Goal: Complete application form: Complete application form

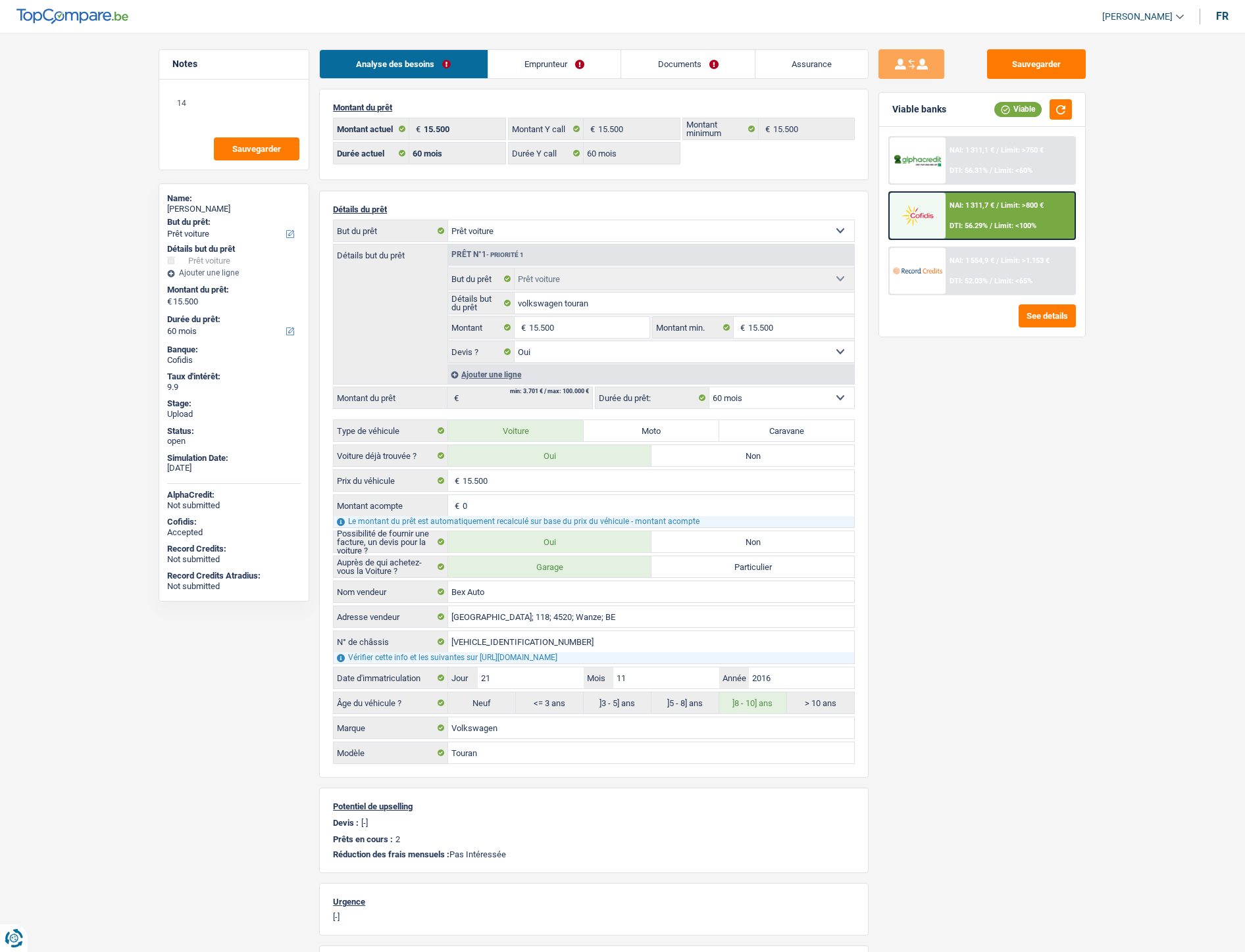
select select "car"
select select "60"
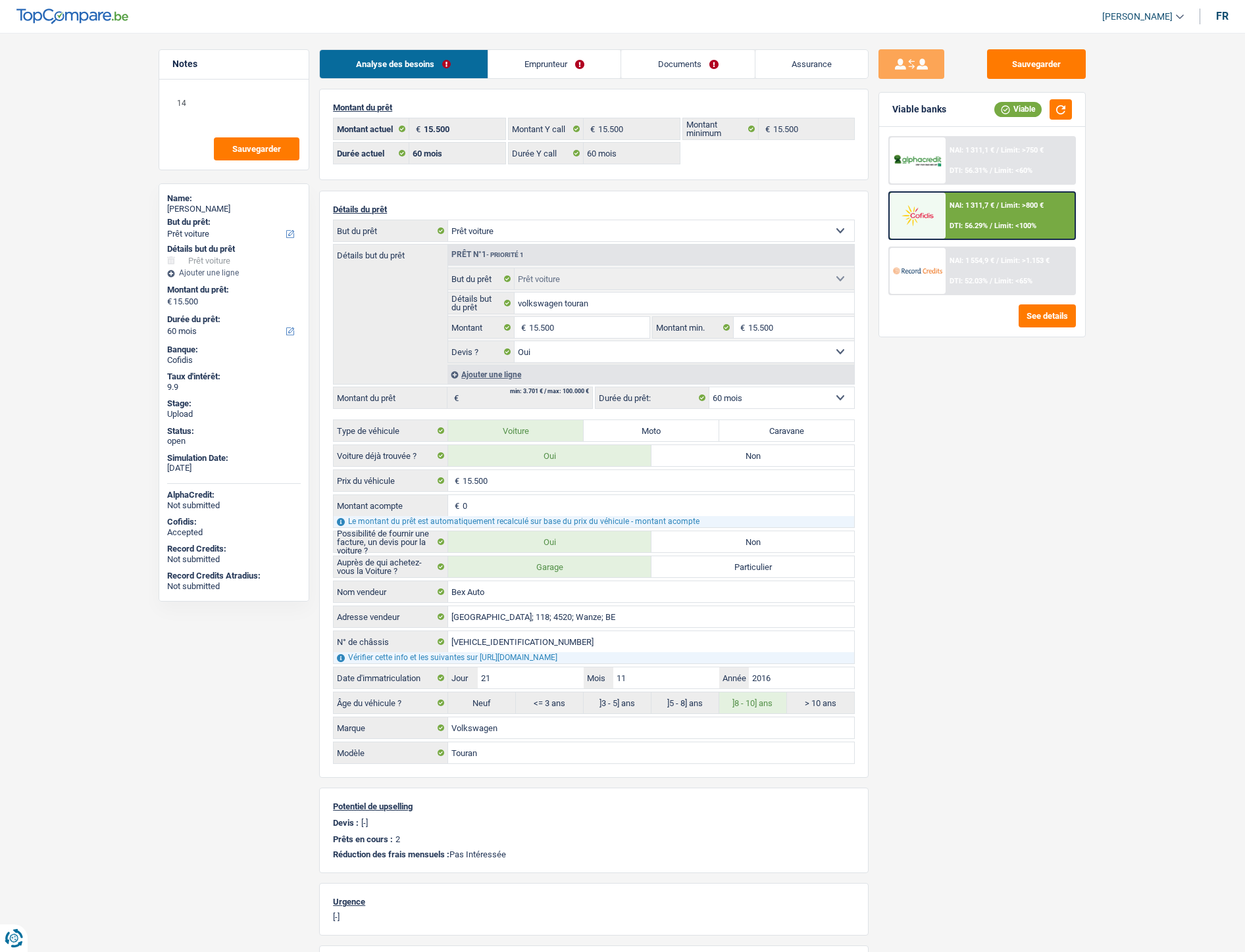
select select "car"
select select "yes"
select select "60"
click at [676, 62] on link "Documents" at bounding box center [687, 64] width 134 height 28
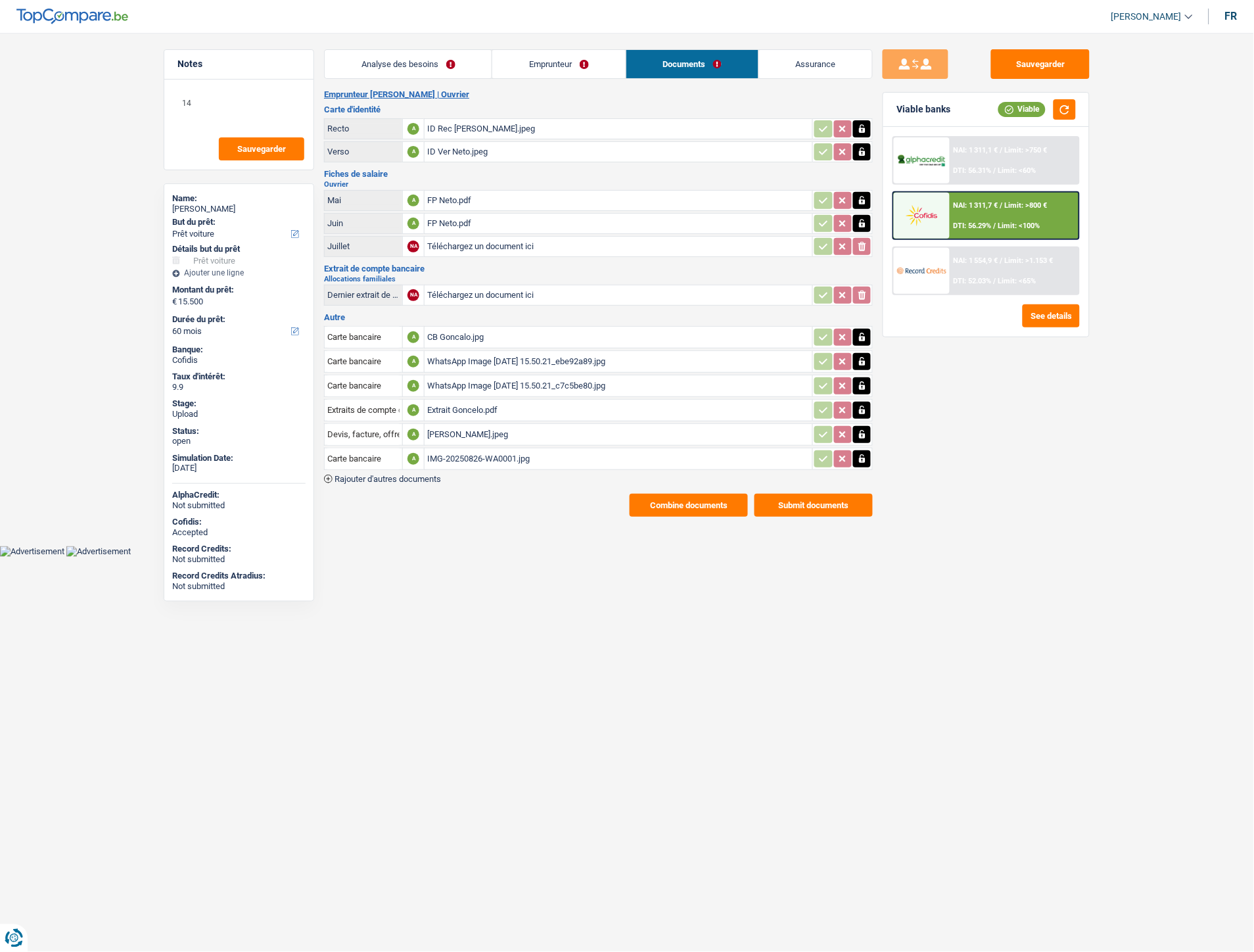
click at [568, 64] on link "Emprunteur" at bounding box center [559, 64] width 133 height 28
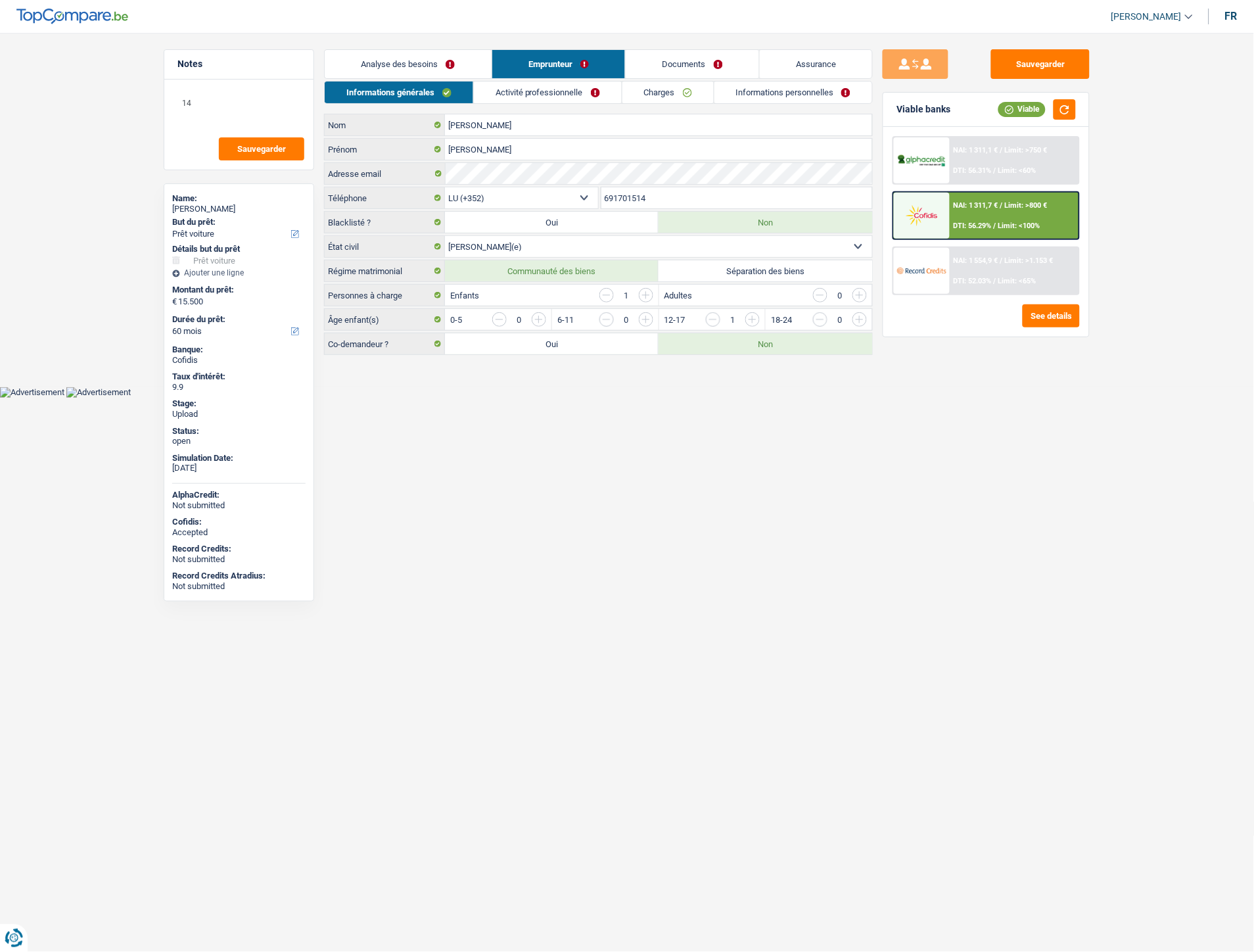
click at [767, 92] on link "Informations personnelles" at bounding box center [794, 92] width 159 height 22
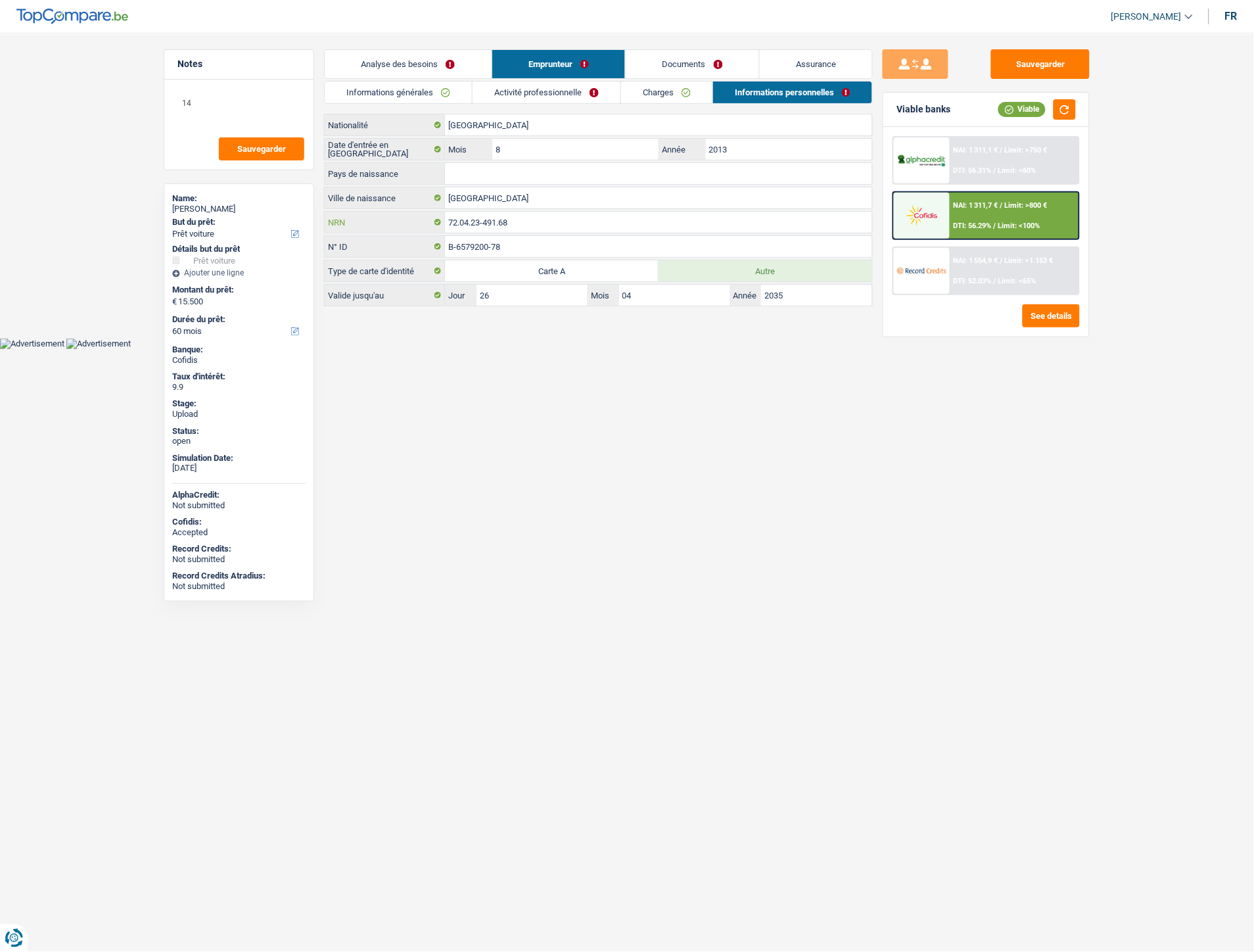
drag, startPoint x: 522, startPoint y: 222, endPoint x: 443, endPoint y: 216, distance: 79.2
click at [443, 216] on div "72.04.23-491.68 NRN" at bounding box center [598, 222] width 548 height 21
click at [832, 349] on html "Vous avez le contrôle de vos données Nous utilisons des cookies, tout comme nos…" at bounding box center [627, 174] width 1254 height 349
click at [704, 56] on link "Documents" at bounding box center [692, 64] width 134 height 28
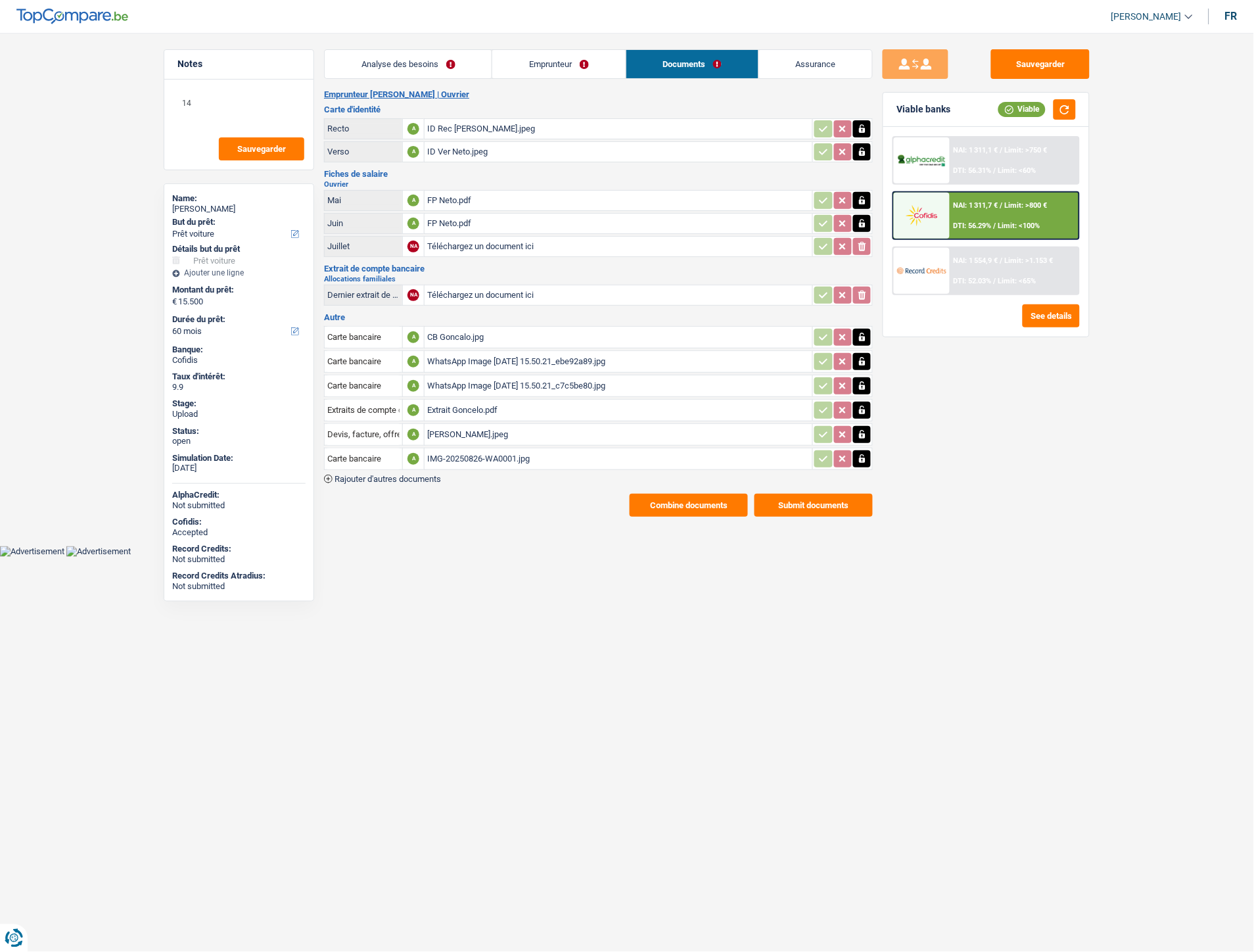
click at [455, 453] on div "IMG-20250826-WA0001.jpg" at bounding box center [619, 459] width 383 height 19
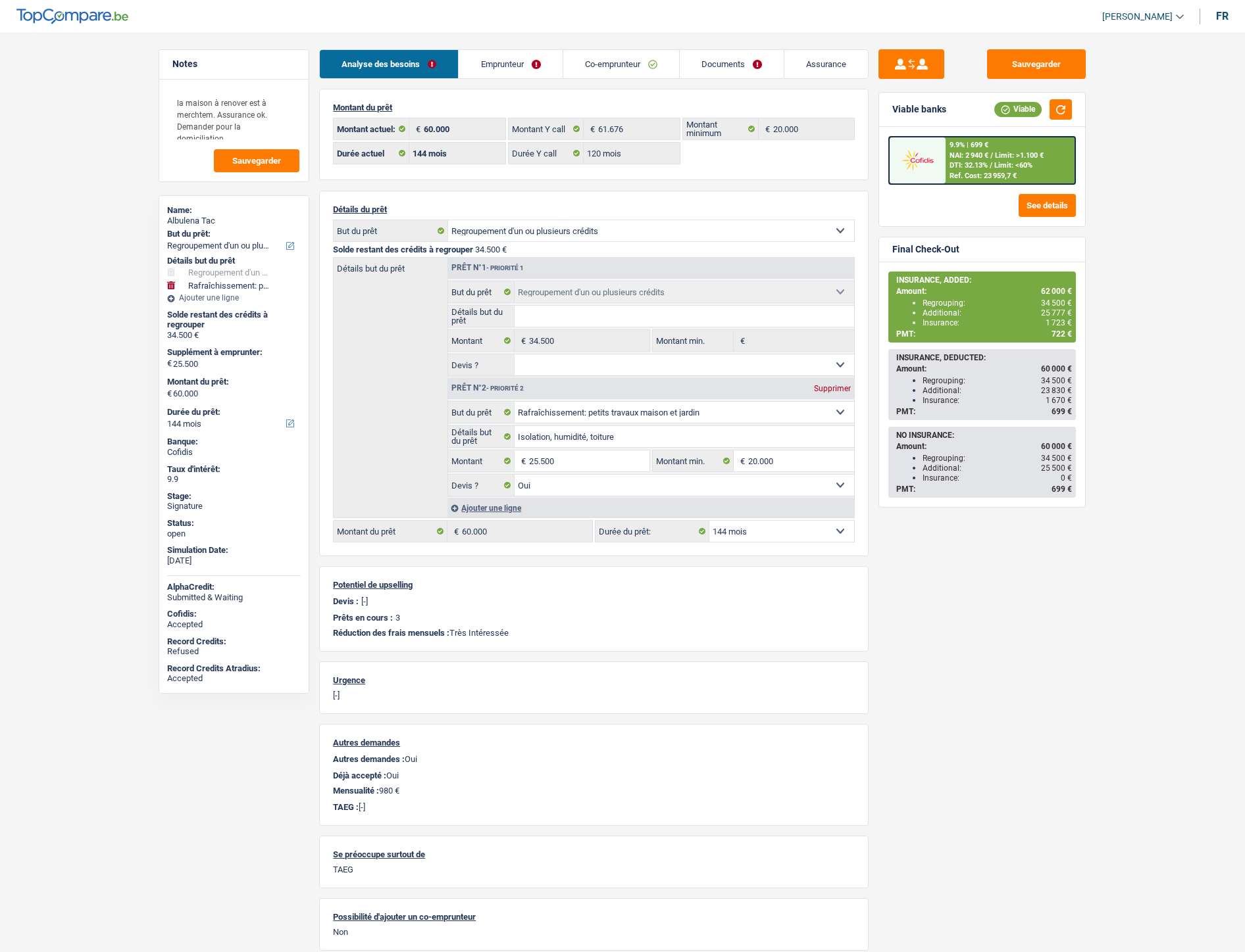
select select "refinancing"
select select "houseOrGarden"
select select "144"
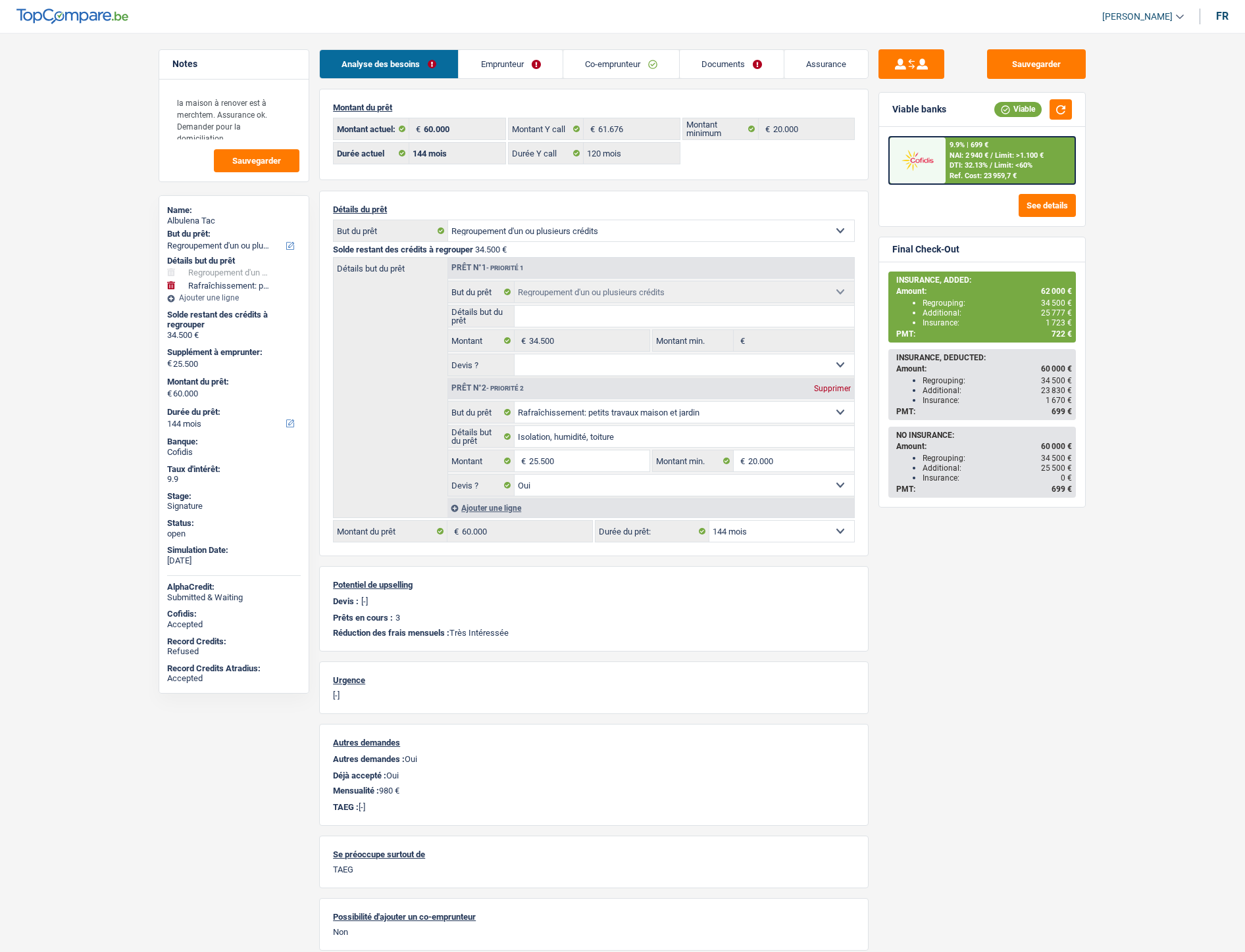
select select "120"
select select "refinancing"
select select "houseOrGarden"
select select "yes"
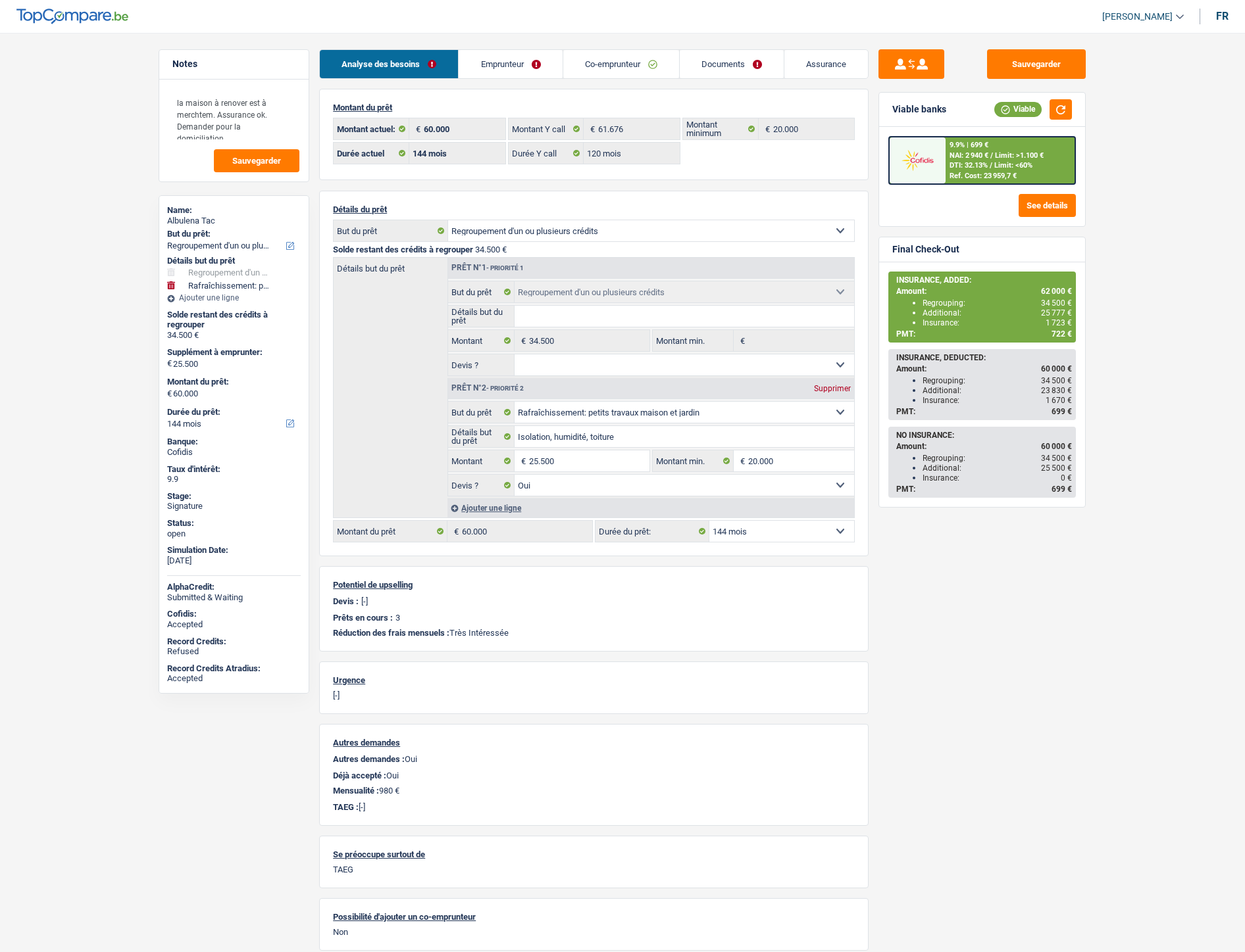
select select "144"
click at [740, 72] on link "Documents" at bounding box center [732, 64] width 104 height 28
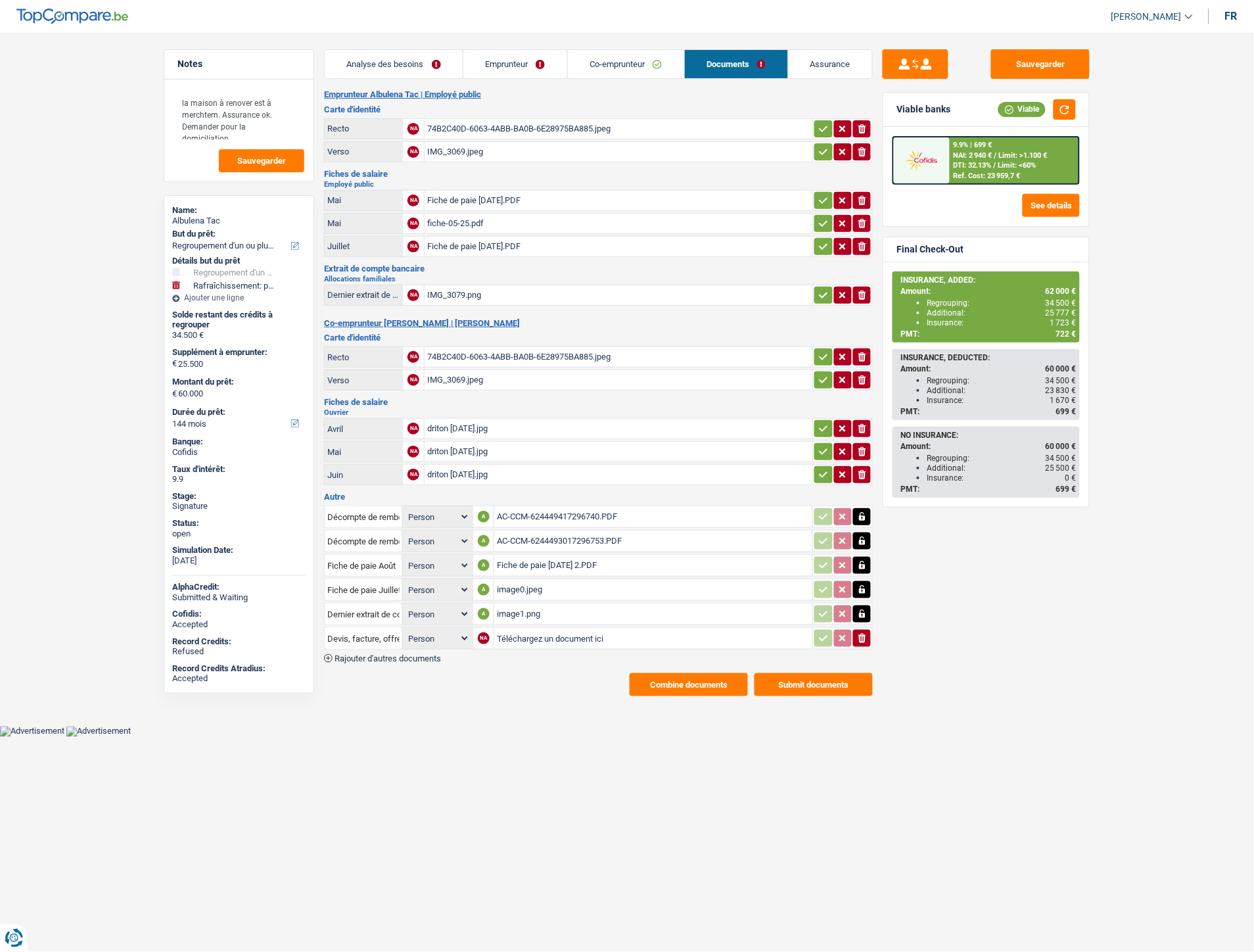
click at [523, 608] on div "image1.png" at bounding box center [653, 614] width 313 height 19
click at [518, 633] on input "Téléchargez un document ici" at bounding box center [653, 638] width 313 height 19
type input "C:\fakepath\Extrait Mme Albulena.pdf"
click at [389, 655] on span "Rajouter d'autres documents" at bounding box center [388, 658] width 107 height 9
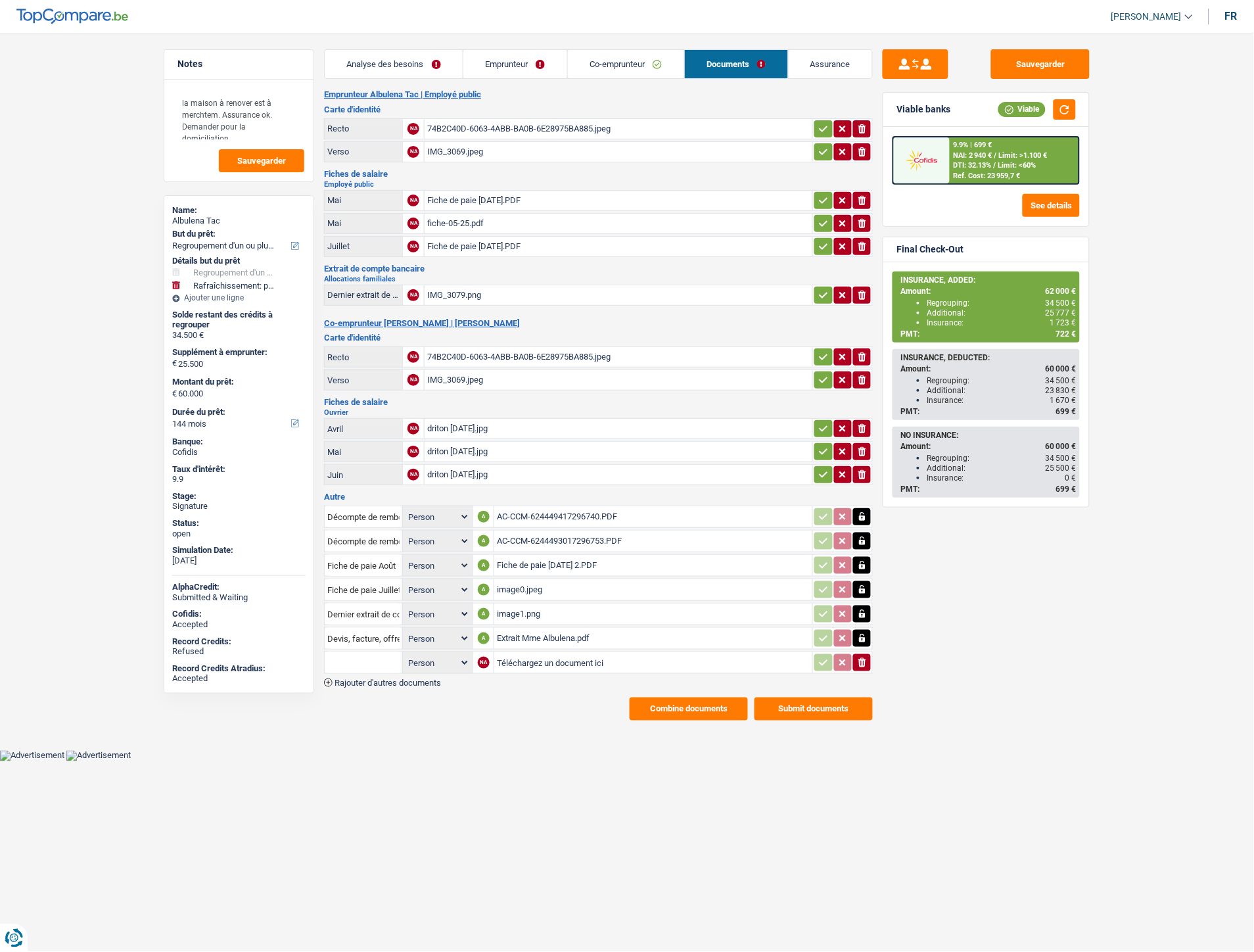
click at [533, 656] on input "Téléchargez un document ici" at bounding box center [653, 662] width 313 height 19
type input "C:\fakepath\Extrait Mr Albulena.pdf"
click at [404, 679] on span "Rajouter d'autres documents" at bounding box center [388, 682] width 107 height 9
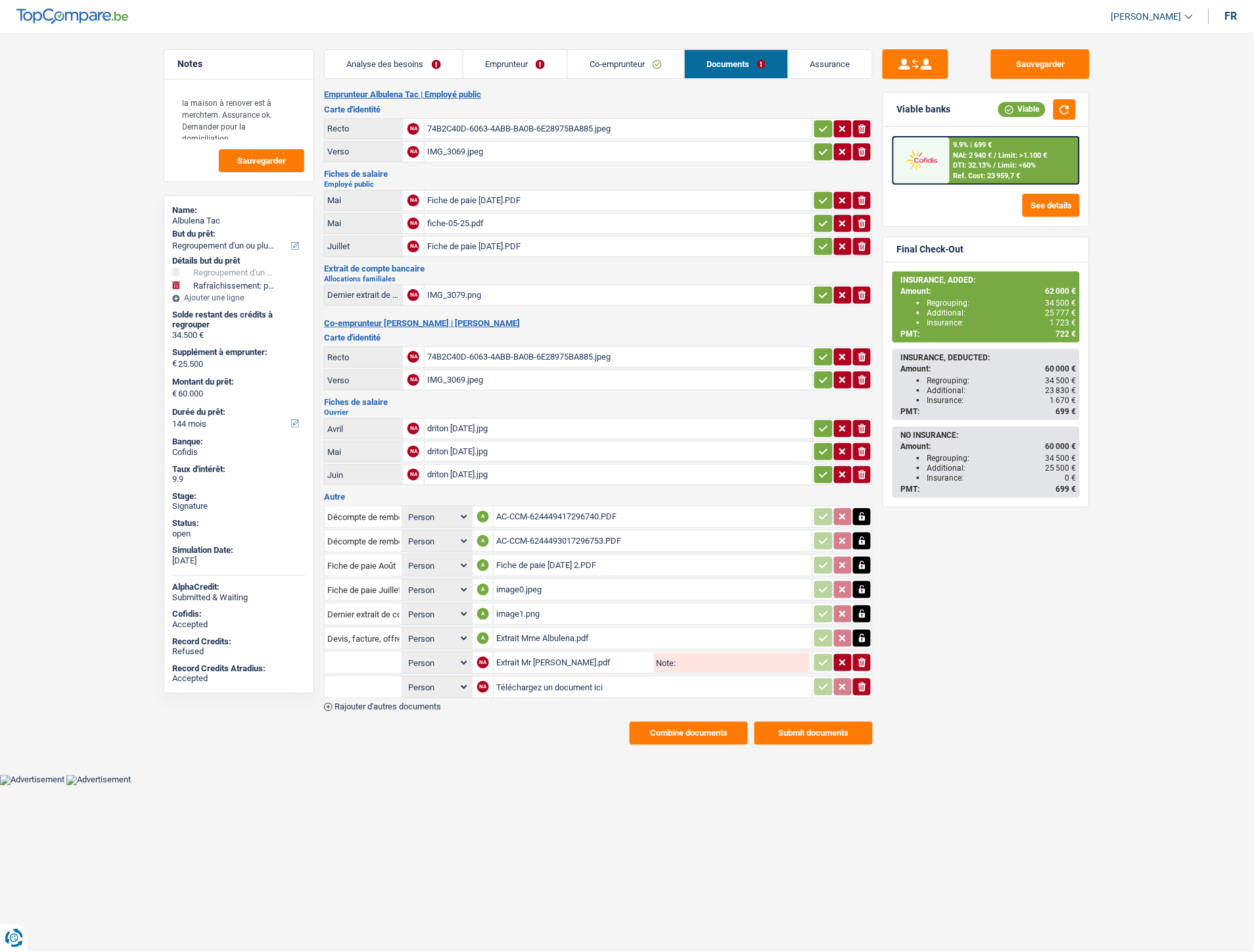
click at [526, 680] on input "Téléchargez un document ici" at bounding box center [653, 687] width 314 height 19
type input "C:\fakepath\ID-CB Albulena Tac.pdf"
click at [360, 628] on input "Devis, facture, offre, bon de commande" at bounding box center [363, 638] width 72 height 21
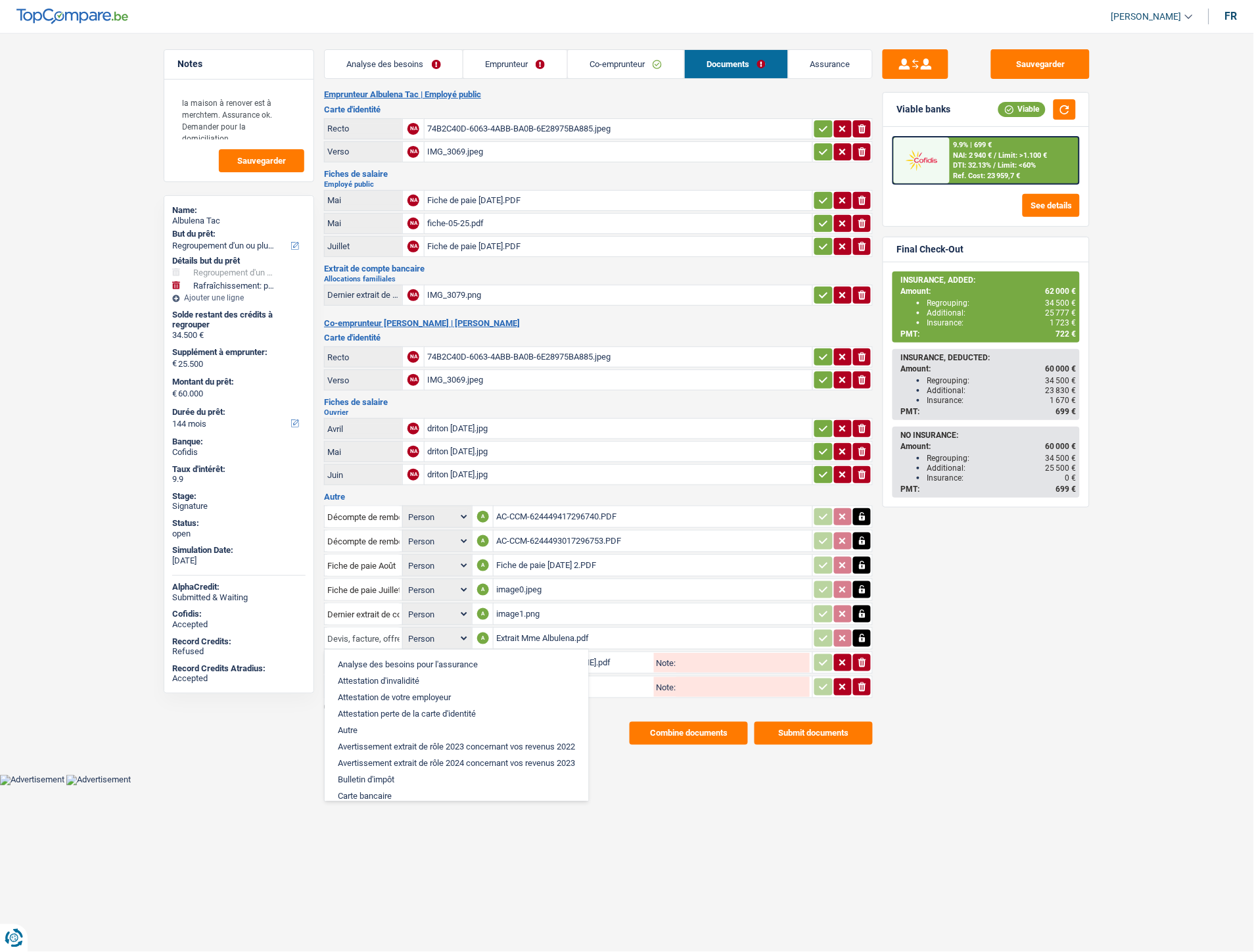
click at [360, 628] on input "Devis, facture, offre, bon de commande" at bounding box center [363, 638] width 72 height 21
click at [364, 628] on input "Devis, facture, offre, bon de commande" at bounding box center [363, 638] width 72 height 21
click at [279, 765] on div "Notes la maison à renover est à merchtem. Assurance ok. Demander pour la domici…" at bounding box center [239, 488] width 170 height 879
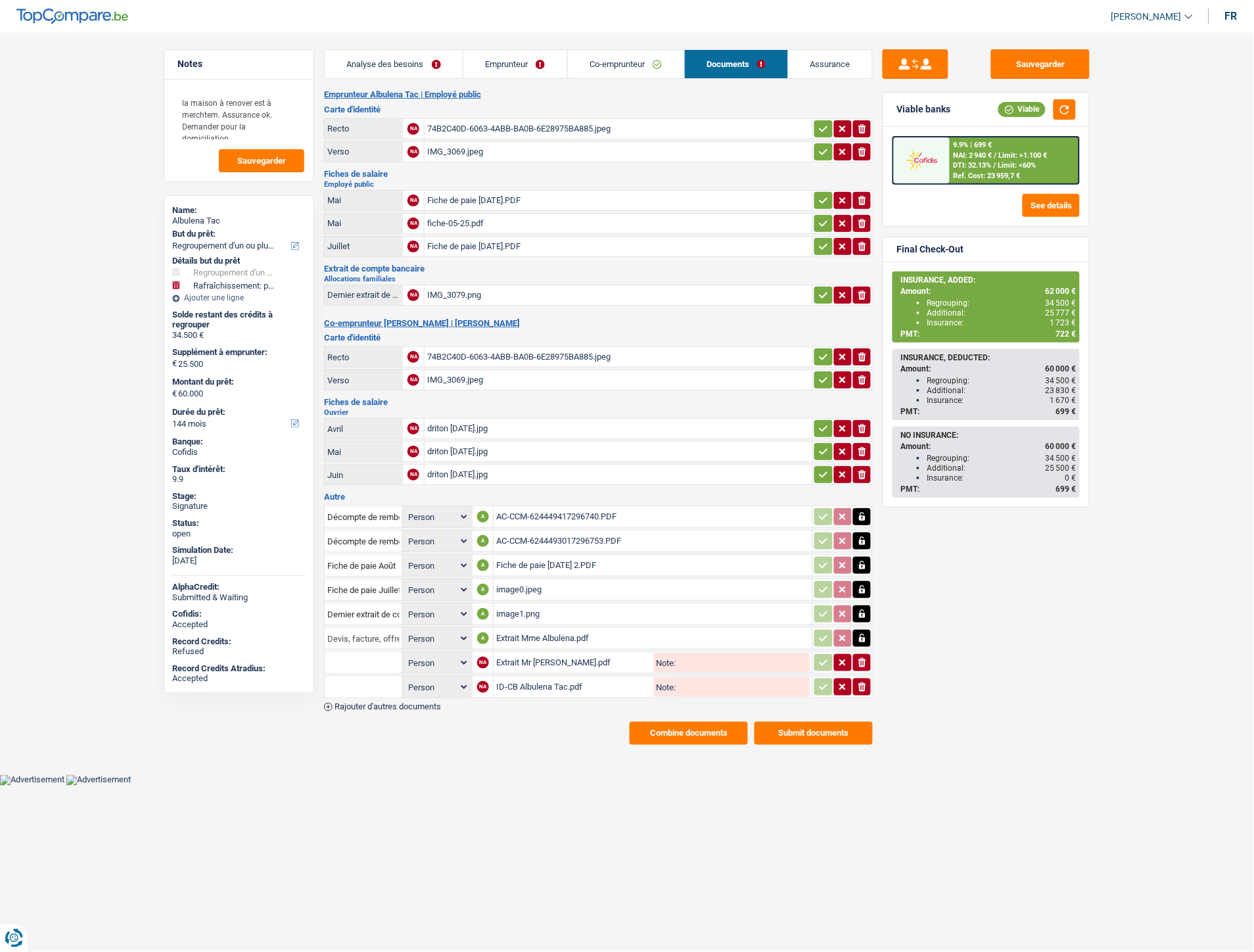
click at [370, 628] on input "Devis, facture, offre, bon de commande" at bounding box center [363, 638] width 72 height 21
click at [375, 689] on li "Extraits de compte de toutes les transactions 3 derniers mois" at bounding box center [456, 697] width 250 height 16
type input "Extraits de compte de toutes les transactions 3 derniers mois"
drag, startPoint x: 359, startPoint y: 644, endPoint x: 351, endPoint y: 644, distance: 8.0
click at [359, 653] on input "text" at bounding box center [363, 663] width 72 height 21
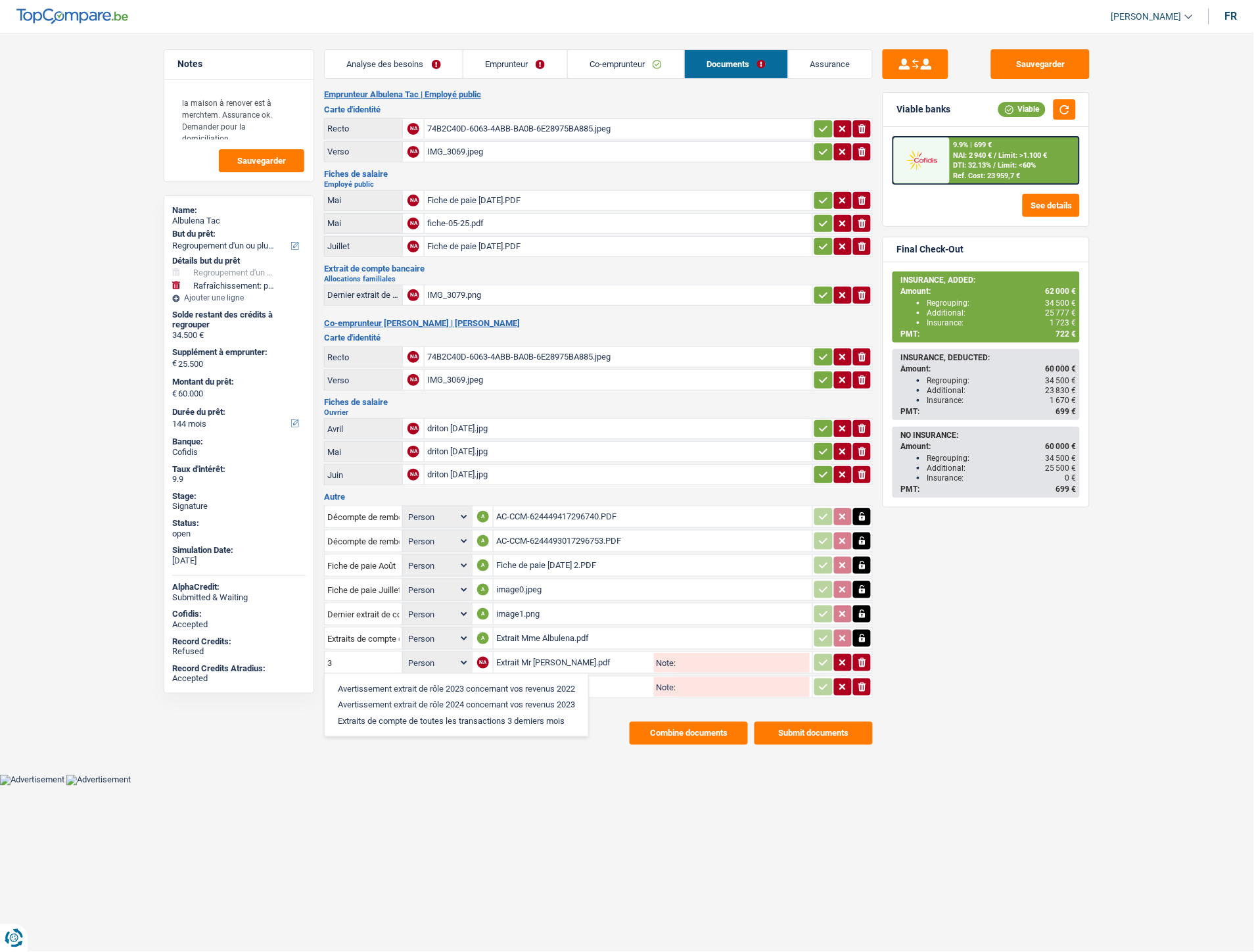
click at [366, 713] on li "Extraits de compte de toutes les transactions 3 derniers mois" at bounding box center [456, 721] width 250 height 16
type input "Extraits de compte de toutes les transactions 3 derniers mois"
click at [350, 678] on input "text" at bounding box center [363, 687] width 72 height 21
click at [357, 705] on li "Carte bancaire" at bounding box center [398, 712] width 135 height 16
type input "Carte bancaire"
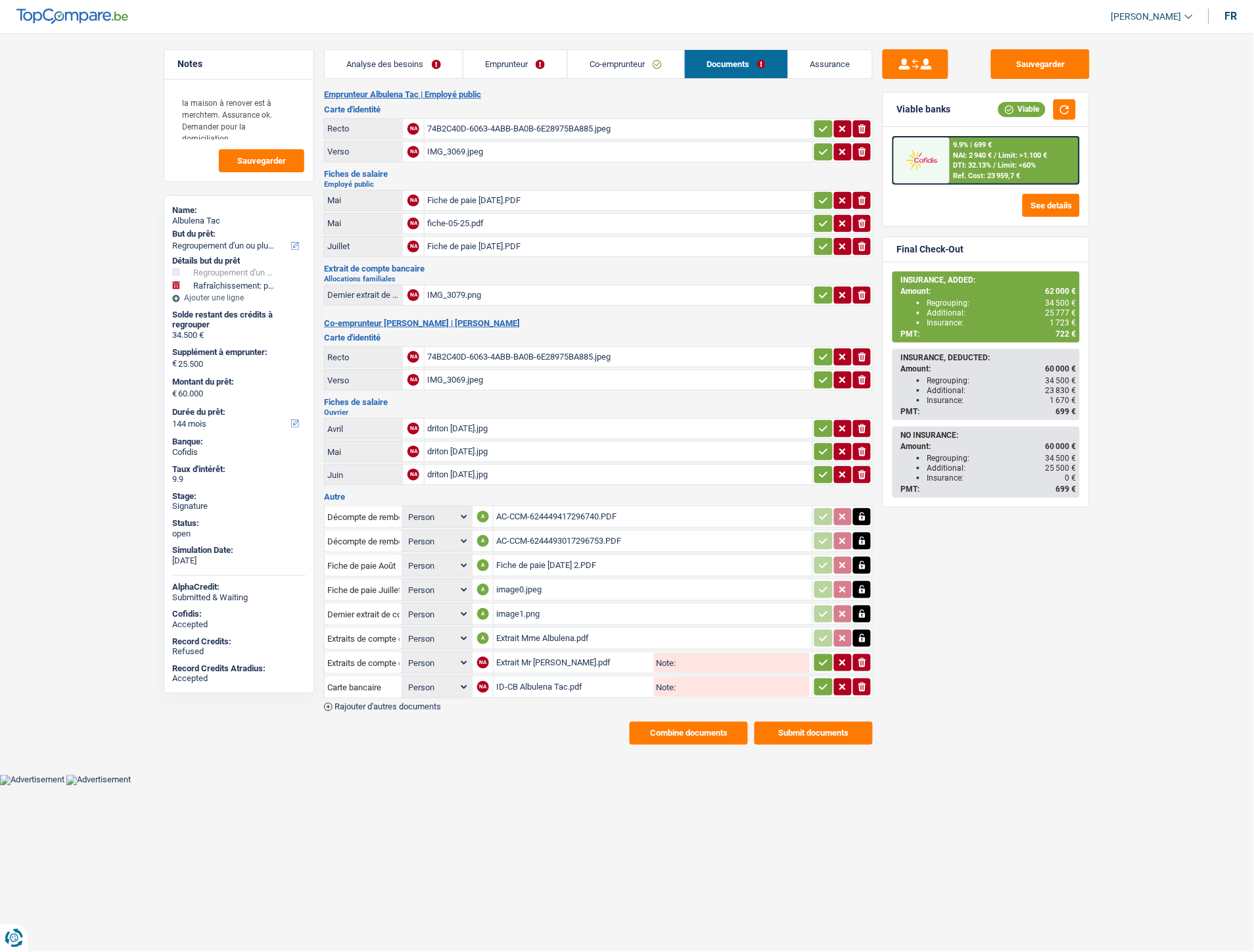
click at [821, 659] on icon "button" at bounding box center [824, 663] width 11 height 13
click at [819, 681] on icon "button" at bounding box center [824, 687] width 11 height 13
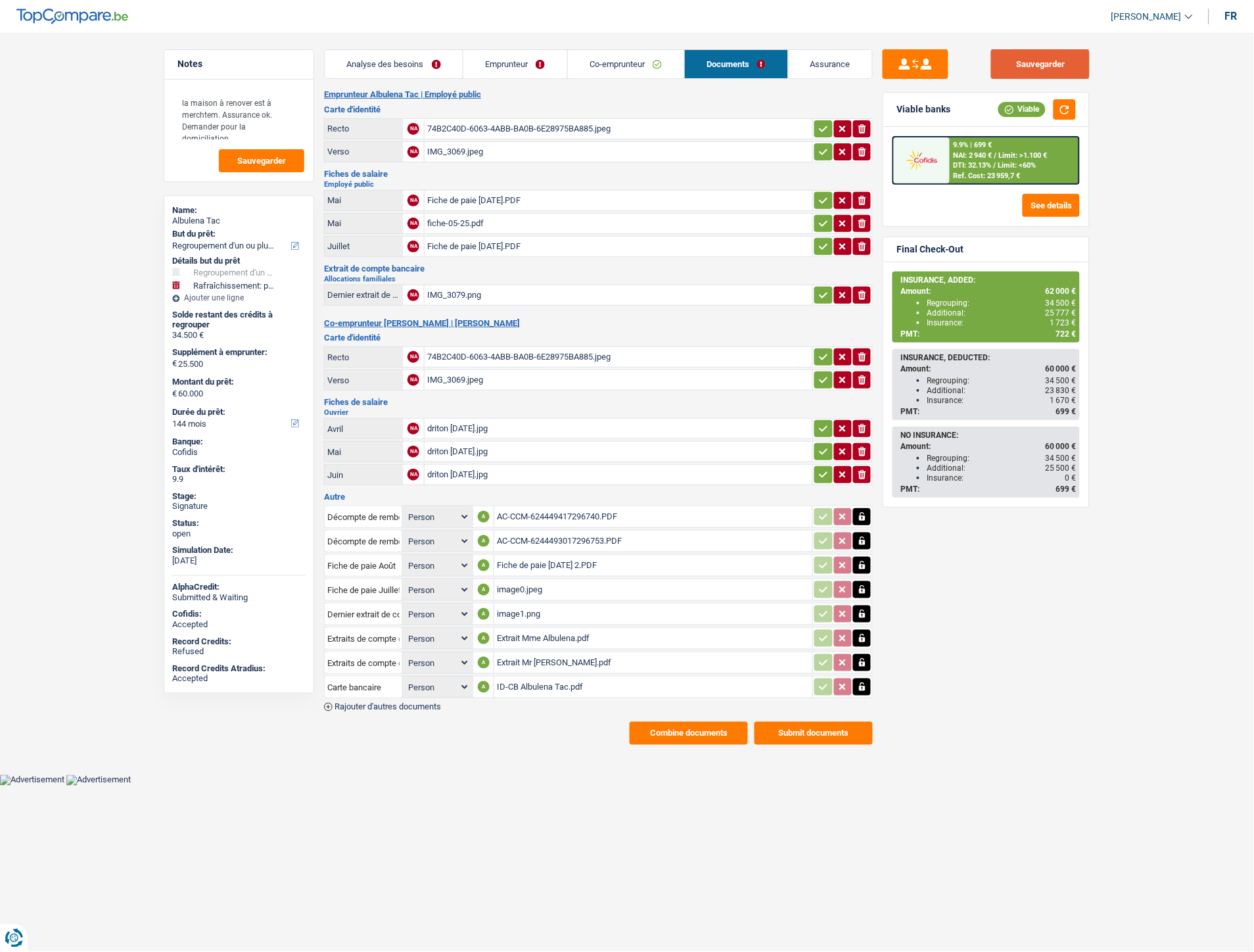
click at [1054, 62] on button "Sauvegarder" at bounding box center [1040, 64] width 98 height 30
click at [507, 733] on div "Combine documents Submit documents" at bounding box center [599, 733] width 549 height 23
click at [421, 703] on span "Rajouter d'autres documents" at bounding box center [388, 707] width 107 height 9
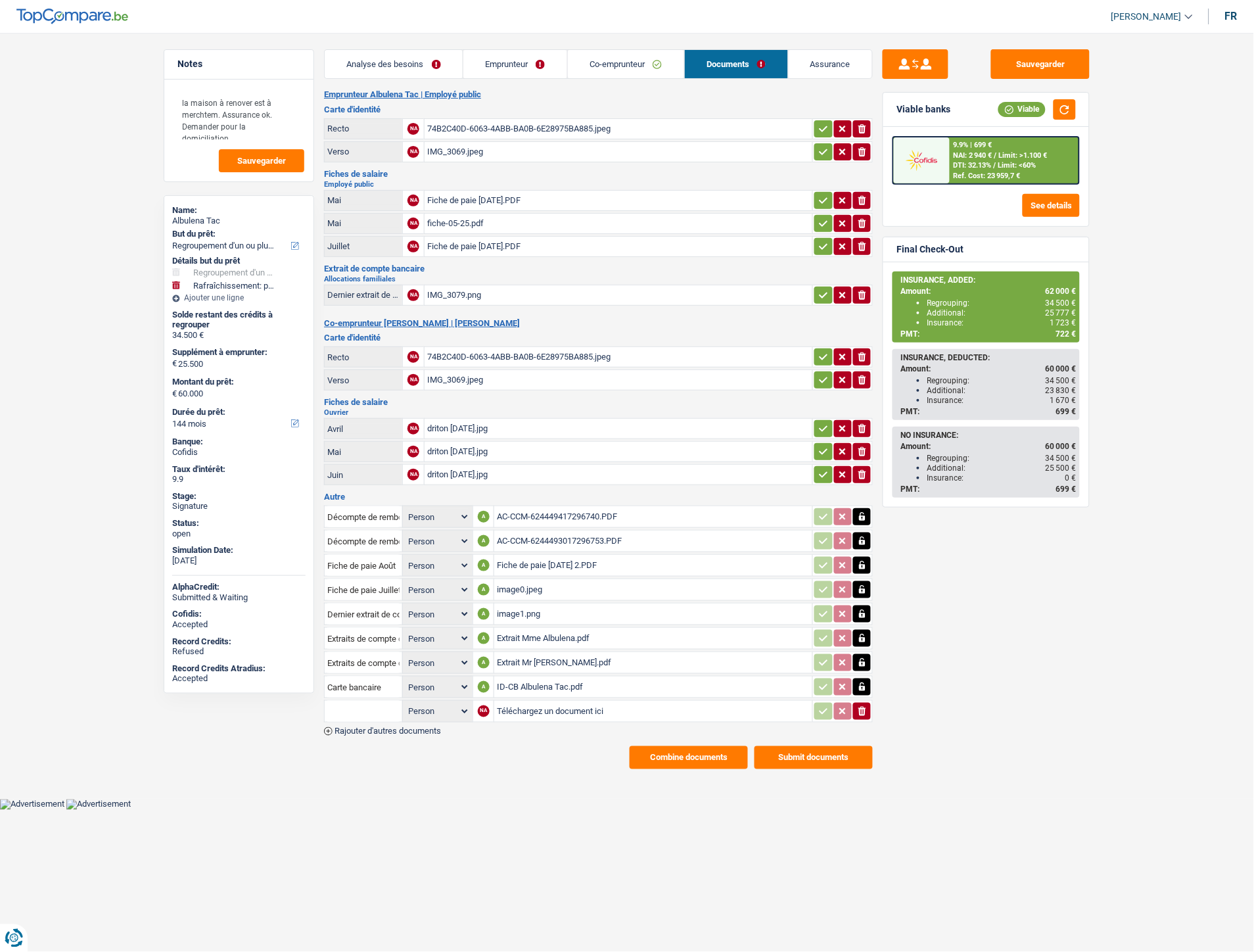
click at [510, 705] on input "Téléchargez un document ici" at bounding box center [653, 711] width 313 height 19
type input "C:\fakepath\Alloc chomage intemperie Juillet.pdf"
click at [426, 728] on span "Rajouter d'autres documents" at bounding box center [388, 732] width 107 height 9
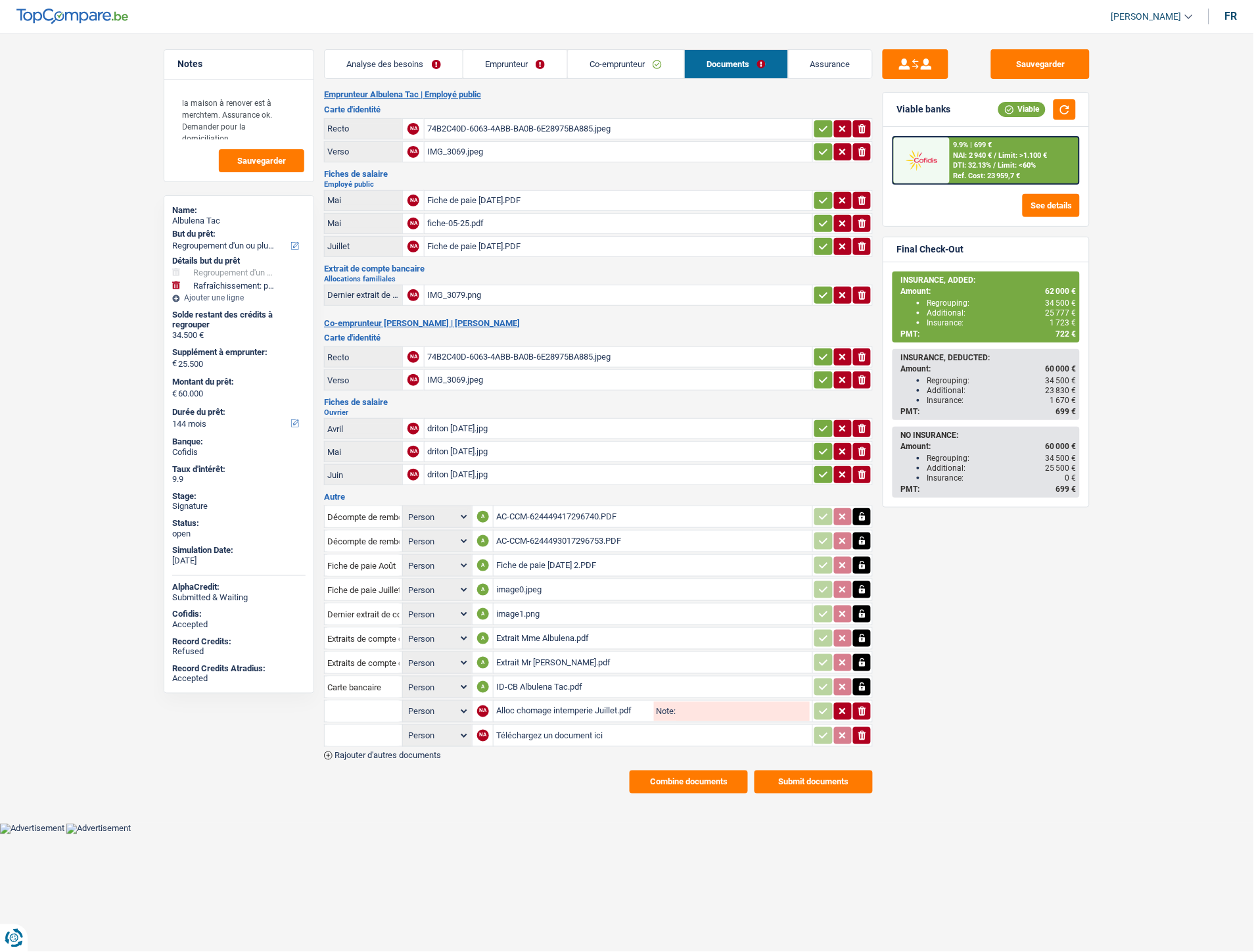
click at [562, 726] on input "Téléchargez un document ici" at bounding box center [653, 735] width 314 height 19
type input "C:\fakepath\Alloc chomage Mai.png"
click at [426, 752] on span "Rajouter d'autres documents" at bounding box center [388, 756] width 107 height 9
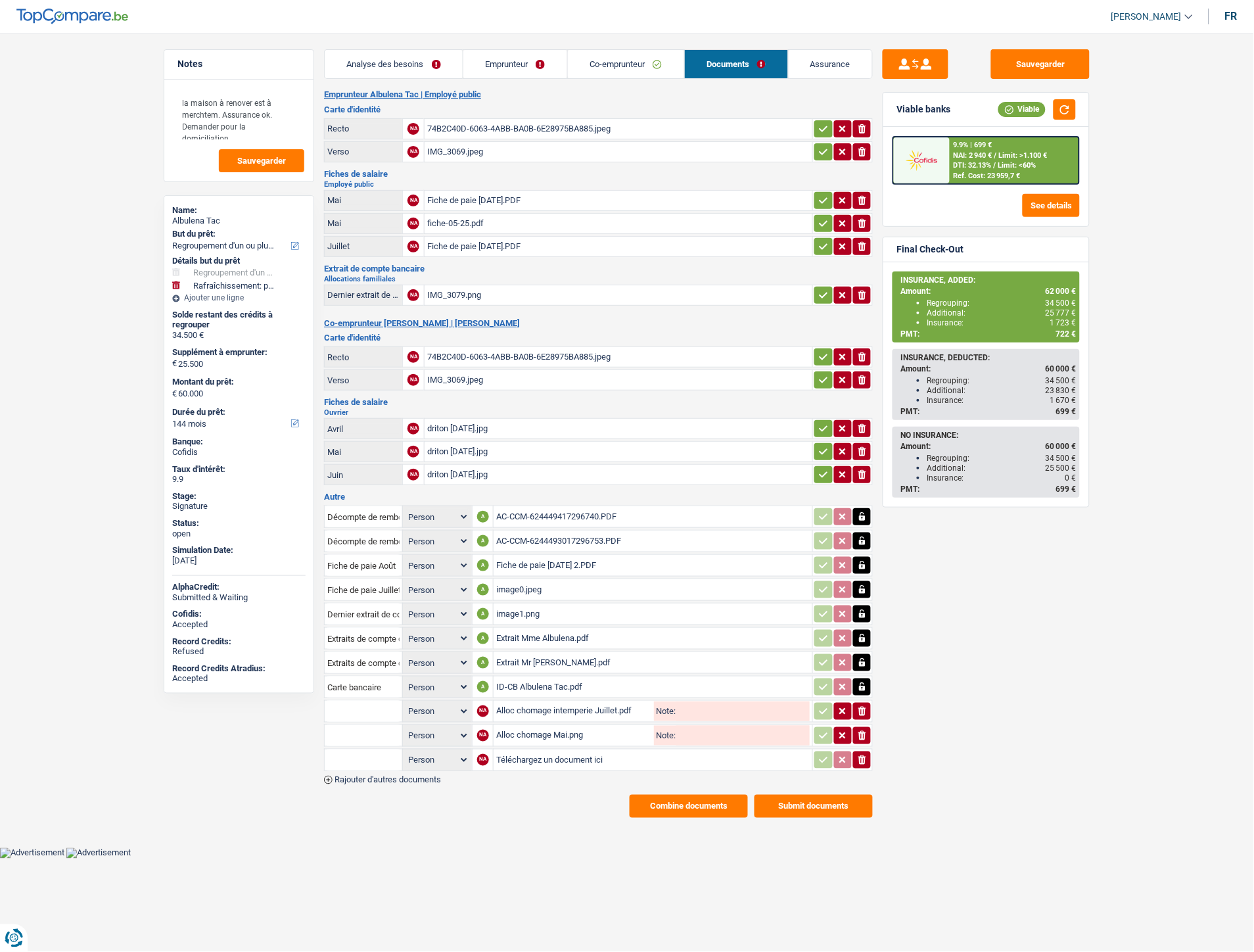
click at [526, 750] on input "Téléchargez un document ici" at bounding box center [653, 759] width 314 height 19
type input "C:\fakepath\allocation chomage intemperie 2 Juillet.pdf"
click at [405, 776] on span "Rajouter d'autres documents" at bounding box center [388, 780] width 107 height 9
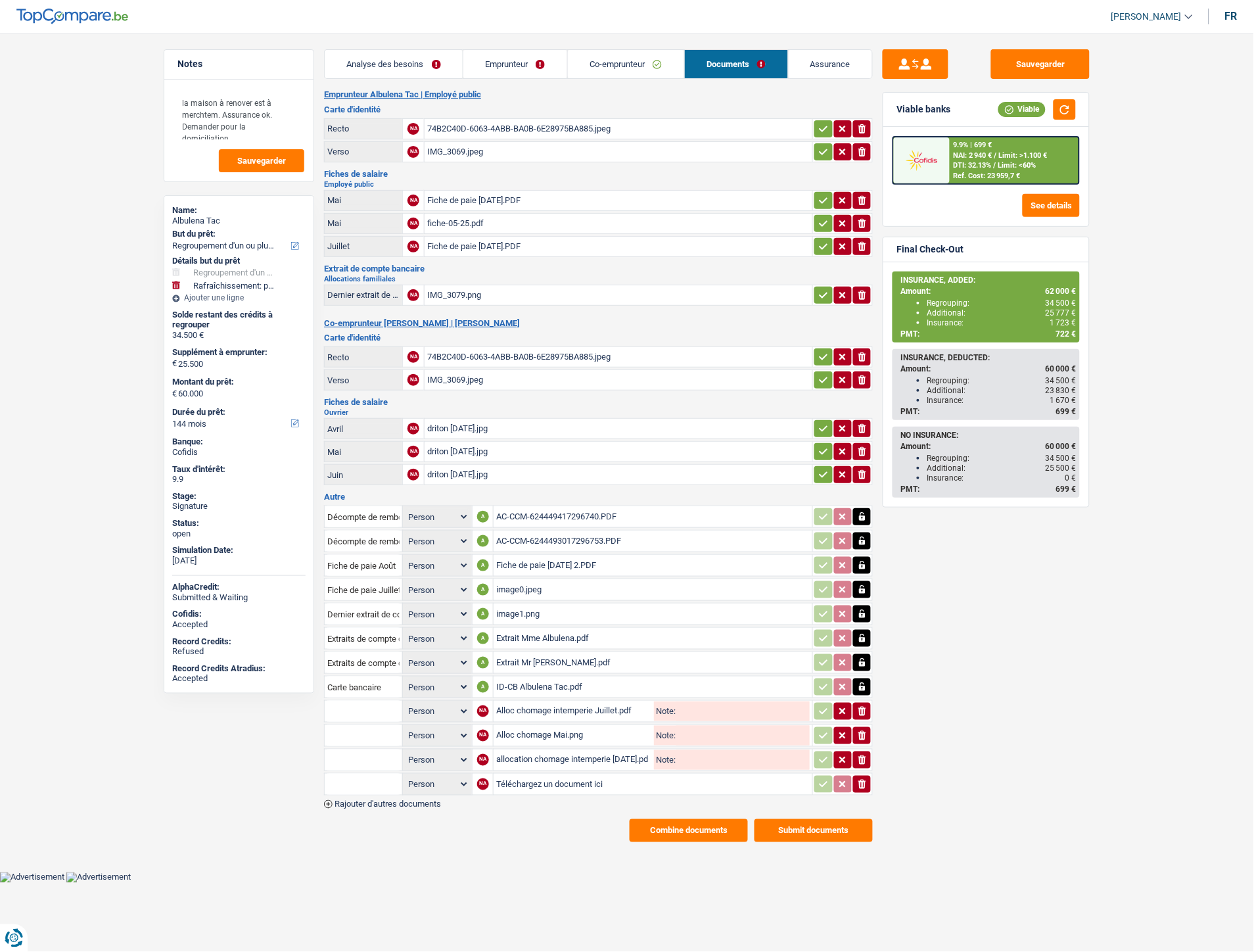
click at [521, 775] on input "Téléchargez un document ici" at bounding box center [653, 785] width 314 height 19
type input "C:\fakepath\attestation revenus mutualia.pdf"
click at [367, 701] on input "text" at bounding box center [363, 711] width 72 height 21
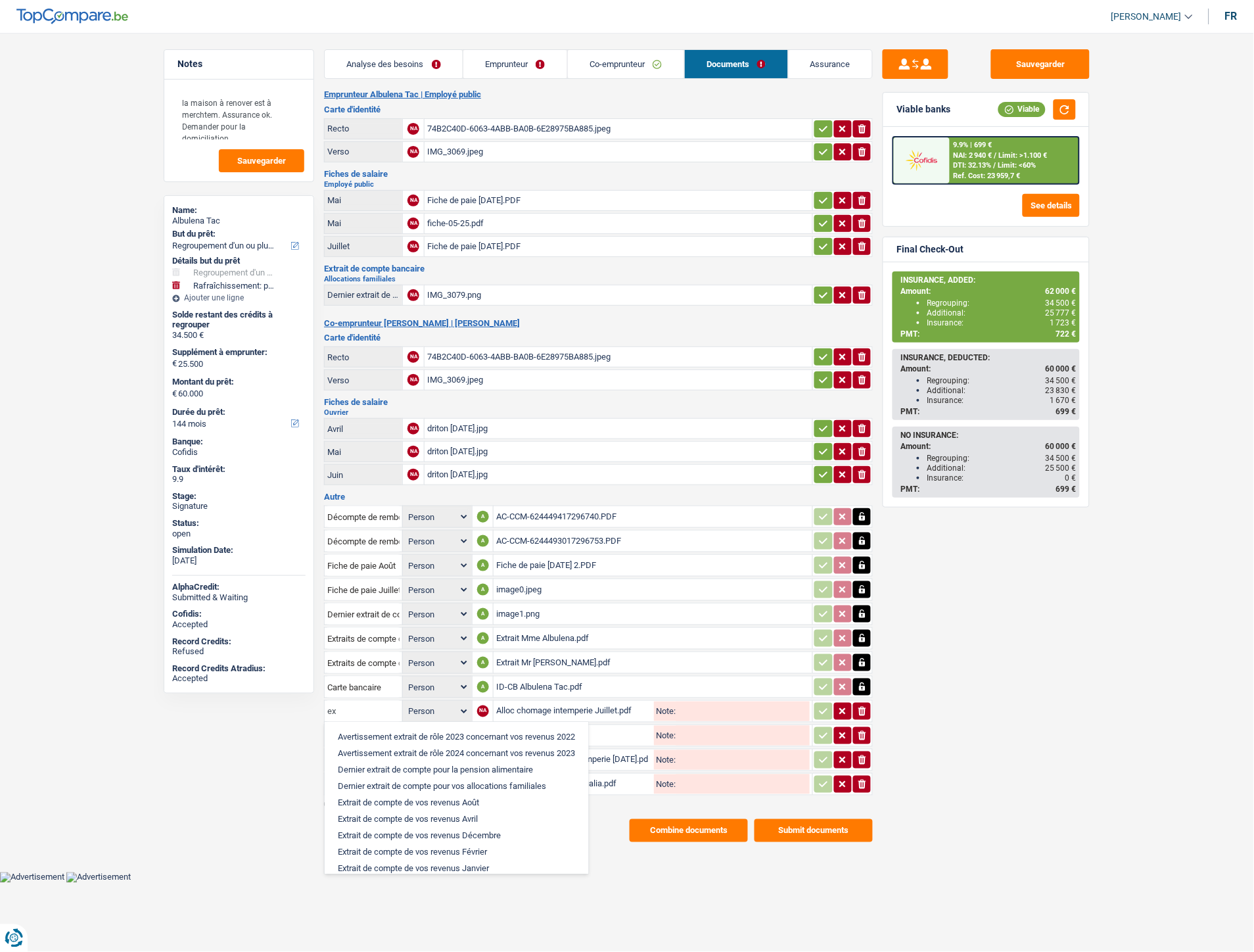
type input "e"
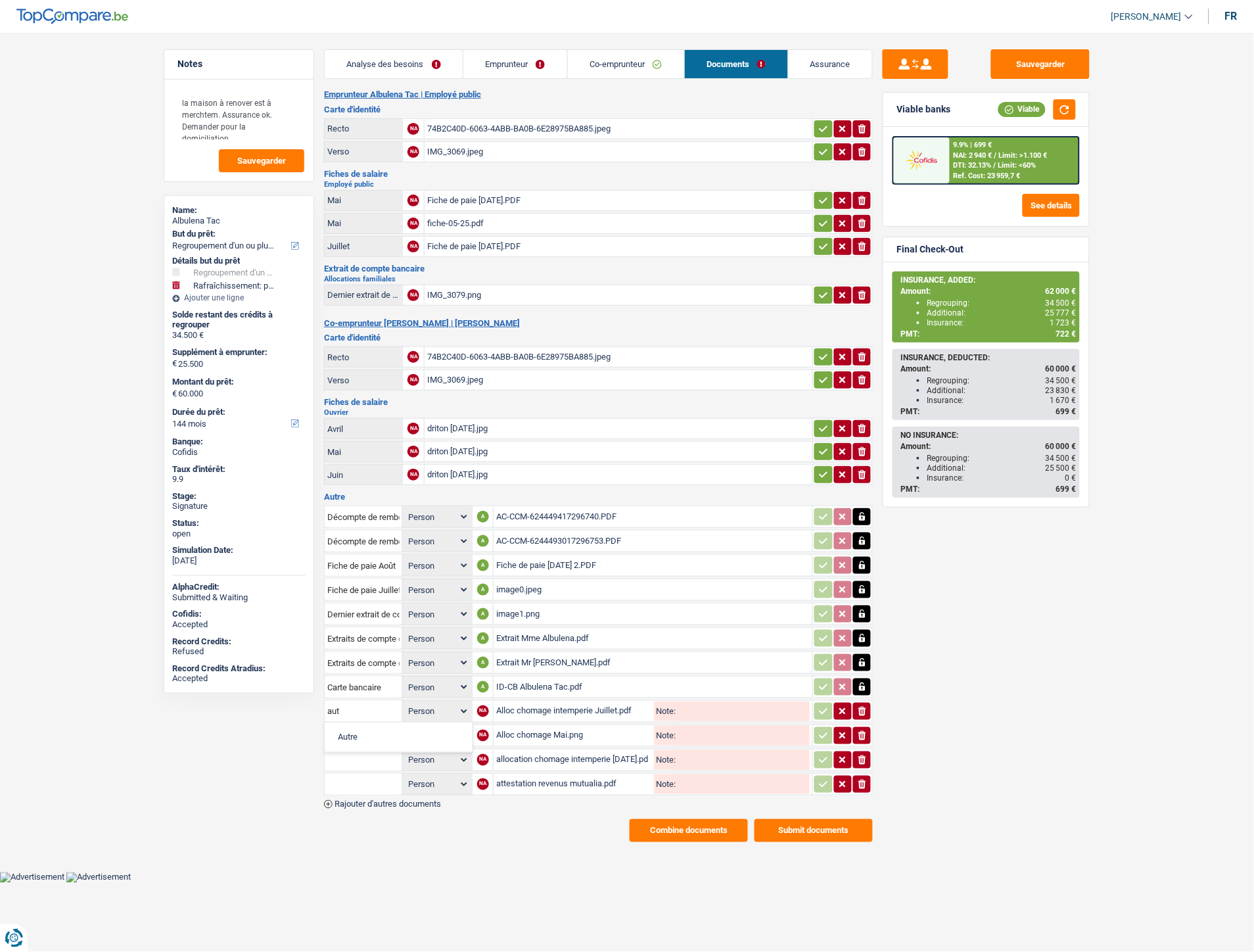
click at [396, 730] on li "Autre" at bounding box center [398, 737] width 135 height 16
type input "Autre"
click at [376, 737] on table "Décompte de remboursement anticipé Person Emprunteur Co-emprunteur A AC-CCM-624…" at bounding box center [599, 650] width 549 height 294
click at [370, 729] on input "text" at bounding box center [363, 736] width 72 height 21
click at [377, 754] on li "Autre" at bounding box center [398, 761] width 135 height 16
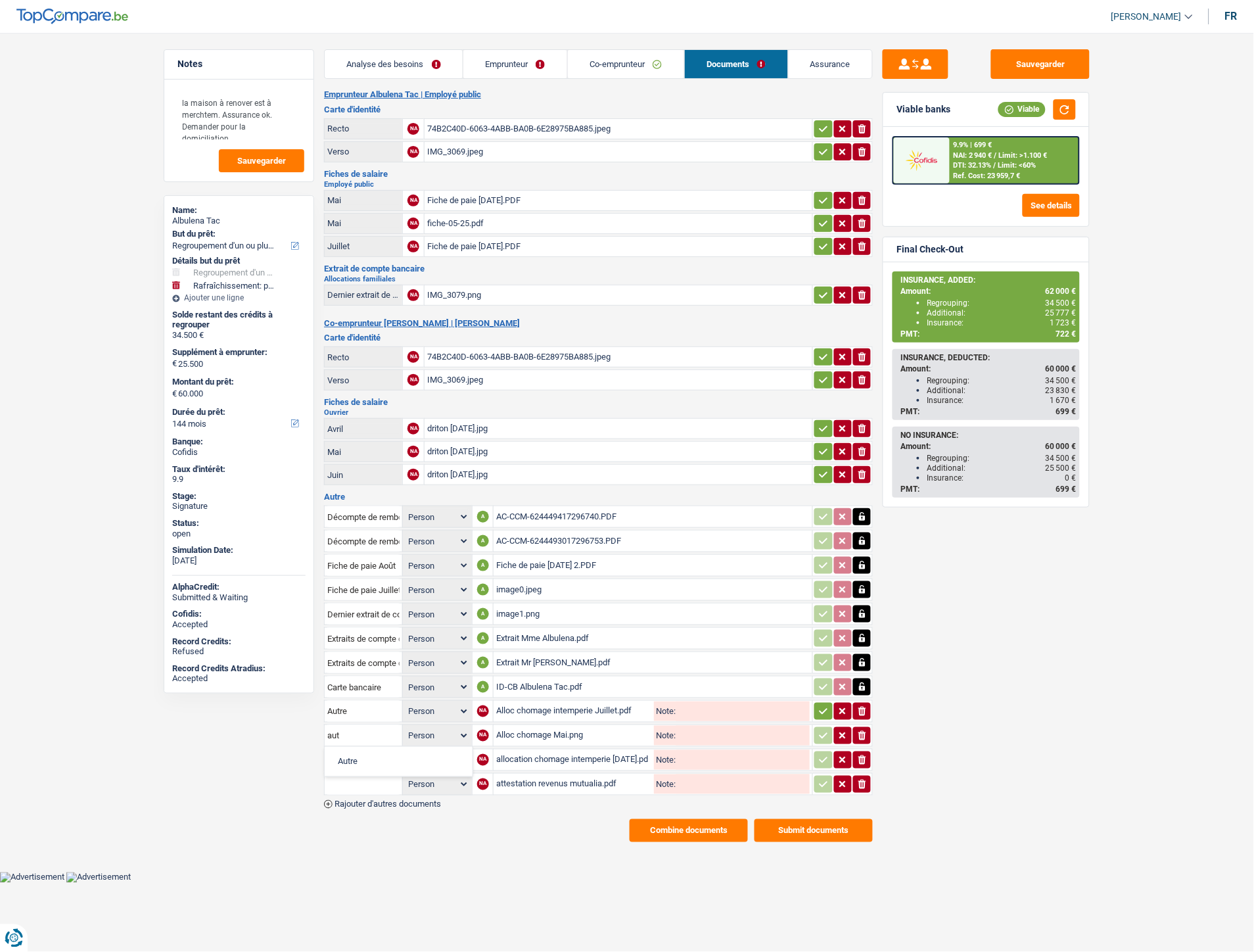
type input "Autre"
click at [364, 751] on input "text" at bounding box center [363, 760] width 72 height 21
click at [364, 778] on li "Autre" at bounding box center [398, 785] width 135 height 16
type input "Autre"
click at [347, 774] on input "text" at bounding box center [363, 785] width 72 height 21
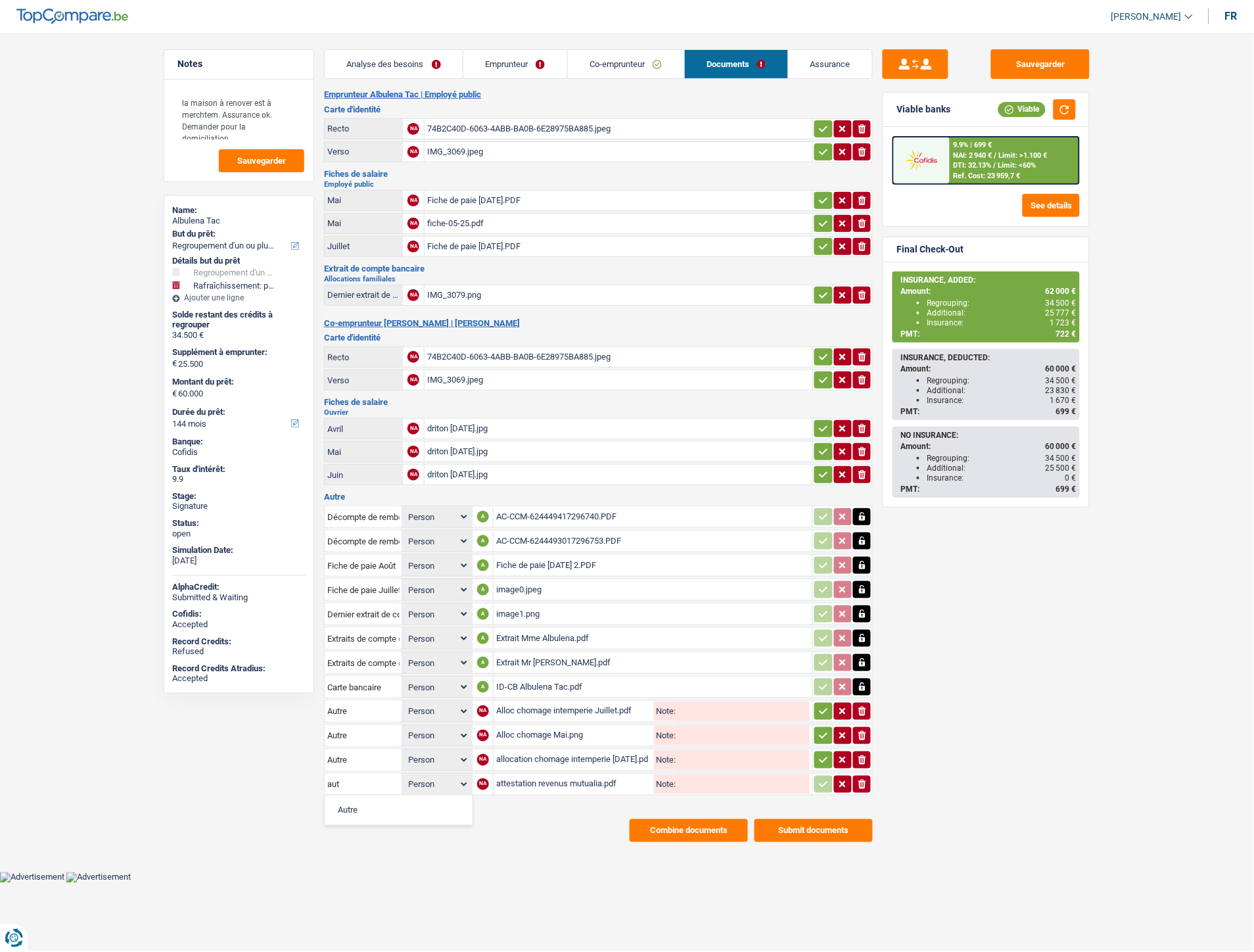
click at [345, 802] on li "Autre" at bounding box center [398, 810] width 135 height 16
type input "Autre"
click at [820, 707] on icon "button" at bounding box center [824, 711] width 11 height 13
click at [821, 730] on icon "button" at bounding box center [824, 736] width 11 height 13
click at [819, 754] on icon "button" at bounding box center [824, 760] width 11 height 13
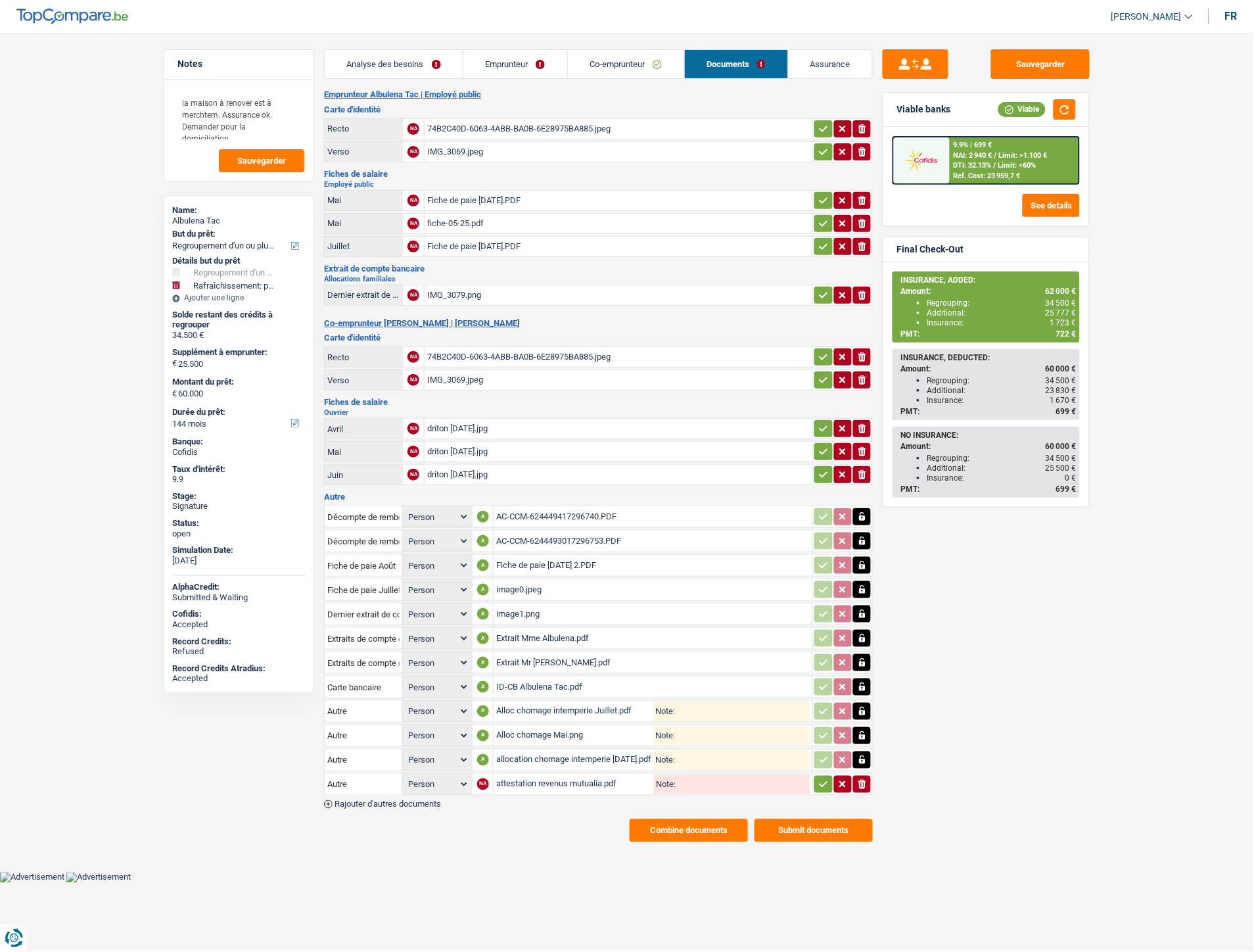
click at [823, 778] on icon "button" at bounding box center [824, 785] width 11 height 13
click at [1012, 55] on button "Sauvegarder" at bounding box center [1040, 64] width 98 height 30
click at [693, 819] on button "Combine documents" at bounding box center [688, 831] width 118 height 23
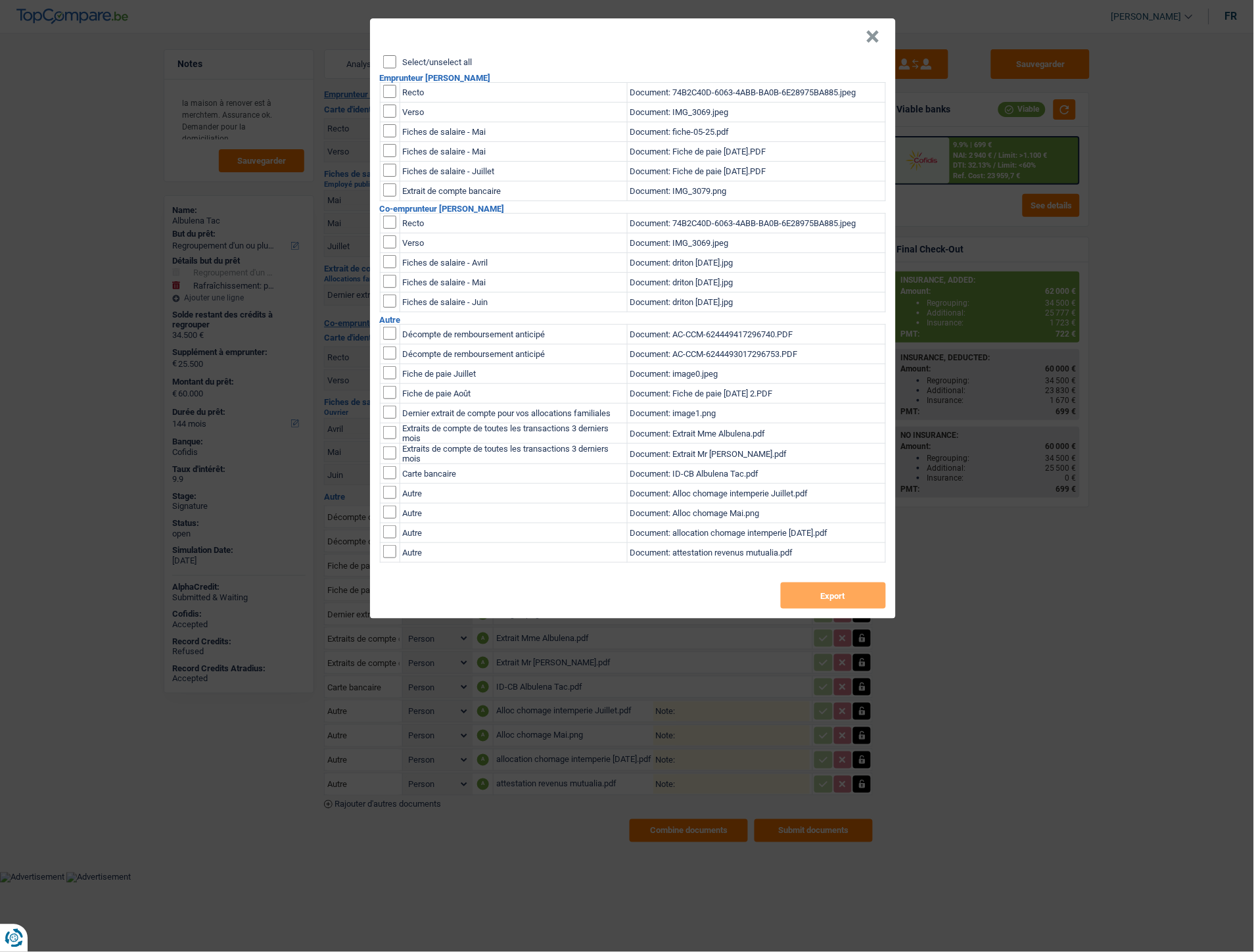
click at [441, 58] on label "Select/unselect all" at bounding box center [438, 62] width 69 height 9
click at [397, 58] on input "Select/unselect all" at bounding box center [390, 62] width 13 height 13
checkbox input "true"
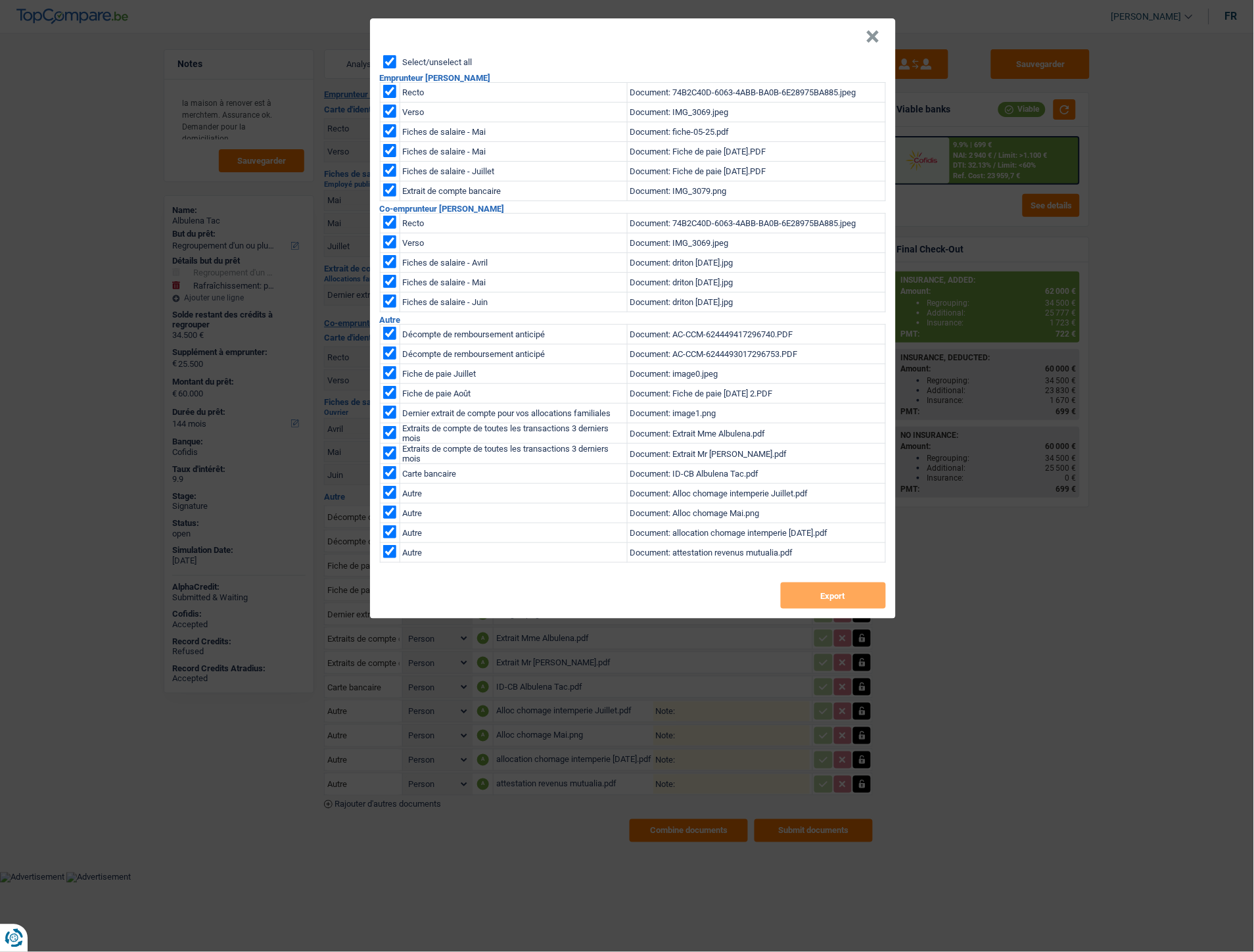
checkbox input "true"
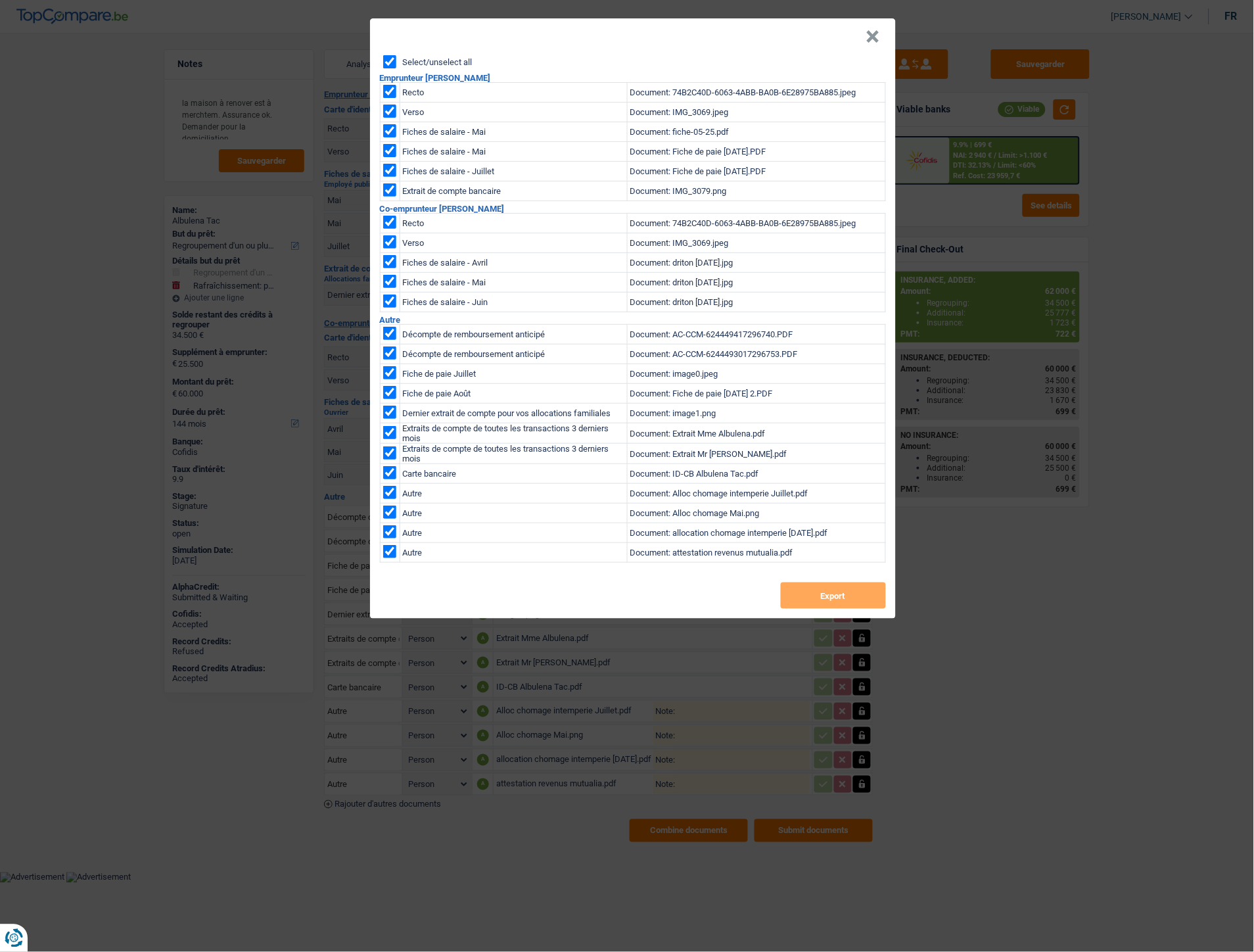
checkbox input "true"
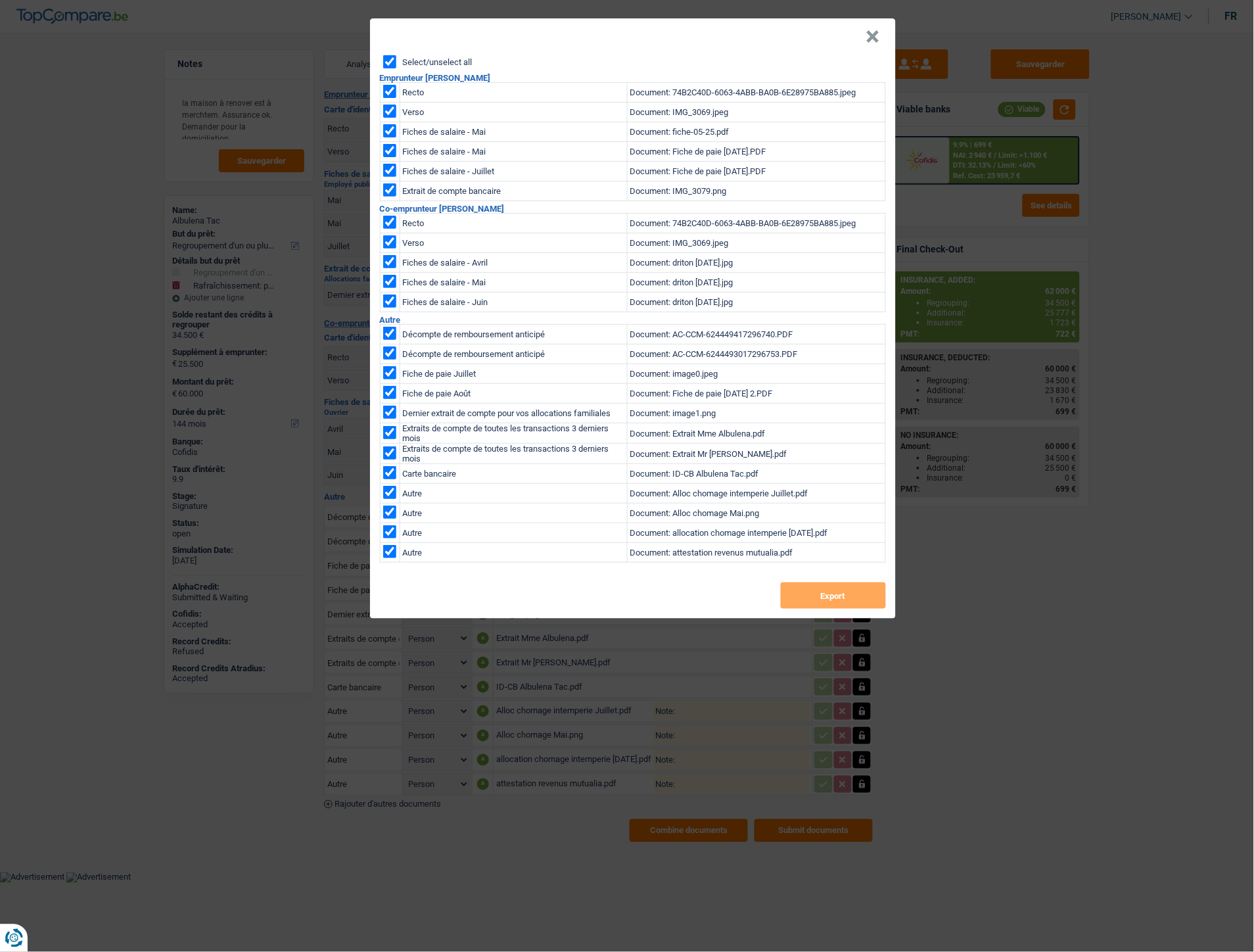
checkbox input "true"
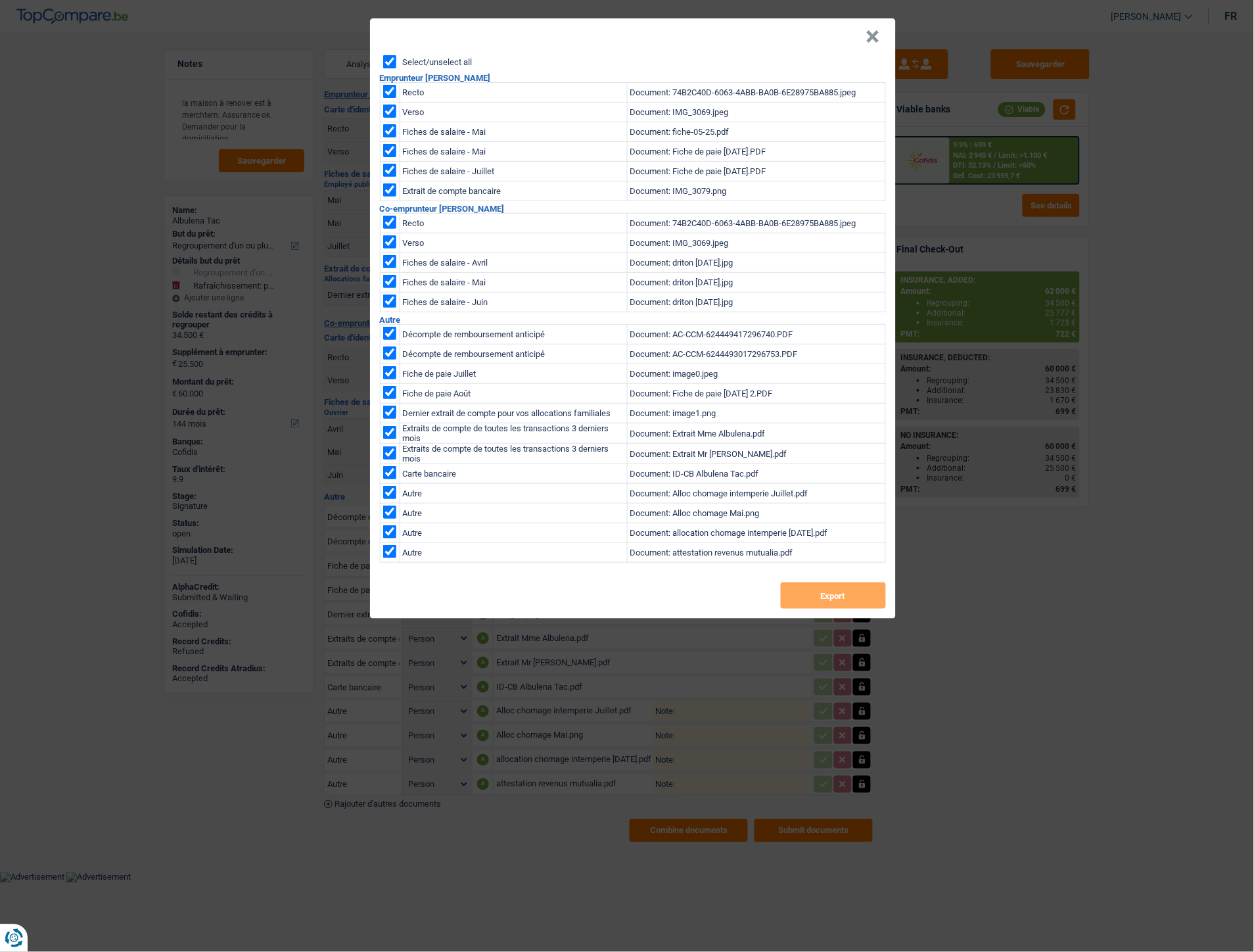
checkbox input "true"
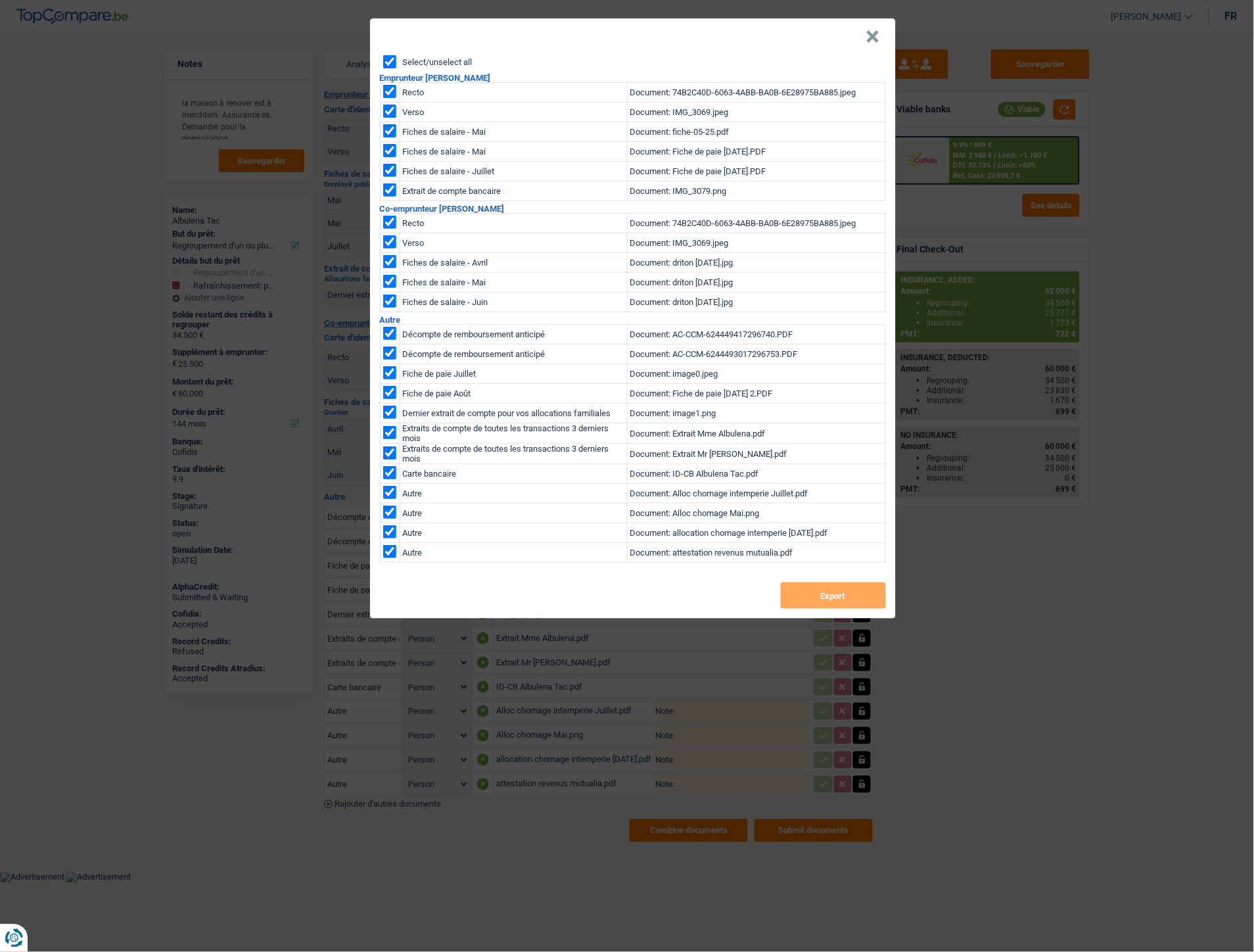
checkbox input "true"
click at [799, 603] on button "Export" at bounding box center [833, 595] width 105 height 26
click at [871, 42] on button "×" at bounding box center [873, 37] width 13 height 13
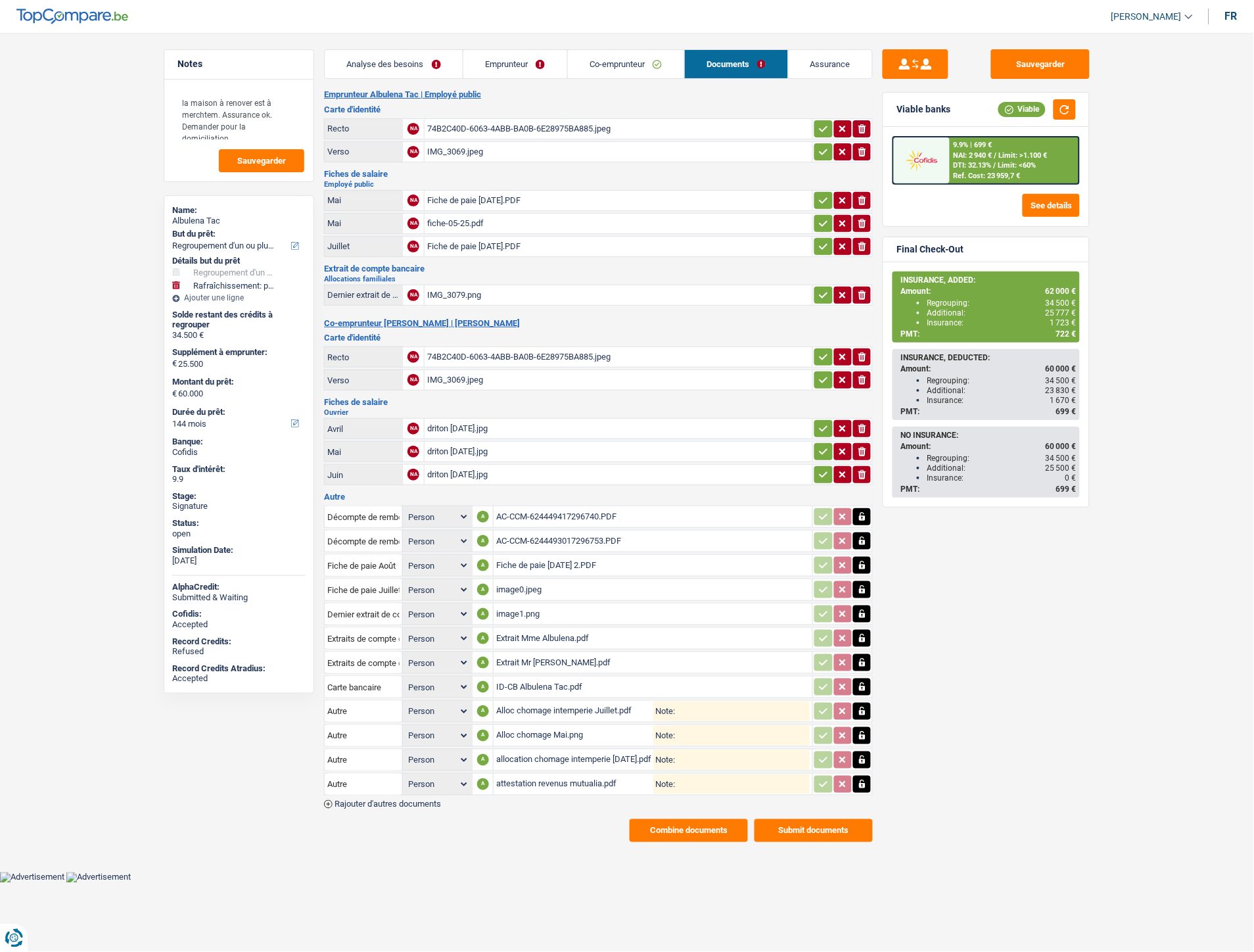
click at [862, 707] on icon "button" at bounding box center [862, 711] width 11 height 13
click at [862, 730] on icon "button" at bounding box center [862, 736] width 11 height 13
click at [857, 754] on icon "button" at bounding box center [862, 760] width 11 height 13
click at [863, 776] on button "button" at bounding box center [862, 785] width 17 height 17
click at [871, 703] on div "ionicons-v5-e" at bounding box center [843, 711] width 58 height 17
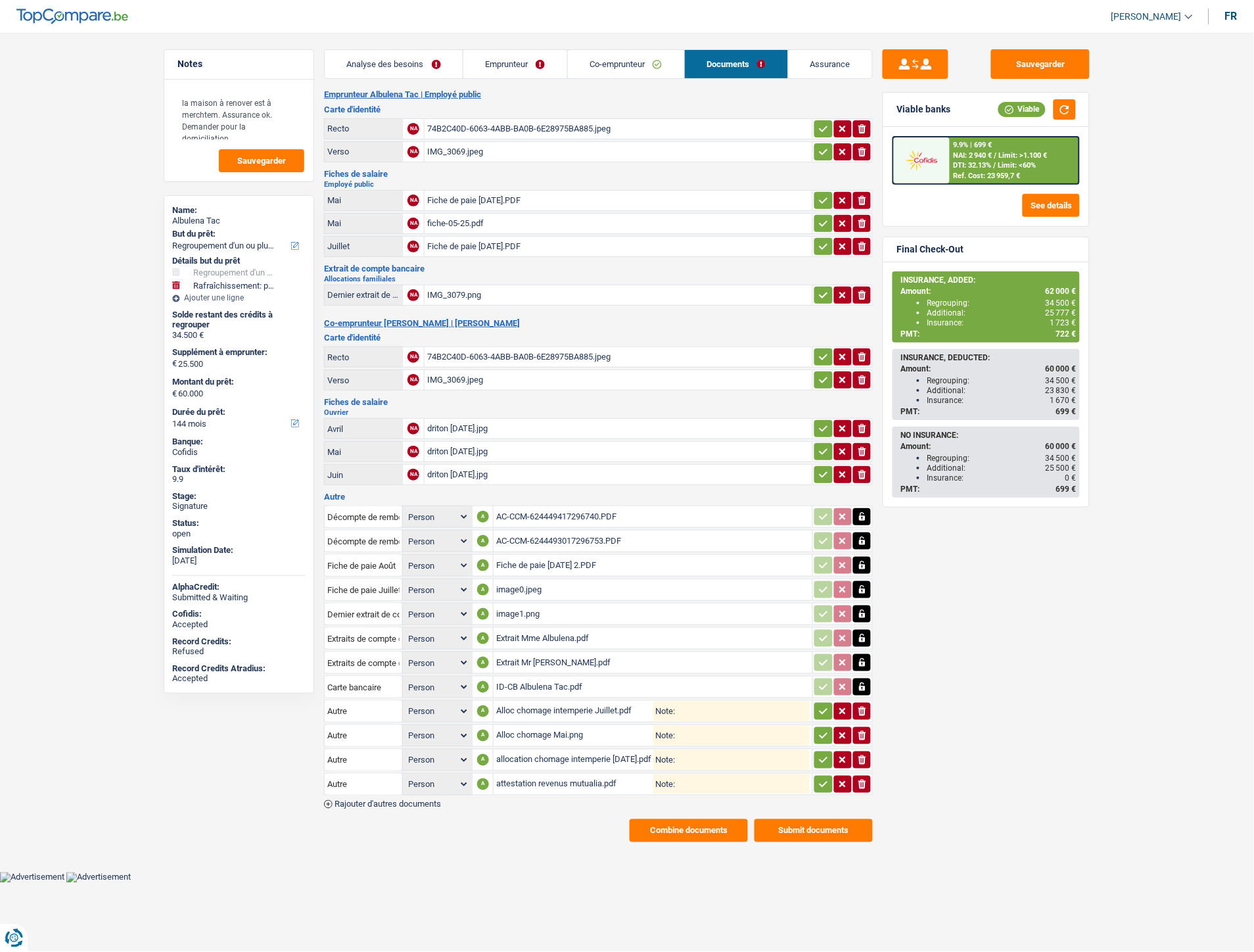
click at [869, 705] on button "ionicons-v5-e" at bounding box center [862, 711] width 17 height 17
click at [865, 730] on icon "ionicons-v5-e" at bounding box center [862, 736] width 11 height 13
click at [863, 754] on icon "ionicons-v5-e" at bounding box center [862, 760] width 11 height 13
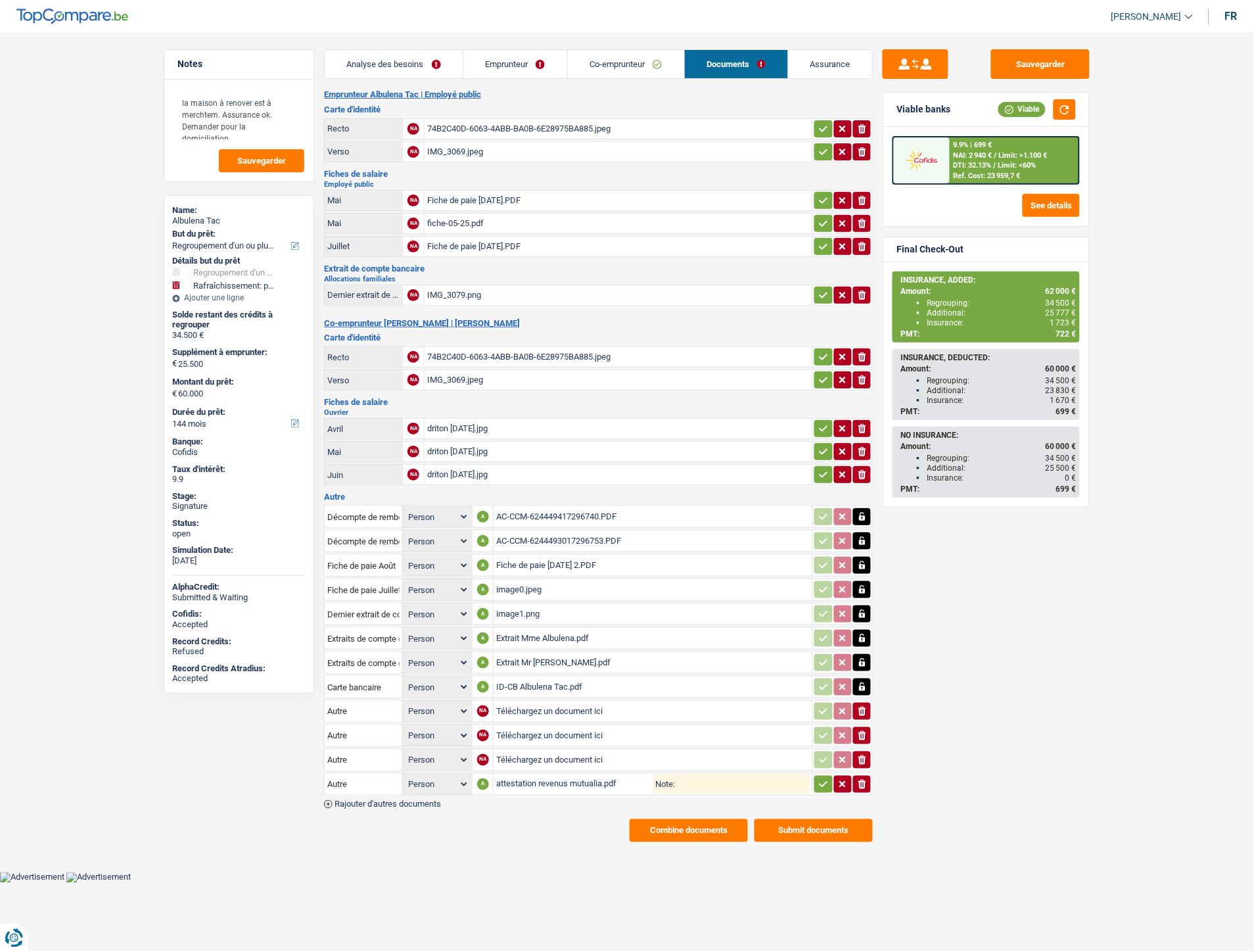
click at [858, 760] on td "ionicons-v5-e" at bounding box center [842, 759] width 61 height 22
click at [862, 780] on icon "button" at bounding box center [862, 785] width 8 height 10
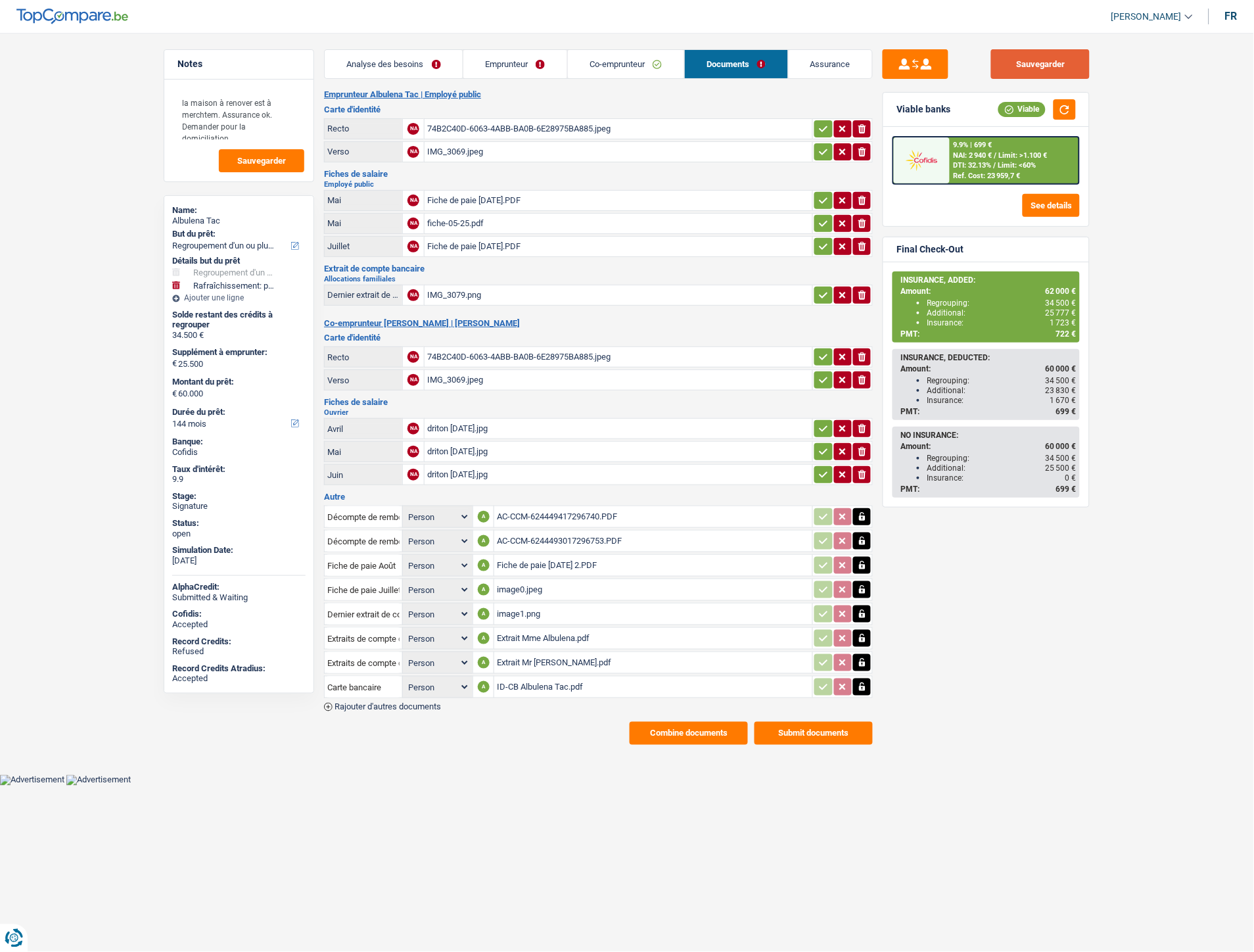
click at [1020, 74] on button "Sauvegarder" at bounding box center [1040, 64] width 98 height 30
click at [1034, 65] on button "Sauvegarder" at bounding box center [1040, 64] width 98 height 30
click at [470, 728] on div "Combine documents Submit documents" at bounding box center [599, 733] width 549 height 23
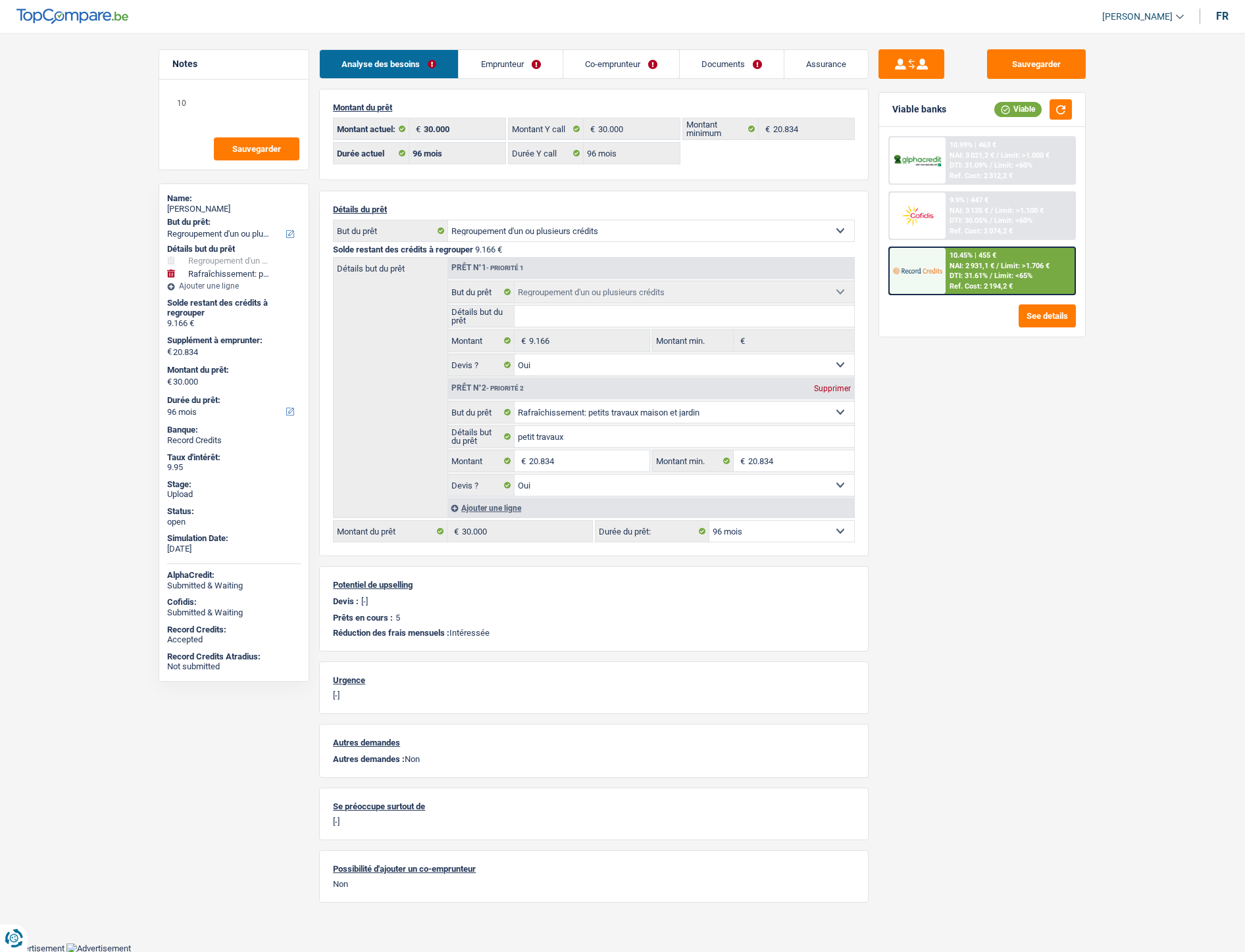
select select "refinancing"
select select "houseOrGarden"
select select "96"
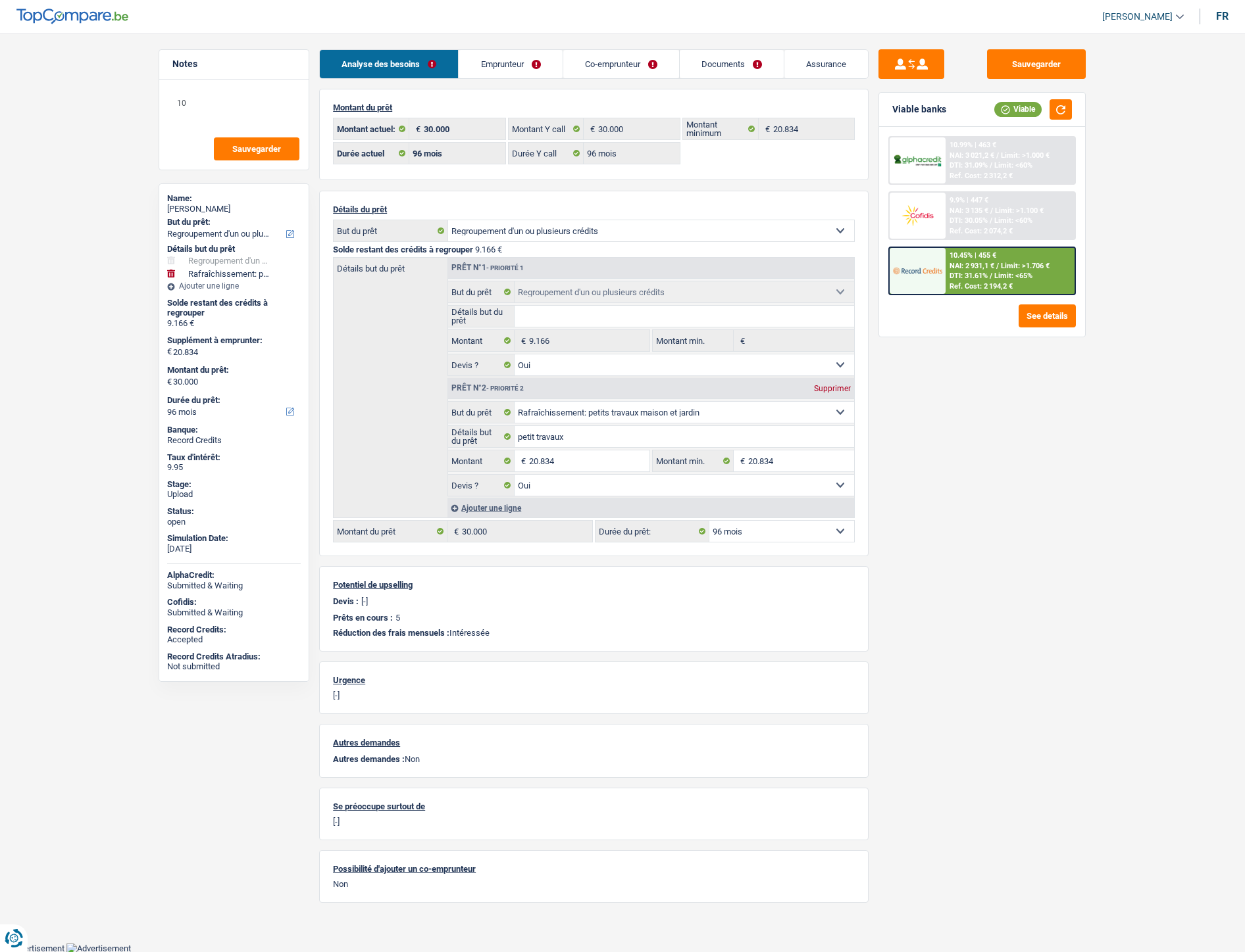
select select "96"
select select "refinancing"
select select "yes"
select select "houseOrGarden"
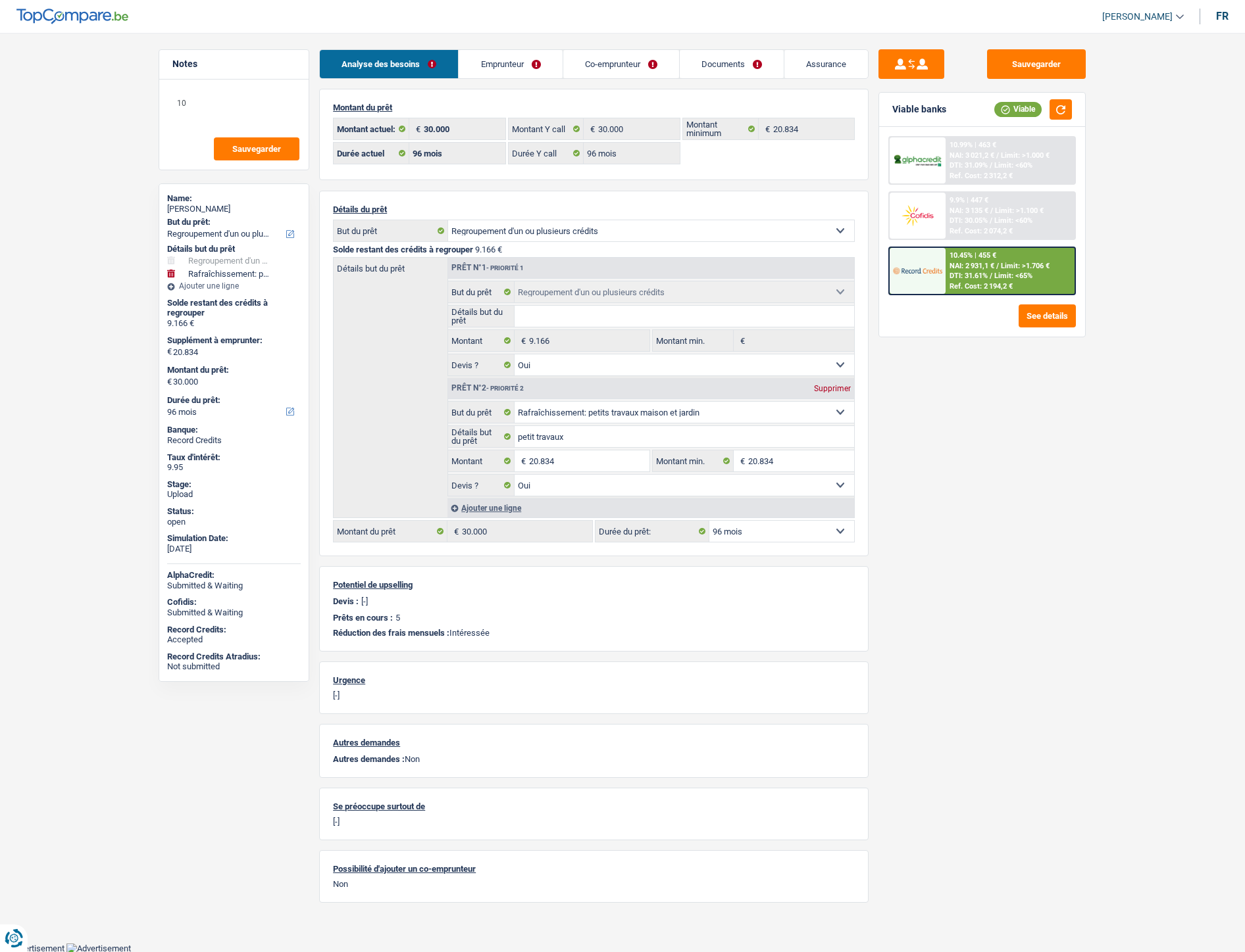
select select "yes"
select select "96"
click at [705, 76] on link "Documents" at bounding box center [732, 64] width 104 height 28
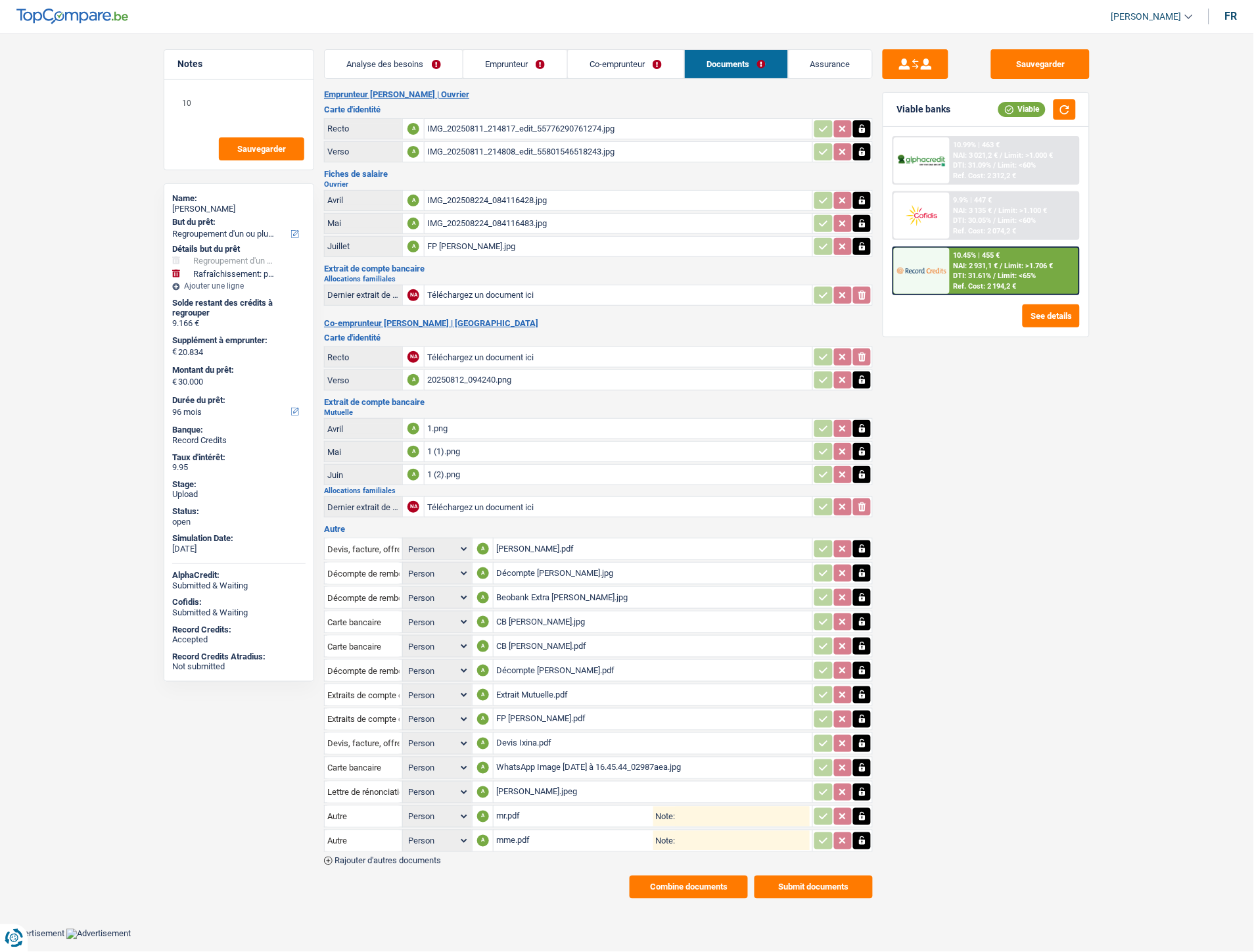
click at [417, 857] on span "Rajouter d'autres documents" at bounding box center [388, 861] width 107 height 9
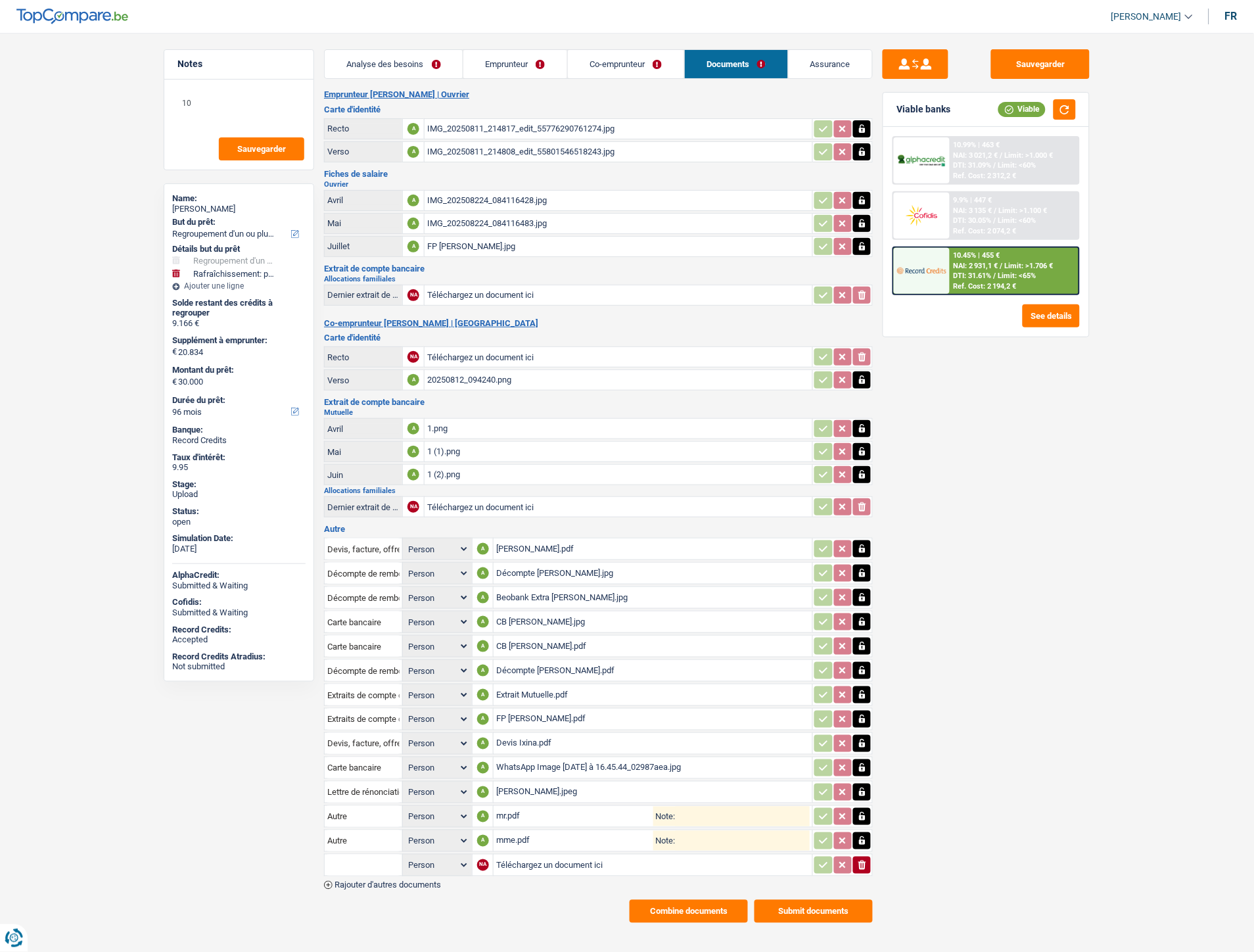
click at [518, 859] on input "Téléchargez un document ici" at bounding box center [653, 865] width 314 height 19
type input "C:\fakepath\Alloc chomage intemperie Juillet.pdf"
click at [433, 881] on span "Rajouter d'autres documents" at bounding box center [388, 885] width 107 height 9
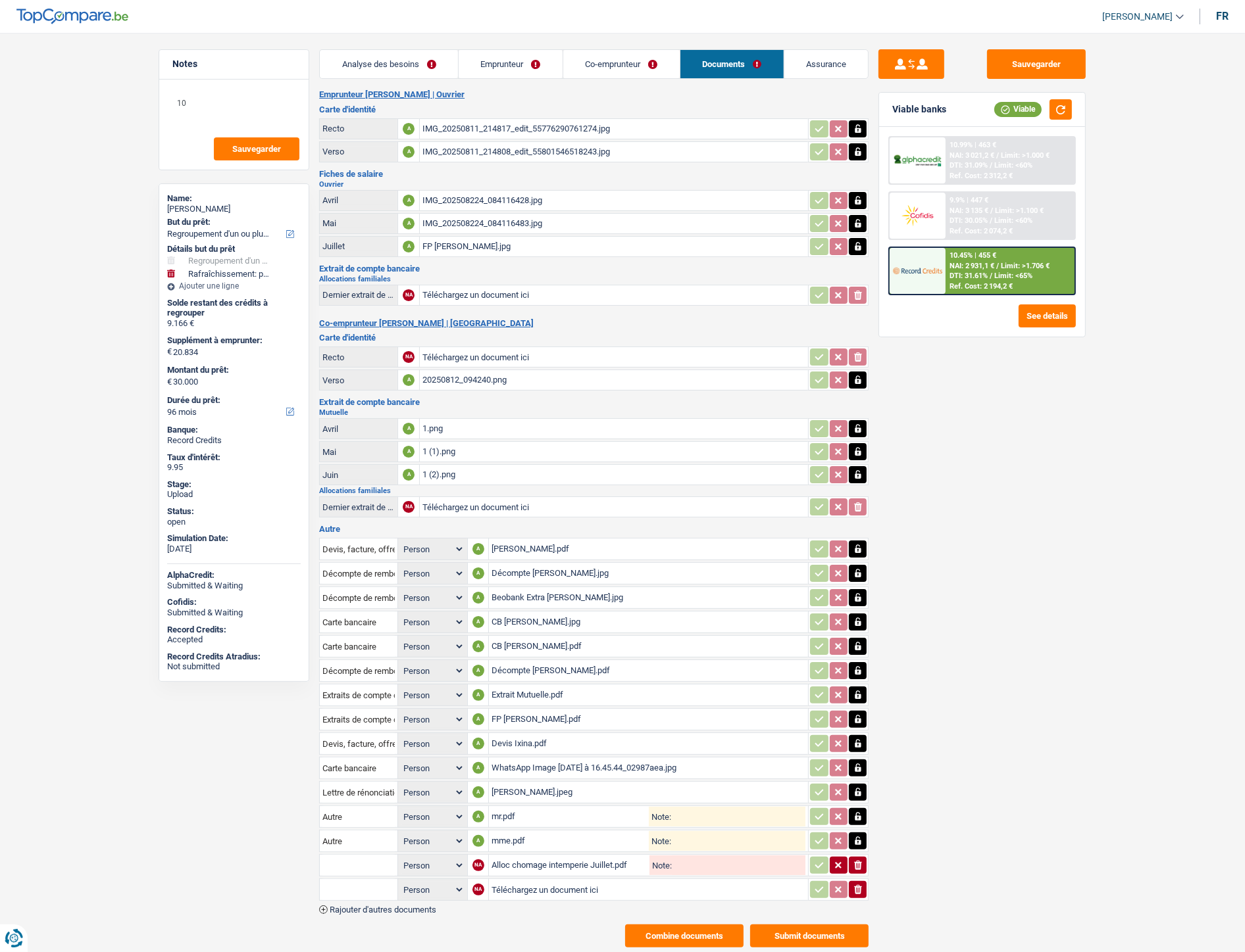
click at [529, 880] on input "Téléchargez un document ici" at bounding box center [648, 889] width 314 height 19
type input "C:\fakepath\Alloc chomage Mai.png"
click at [423, 906] on span "Rajouter d'autres documents" at bounding box center [382, 910] width 107 height 9
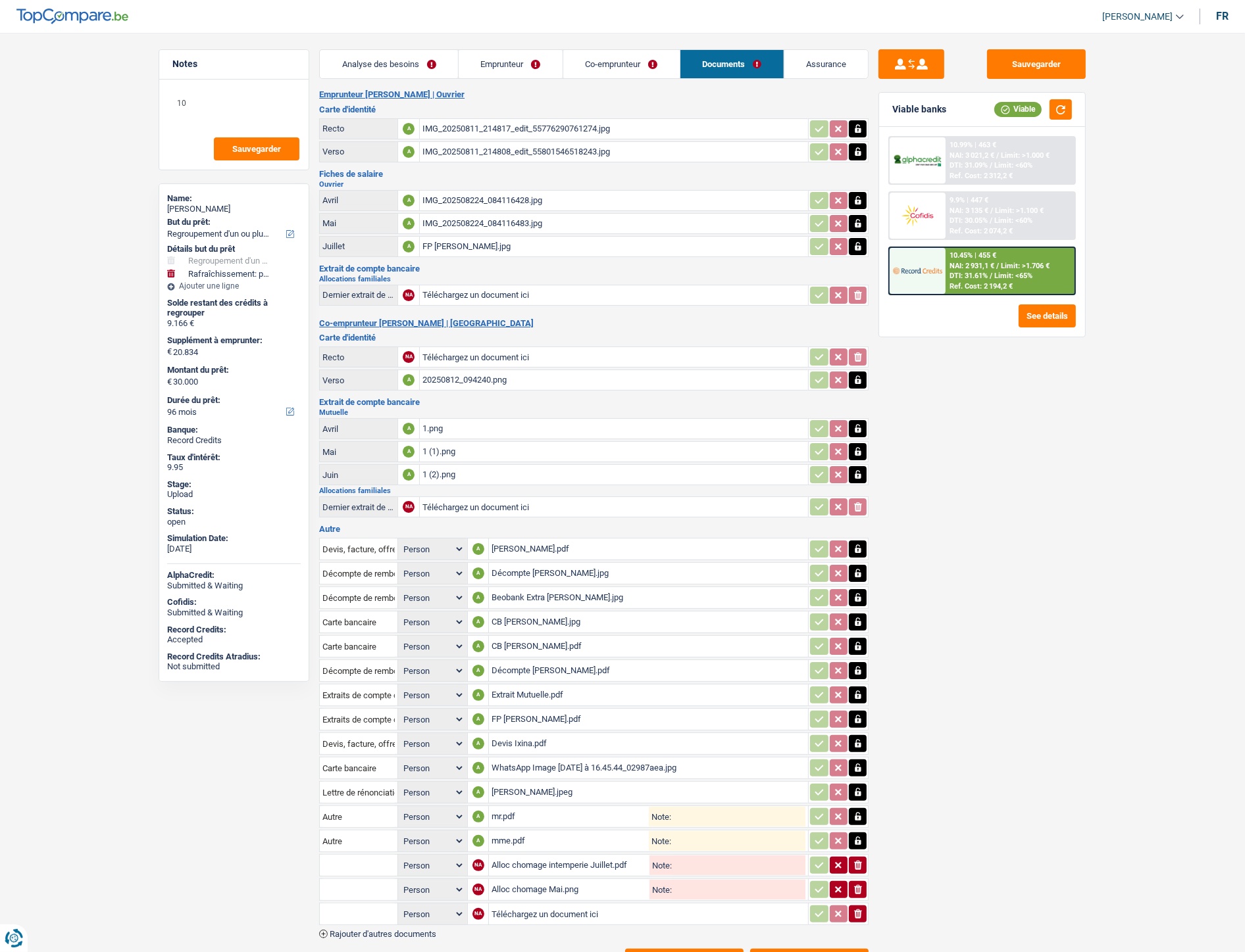
click at [534, 904] on input "Téléchargez un document ici" at bounding box center [648, 913] width 314 height 19
type input "C:\fakepath\allocation chomage intemperie 2 Juillet.pdf"
click at [418, 930] on span "Rajouter d'autres documents" at bounding box center [382, 934] width 107 height 9
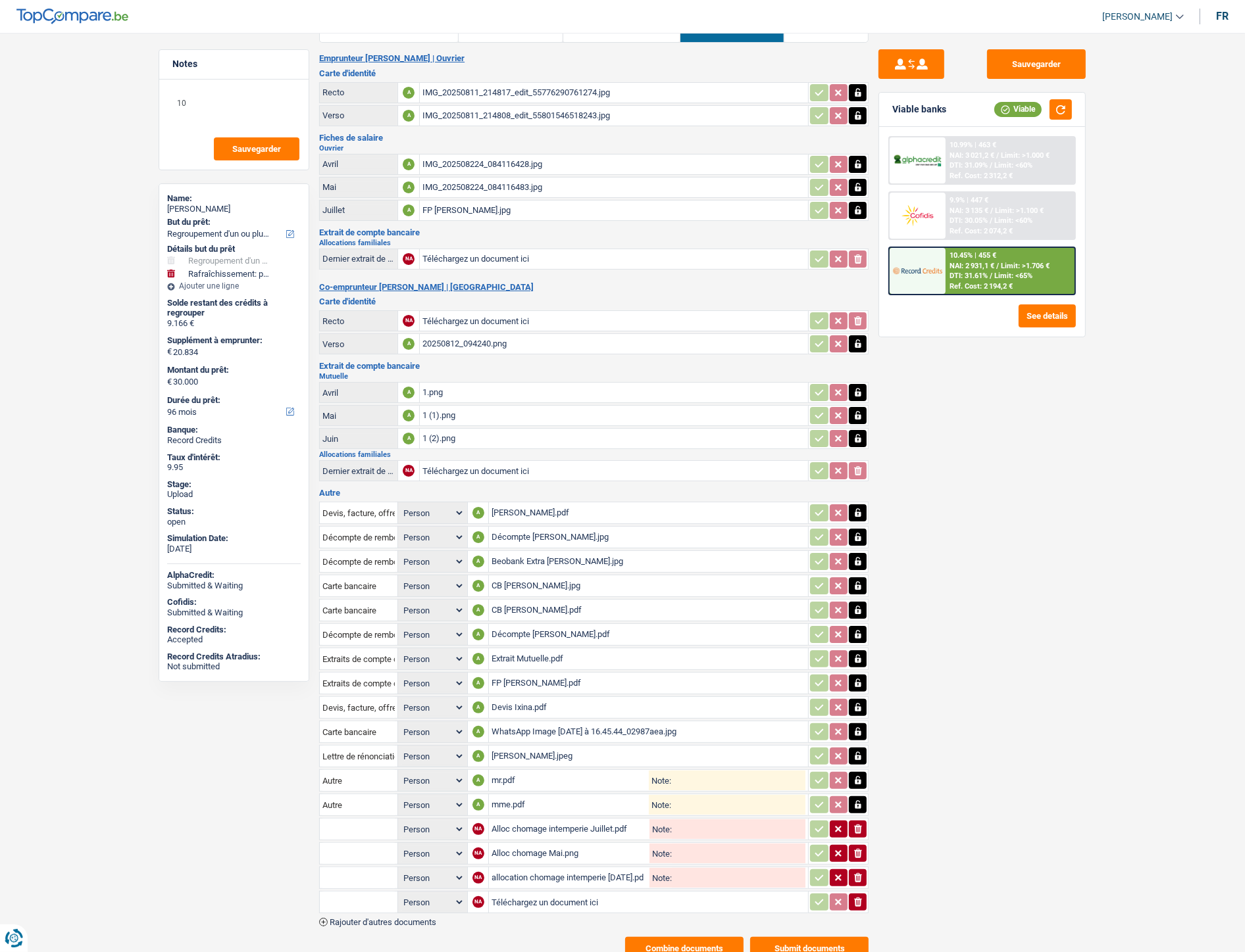
scroll to position [69, 0]
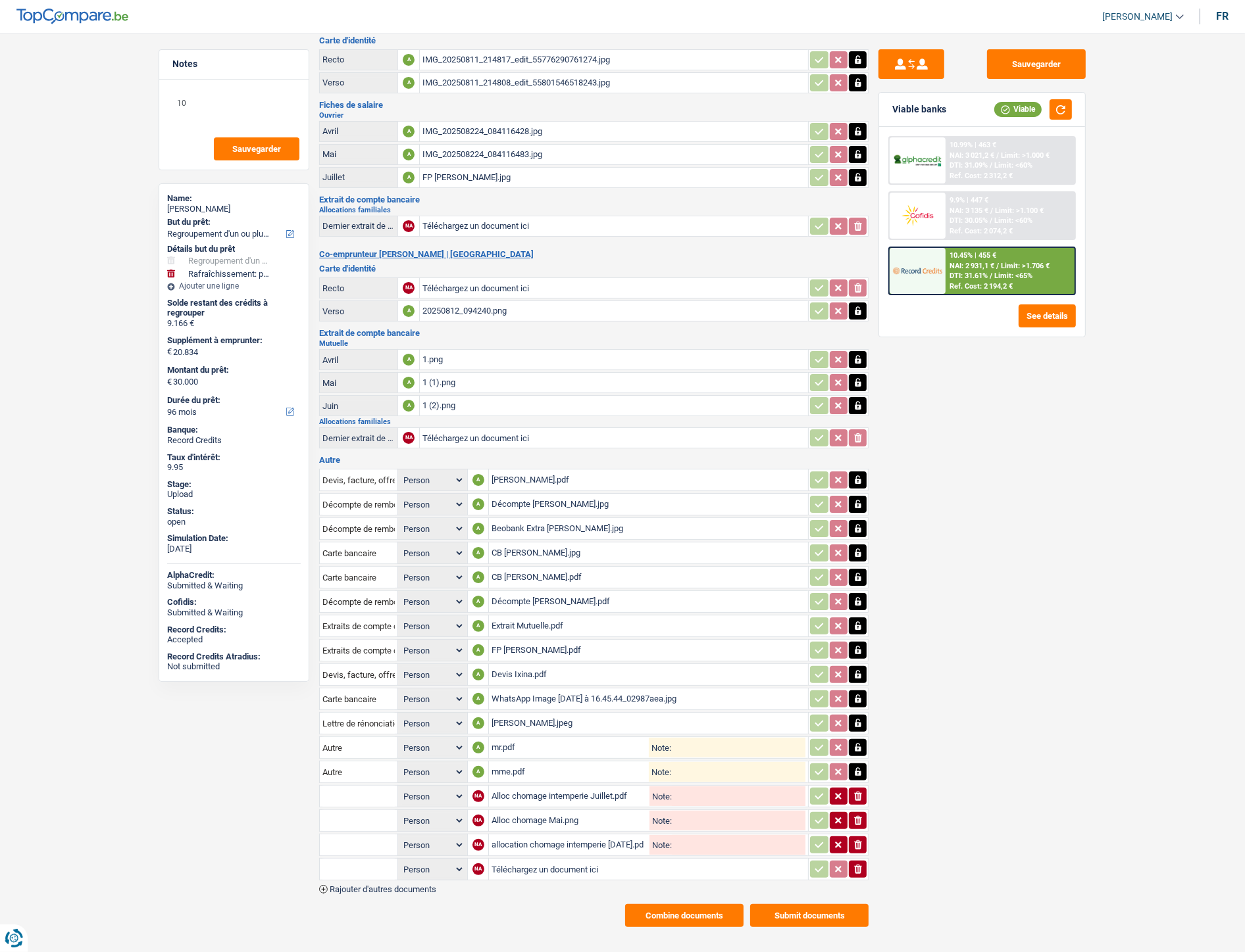
click at [517, 860] on input "Téléchargez un document ici" at bounding box center [648, 869] width 314 height 19
type input "C:\fakepath\attestation revenus mutualia.pdf"
click at [375, 785] on input "text" at bounding box center [358, 796] width 72 height 21
click at [364, 807] on ul "Autre" at bounding box center [393, 822] width 149 height 31
click at [364, 814] on li "Autre" at bounding box center [394, 822] width 135 height 16
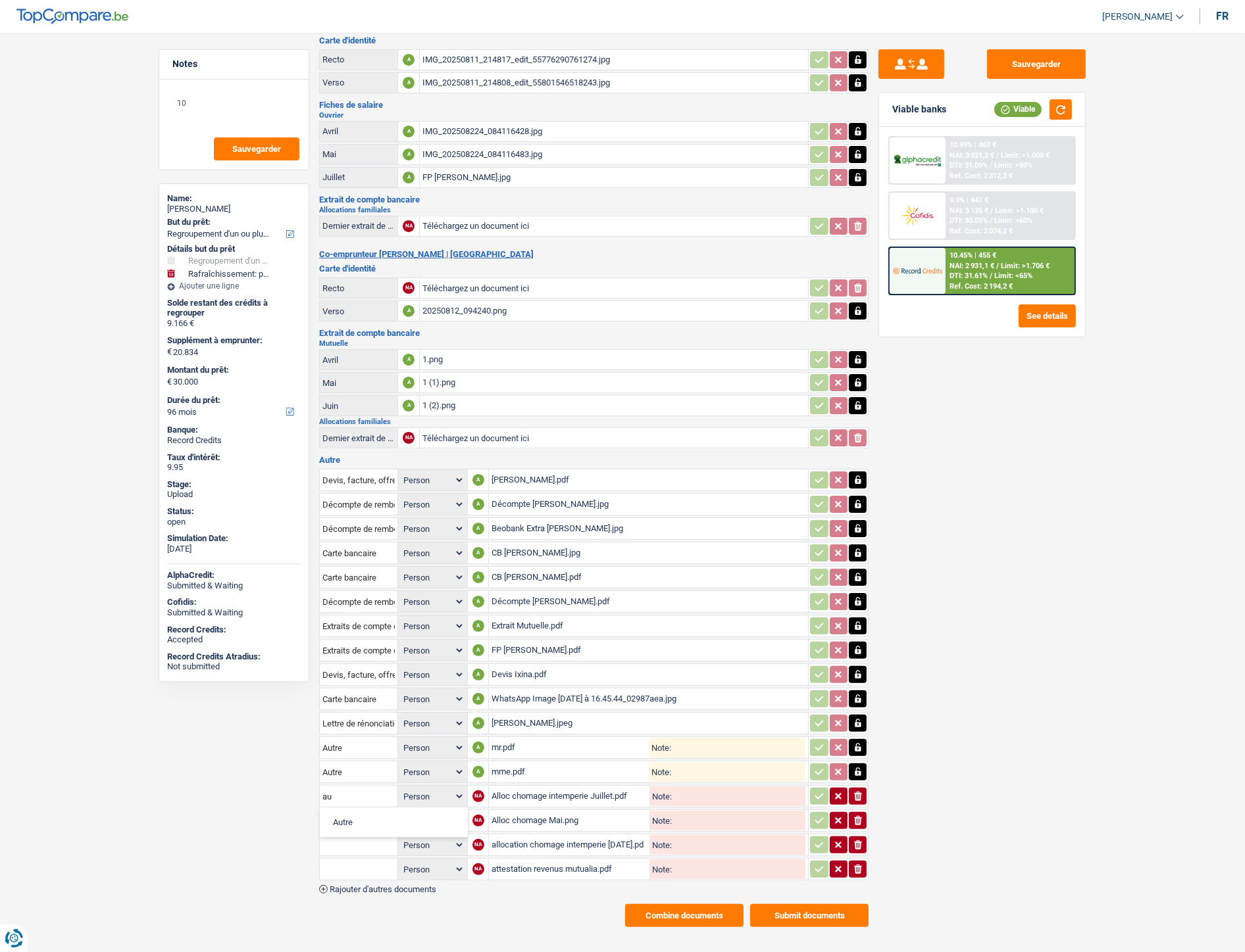
type input "Autre"
click at [360, 810] on input "text" at bounding box center [358, 821] width 72 height 21
click at [359, 832] on ul "Autre" at bounding box center [393, 847] width 149 height 31
click at [359, 838] on li "Autre" at bounding box center [394, 846] width 135 height 16
type input "Autre"
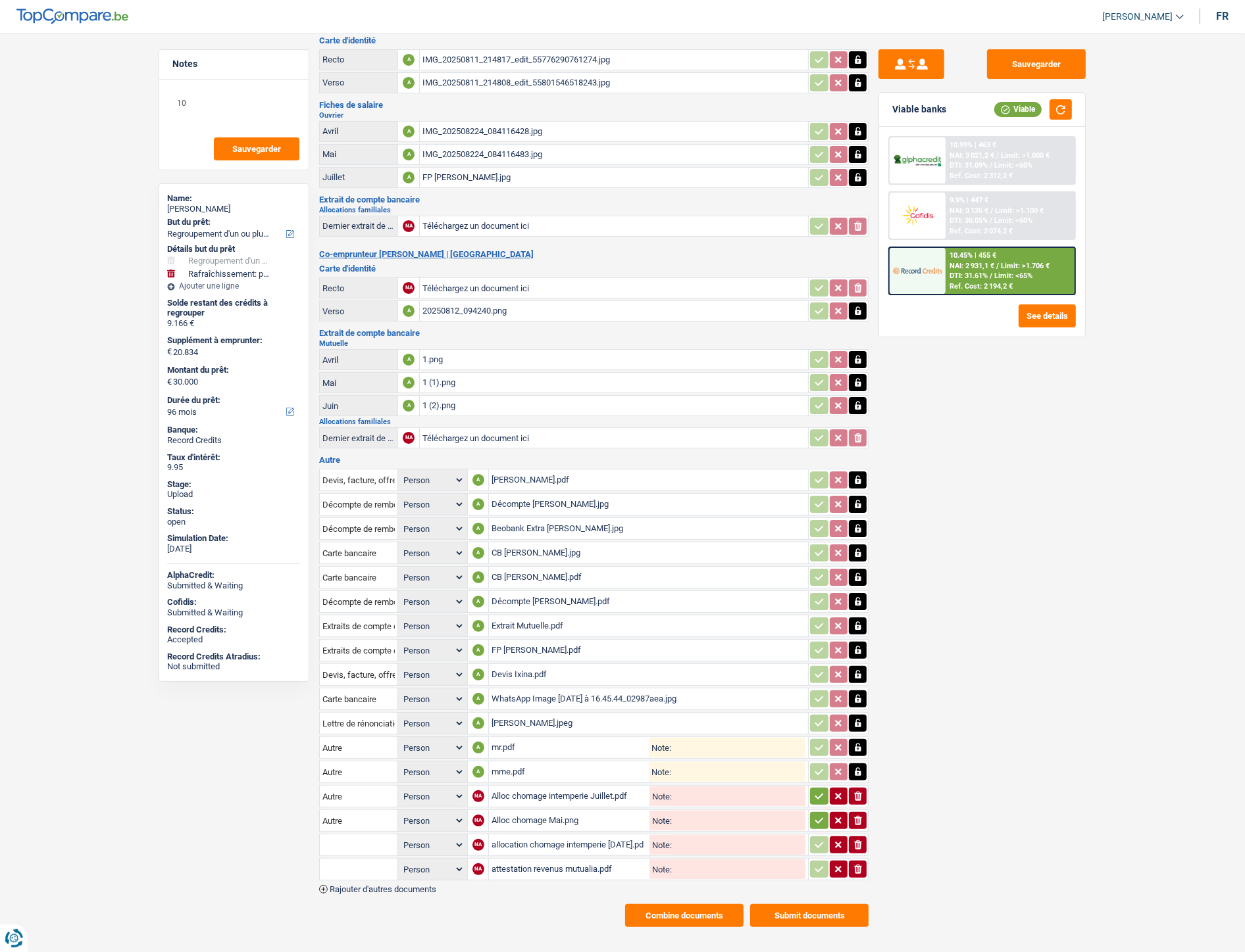
click at [359, 836] on input "text" at bounding box center [358, 845] width 72 height 21
click at [350, 862] on li "Autre" at bounding box center [394, 870] width 135 height 16
type input "Autre"
click at [350, 859] on input "text" at bounding box center [358, 869] width 72 height 21
click at [354, 888] on li "Autre" at bounding box center [394, 895] width 135 height 16
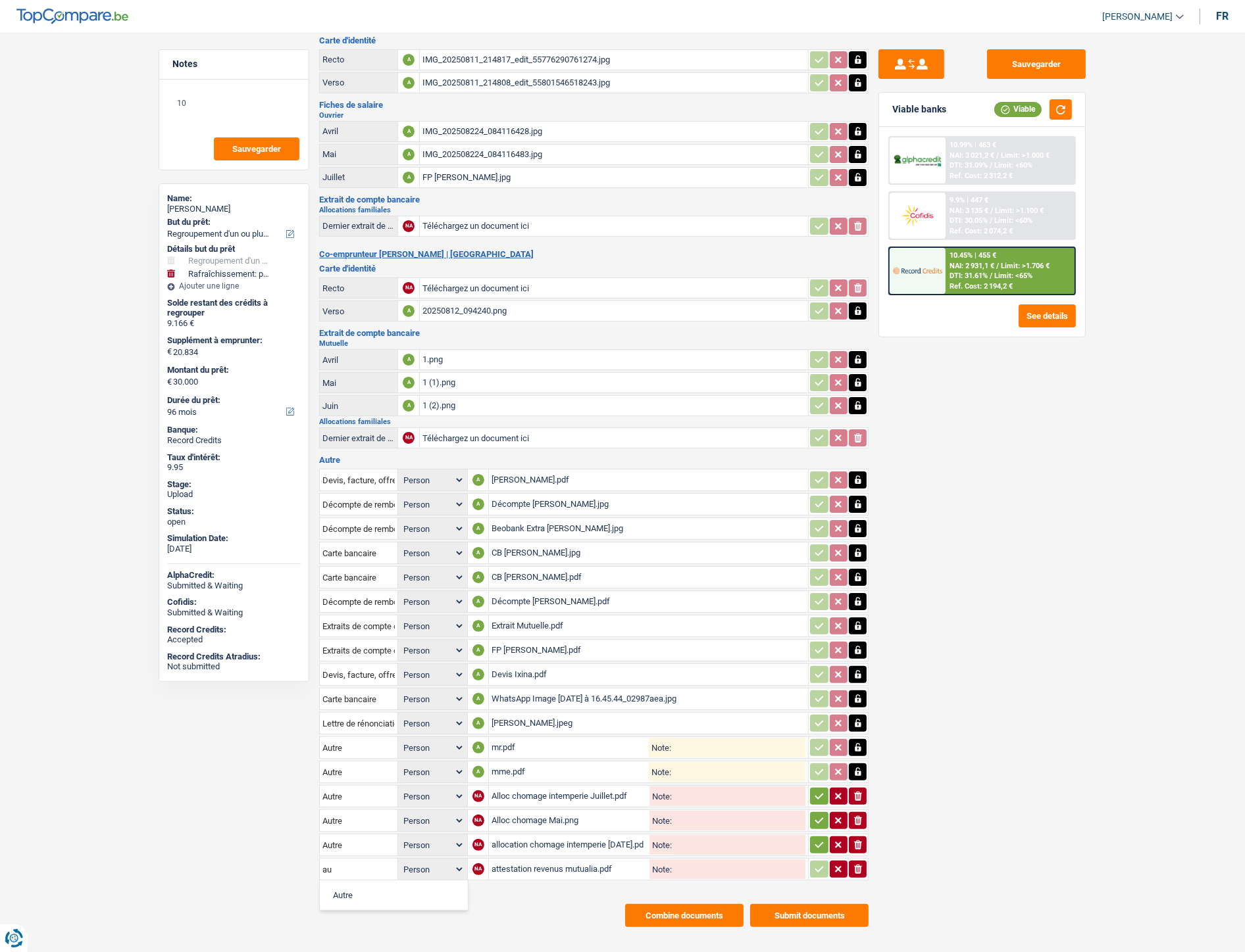
type input "Autre"
click at [814, 792] on td "ionicons-v5-e" at bounding box center [838, 796] width 61 height 22
click at [816, 789] on icon "button" at bounding box center [818, 796] width 11 height 13
click at [815, 818] on icon "button" at bounding box center [818, 821] width 9 height 6
click at [816, 838] on icon "button" at bounding box center [818, 845] width 11 height 13
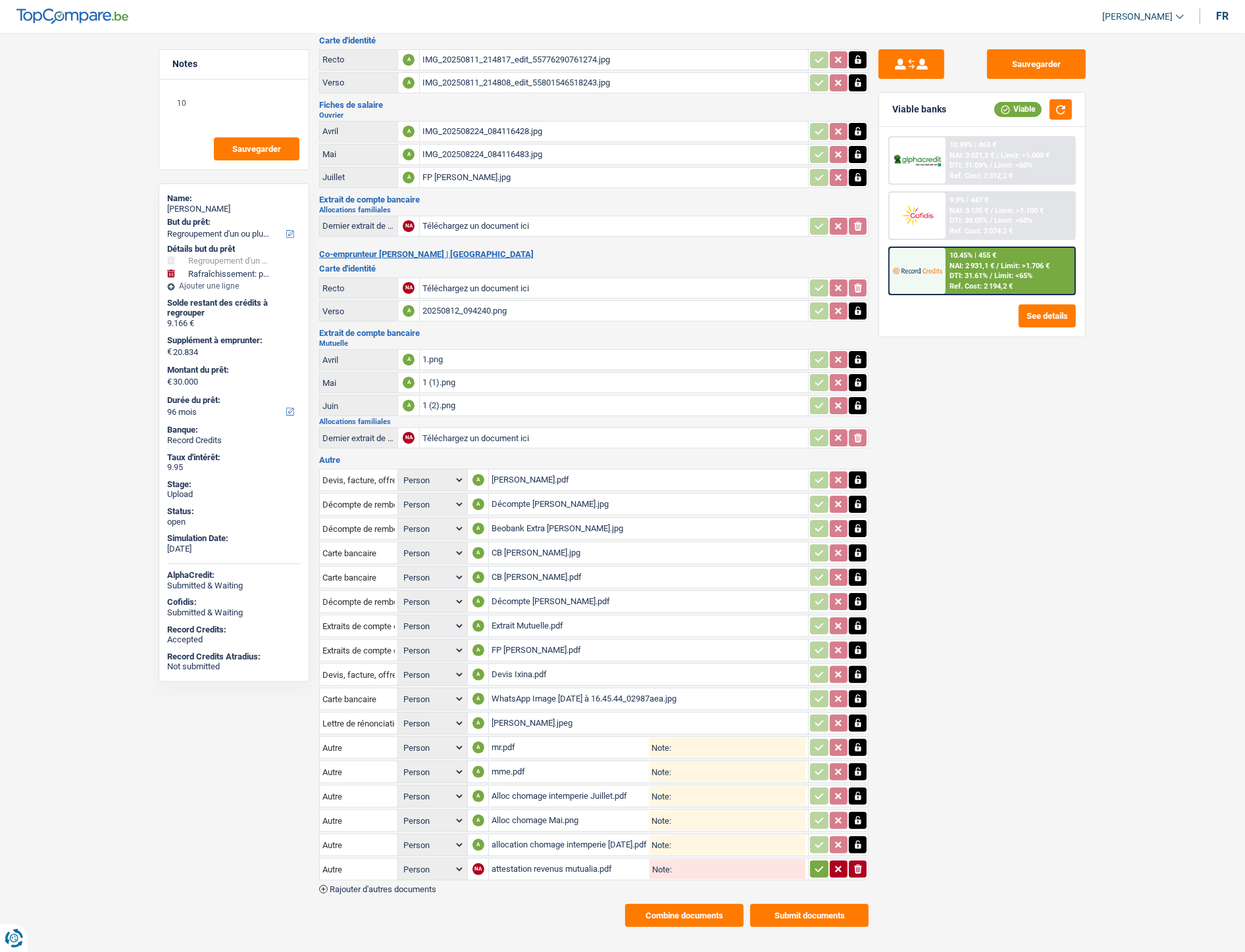
click at [814, 862] on icon "button" at bounding box center [818, 869] width 11 height 13
click at [1025, 69] on button "Sauvegarder" at bounding box center [1036, 64] width 98 height 30
click at [683, 904] on button "Combine documents" at bounding box center [684, 915] width 118 height 23
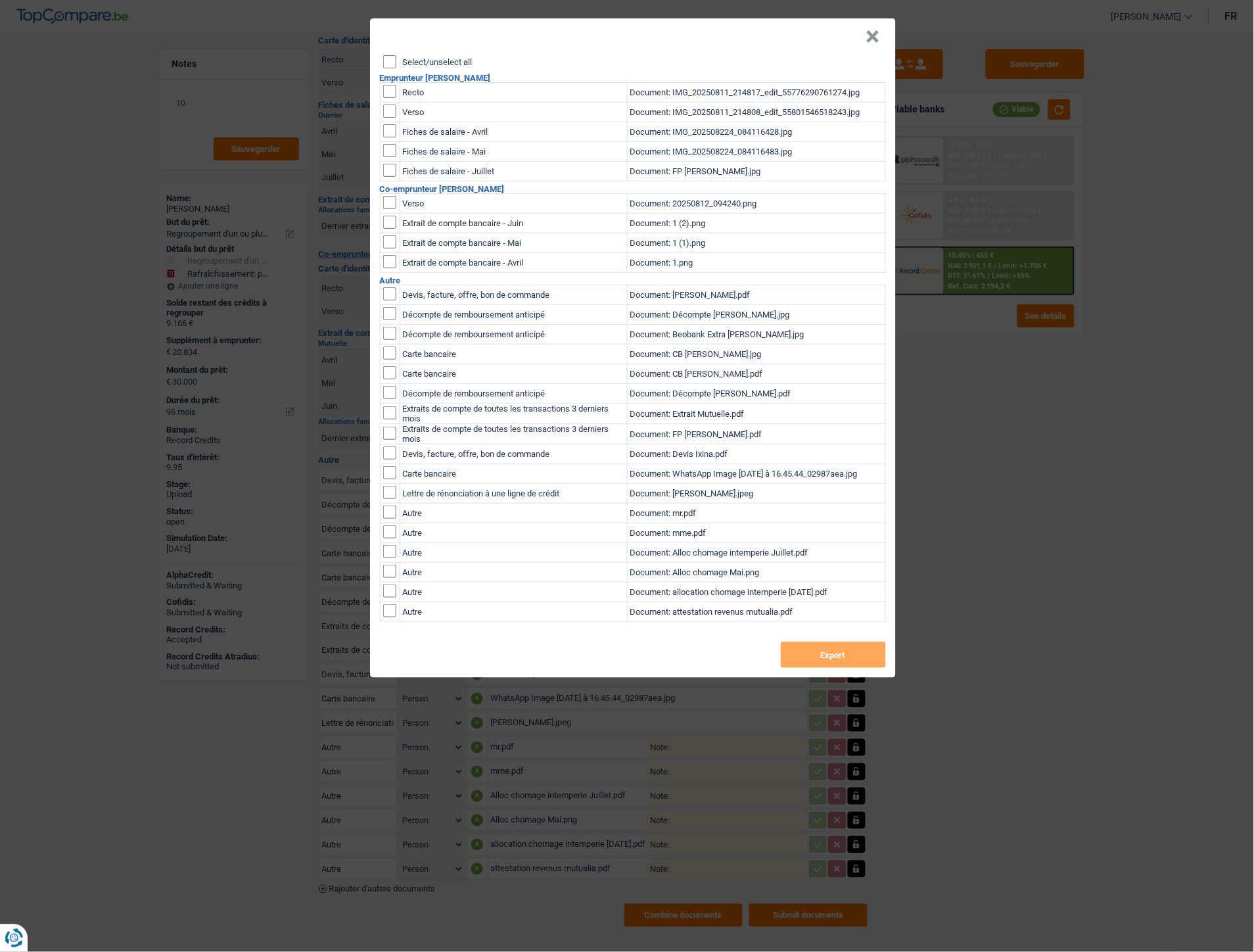
click at [448, 60] on label "Select/unselect all" at bounding box center [438, 62] width 69 height 9
click at [397, 60] on input "Select/unselect all" at bounding box center [390, 62] width 13 height 13
checkbox input "true"
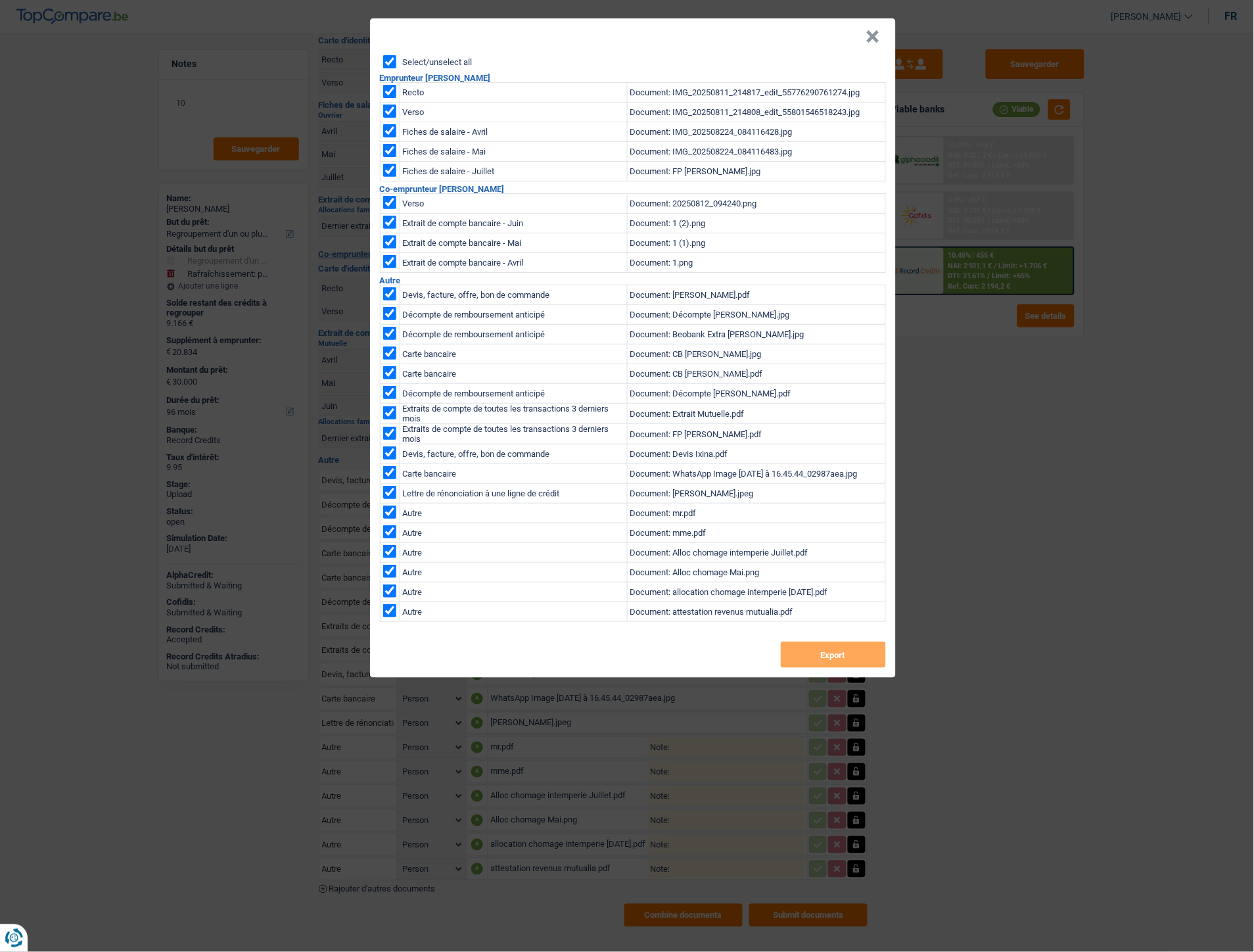
checkbox input "true"
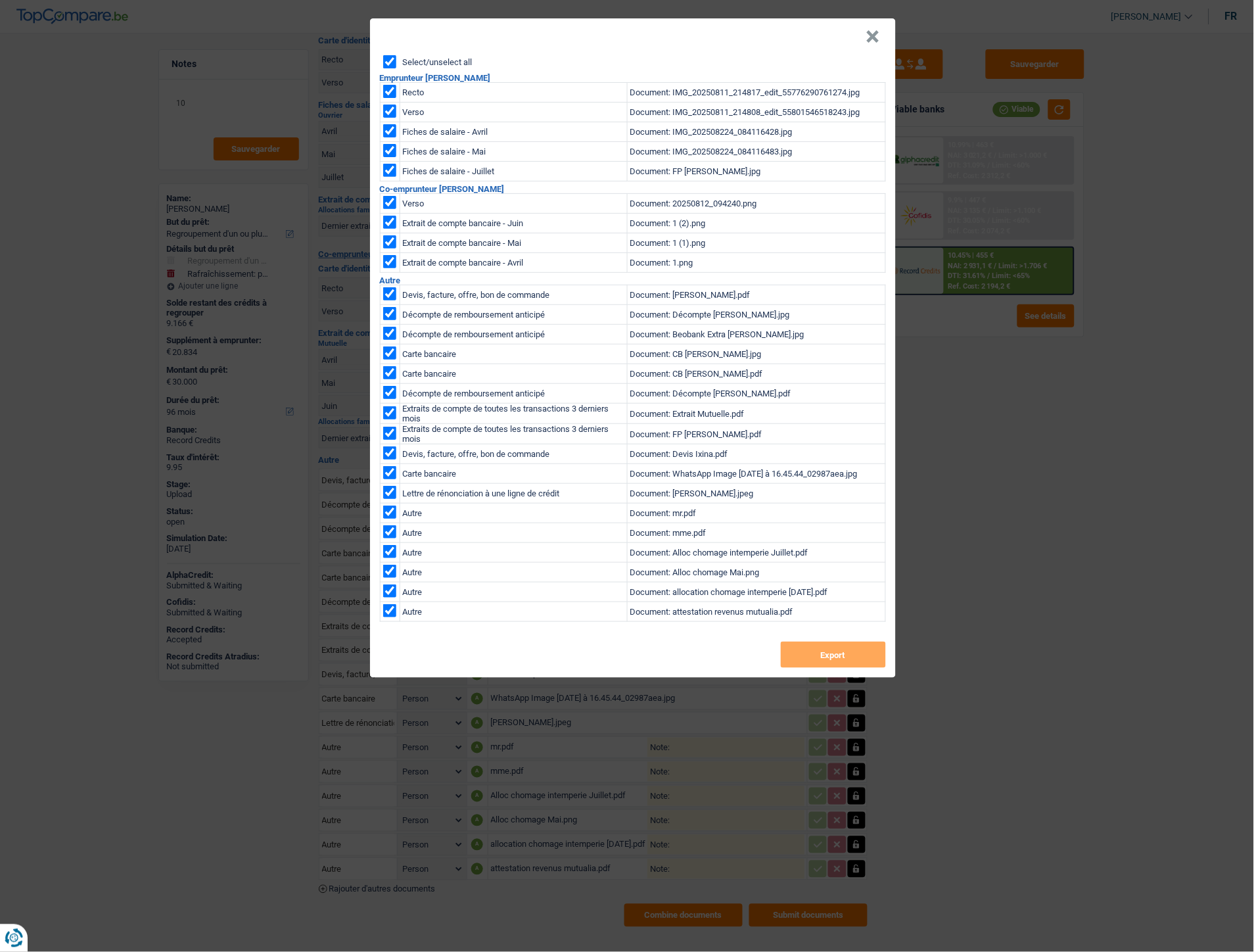
checkbox input "true"
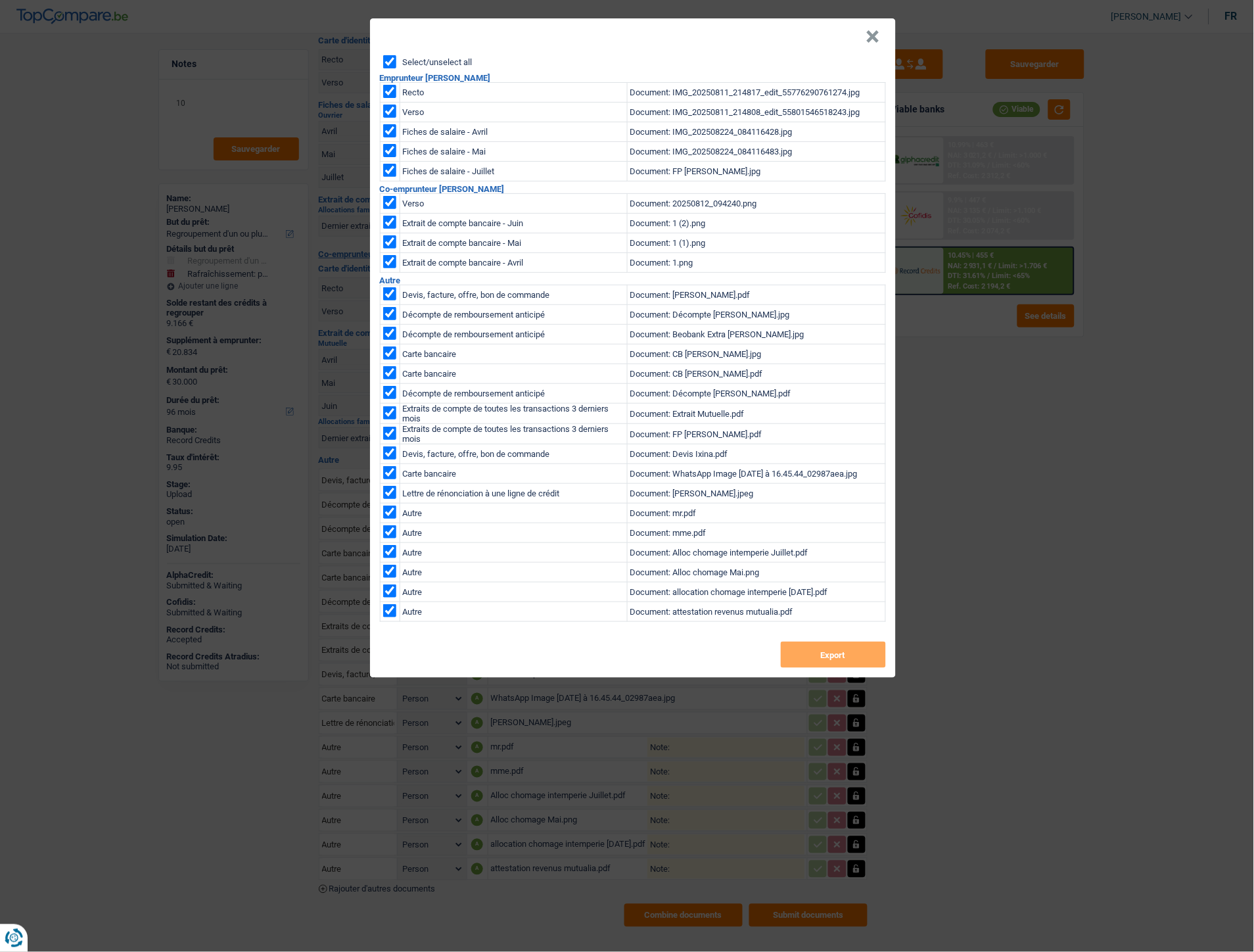
checkbox input "true"
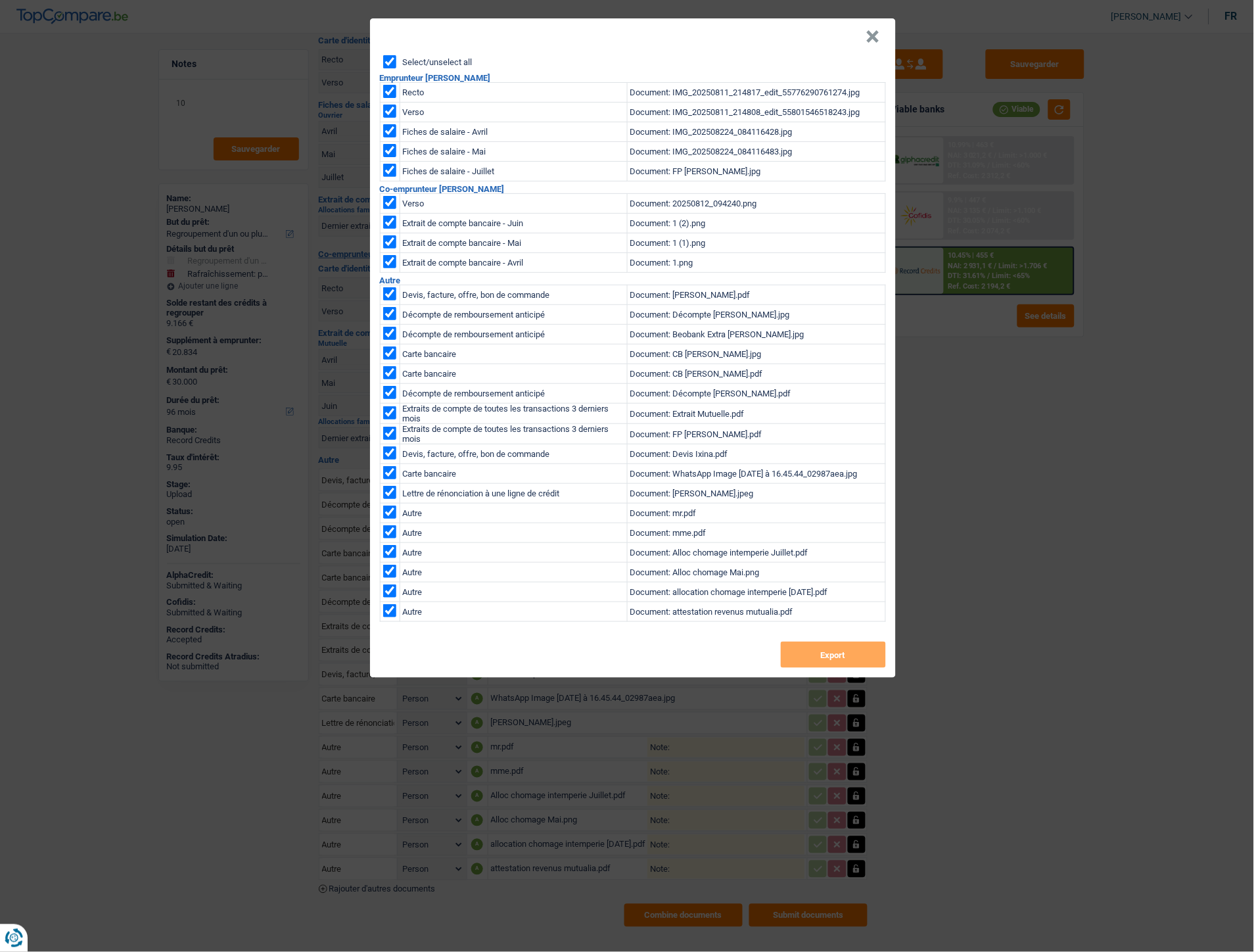
checkbox input "true"
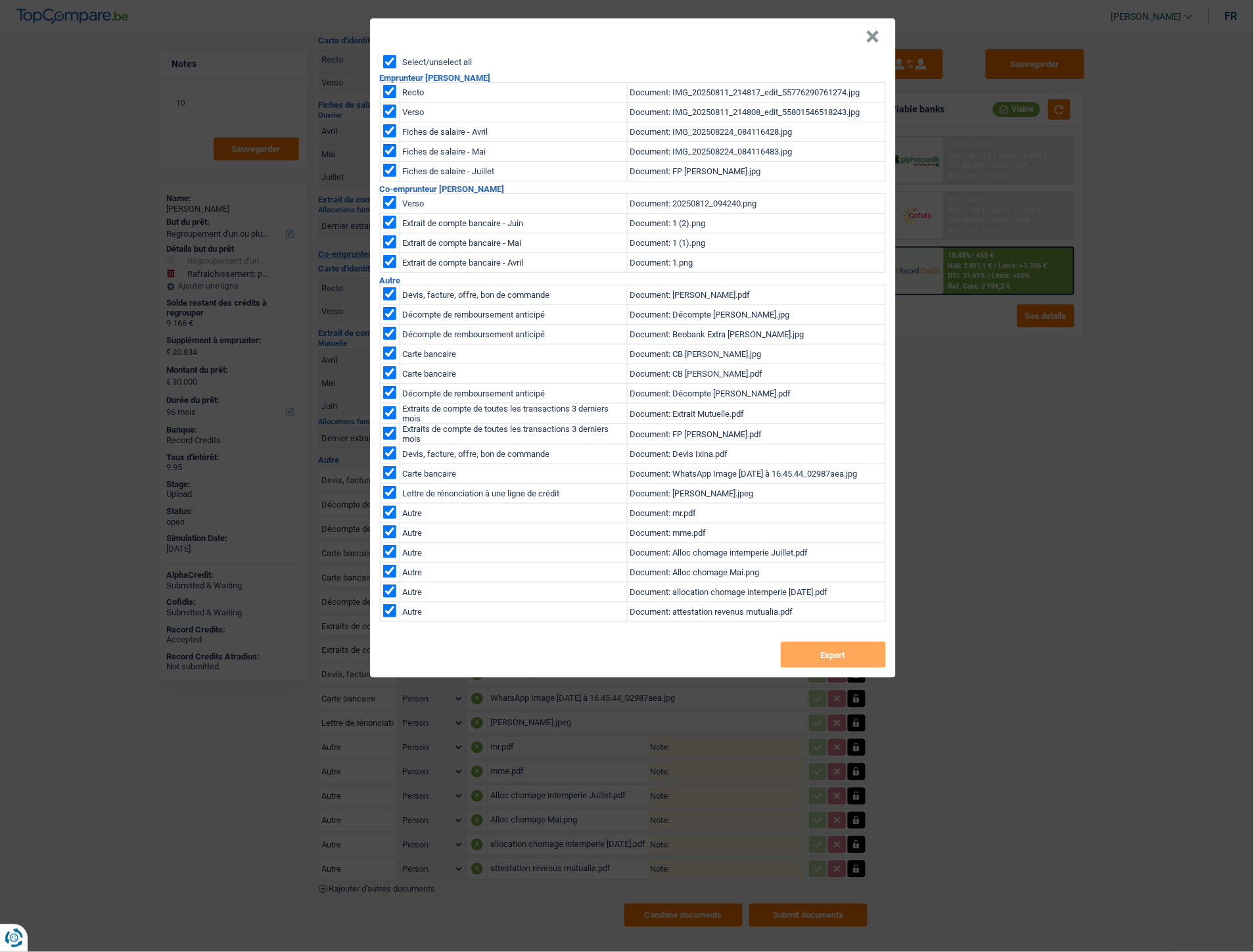
checkbox input "true"
click at [835, 640] on div "Select/unselect all Emprunteur Salvatore Giuffre Recto Document: IMG_20250811_2…" at bounding box center [633, 366] width 526 height 623
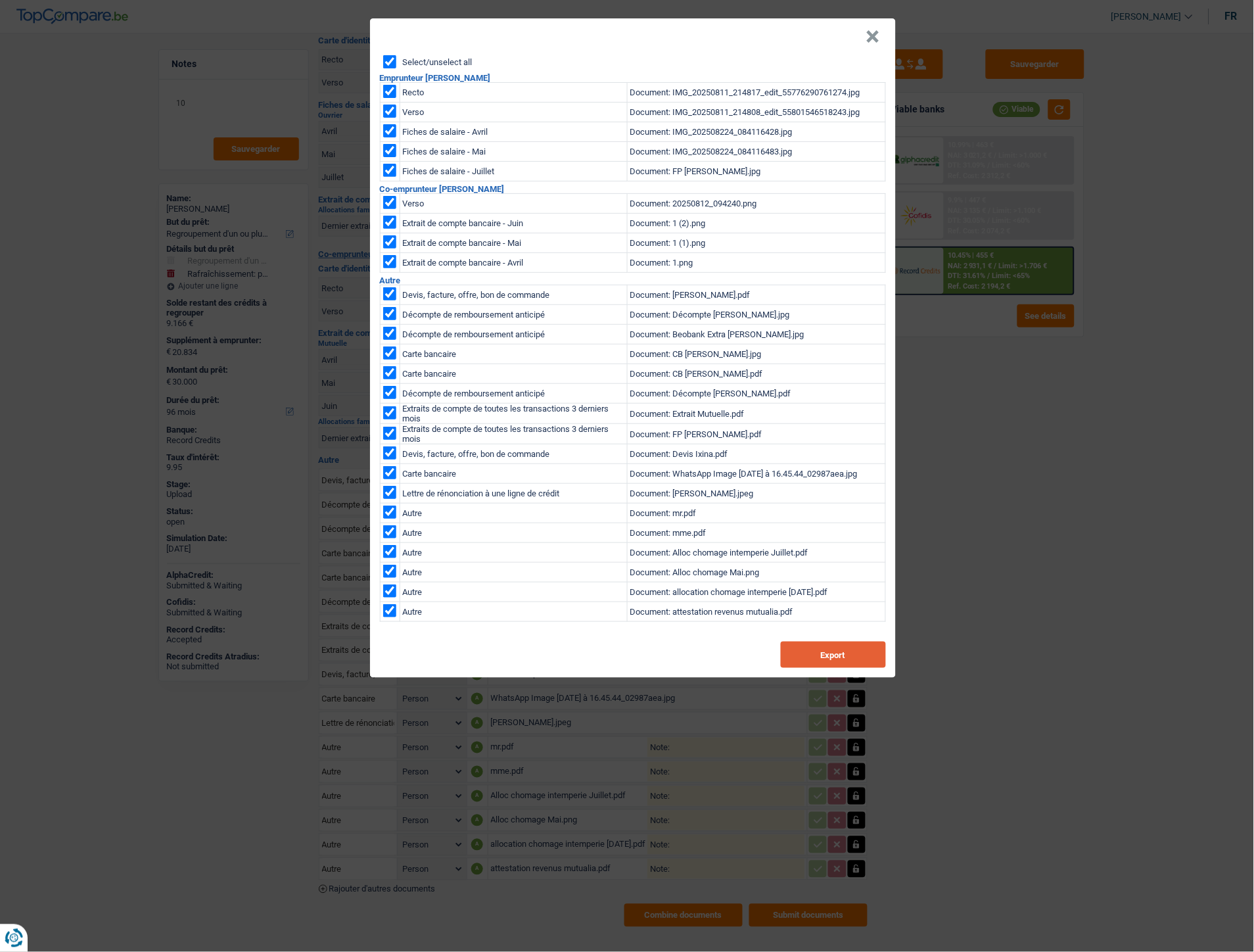
click at [835, 655] on button "Export" at bounding box center [833, 655] width 105 height 26
click at [870, 36] on button "×" at bounding box center [873, 37] width 13 height 13
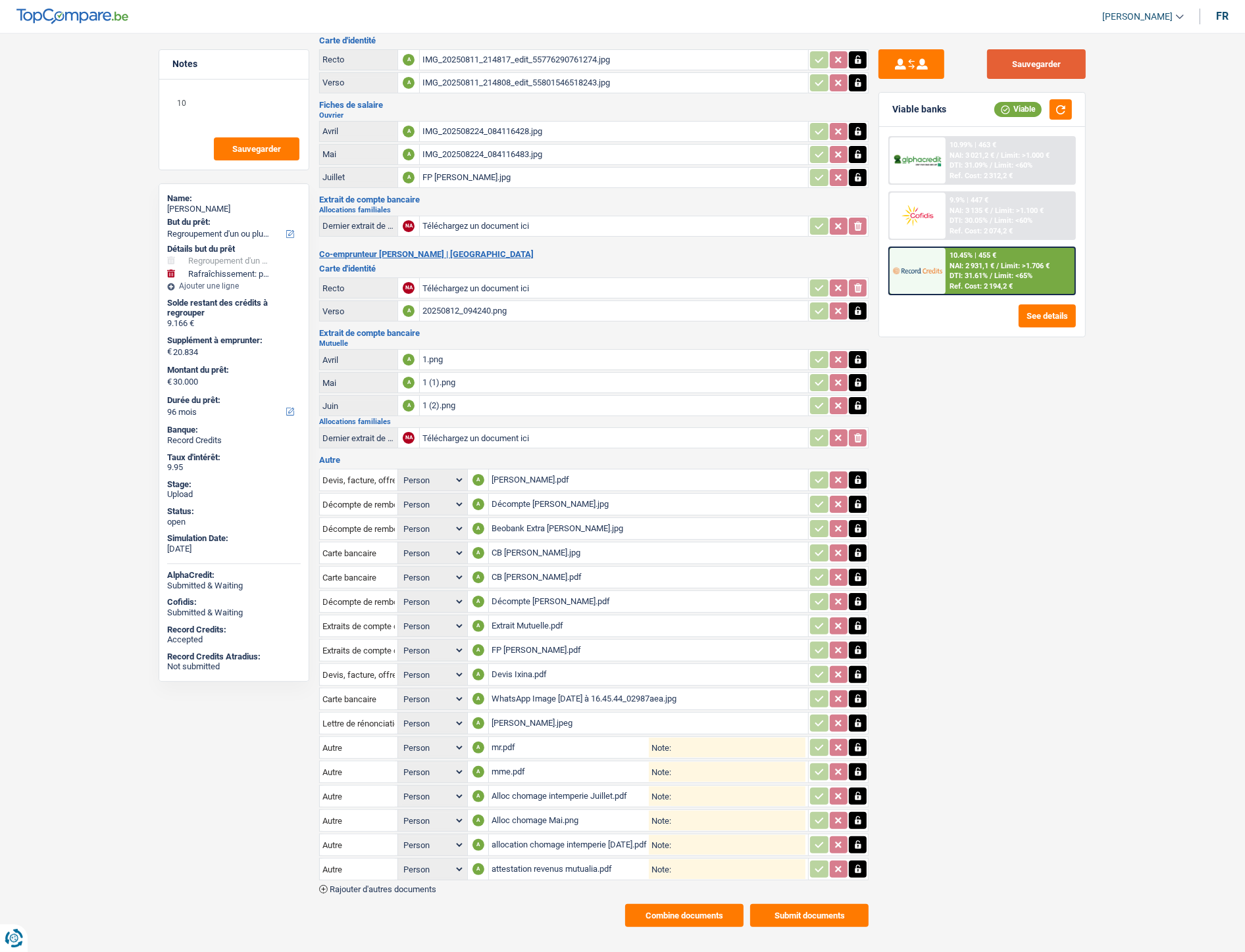
click at [1008, 69] on button "Sauvegarder" at bounding box center [1036, 64] width 98 height 30
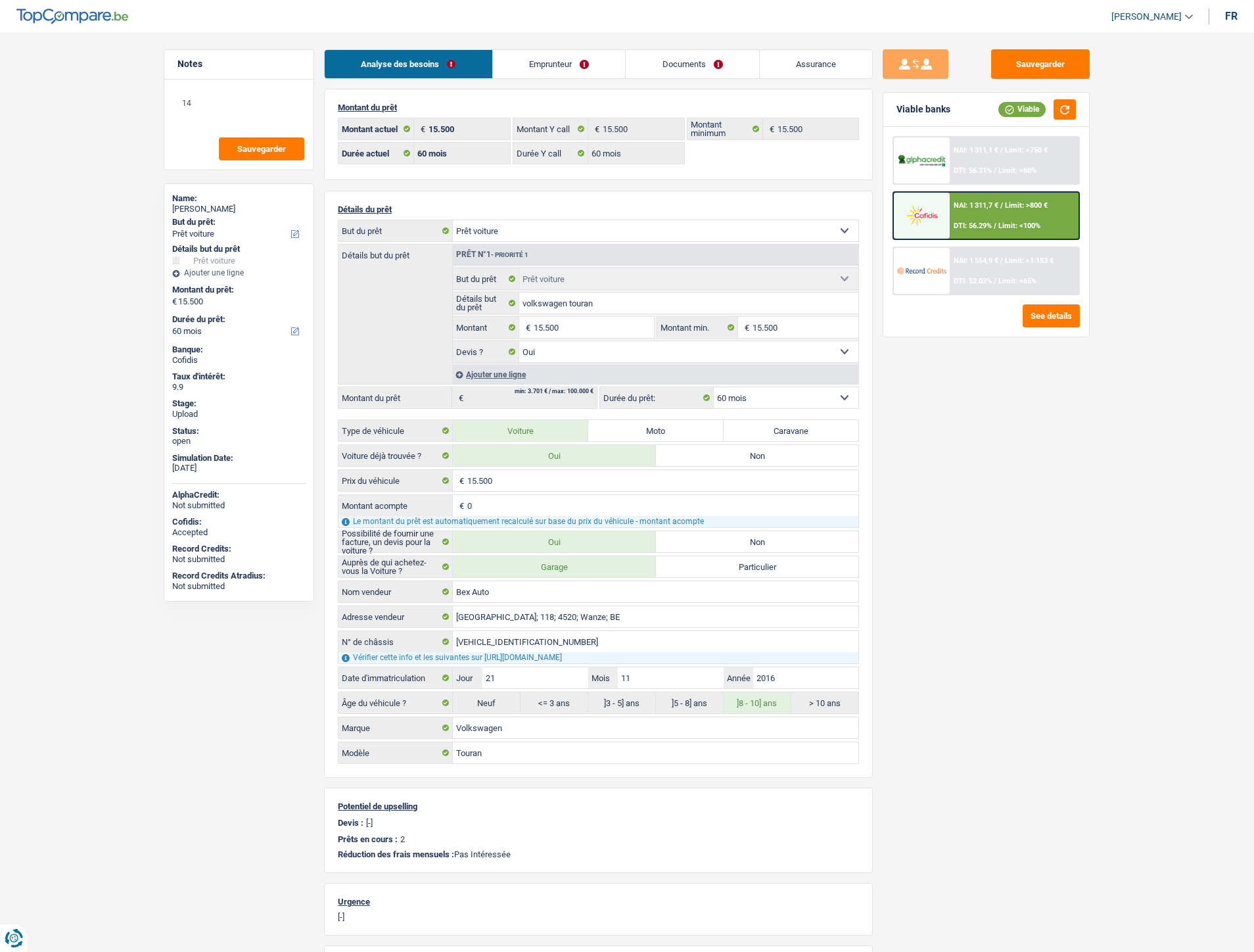
select select "car"
select select "60"
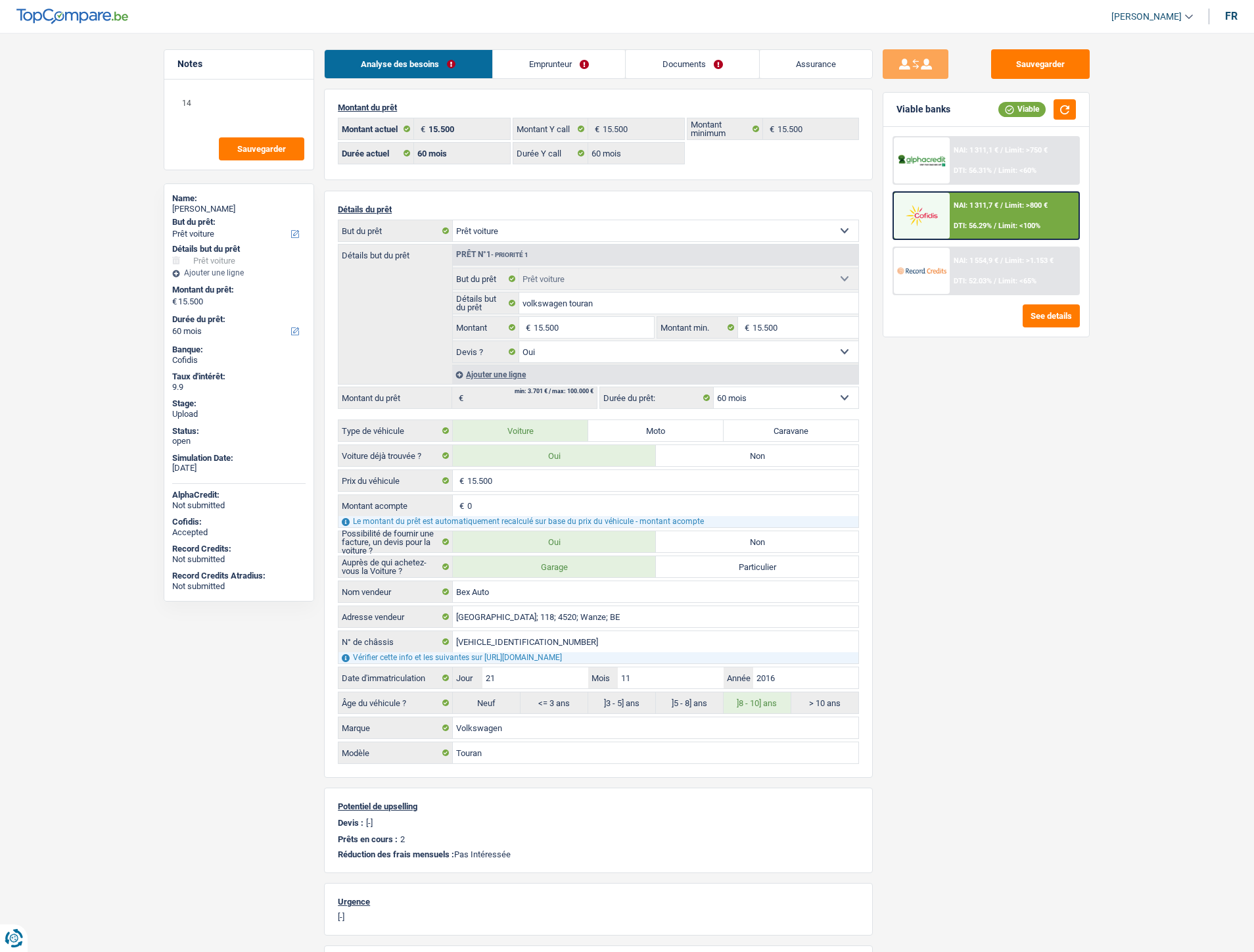
select select "car"
select select "yes"
select select "60"
click at [533, 63] on link "Emprunteur" at bounding box center [554, 64] width 133 height 28
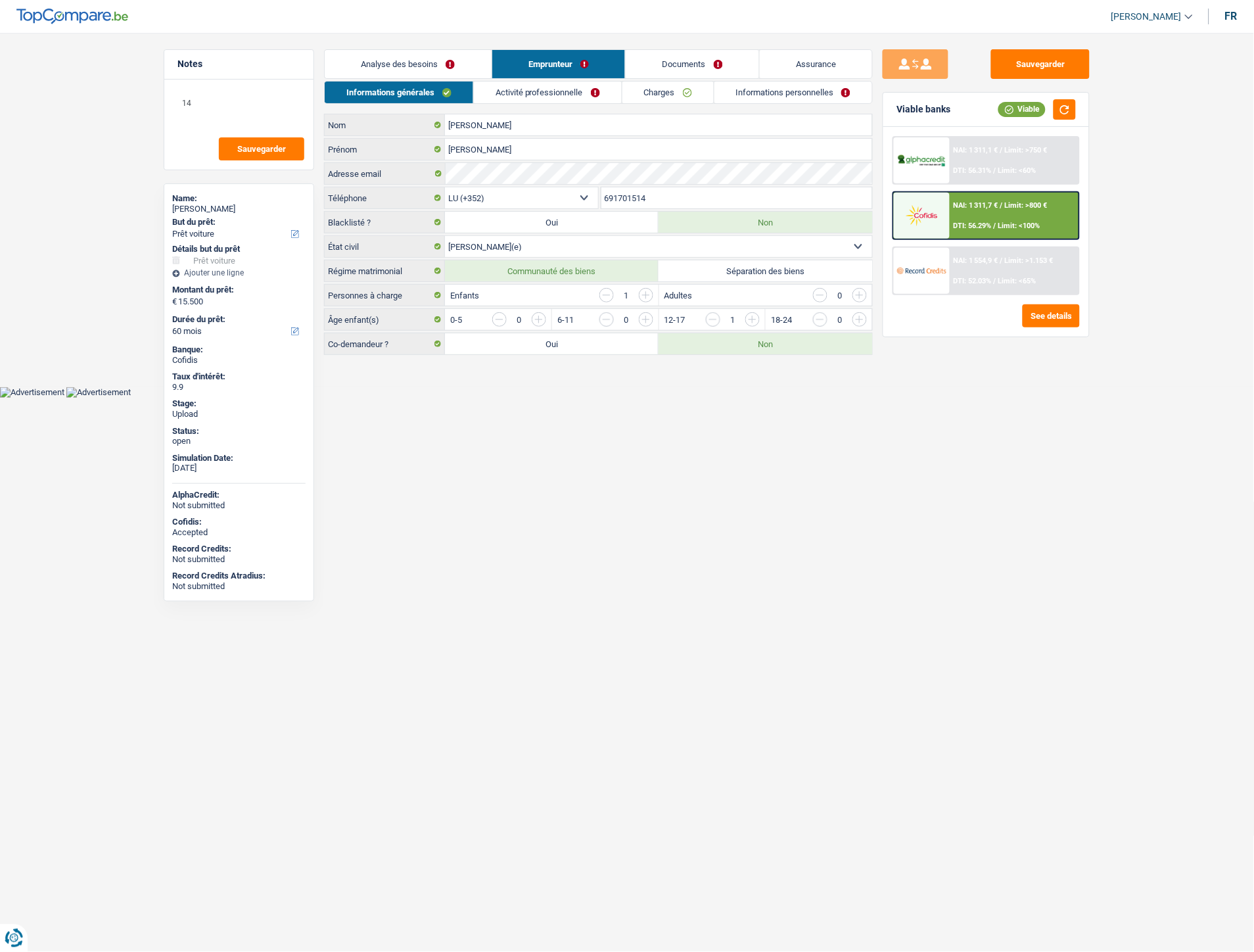
click at [780, 96] on link "Informations personnelles" at bounding box center [794, 92] width 159 height 22
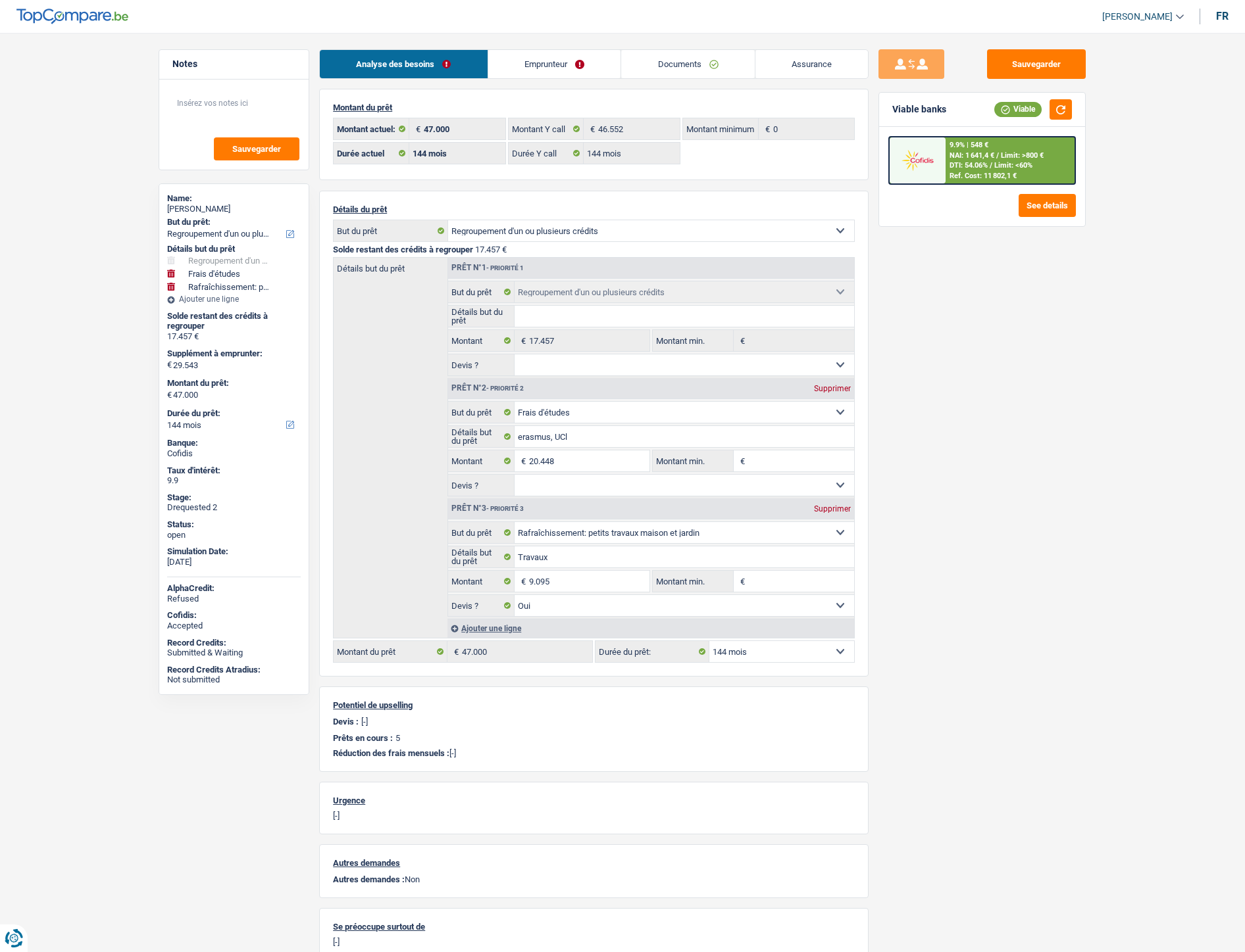
select select "refinancing"
select select "study"
select select "houseOrGarden"
select select "144"
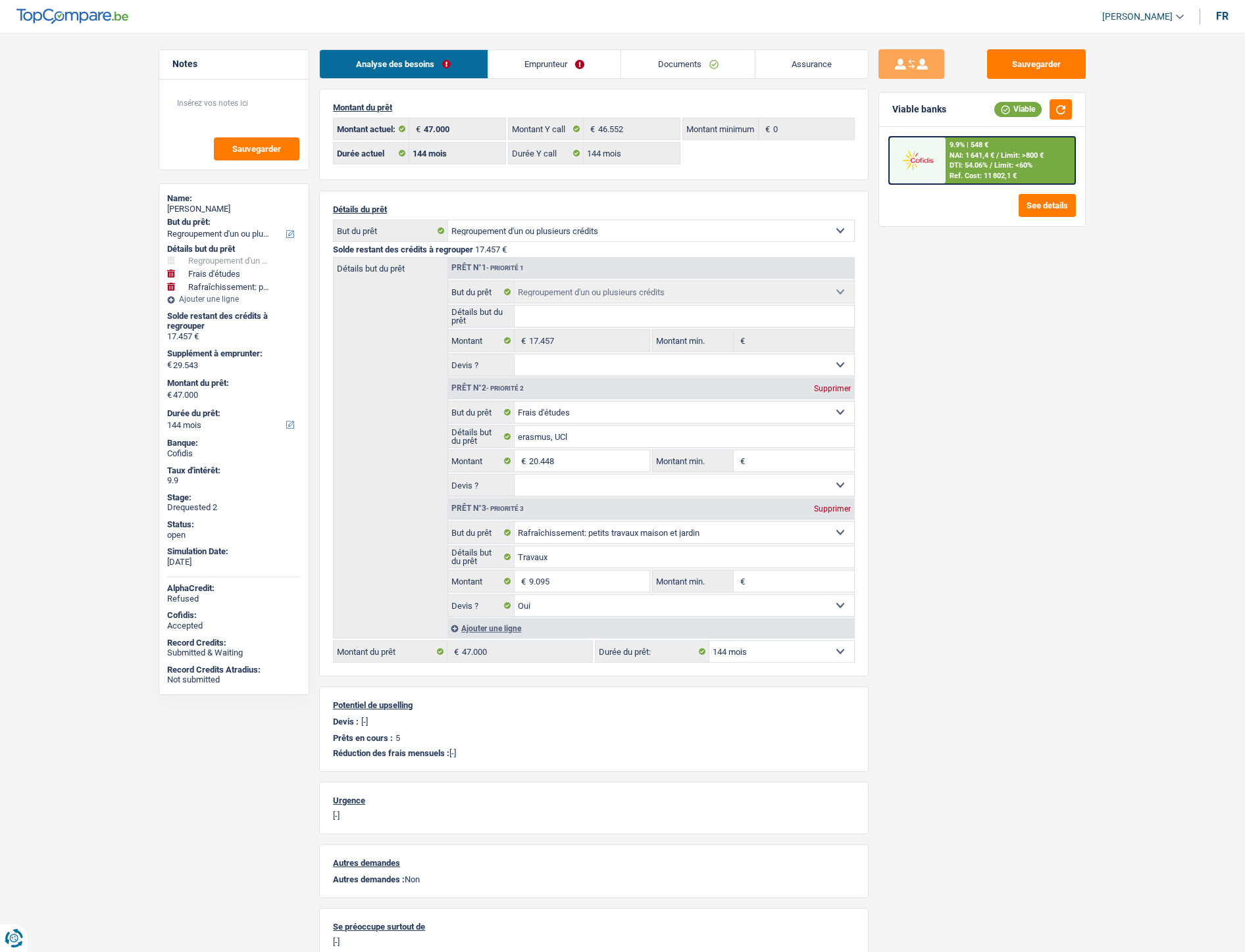
select select "144"
select select "refinancing"
select select "study"
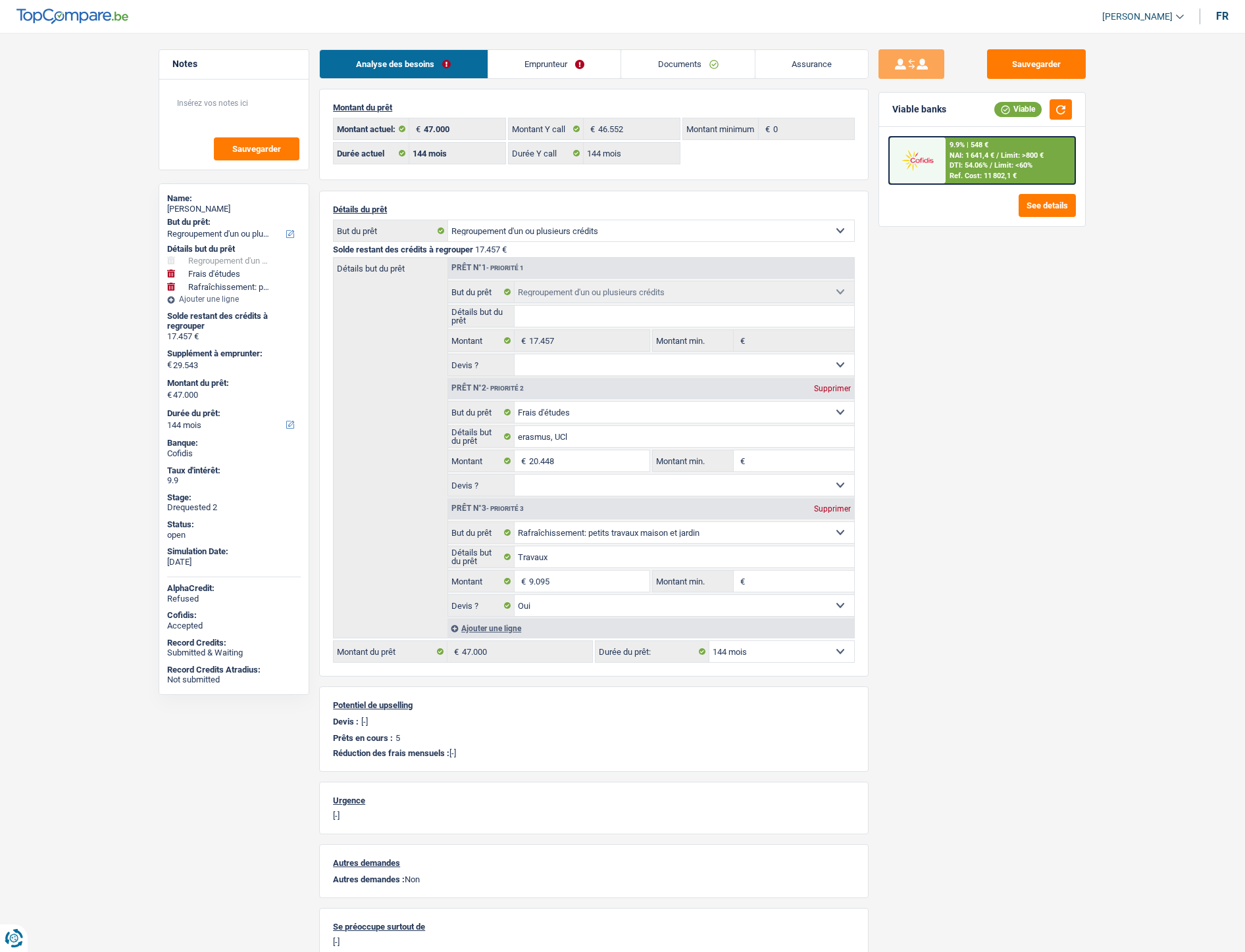
select select "houseOrGarden"
select select "yes"
select select "144"
click at [570, 57] on link "Emprunteur" at bounding box center [555, 64] width 133 height 28
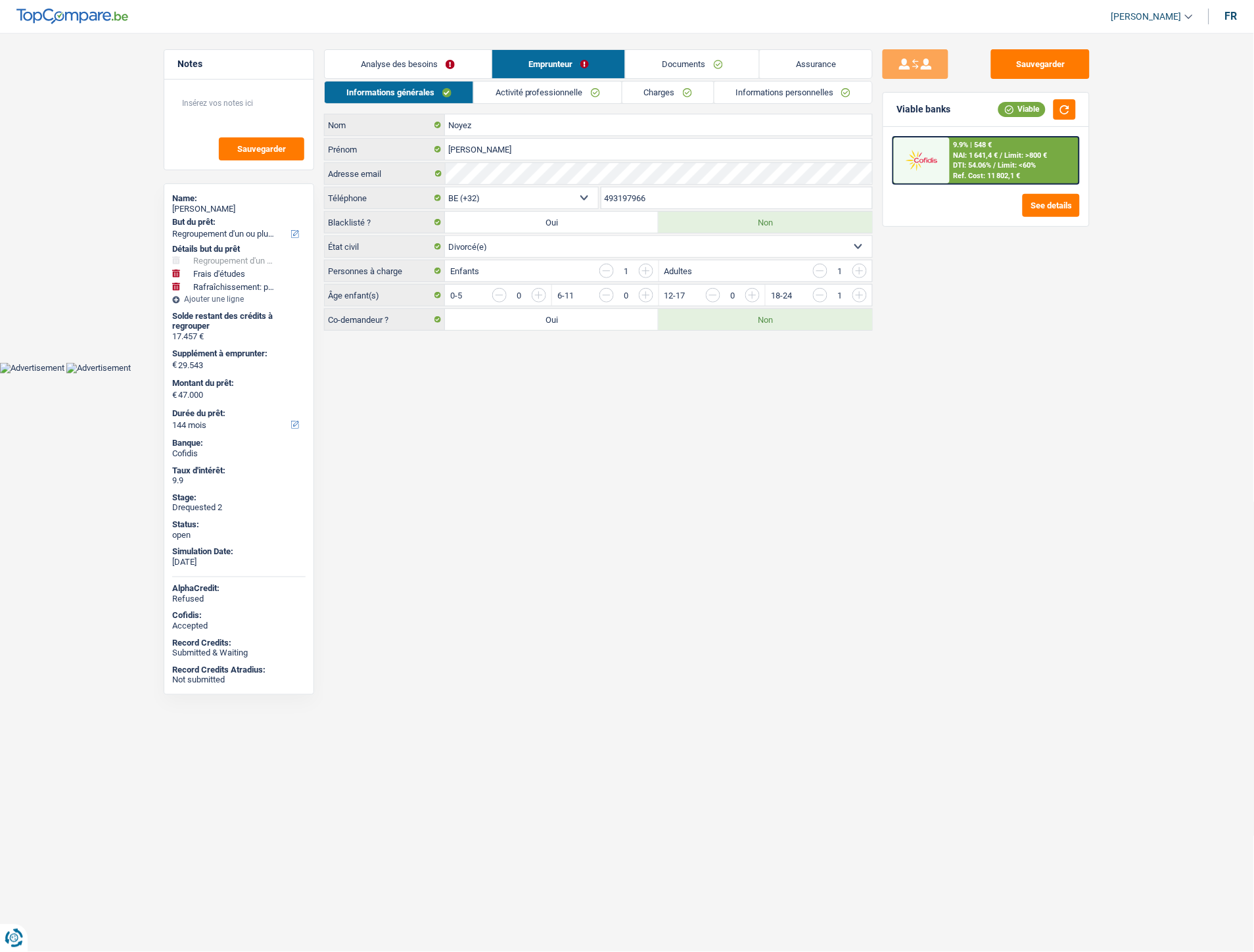
click at [541, 95] on link "Activité professionnelle" at bounding box center [549, 92] width 148 height 22
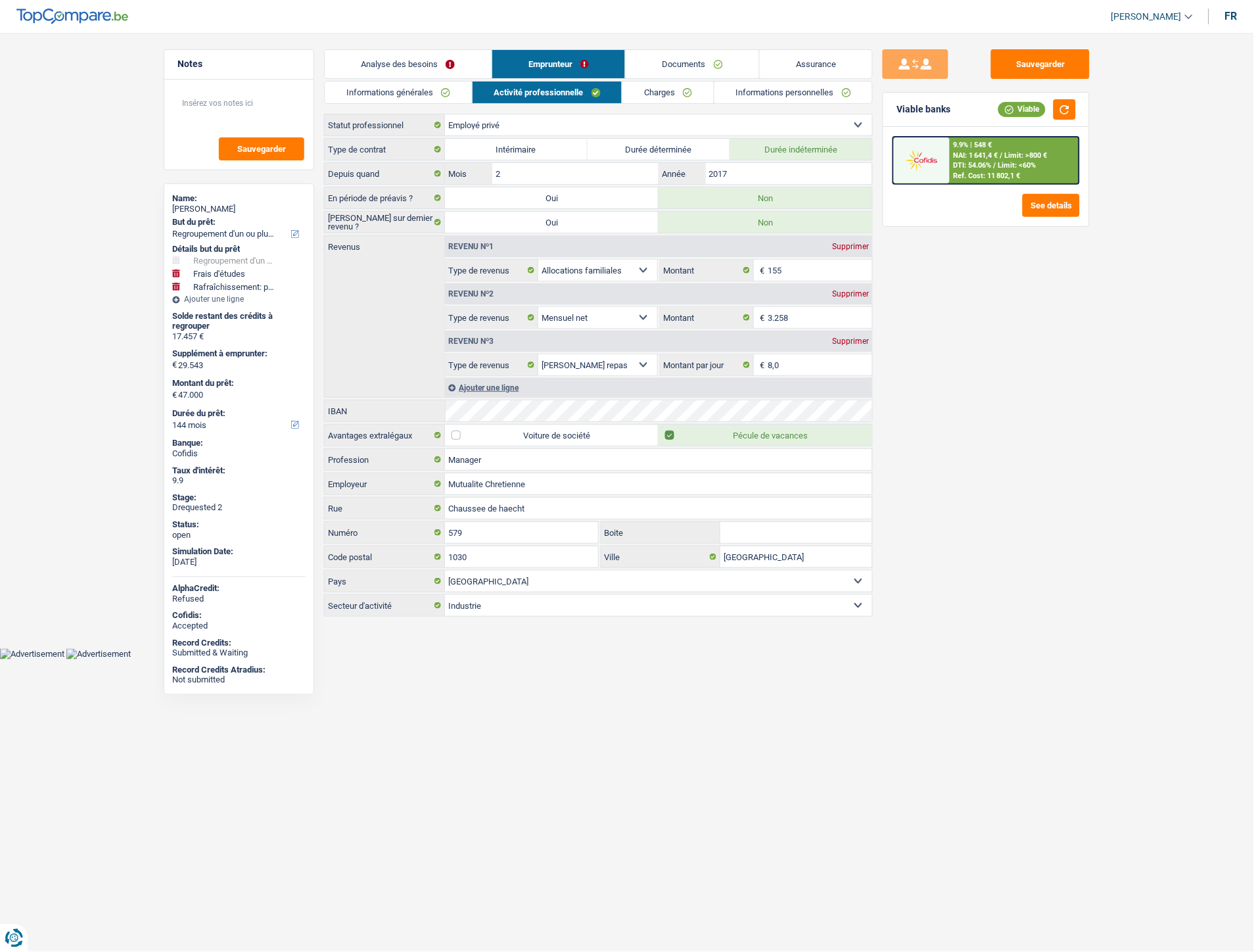
click at [652, 93] on link "Charges" at bounding box center [668, 92] width 91 height 22
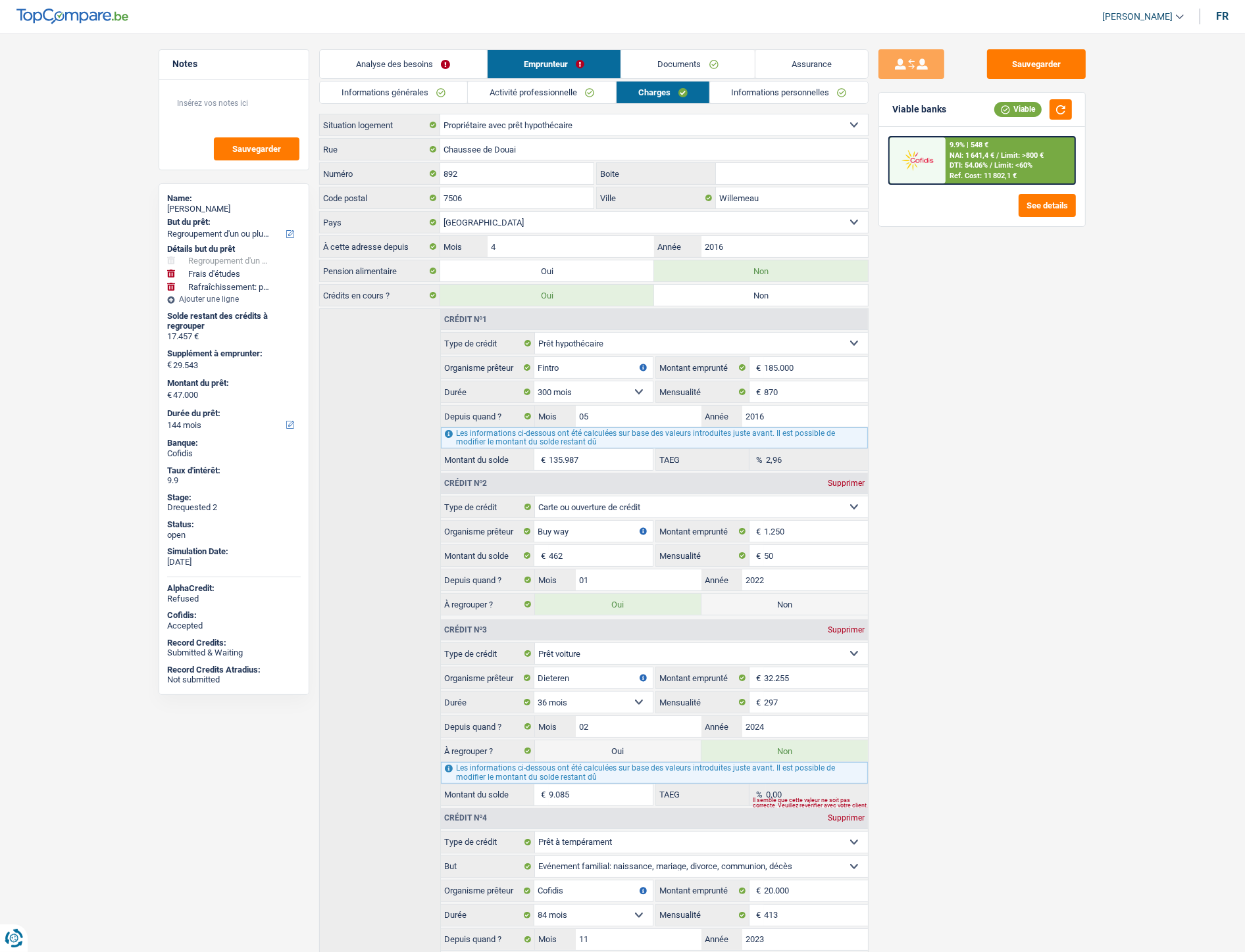
click at [734, 98] on link "Informations personnelles" at bounding box center [789, 92] width 159 height 22
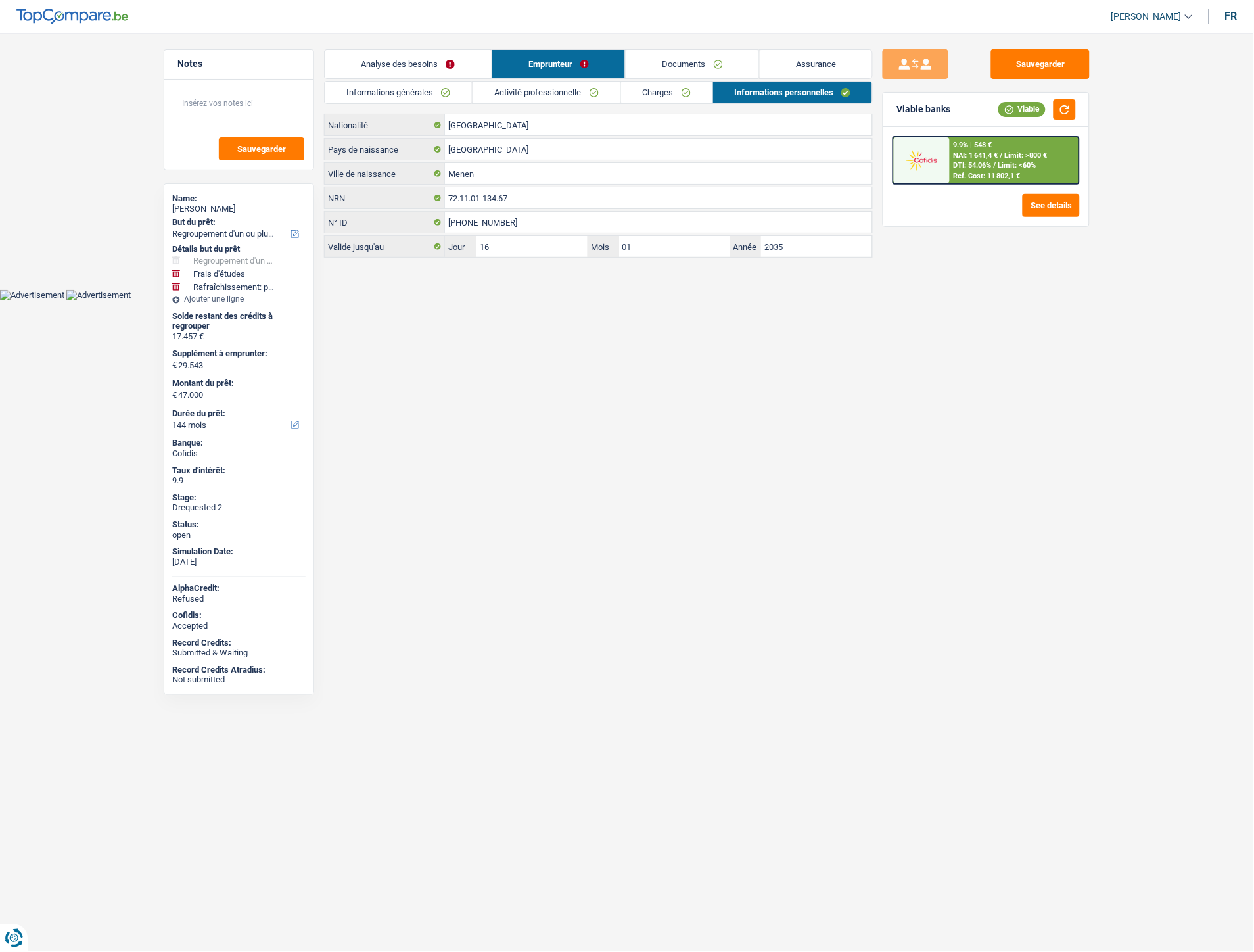
click at [661, 69] on link "Documents" at bounding box center [692, 64] width 134 height 28
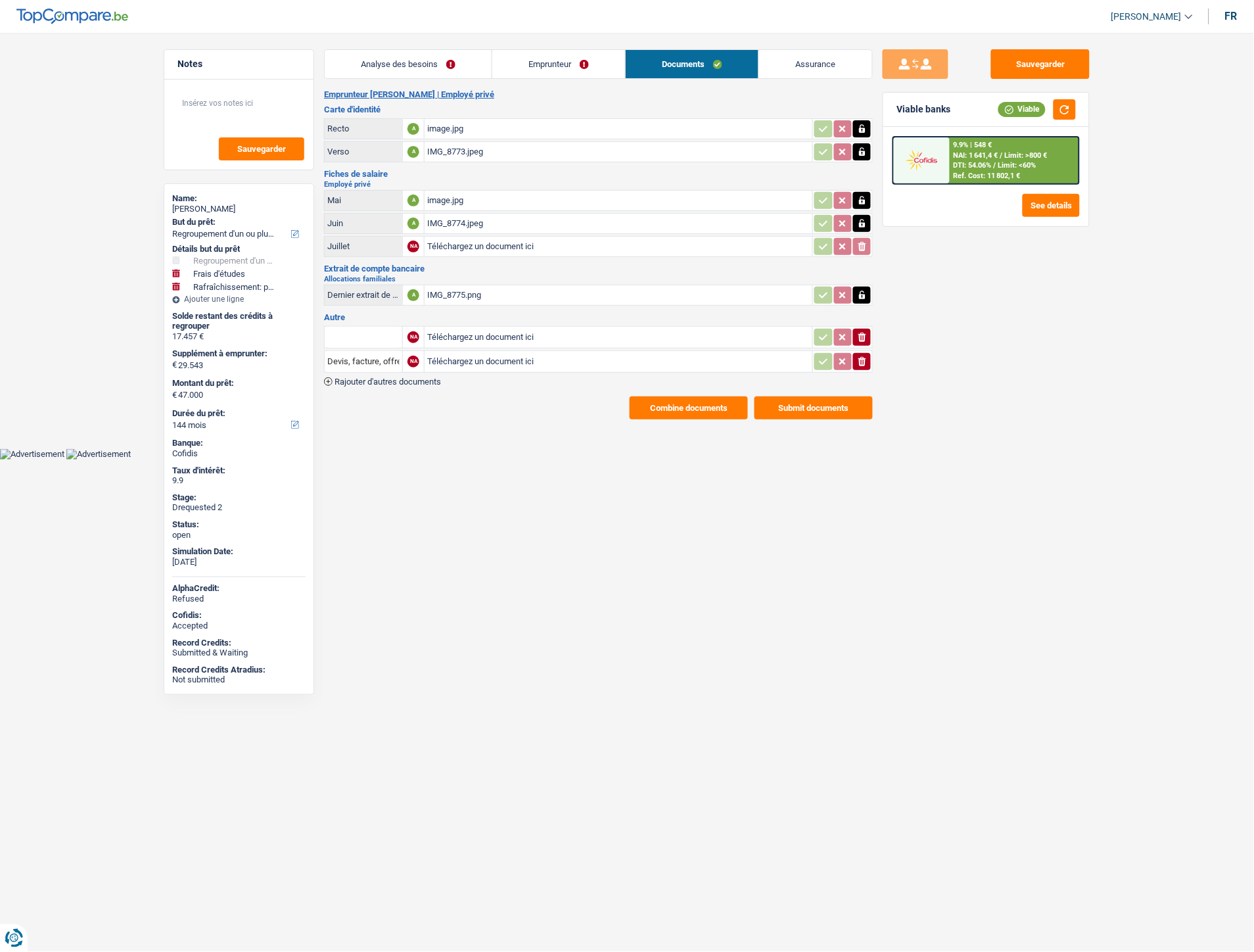
click at [820, 66] on link "Assurance" at bounding box center [816, 64] width 114 height 28
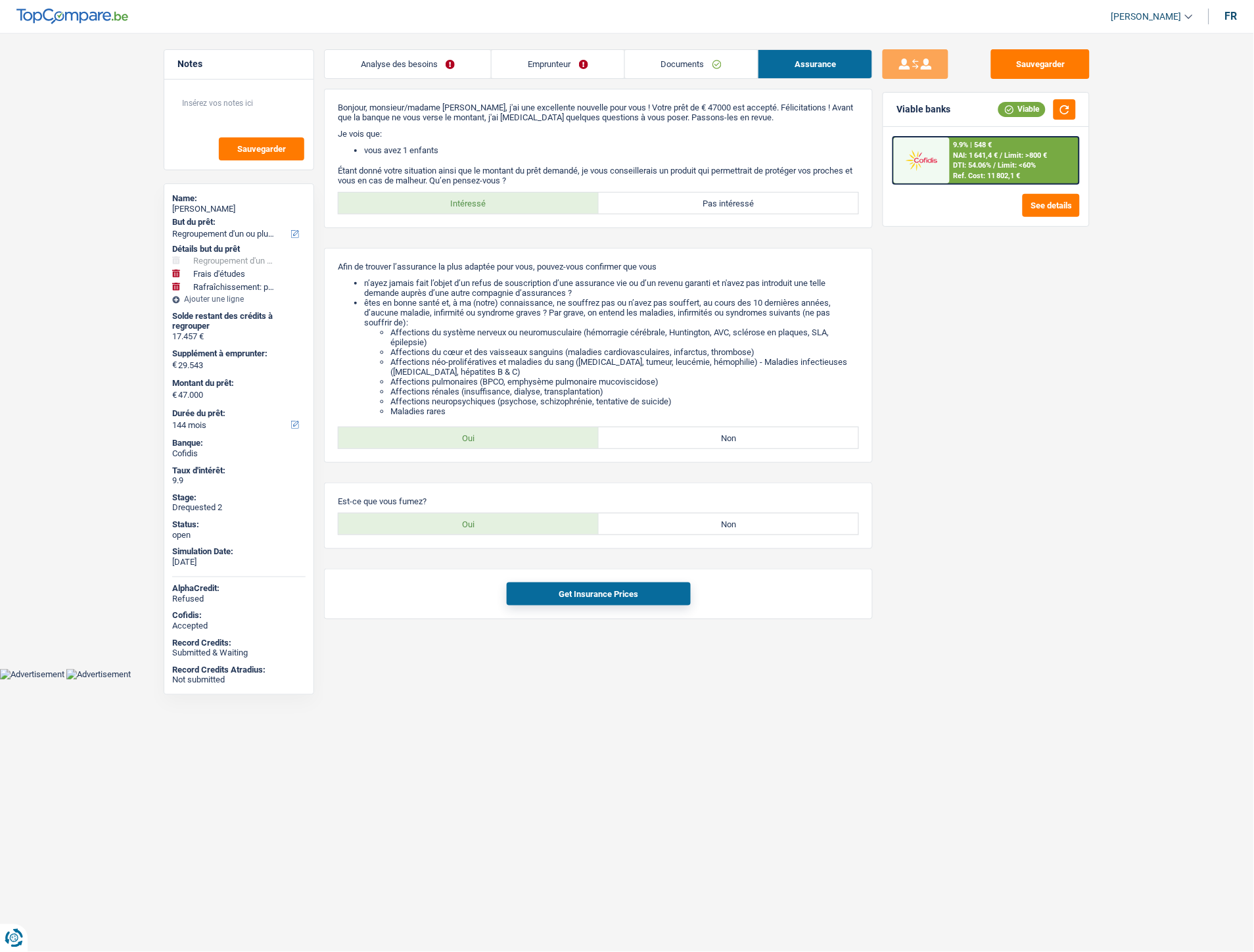
click at [432, 61] on link "Analyse des besoins" at bounding box center [407, 64] width 166 height 28
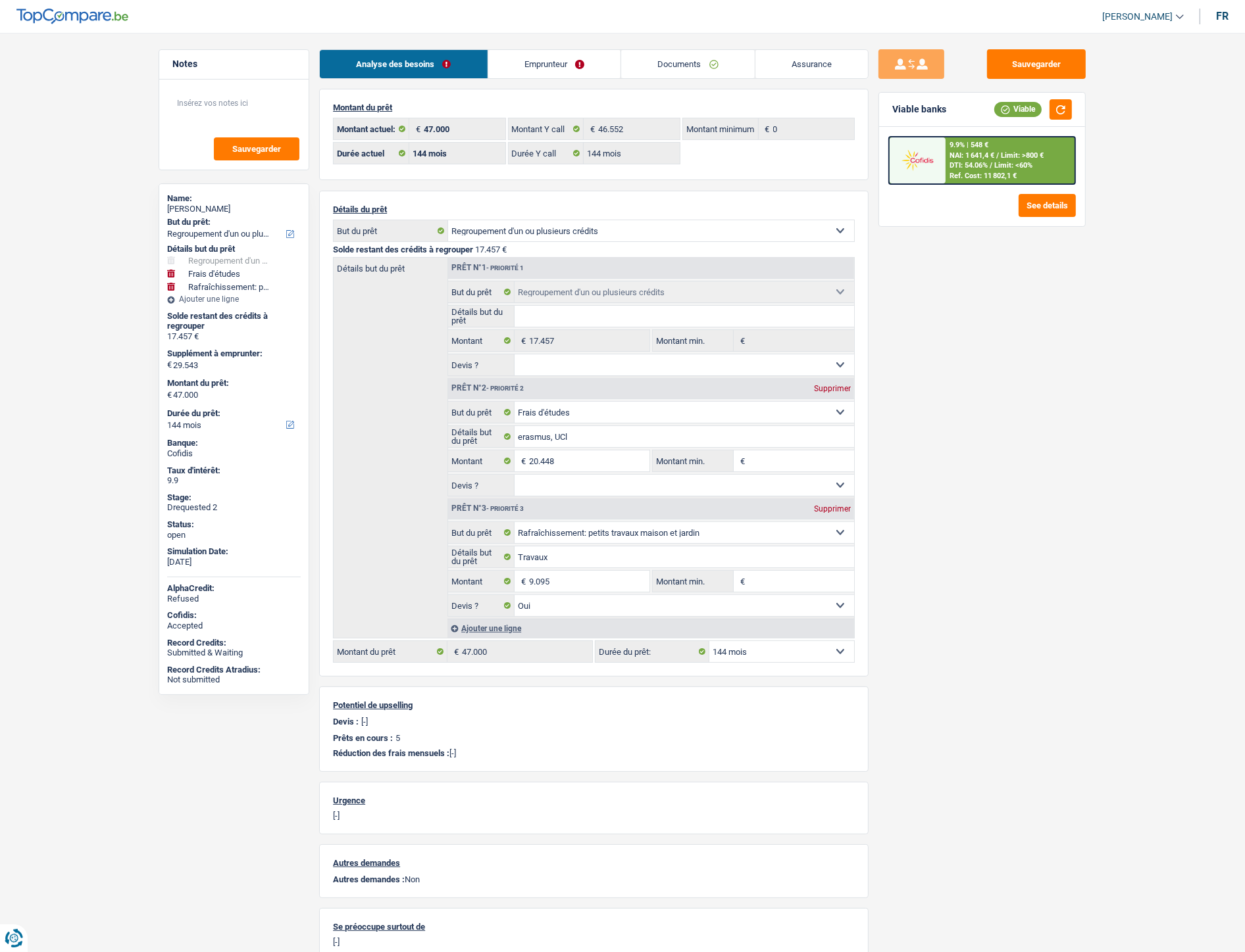
click at [537, 54] on link "Emprunteur" at bounding box center [555, 64] width 133 height 28
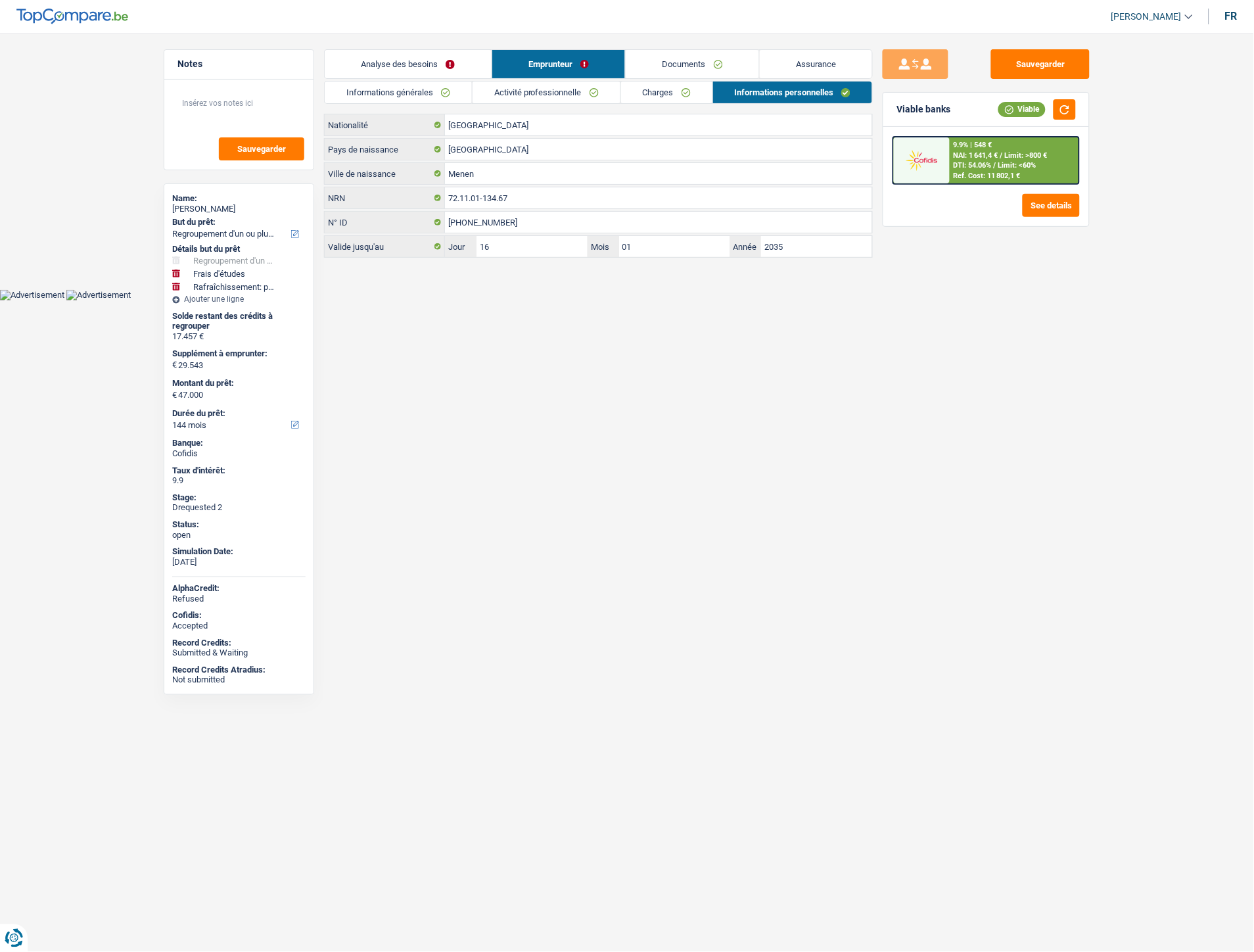
click at [430, 84] on link "Informations générales" at bounding box center [397, 92] width 147 height 22
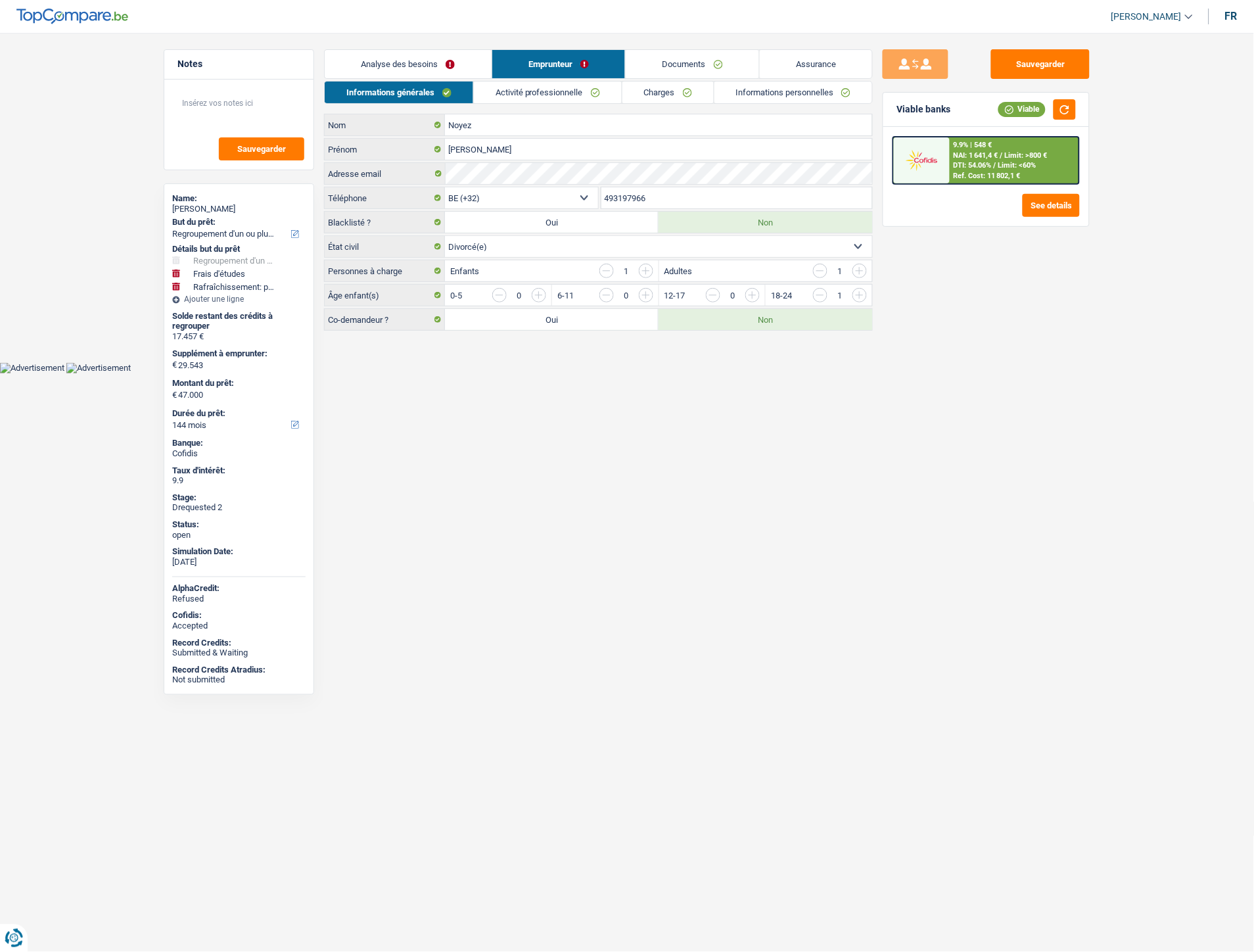
click at [603, 93] on link "Activité professionnelle" at bounding box center [549, 92] width 148 height 22
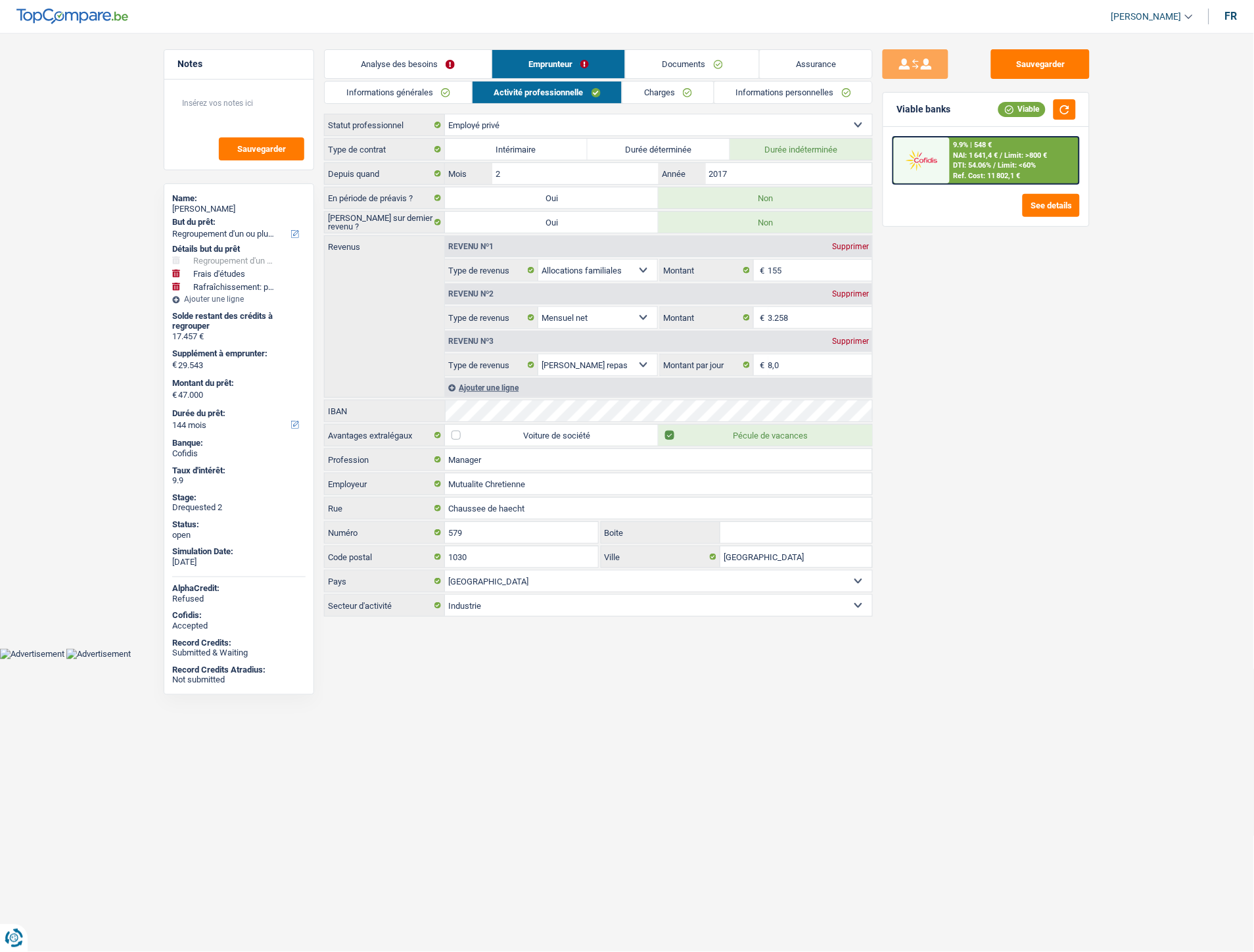
click at [422, 97] on link "Informations générales" at bounding box center [397, 92] width 147 height 22
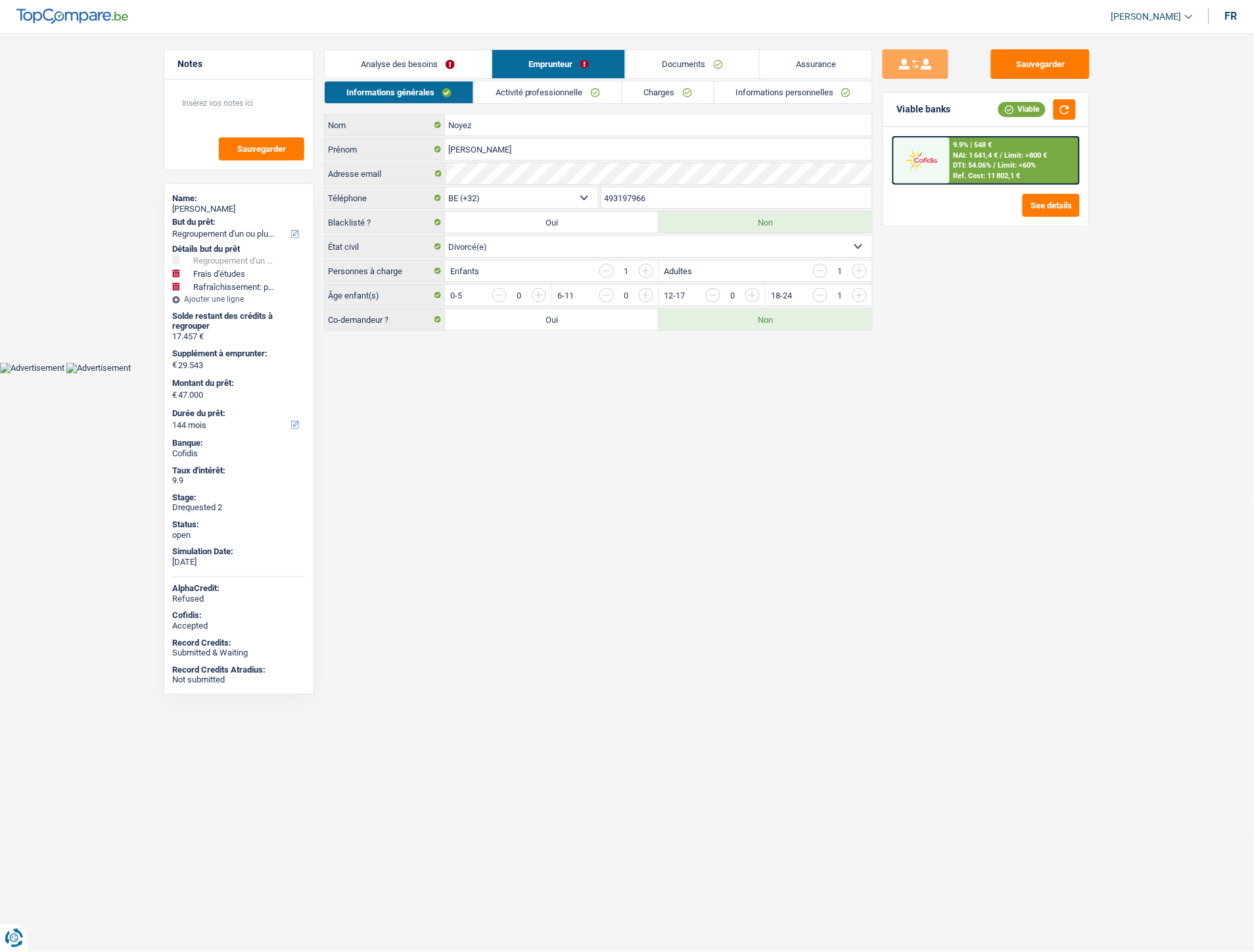
click at [544, 92] on link "Activité professionnelle" at bounding box center [549, 92] width 148 height 22
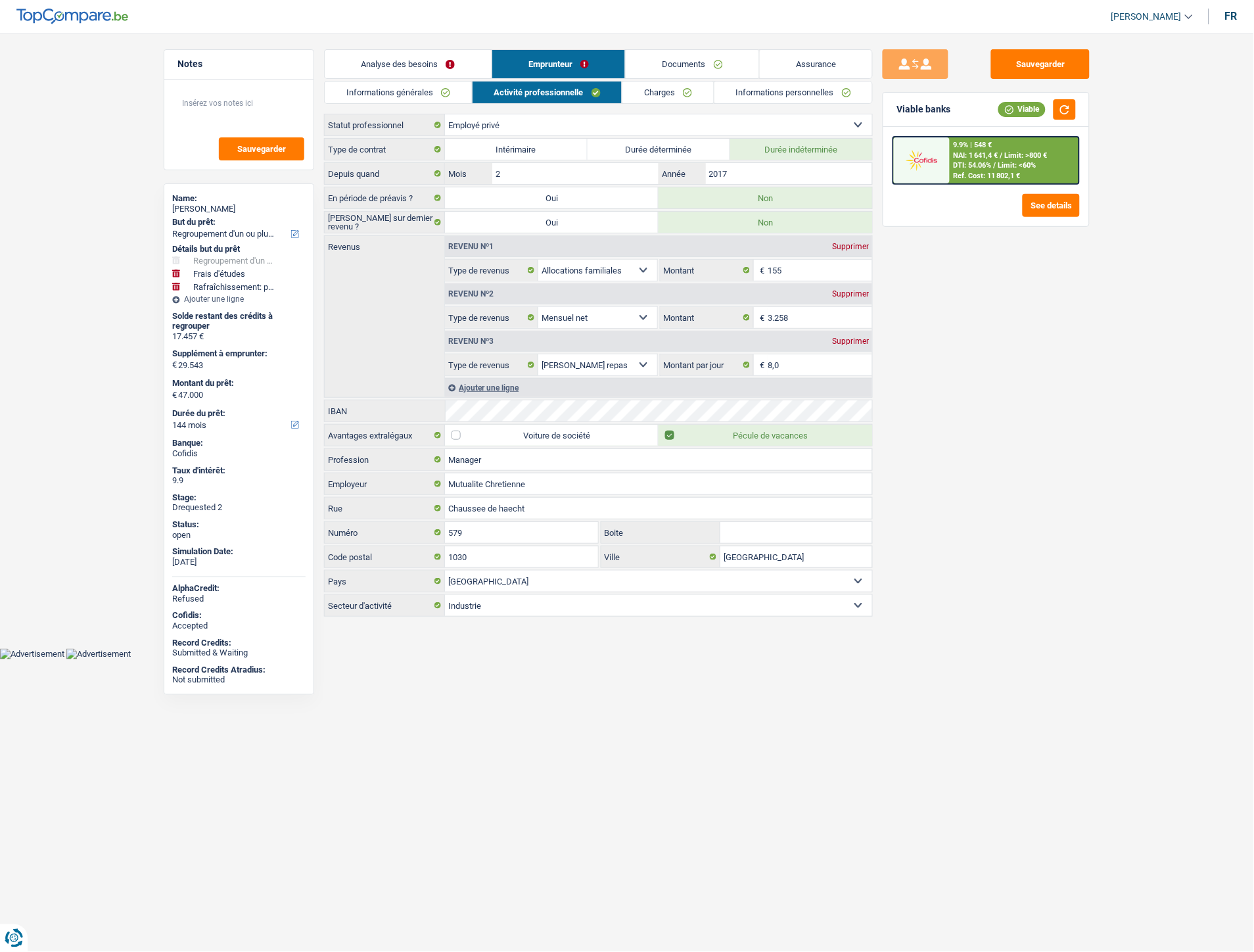
click at [654, 87] on link "Charges" at bounding box center [668, 92] width 91 height 22
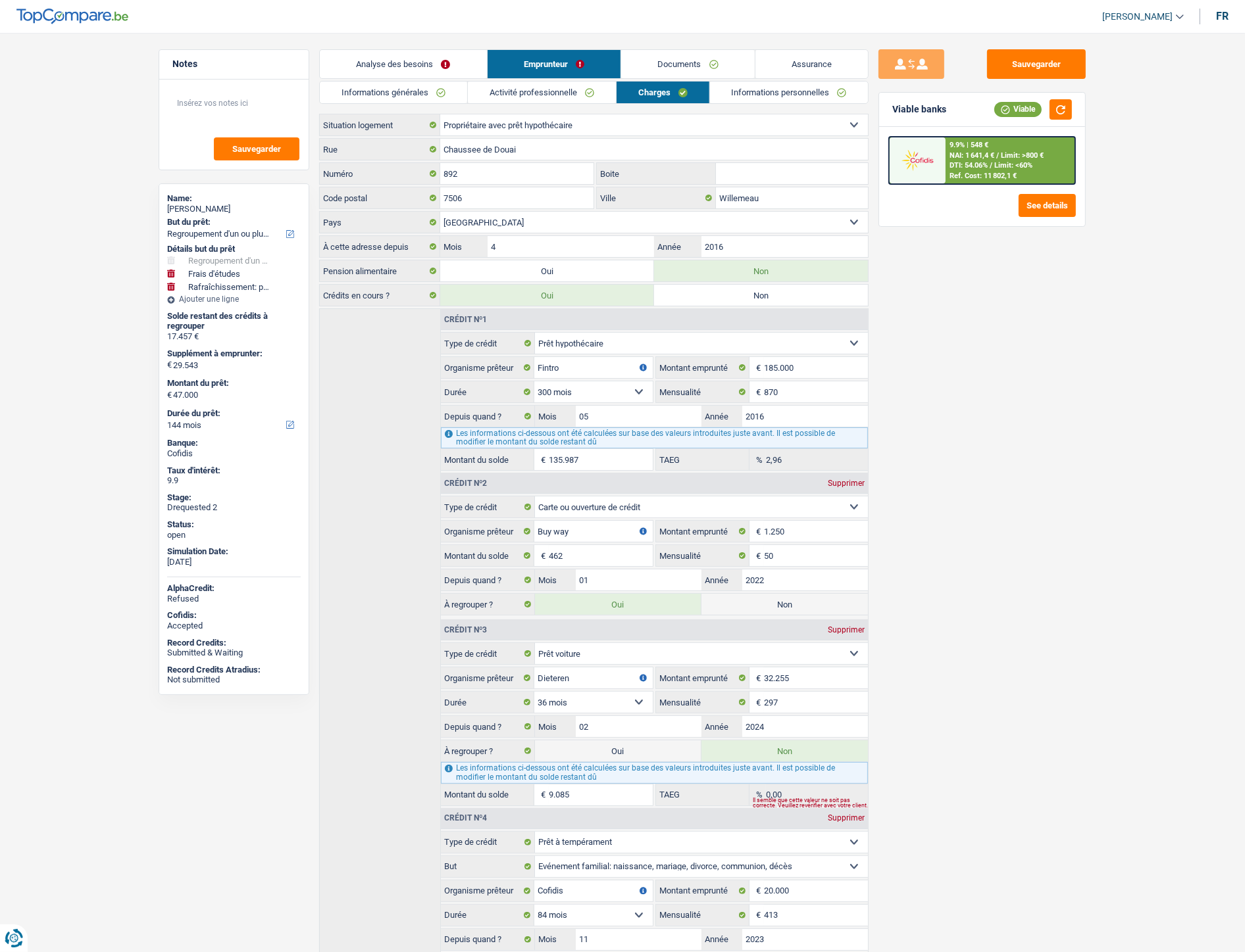
click at [790, 92] on link "Informations personnelles" at bounding box center [789, 92] width 159 height 22
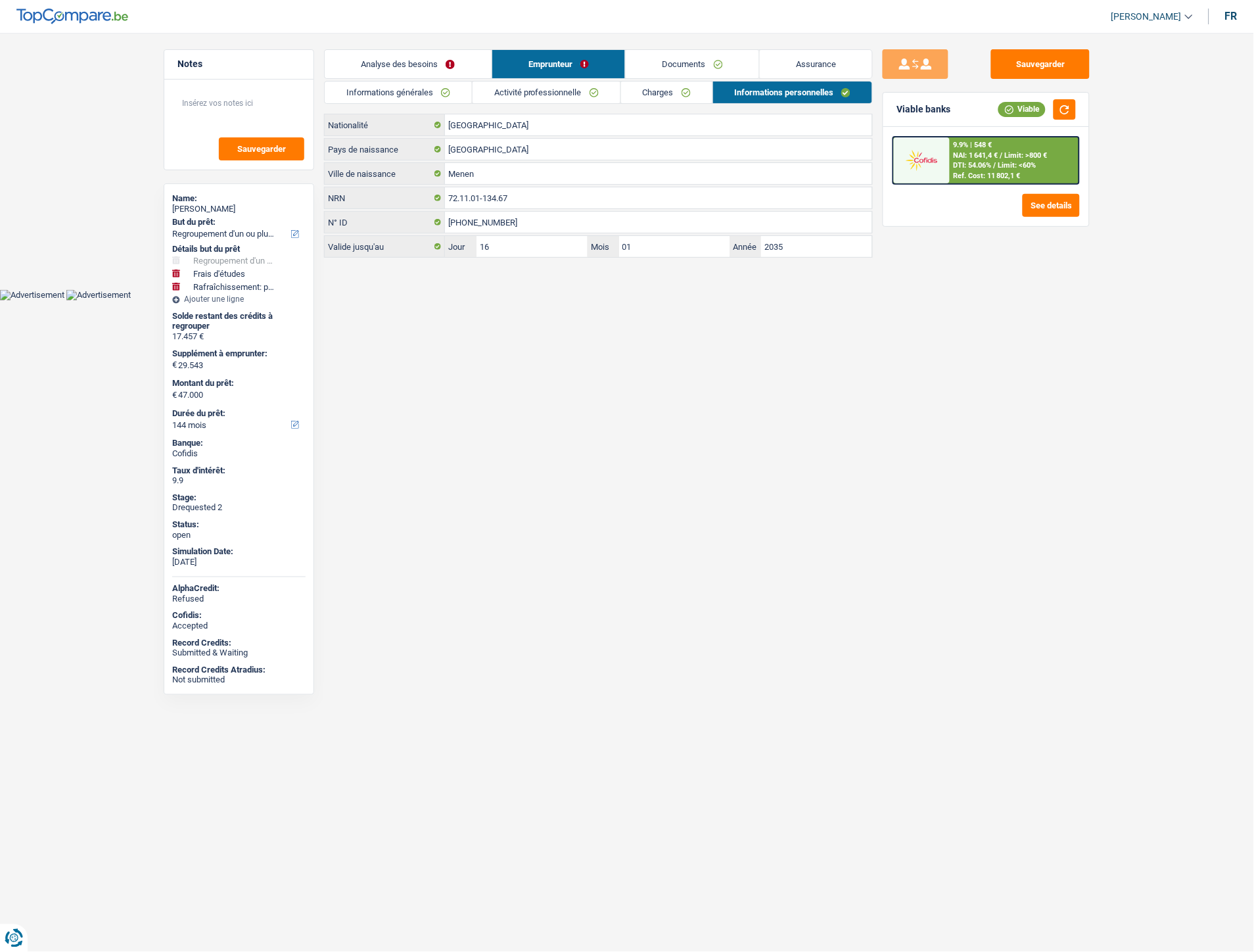
click at [676, 61] on link "Documents" at bounding box center [692, 64] width 134 height 28
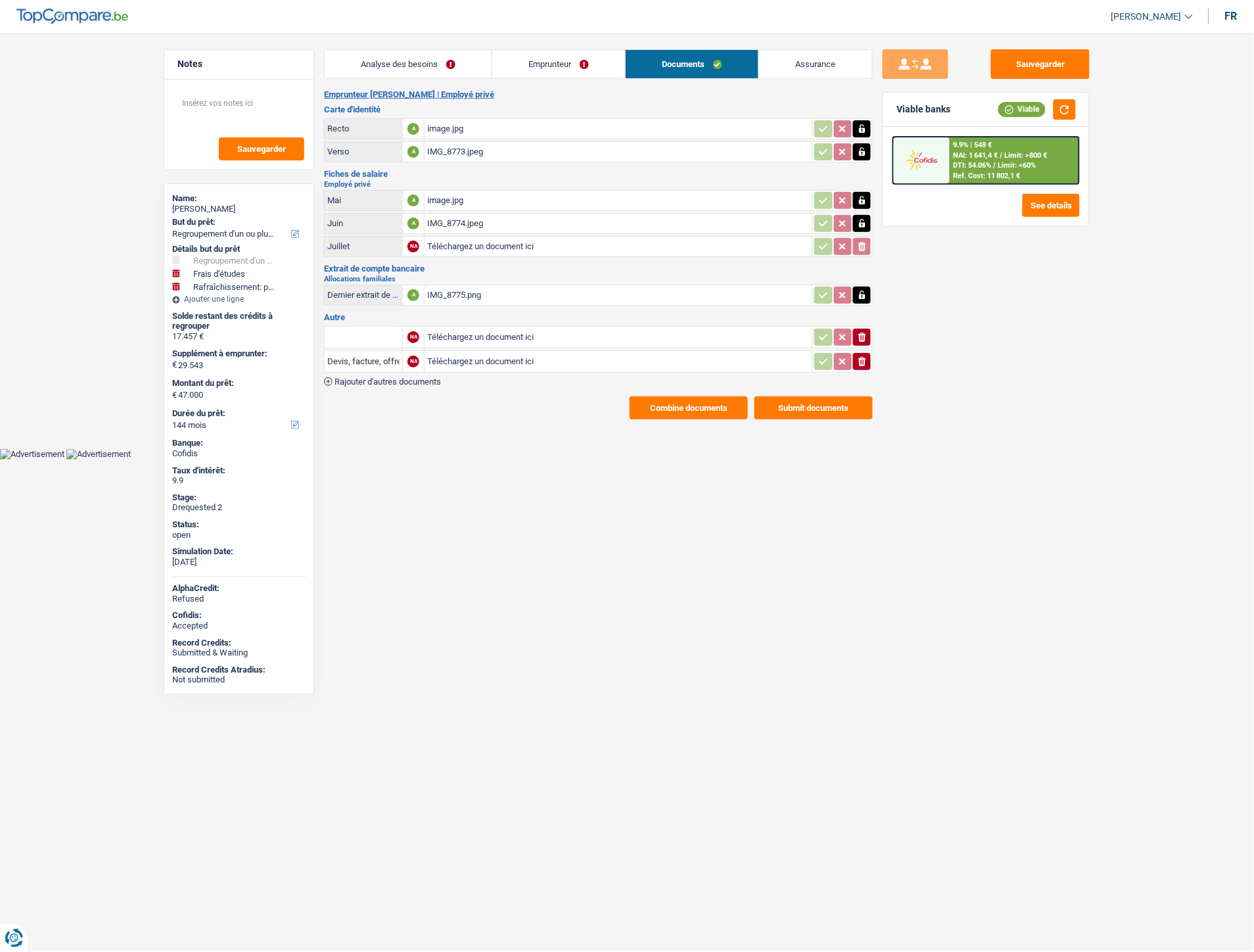
click at [464, 285] on div "IMG_8775.png" at bounding box center [619, 295] width 383 height 19
click at [561, 64] on link "Emprunteur" at bounding box center [559, 64] width 133 height 28
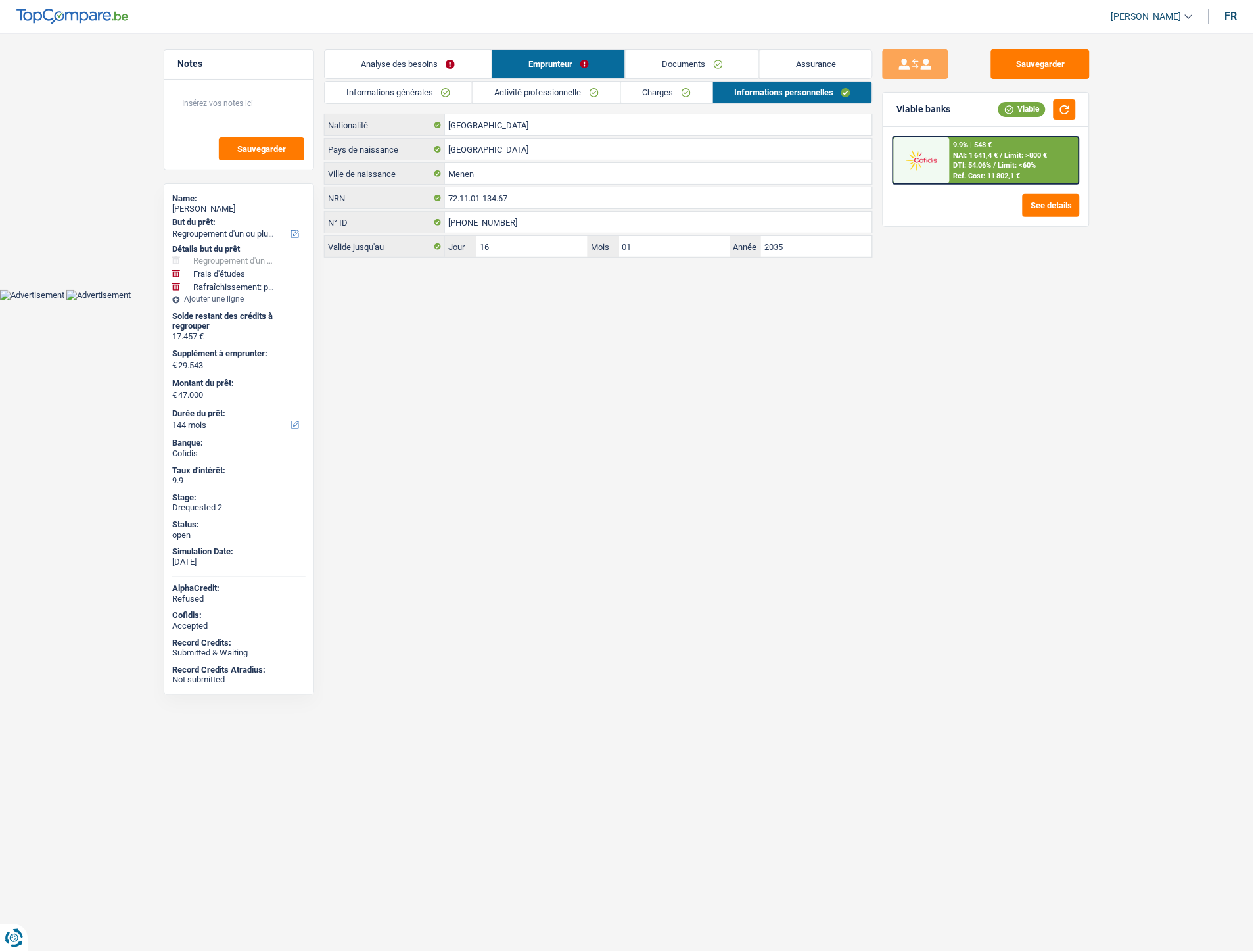
click at [641, 92] on link "Charges" at bounding box center [667, 92] width 91 height 22
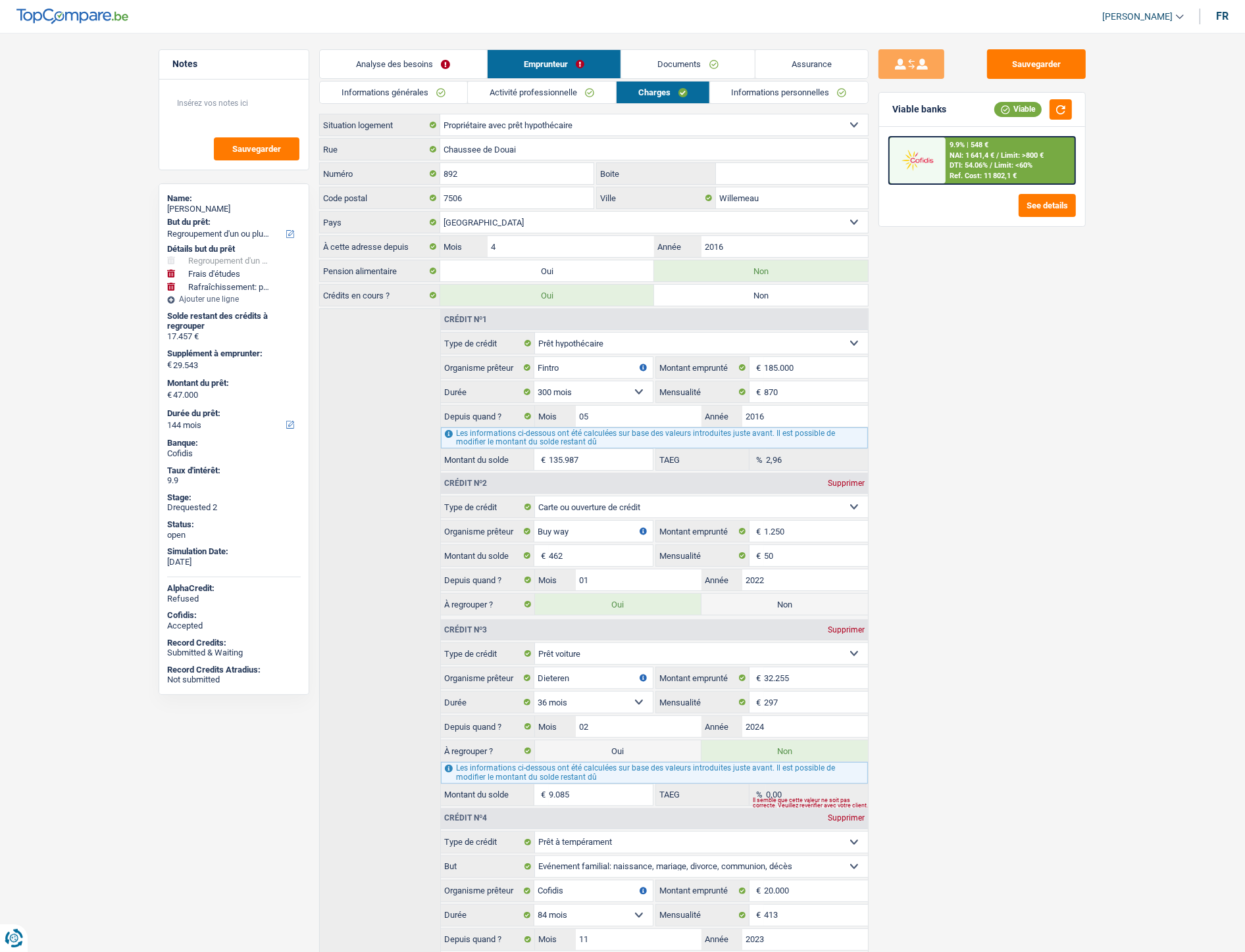
click at [666, 65] on link "Documents" at bounding box center [687, 64] width 134 height 28
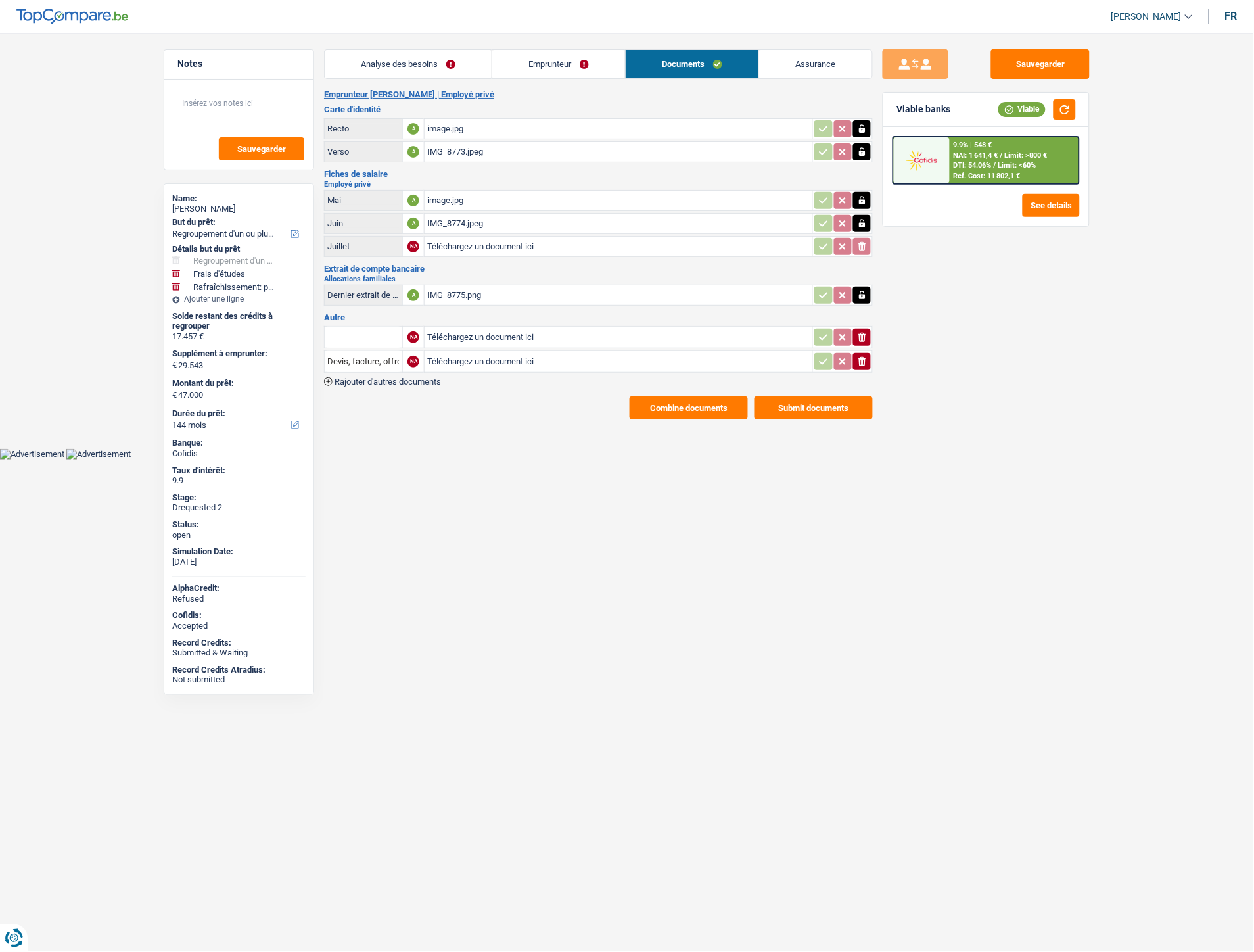
click at [553, 66] on link "Emprunteur" at bounding box center [559, 64] width 133 height 28
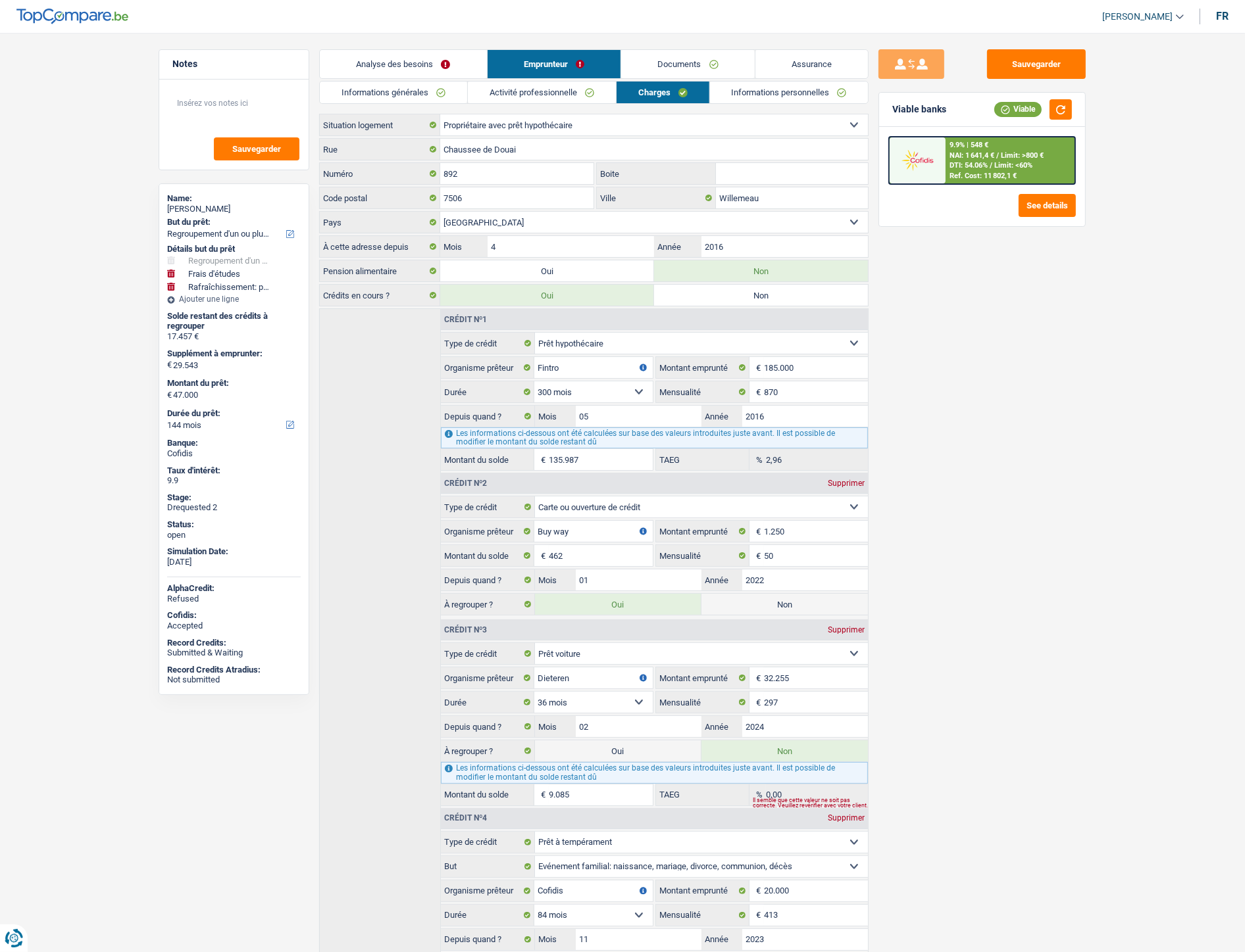
click at [751, 100] on link "Informations personnelles" at bounding box center [789, 92] width 159 height 22
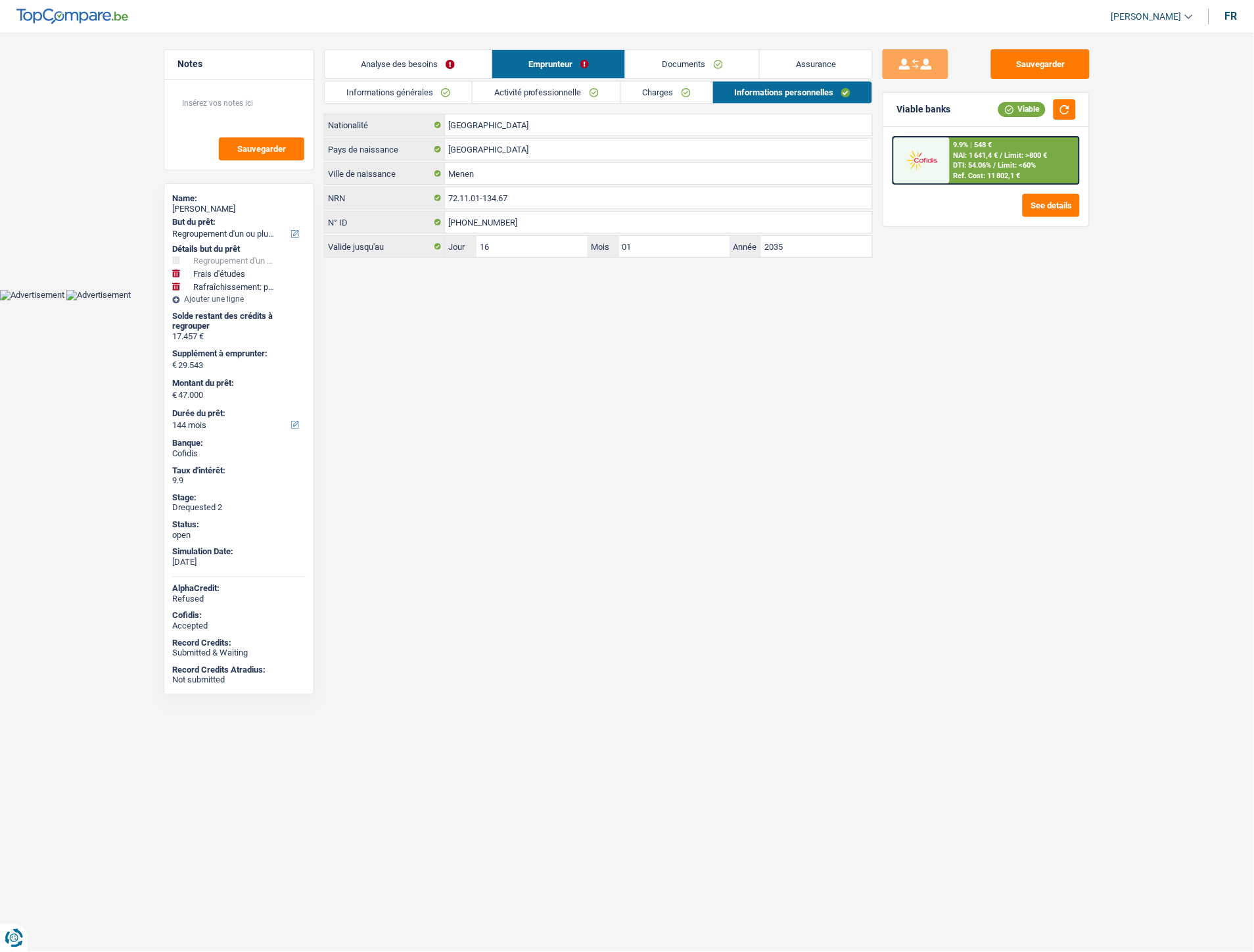
click at [686, 93] on link "Charges" at bounding box center [667, 92] width 91 height 22
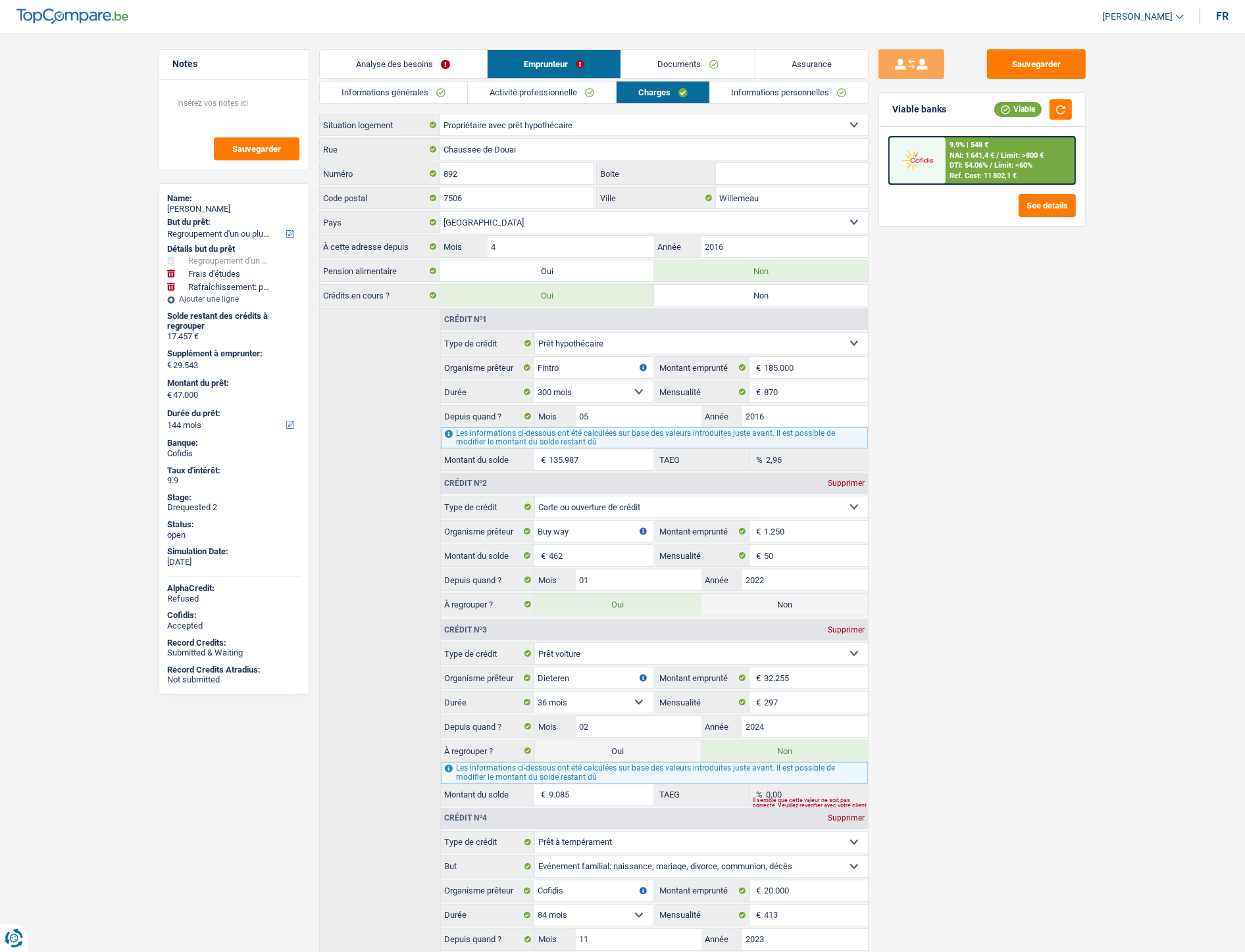
click at [499, 96] on link "Activité professionnelle" at bounding box center [542, 92] width 148 height 22
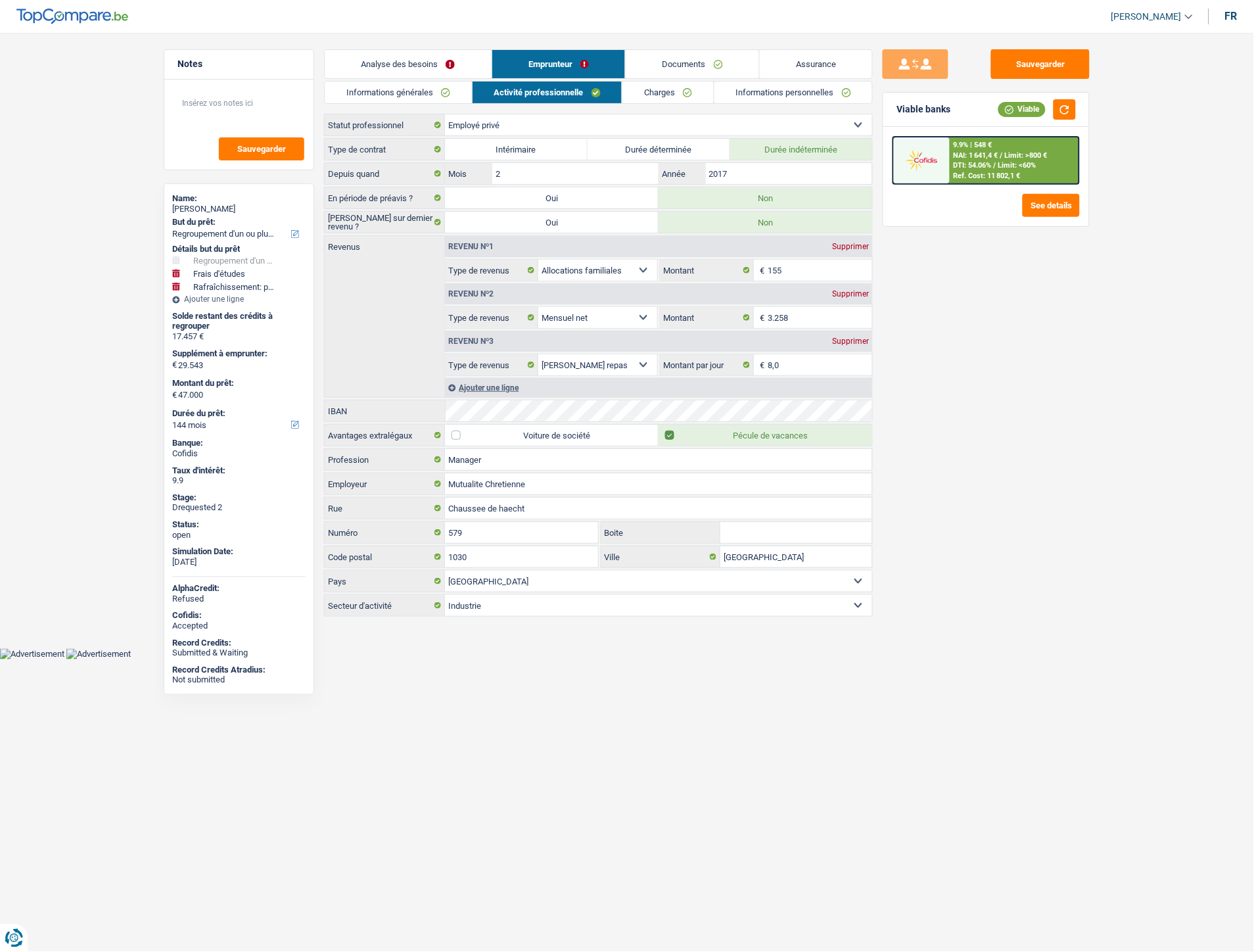
click at [399, 92] on link "Informations générales" at bounding box center [397, 92] width 147 height 22
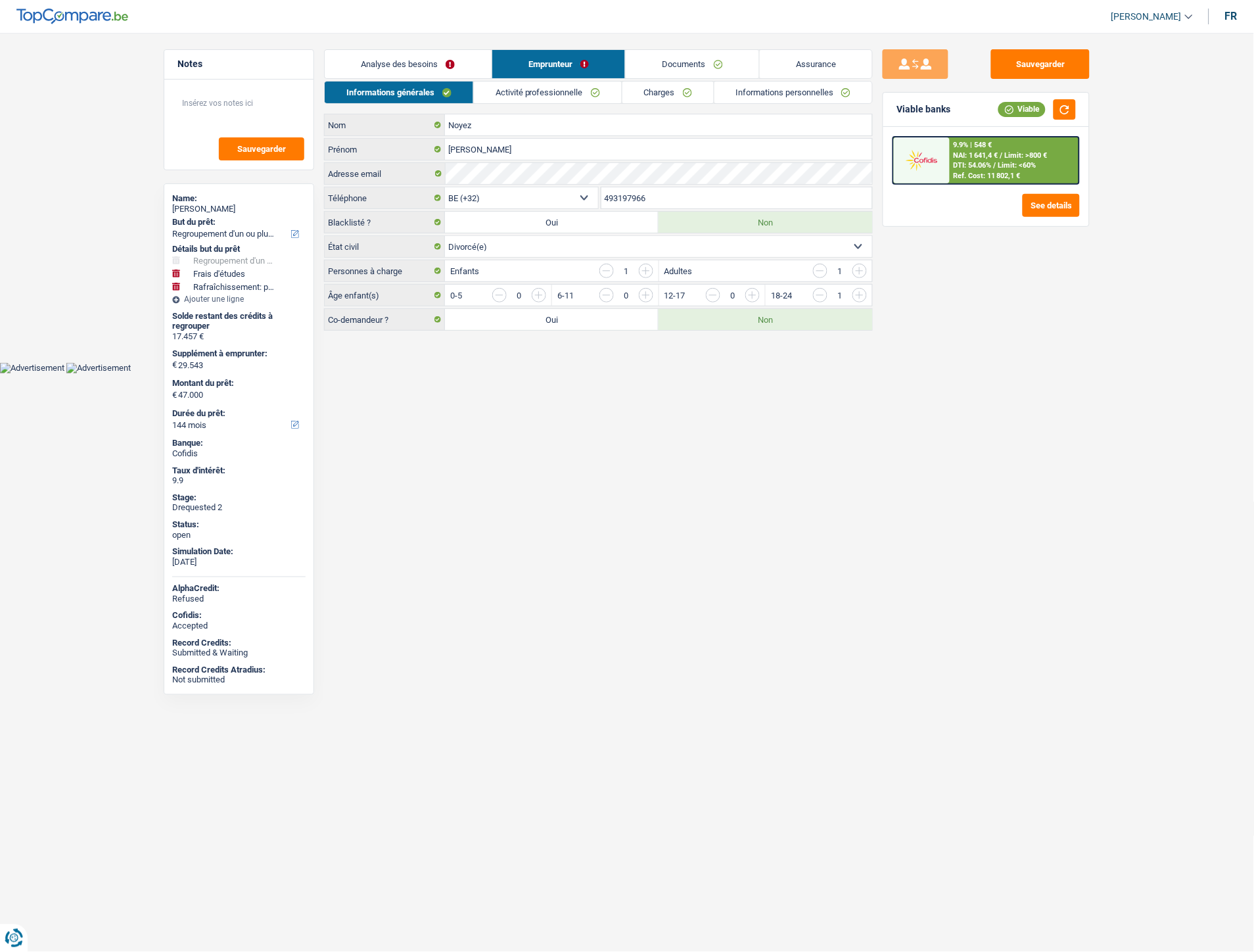
click at [493, 88] on link "Activité professionnelle" at bounding box center [549, 92] width 148 height 22
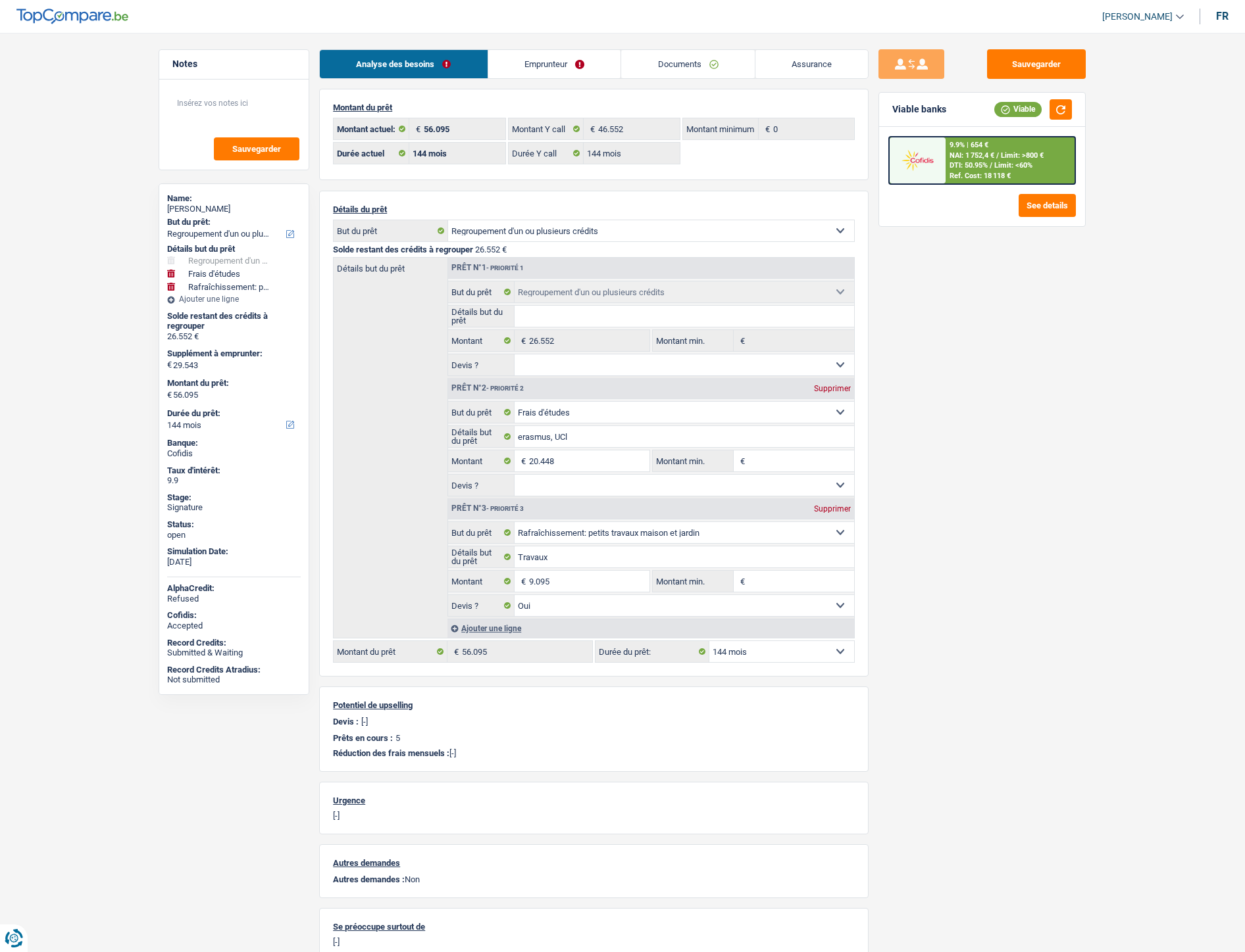
select select "refinancing"
select select "study"
select select "houseOrGarden"
select select "144"
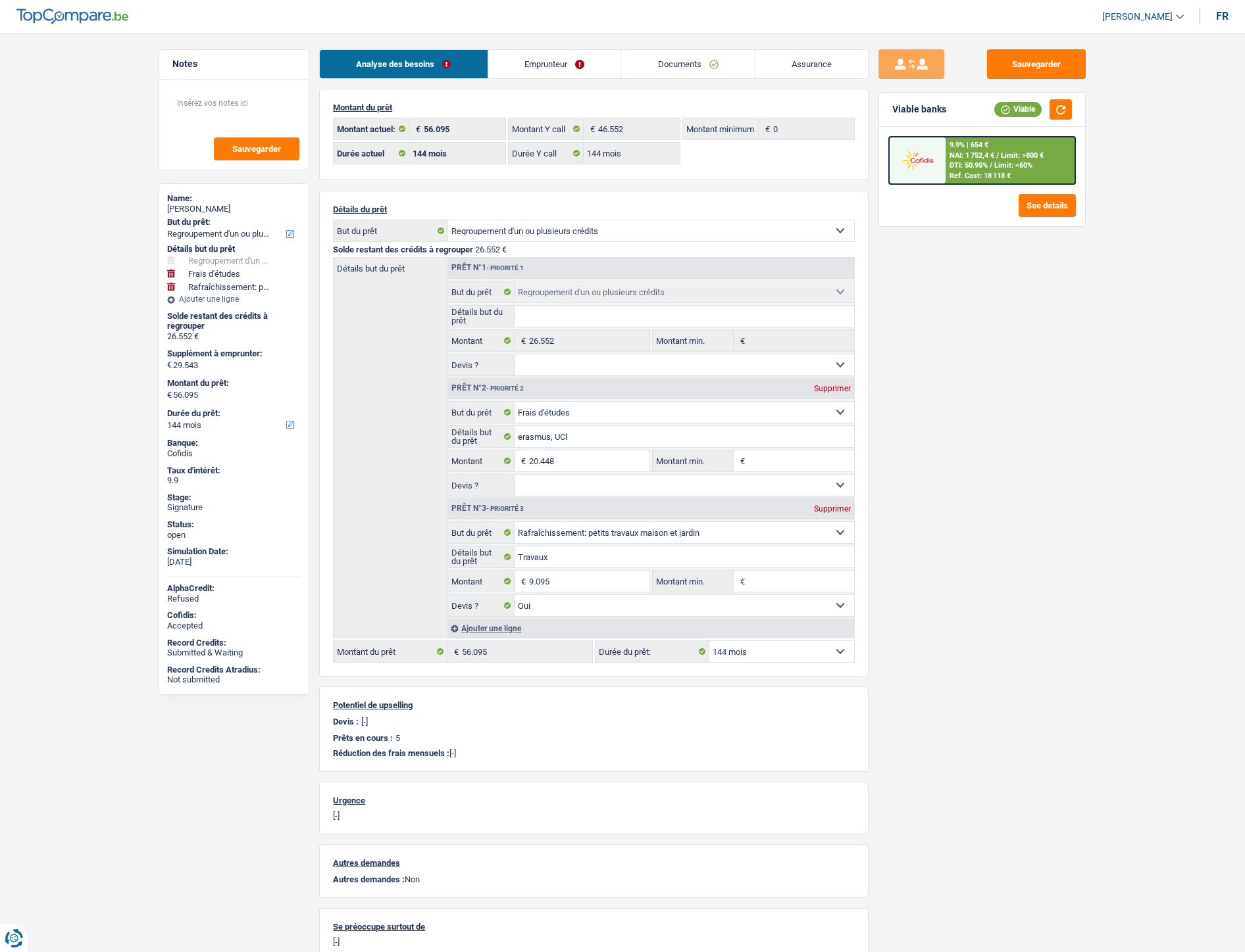
select select "144"
select select "refinancing"
select select "study"
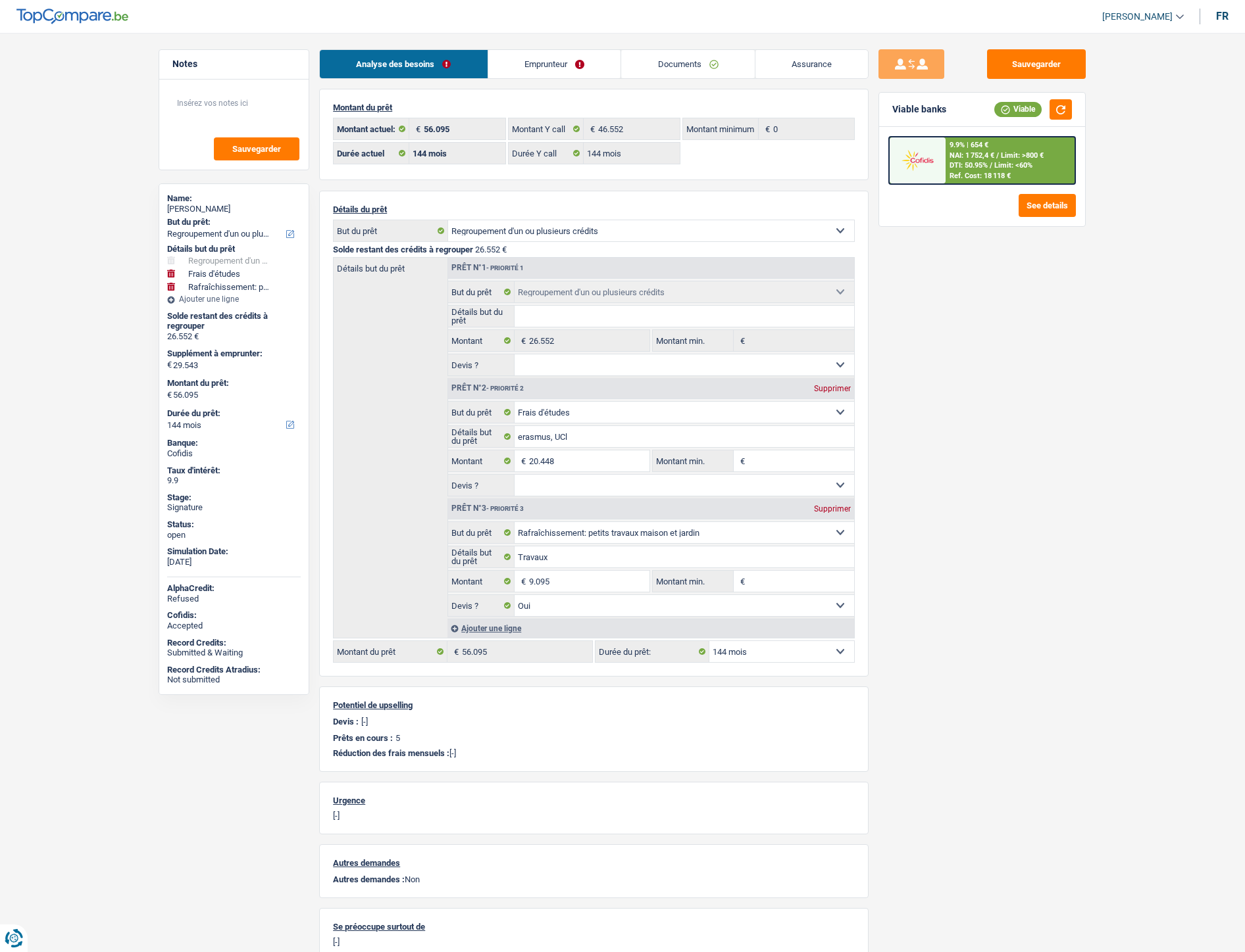
select select "houseOrGarden"
select select "yes"
select select "144"
select select "refinancing"
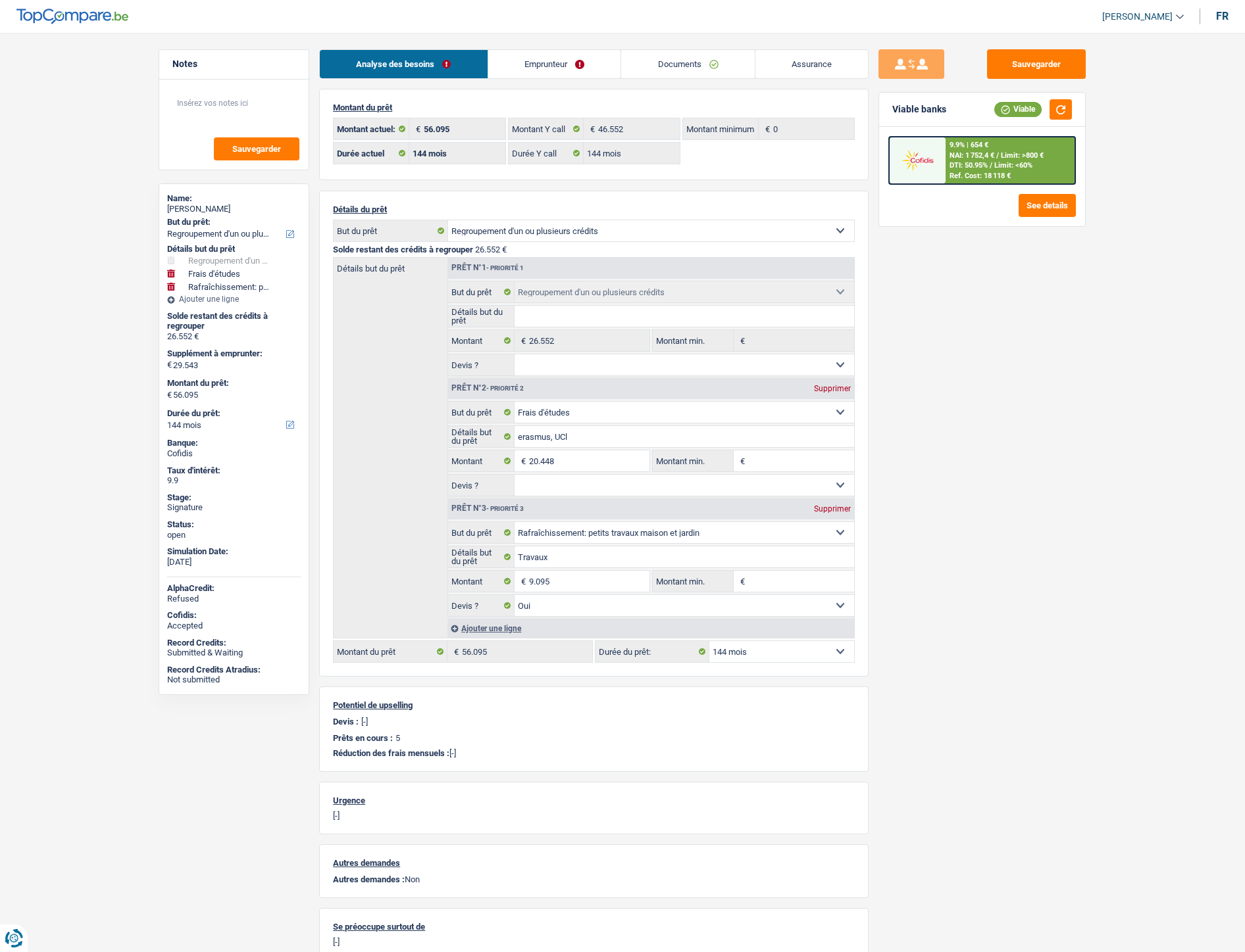
select select "study"
select select "houseOrGarden"
select select "144"
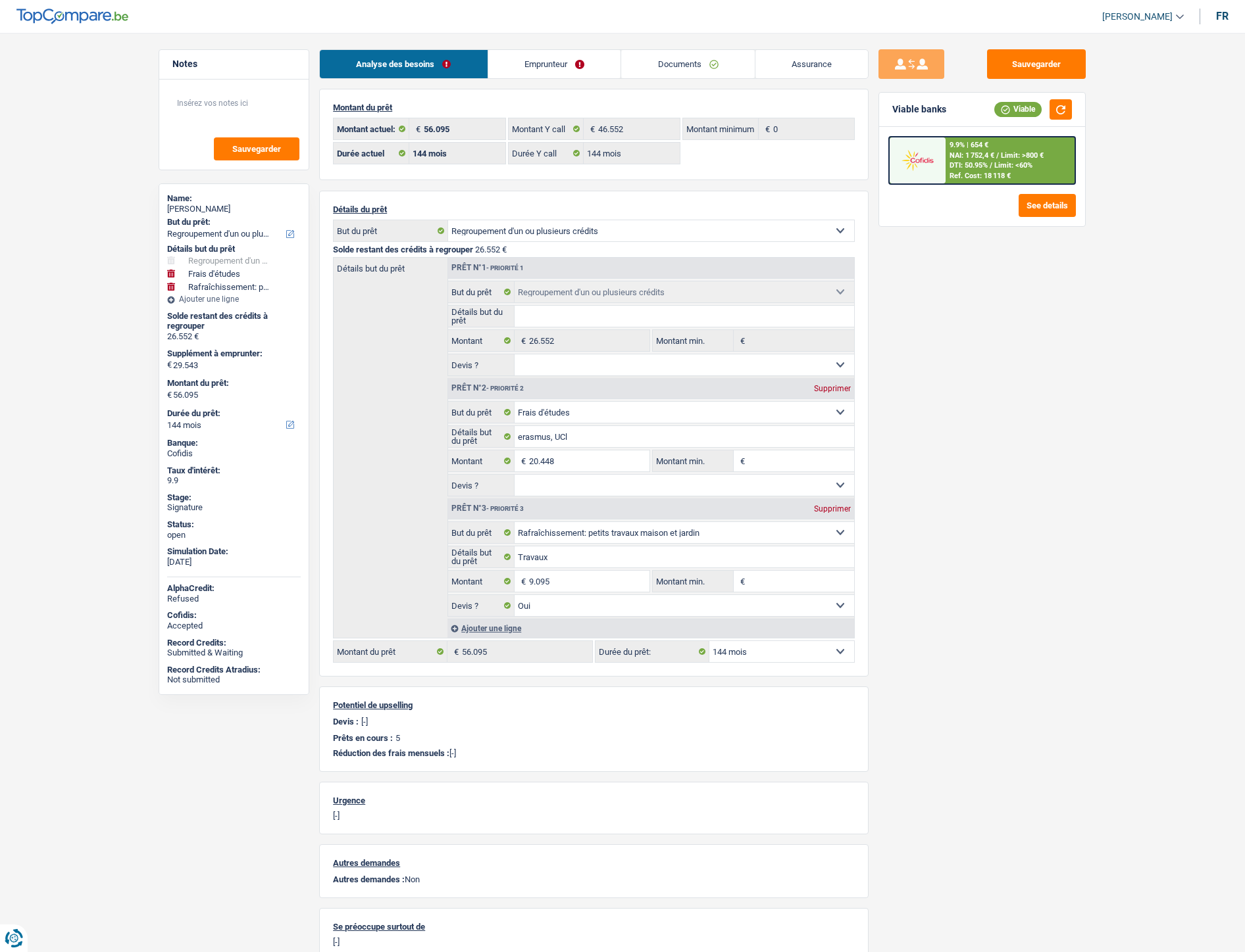
select select "refinancing"
select select "study"
select select "houseOrGarden"
select select "yes"
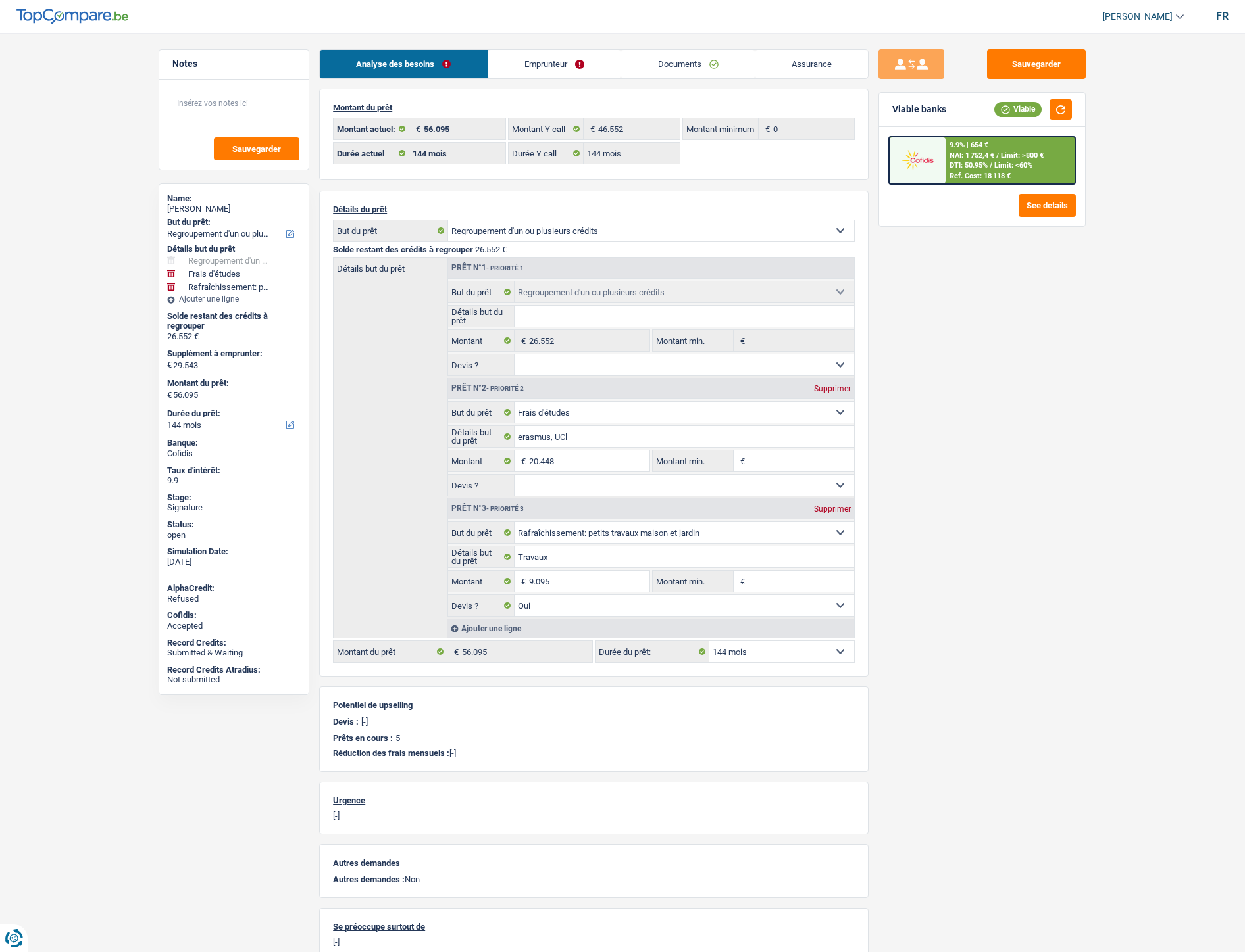
select select "144"
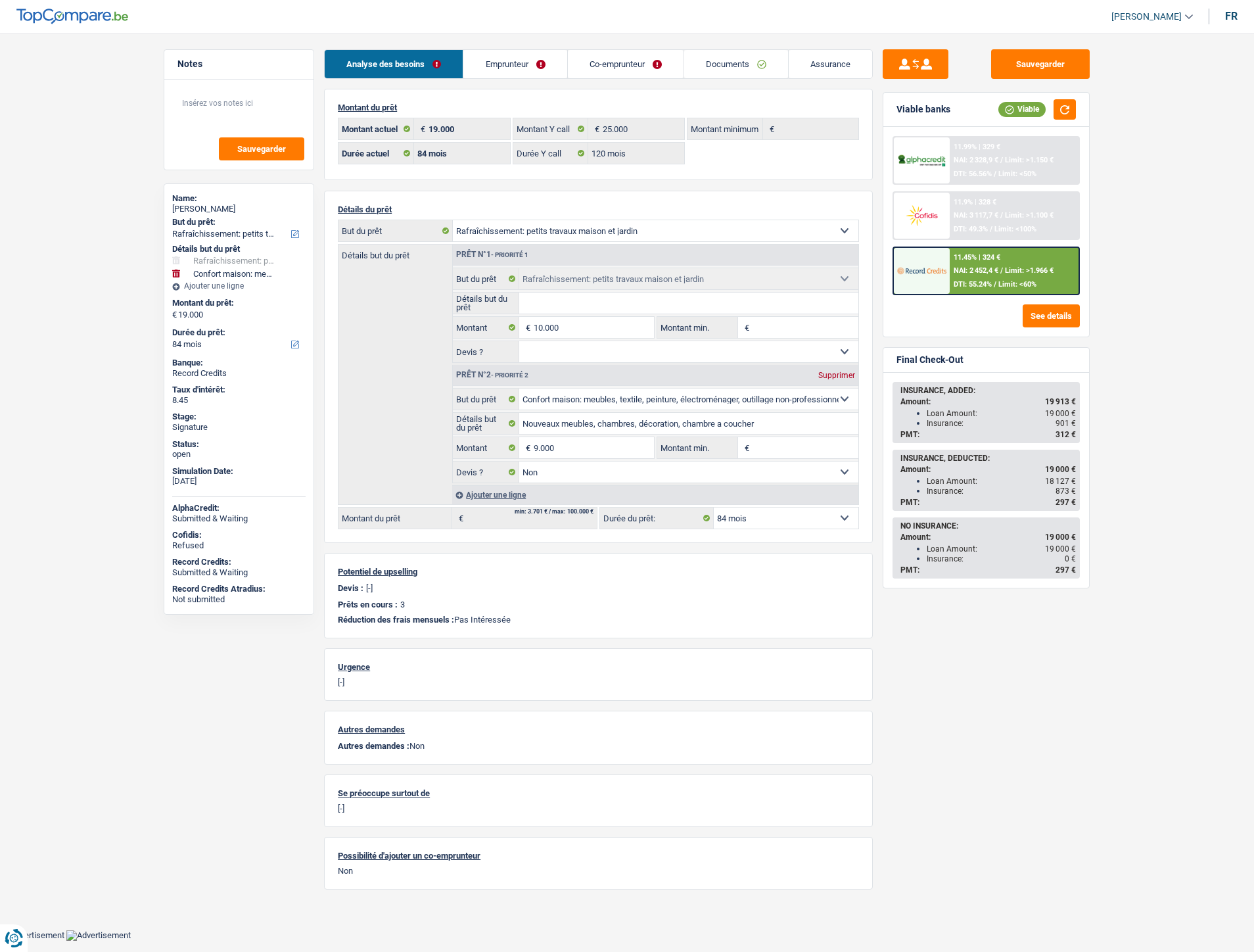
select select "houseOrGarden"
select select "household"
select select "84"
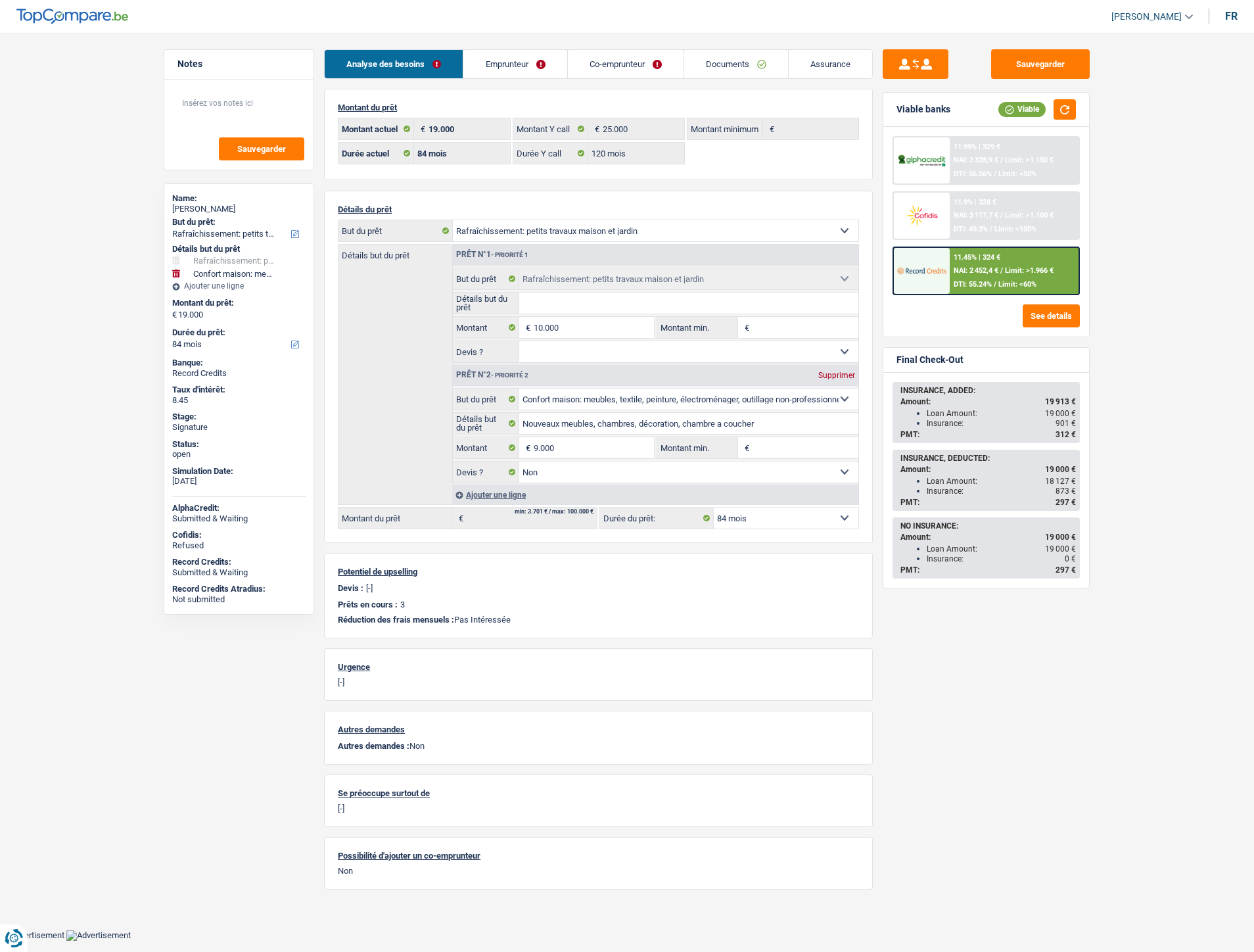
select select "120"
select select "houseOrGarden"
select select "household"
select select "false"
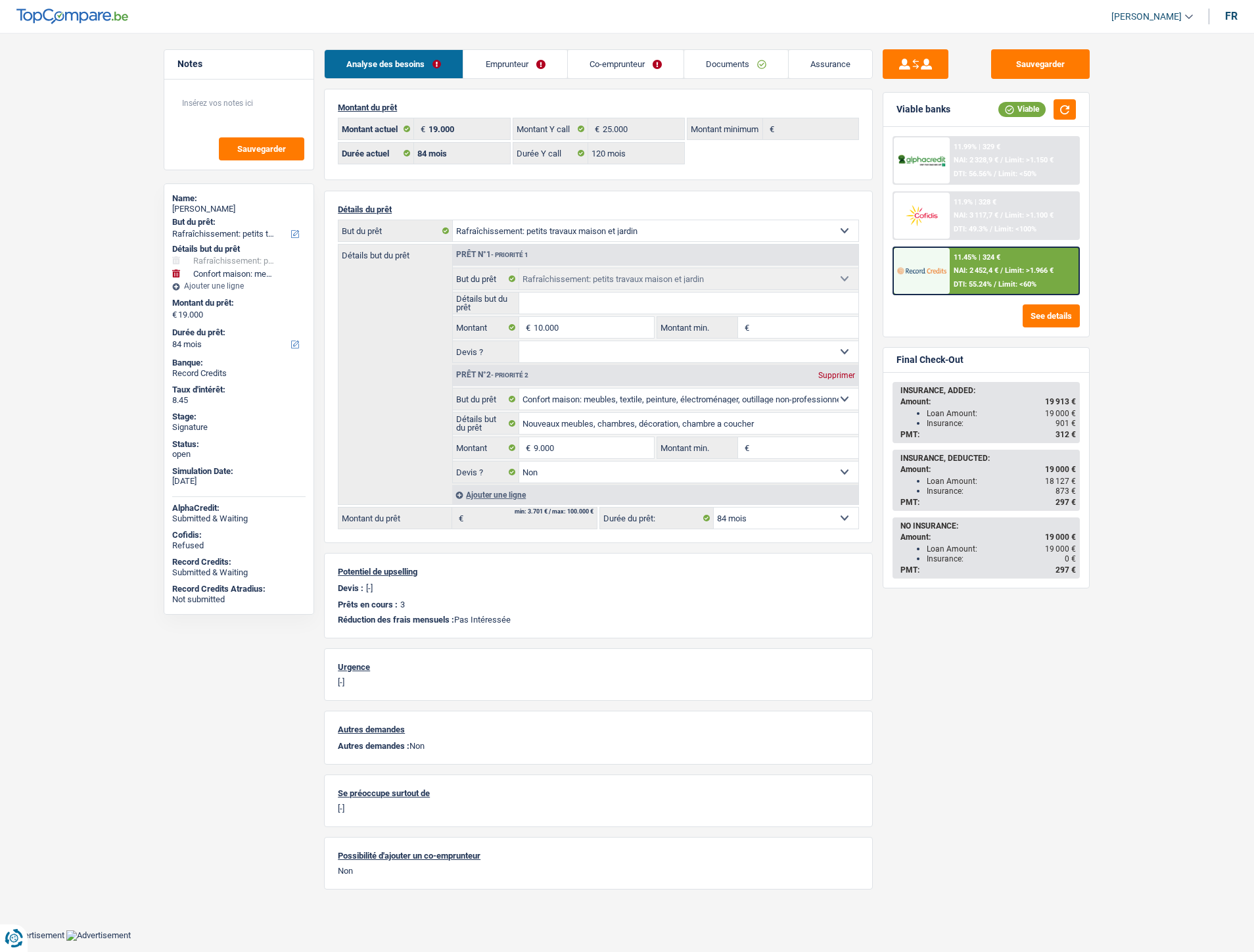
select select "84"
click at [838, 66] on link "Assurance" at bounding box center [831, 64] width 84 height 28
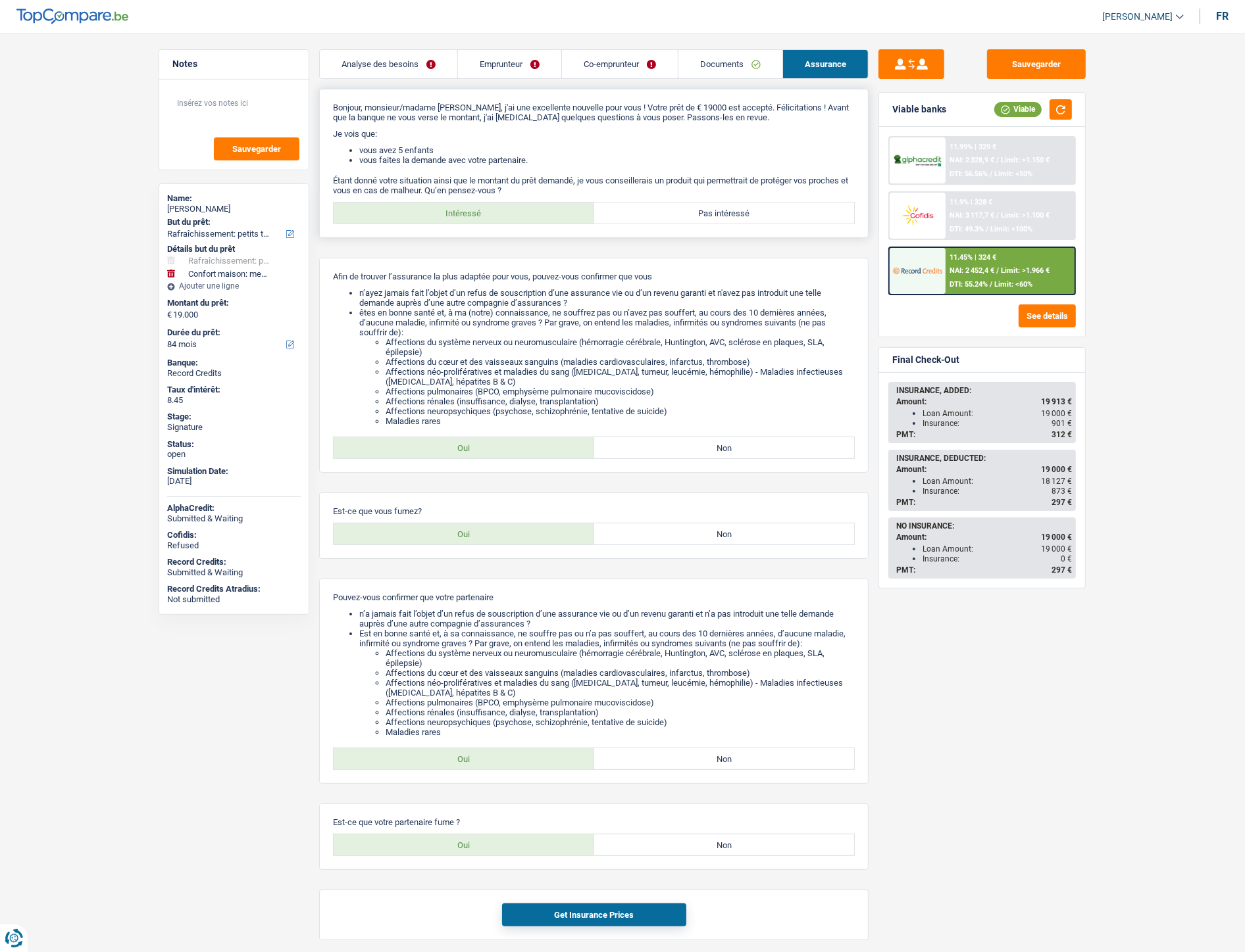
click at [732, 213] on label "Pas intéressé" at bounding box center [724, 213] width 261 height 21
click at [732, 213] on input "Pas intéressé" at bounding box center [724, 213] width 261 height 21
radio input "true"
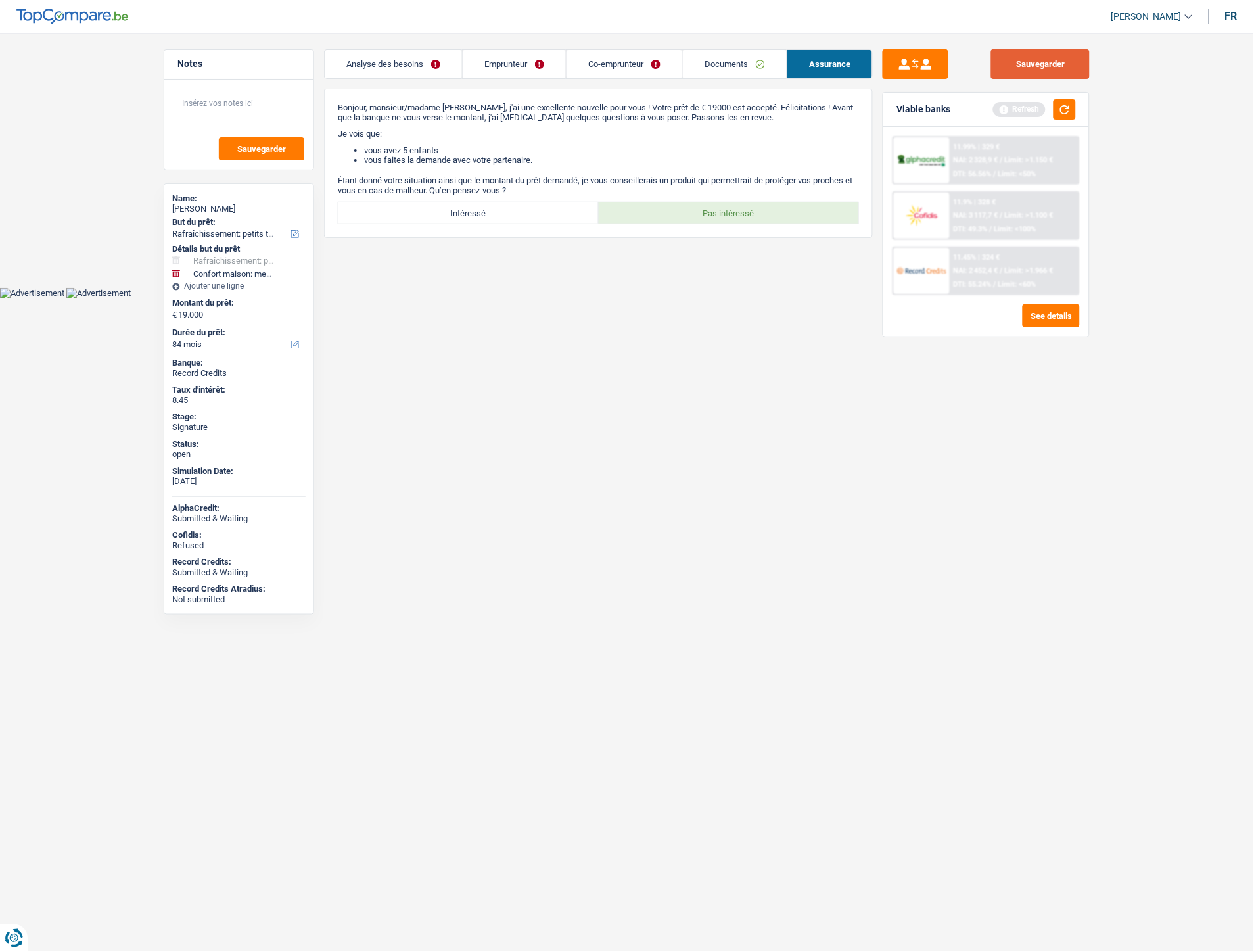
click at [1036, 63] on button "Sauvegarder" at bounding box center [1040, 64] width 98 height 30
click at [370, 60] on link "Analyse des besoins" at bounding box center [393, 64] width 138 height 28
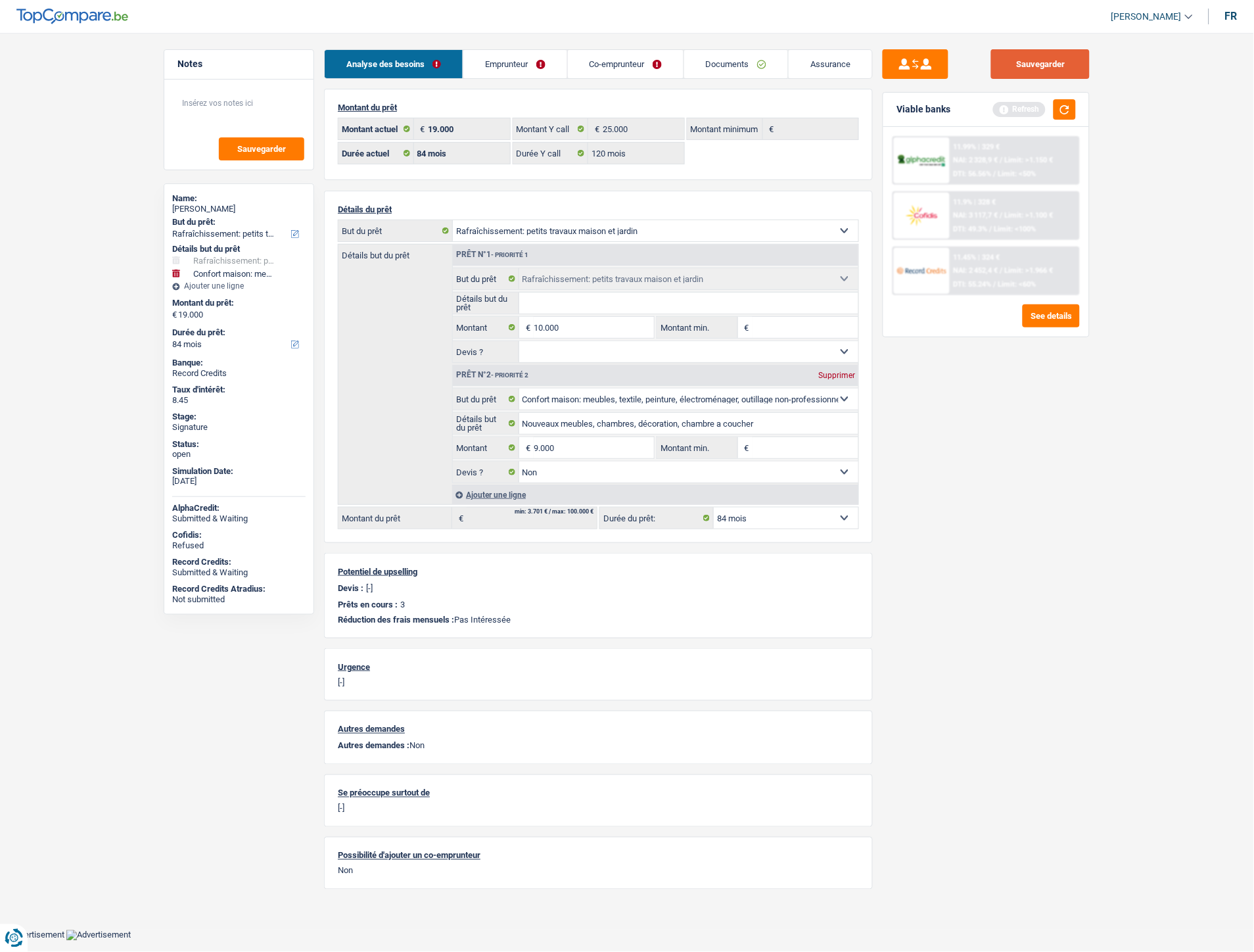
click at [1022, 66] on button "Sauvegarder" at bounding box center [1040, 64] width 98 height 30
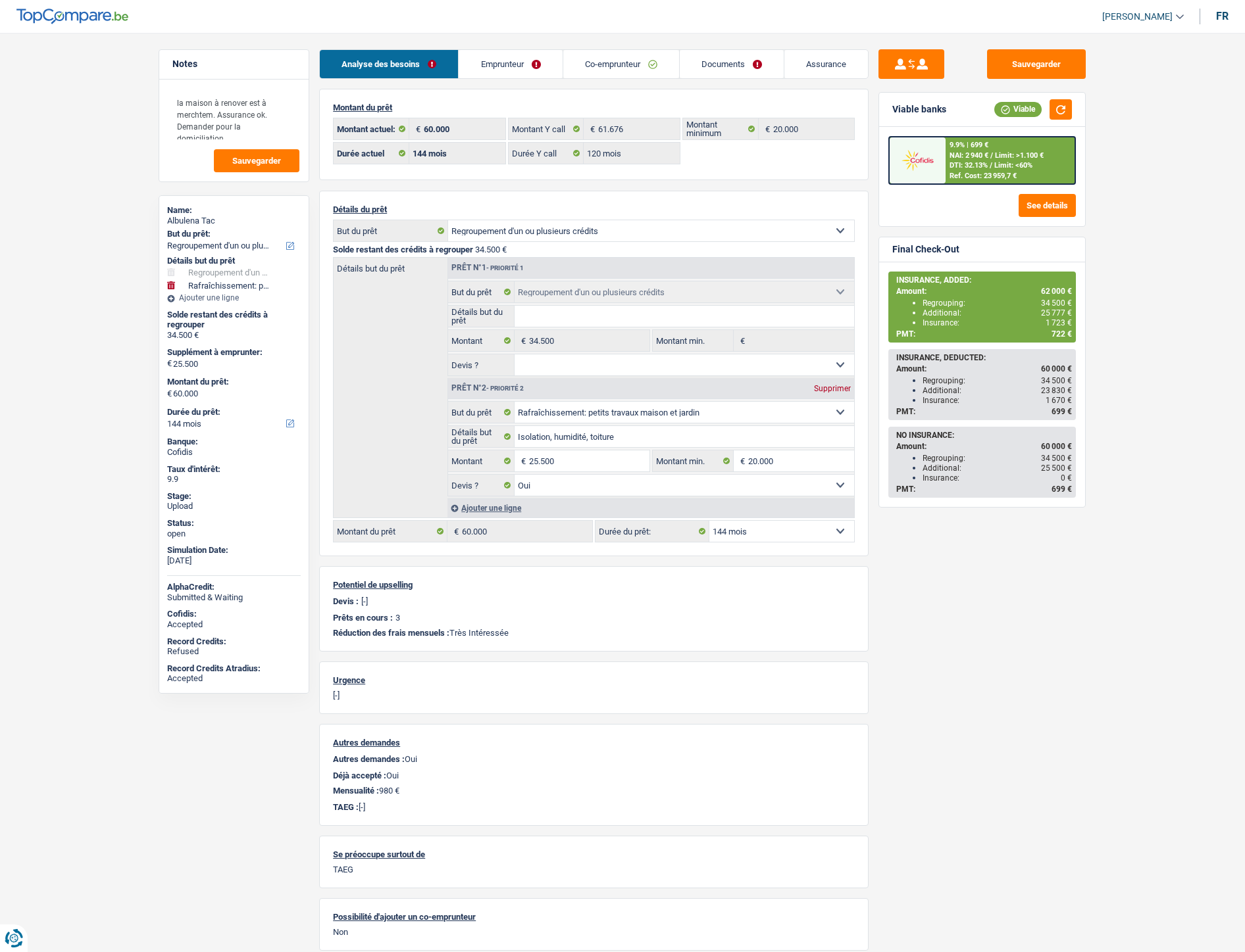
select select "refinancing"
select select "houseOrGarden"
select select "144"
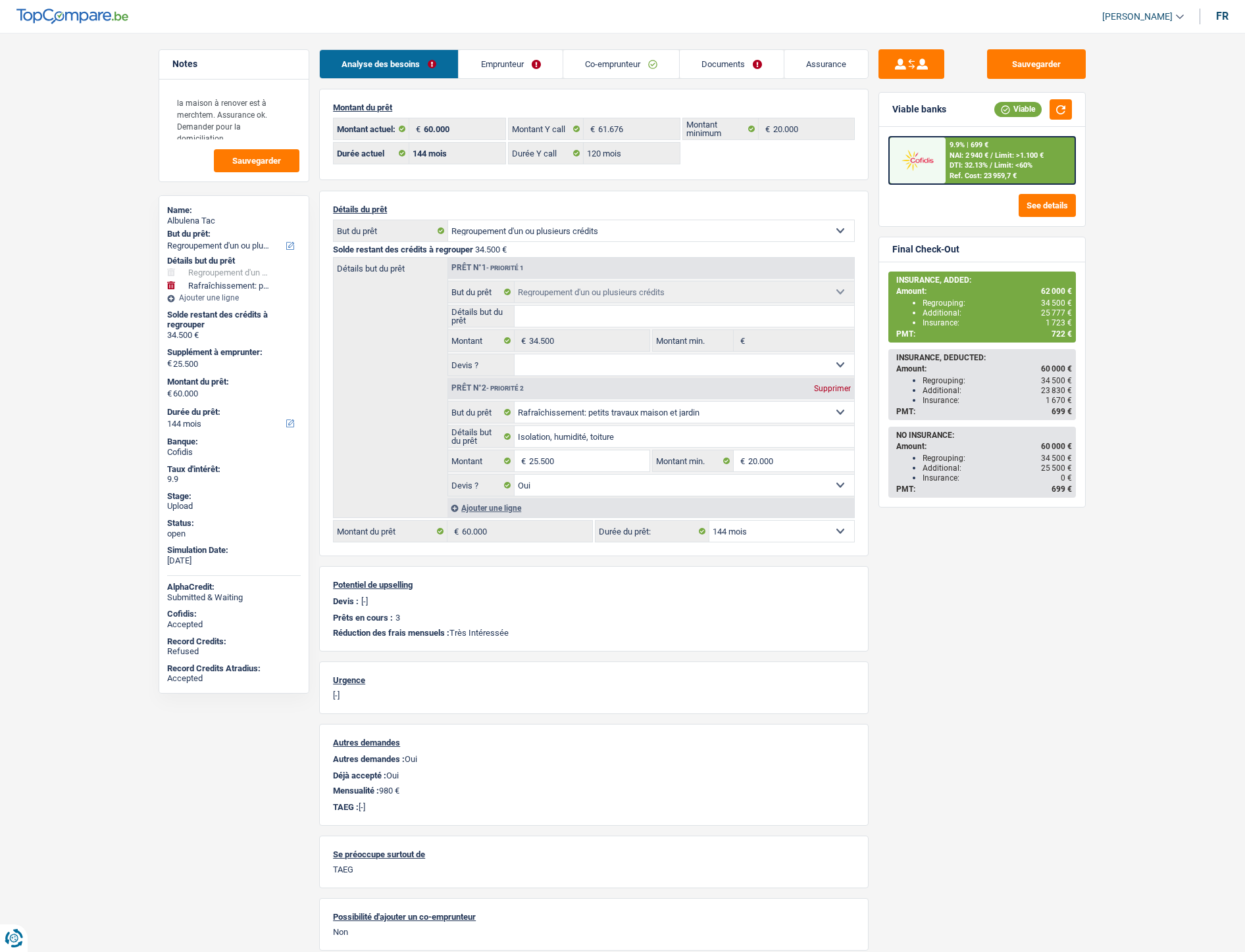
select select "120"
select select "refinancing"
select select "houseOrGarden"
select select "yes"
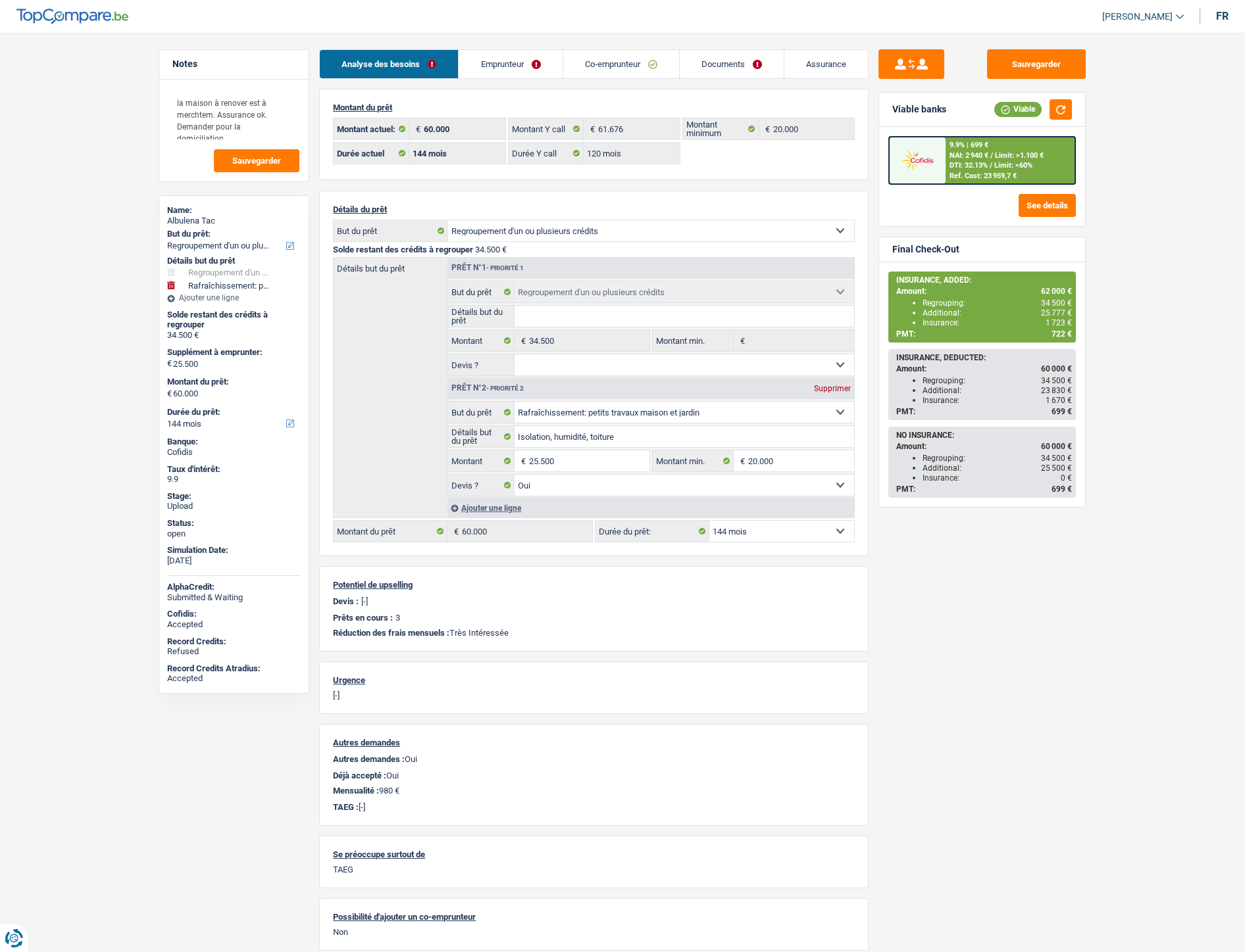
select select "144"
click at [733, 67] on link "Documents" at bounding box center [732, 64] width 104 height 28
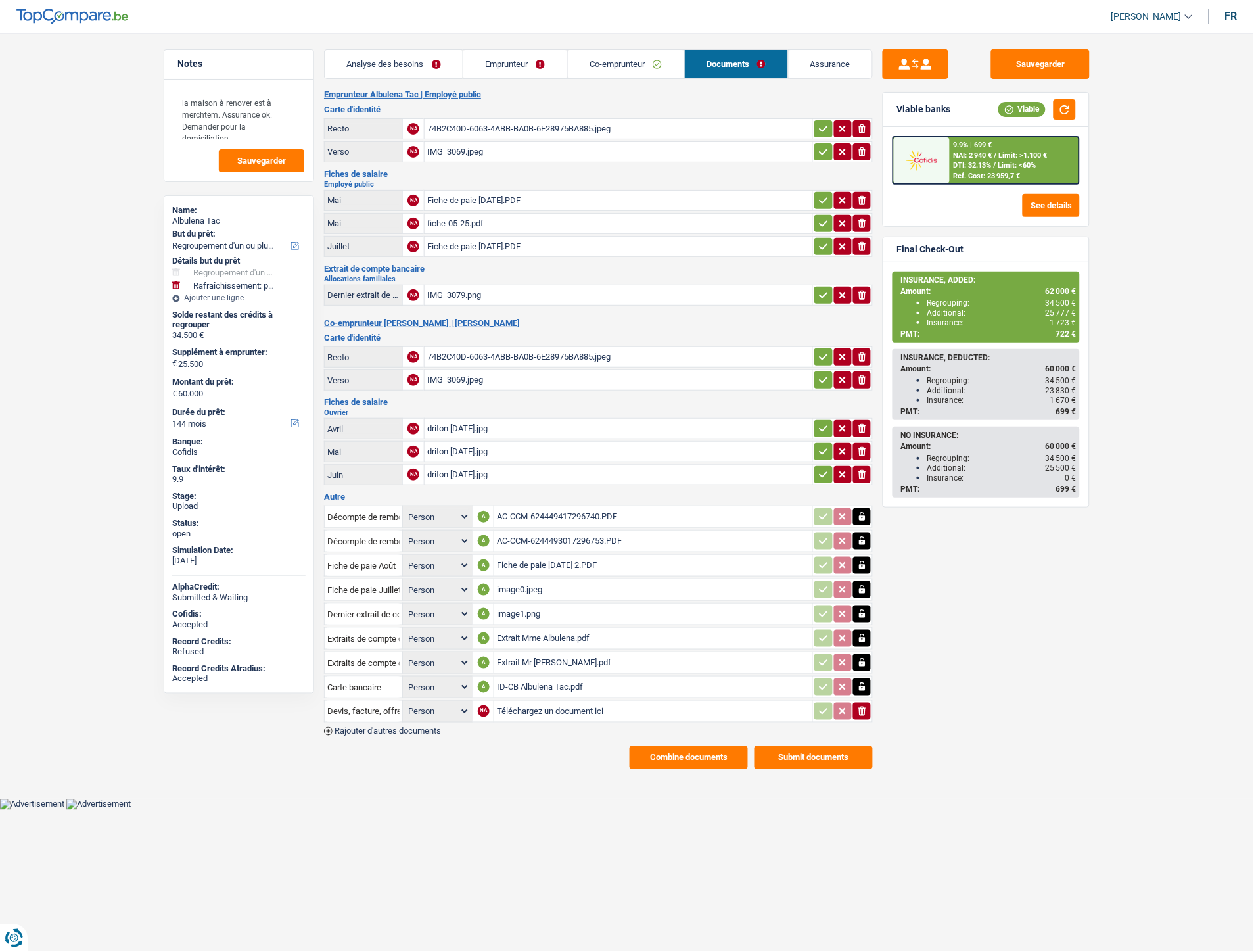
click at [523, 712] on td "Téléchargez un document ici" at bounding box center [653, 711] width 319 height 22
click at [522, 703] on input "Téléchargez un document ici" at bounding box center [653, 711] width 313 height 19
type input "C:\fakepath\Decompte Alpha Albulena aout.PDF"
click at [378, 705] on input "Devis, facture, offre, bon de commande" at bounding box center [363, 711] width 72 height 21
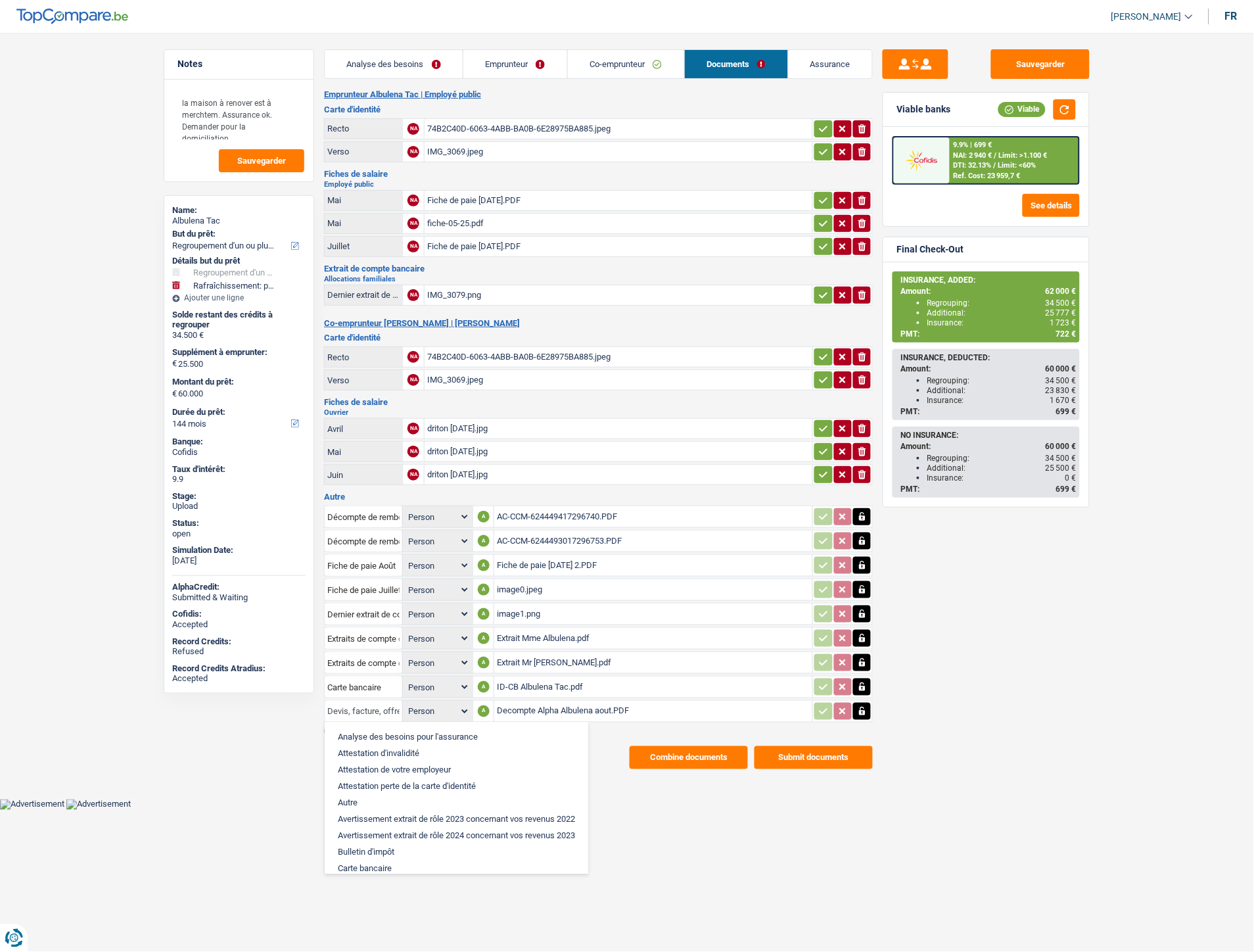
type input "Devis, facture , offre, bon de commande"
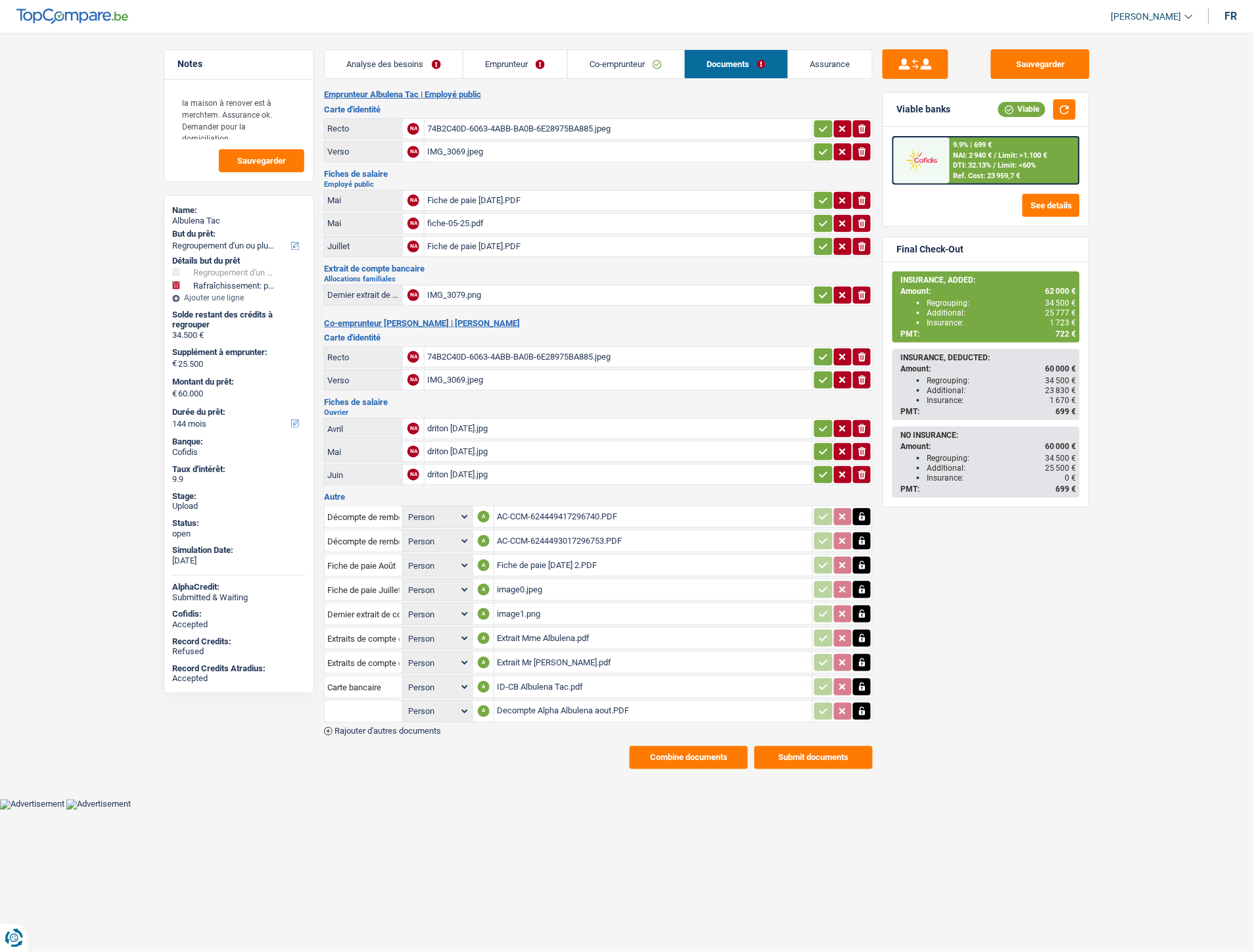
click at [374, 701] on input "text" at bounding box center [363, 711] width 72 height 21
click at [366, 730] on li "Décompte de remboursement anticipé" at bounding box center [419, 737] width 176 height 16
type input "Décompte de remboursement anticipé"
click at [683, 750] on button "Combine documents" at bounding box center [688, 758] width 118 height 23
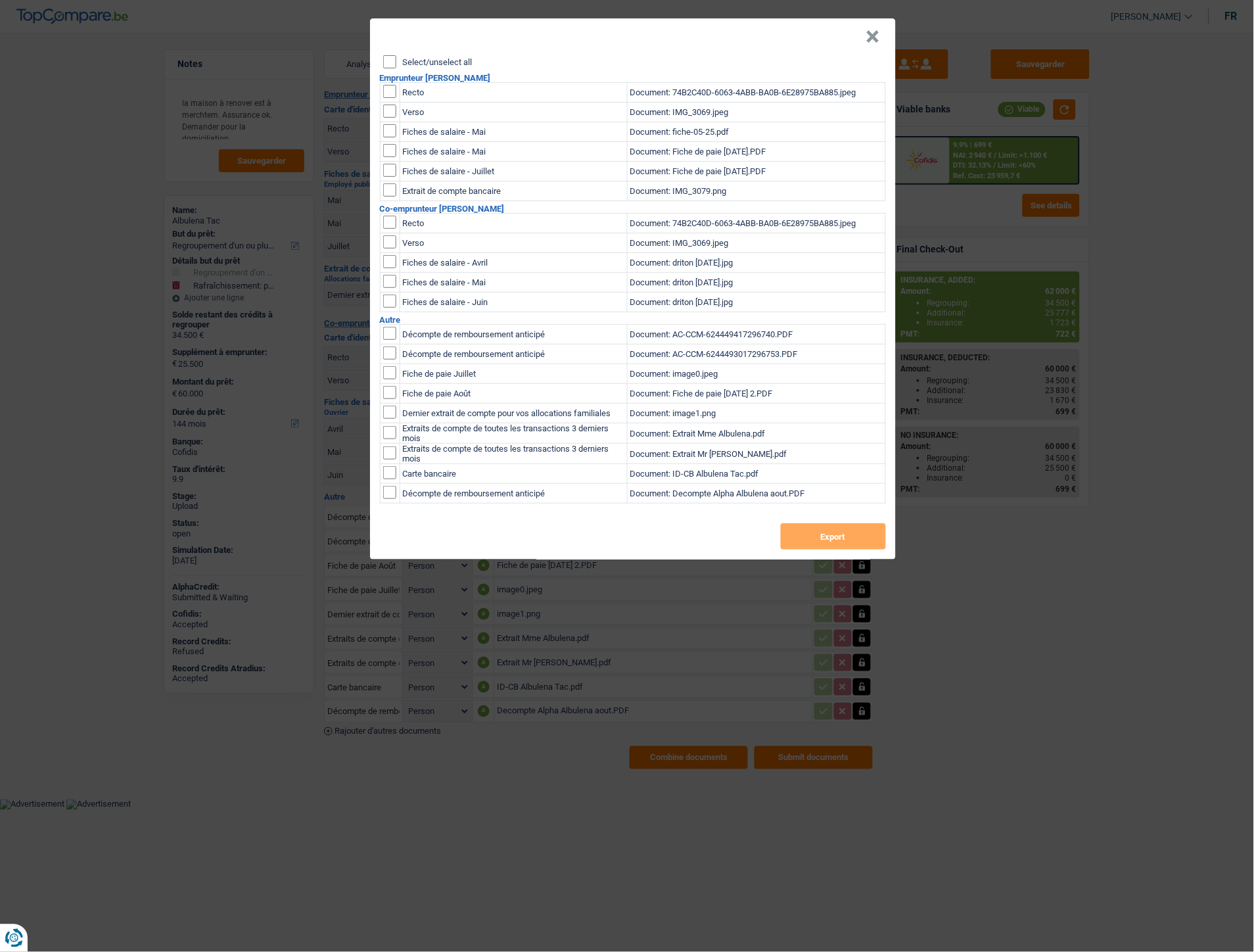
click at [875, 34] on button "×" at bounding box center [873, 37] width 13 height 13
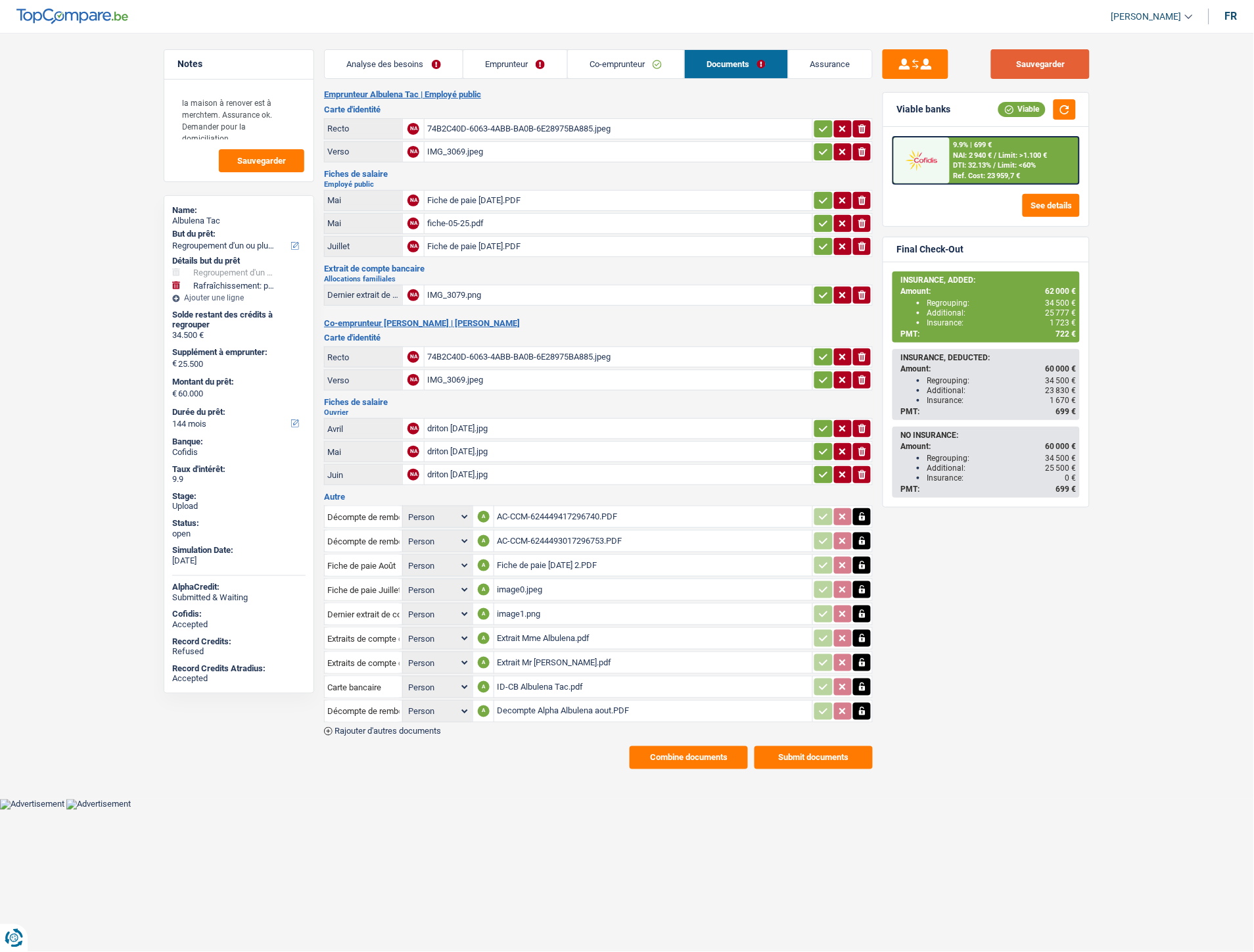
click at [1036, 55] on button "Sauvegarder" at bounding box center [1040, 64] width 98 height 30
click at [569, 507] on div "AC-CCM-624449417296740.PDF" at bounding box center [653, 517] width 313 height 19
click at [543, 702] on div "Decompte Alpha Albulena aout.PDF" at bounding box center [653, 711] width 313 height 19
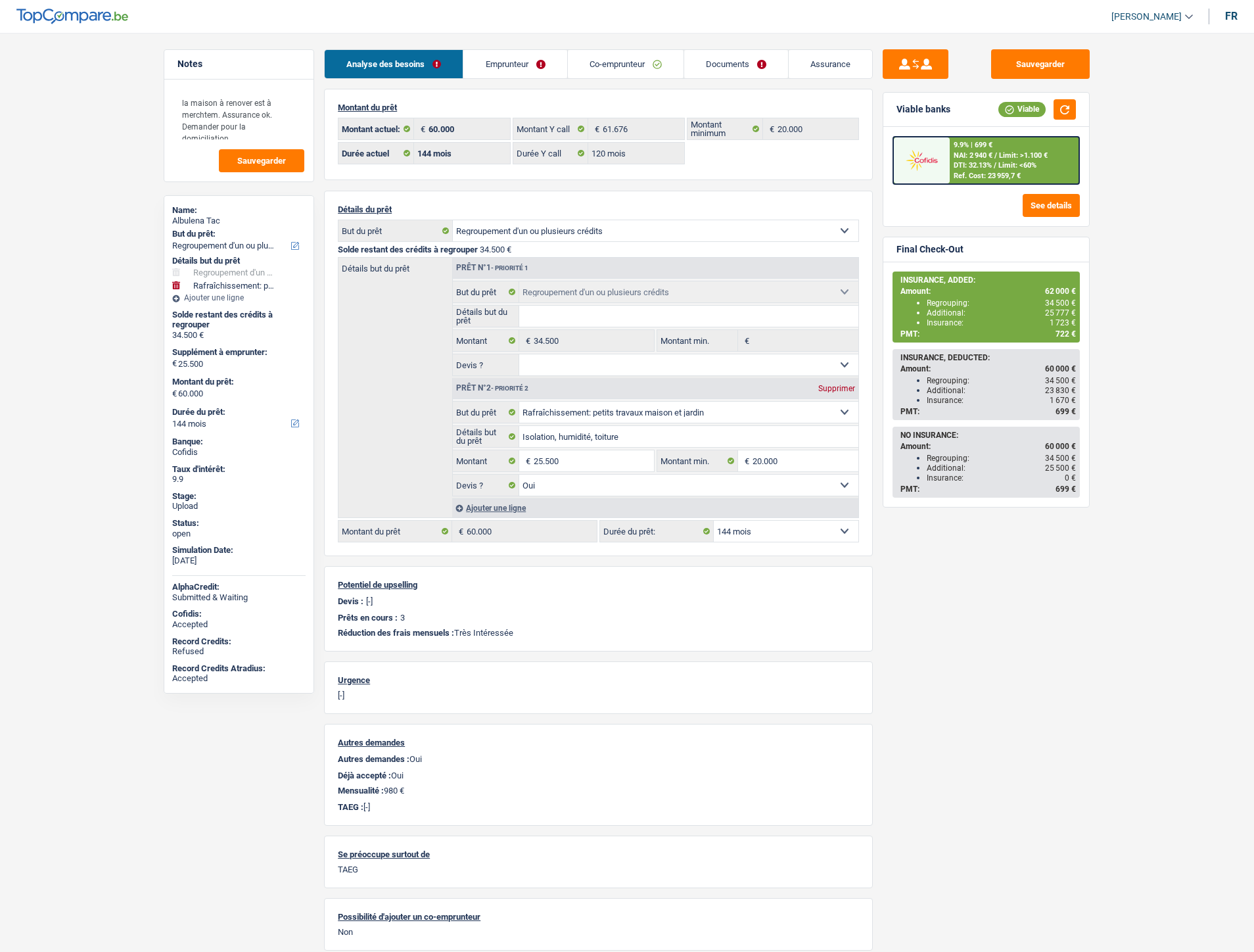
select select "refinancing"
select select "houseOrGarden"
select select "144"
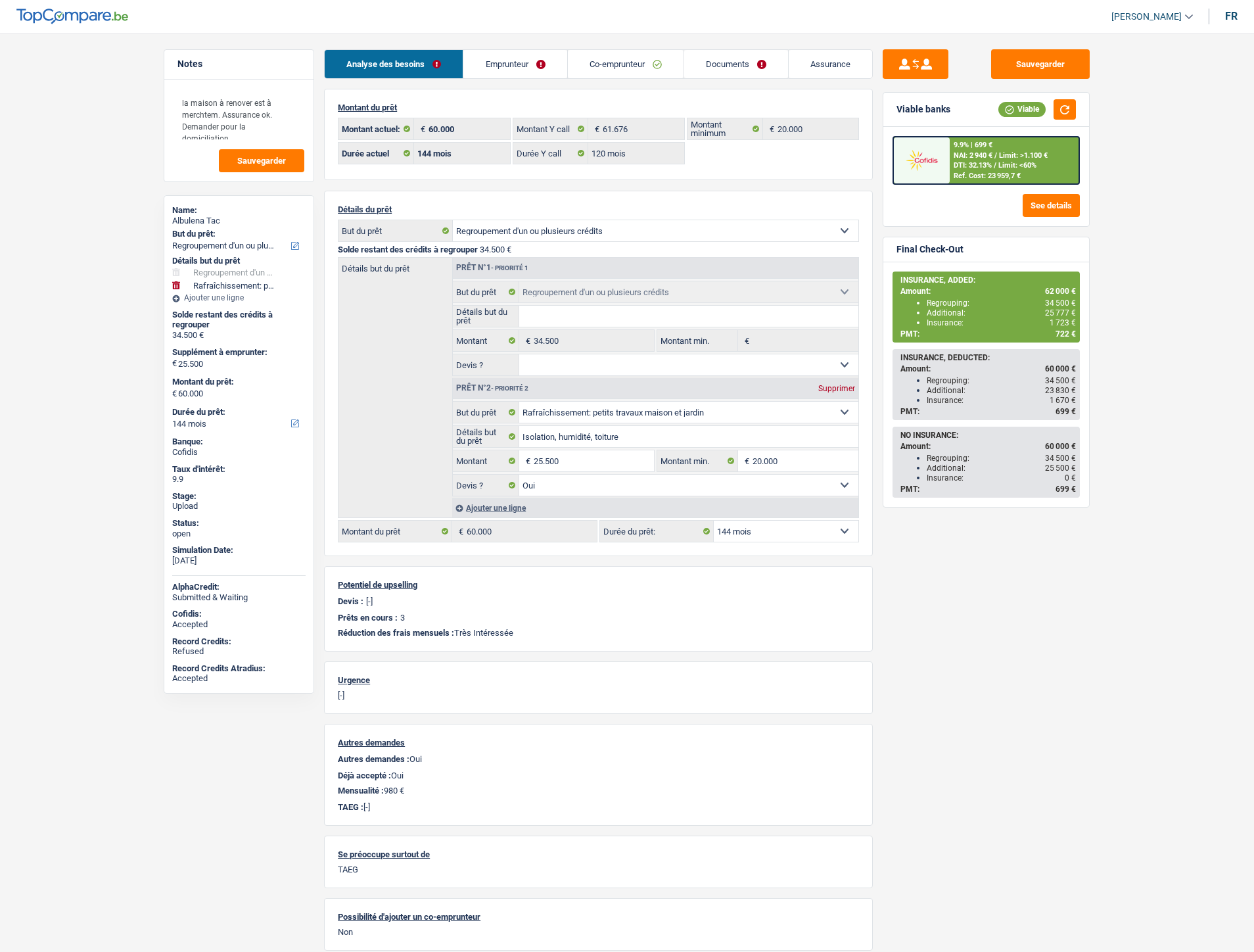
select select "120"
select select "refinancing"
select select "houseOrGarden"
select select "yes"
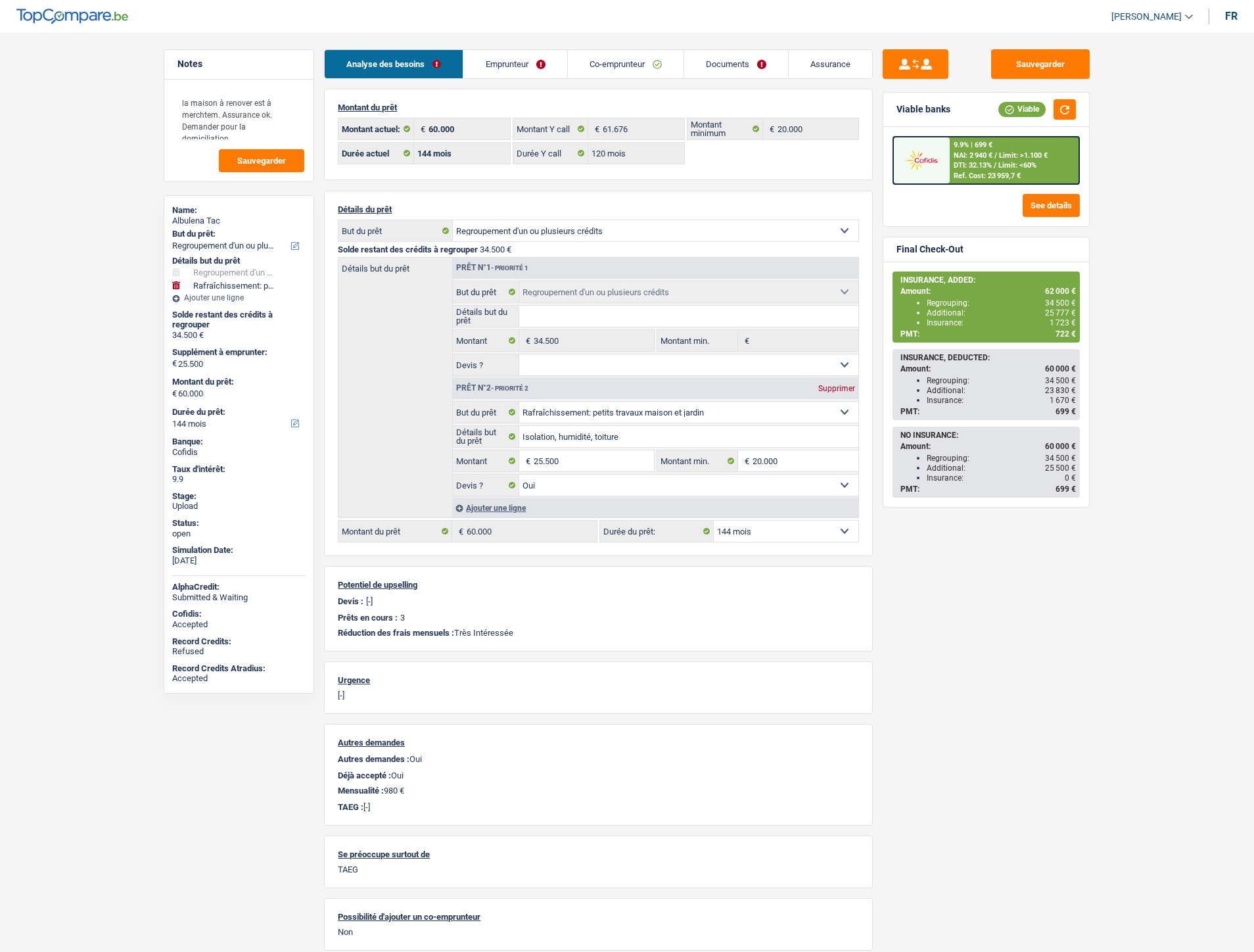
select select "144"
click at [725, 59] on link "Documents" at bounding box center [731, 64] width 104 height 28
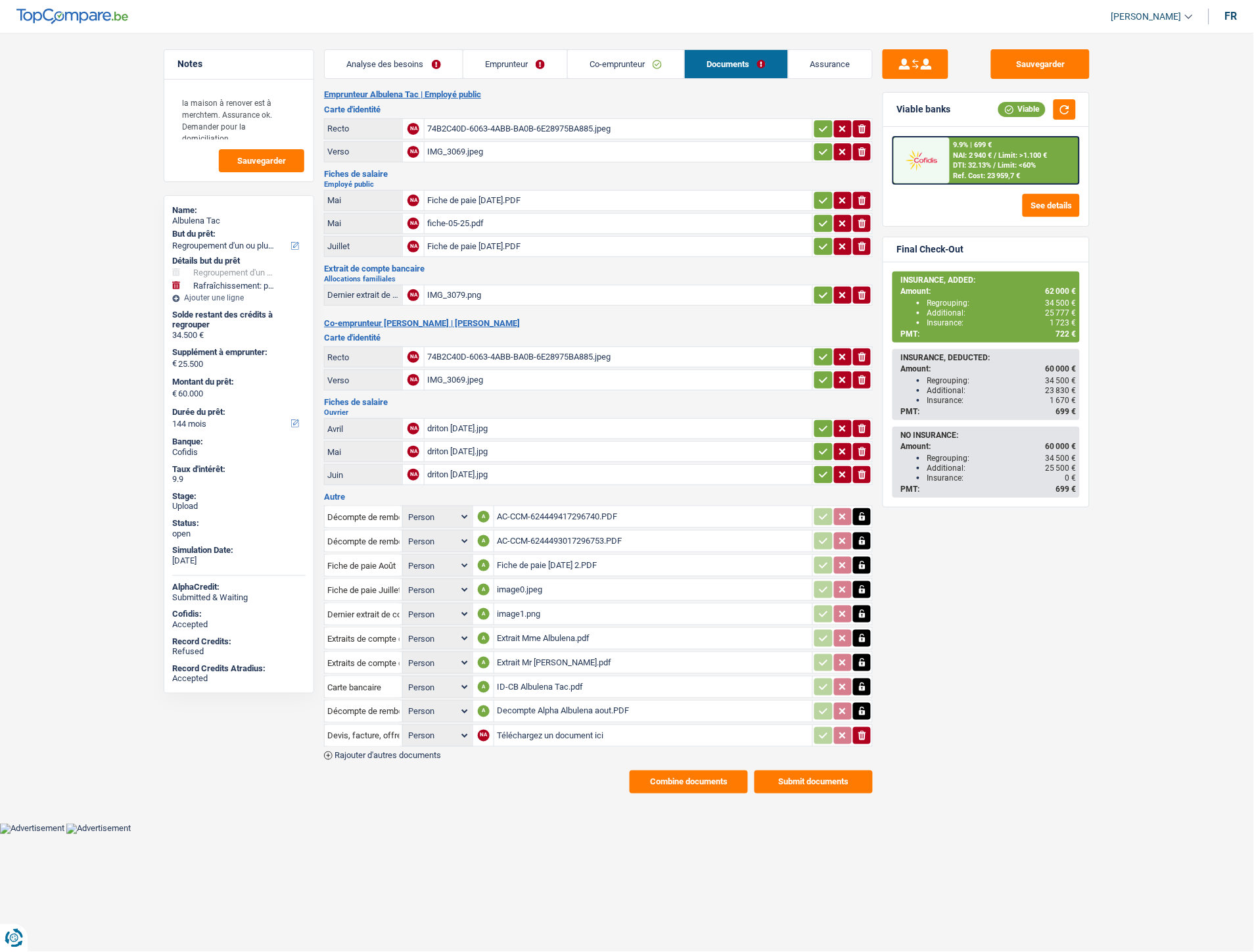
click at [527, 678] on div "ID-CB Albulena Tac.pdf" at bounding box center [653, 687] width 313 height 19
click at [544, 654] on div "Extrait Mr [PERSON_NAME].pdf" at bounding box center [653, 662] width 313 height 19
click at [448, 375] on div "IMG_3069.jpeg" at bounding box center [619, 380] width 383 height 19
click at [534, 678] on div "ID-CB Albulena Tac.pdf" at bounding box center [653, 687] width 313 height 19
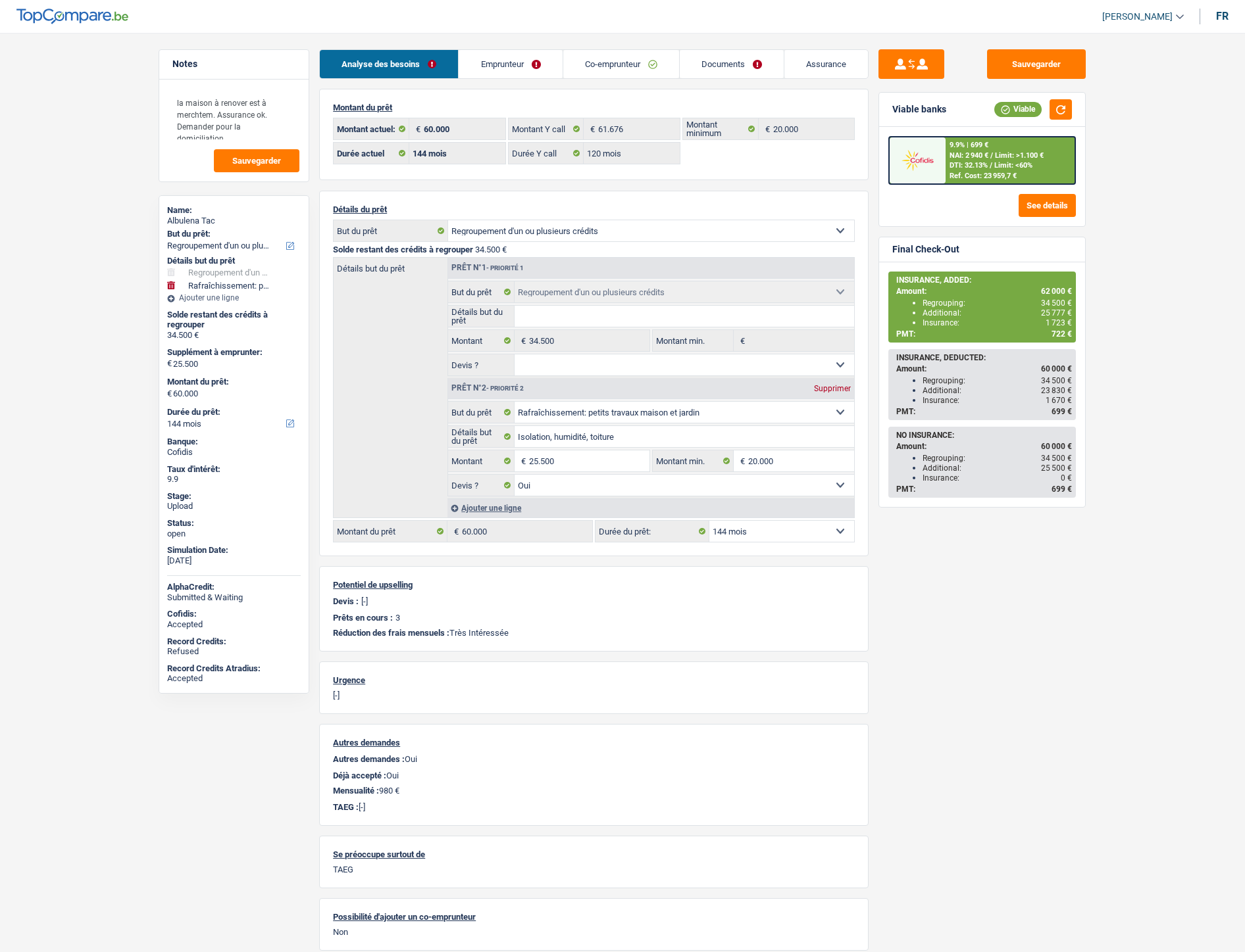
select select "refinancing"
select select "houseOrGarden"
select select "144"
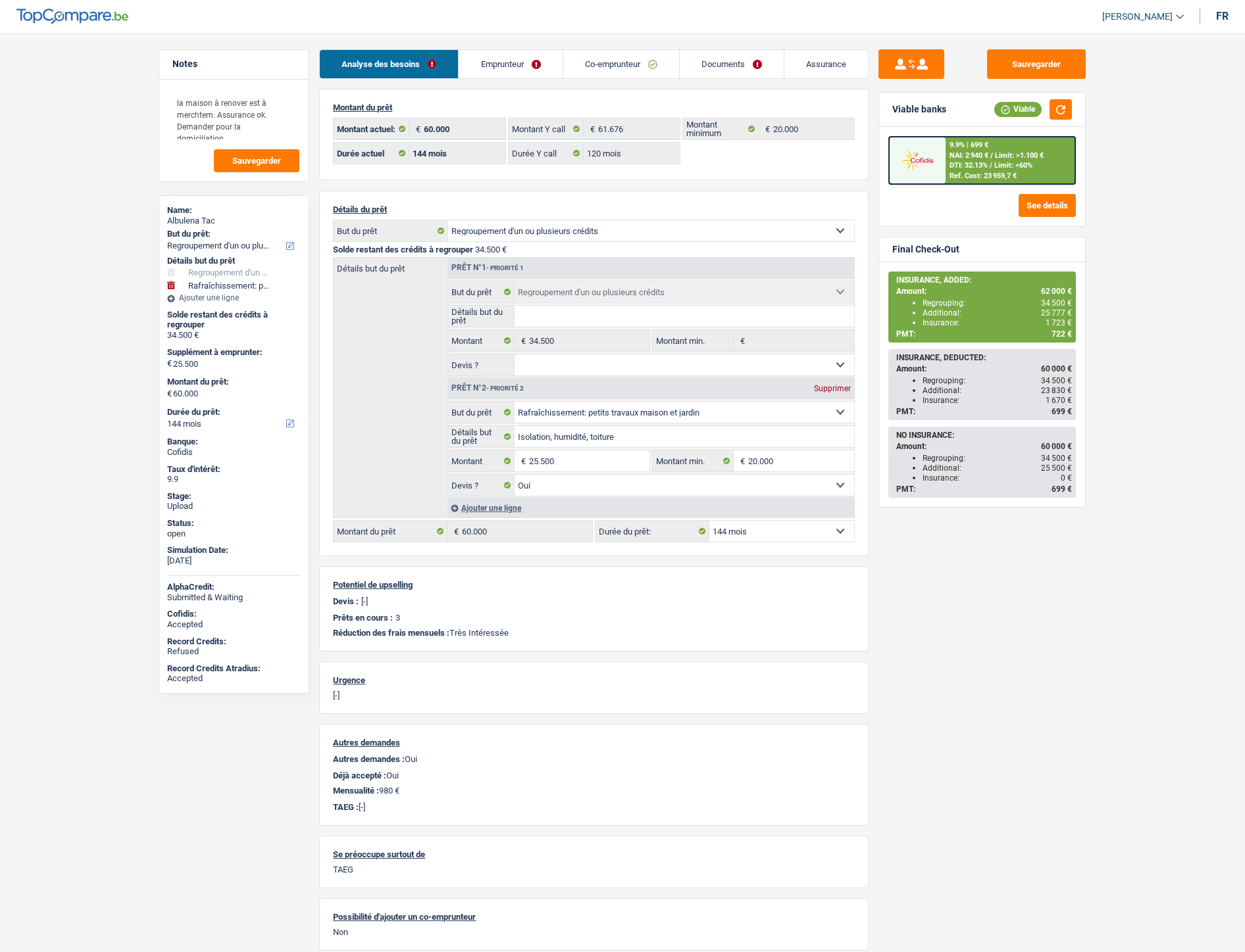
select select "120"
select select "refinancing"
select select "houseOrGarden"
select select "yes"
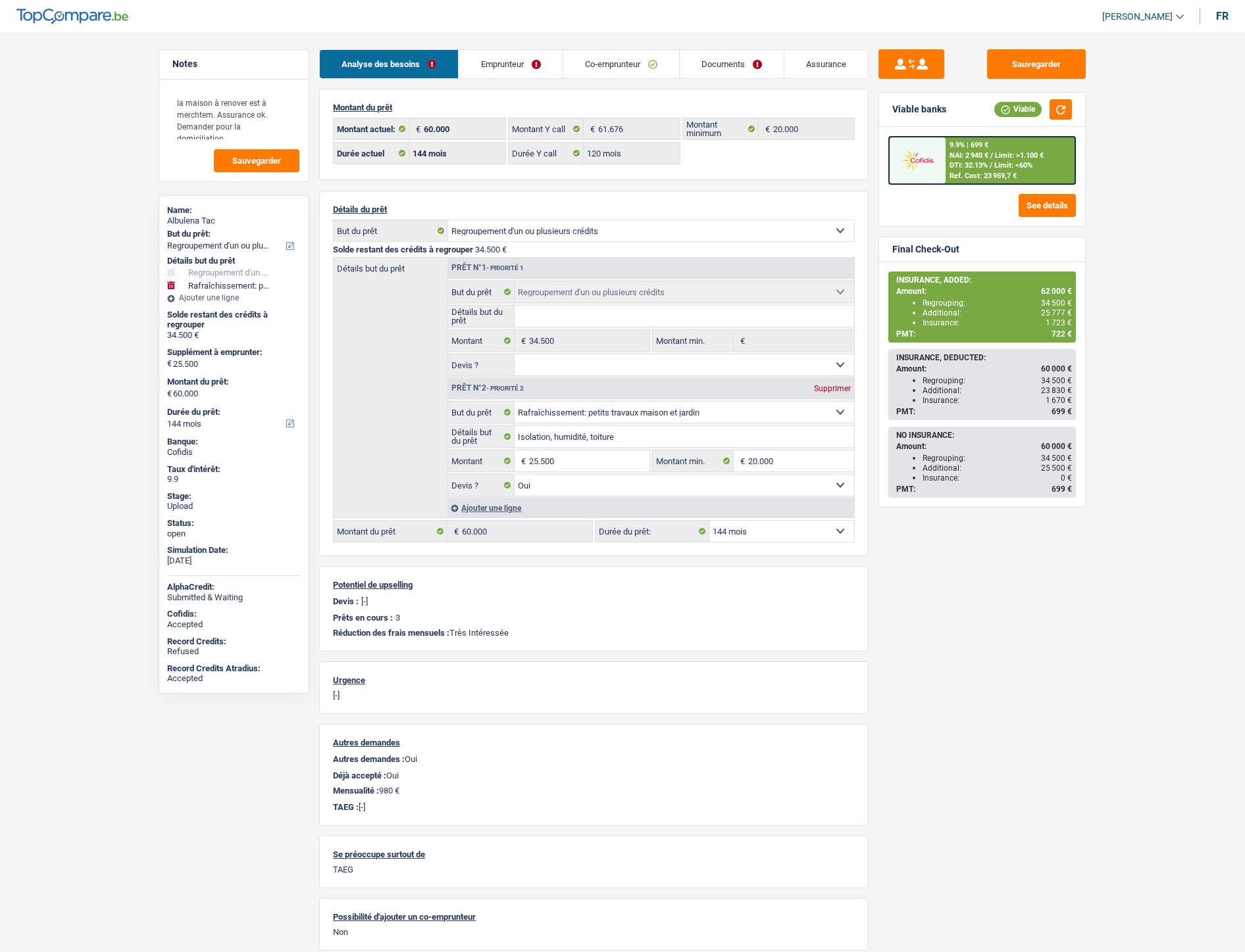
select select "144"
click at [713, 70] on link "Documents" at bounding box center [732, 64] width 104 height 28
select select "refinancing"
select select "houseOrGarden"
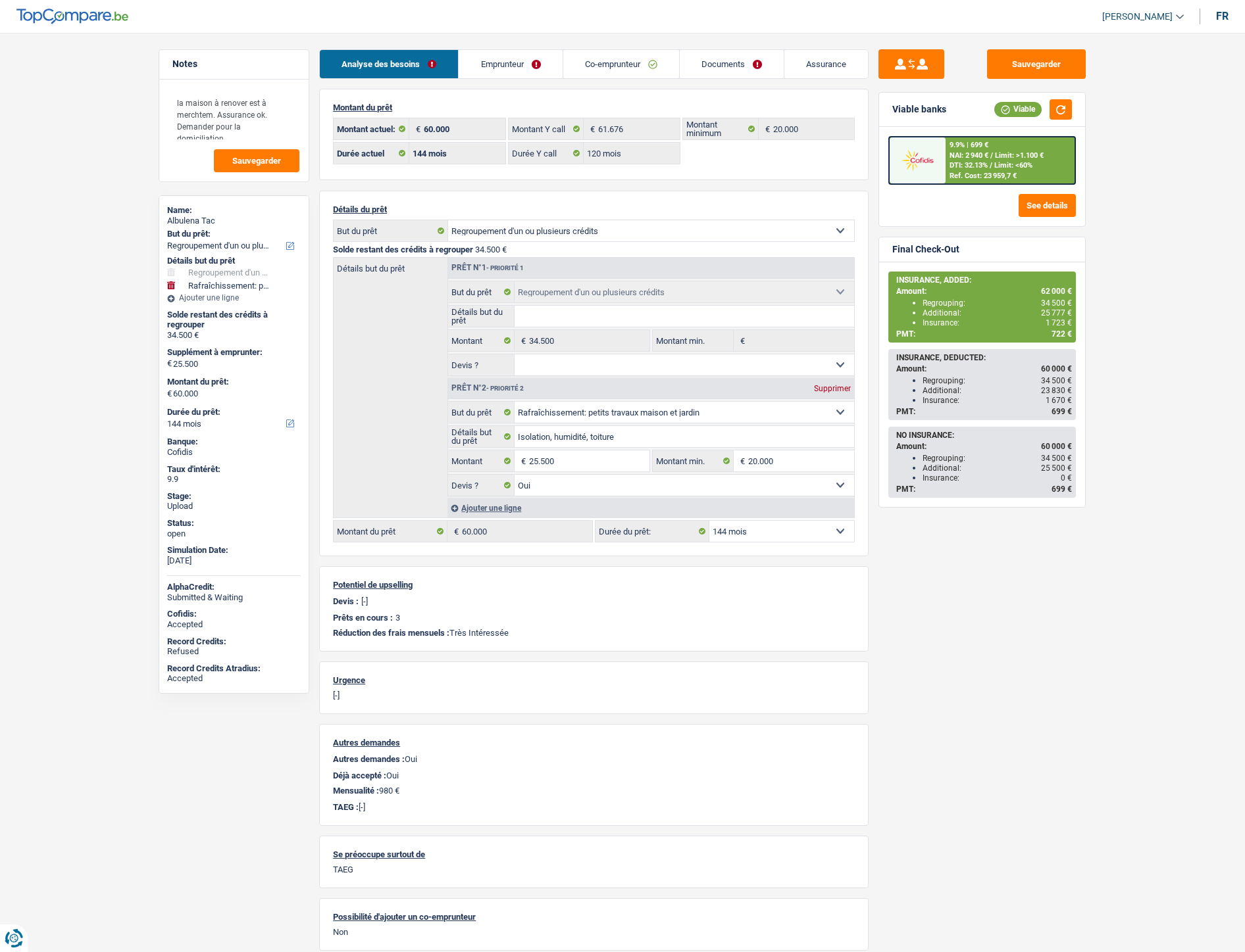
select select "144"
select select "120"
select select "refinancing"
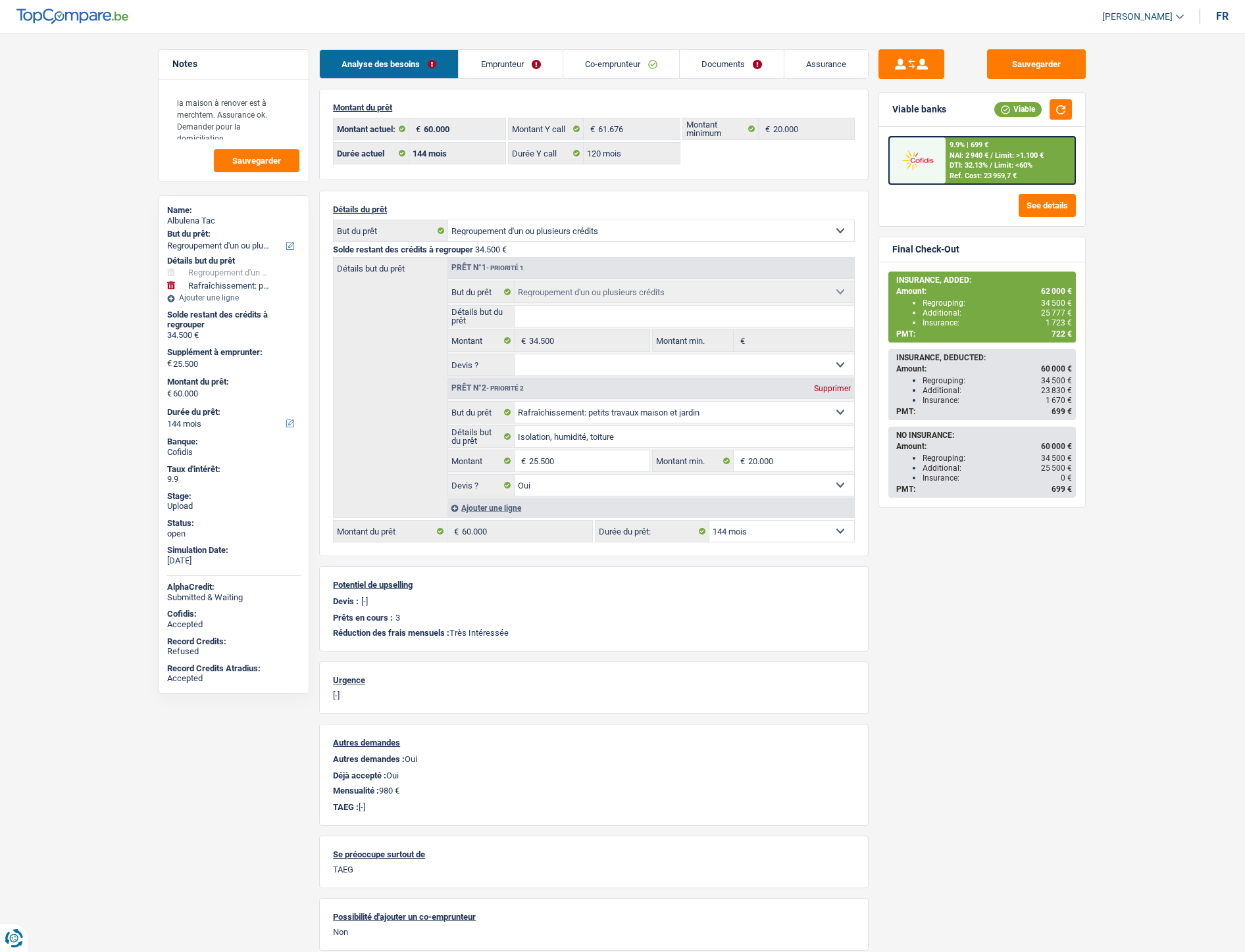
select select "houseOrGarden"
select select "yes"
select select "144"
click at [727, 55] on link "Documents" at bounding box center [732, 64] width 104 height 28
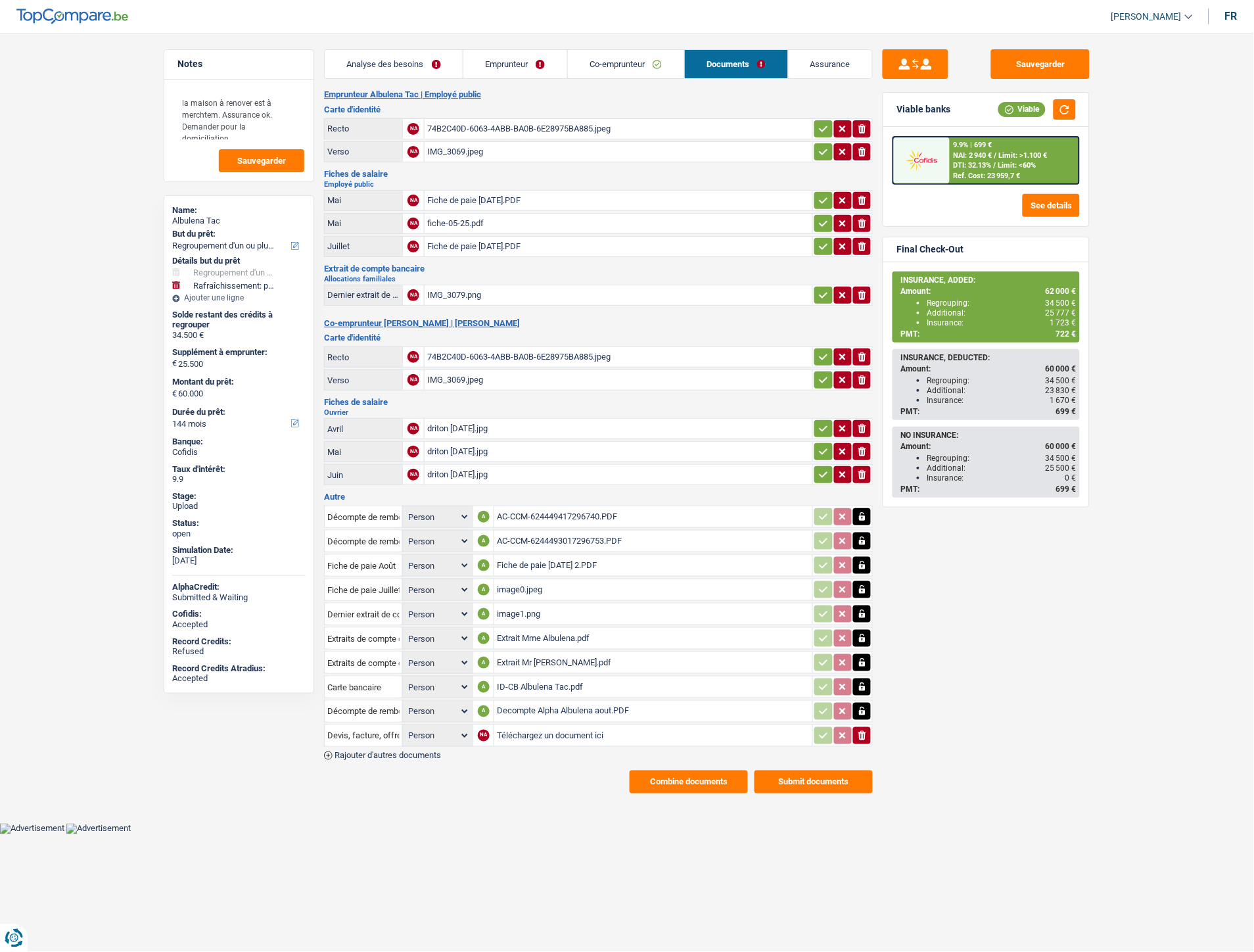
click at [543, 726] on input "Téléchargez un document ici" at bounding box center [653, 735] width 313 height 19
type input "C:\fakepath\CB Albulena.jpeg"
click at [389, 731] on input "Devis, facture, offre, bon de commande" at bounding box center [363, 736] width 72 height 21
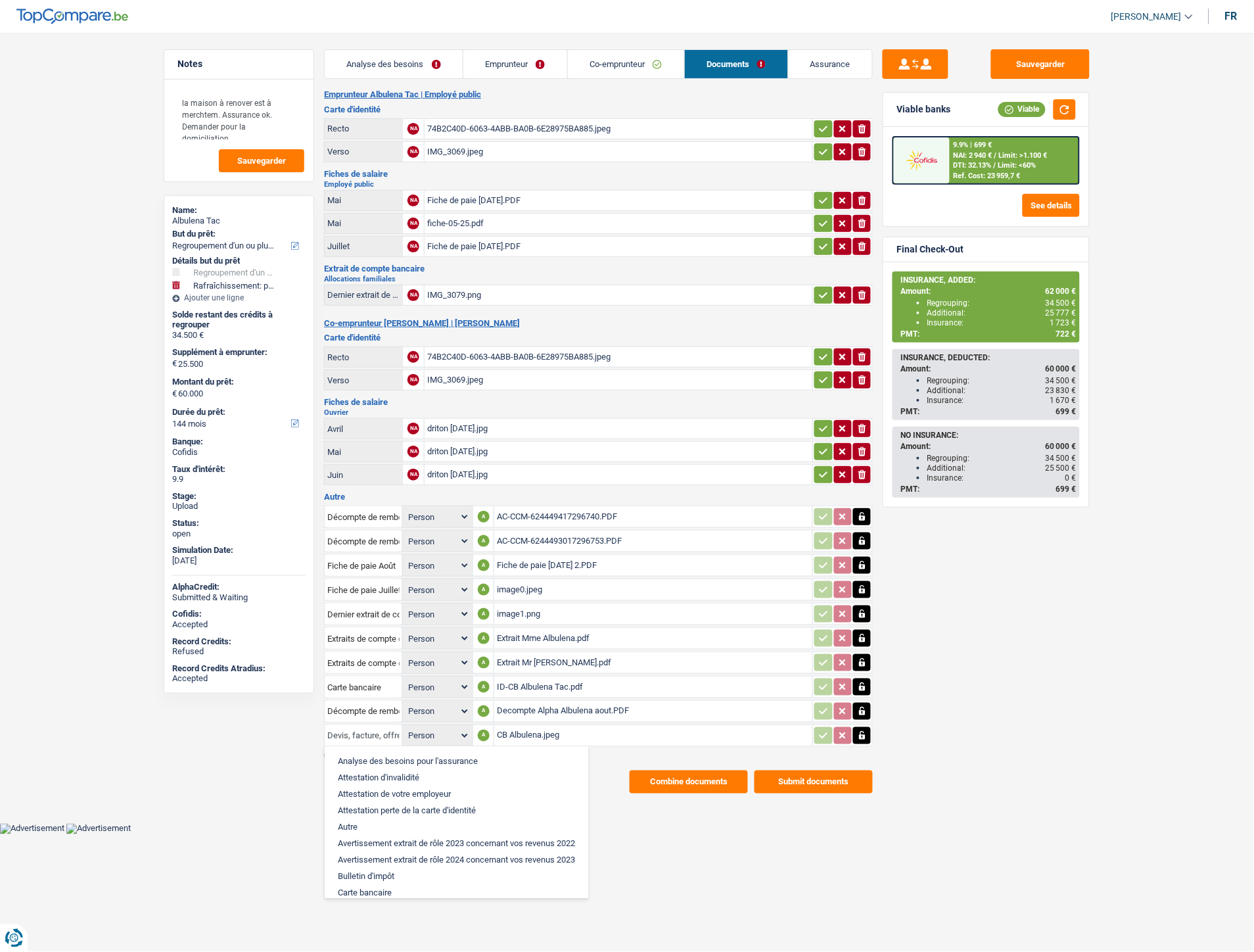
click at [381, 732] on input "Devis, facture, offre, bon de commande" at bounding box center [363, 736] width 72 height 21
type input "a"
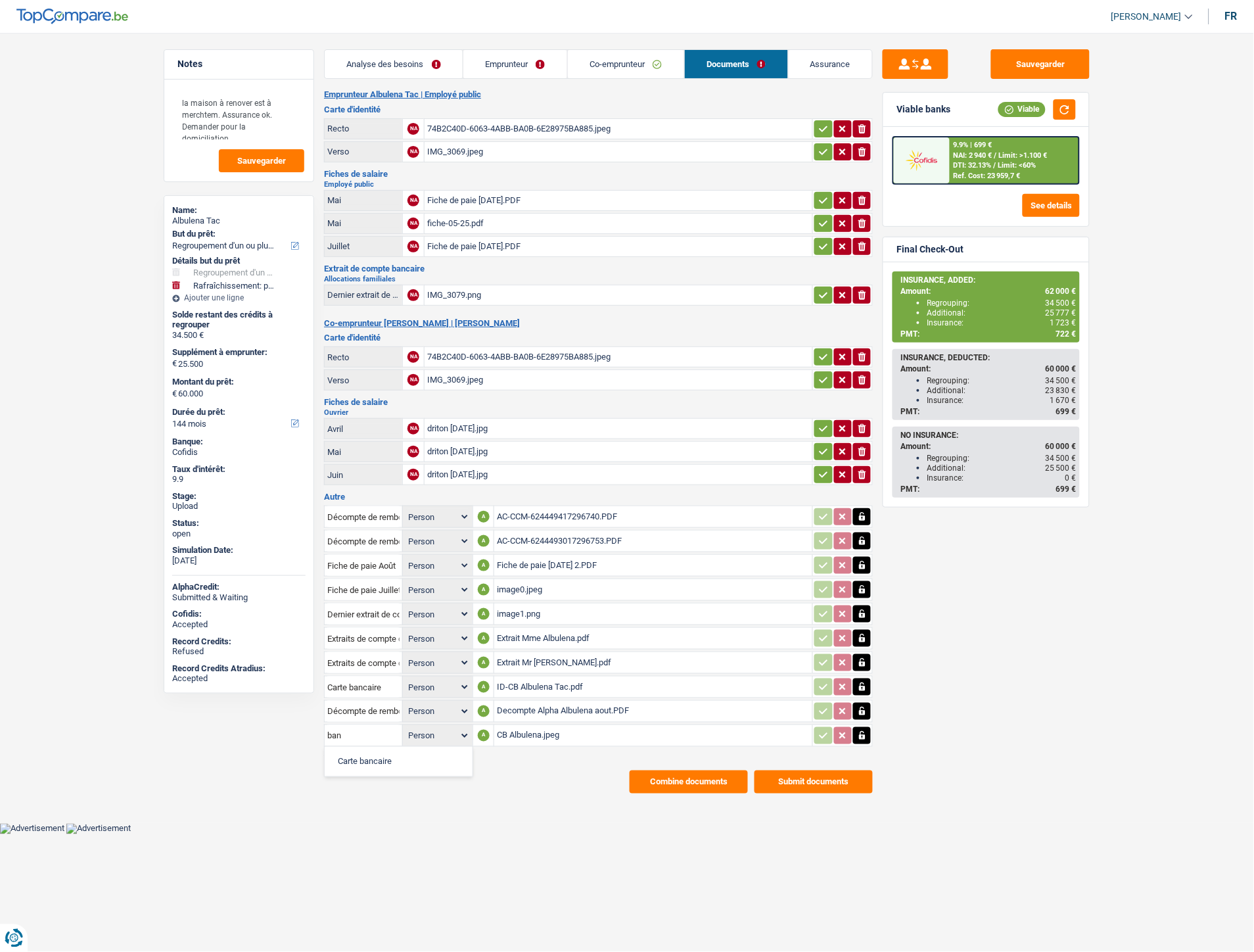
click at [371, 754] on li "Carte bancaire" at bounding box center [398, 761] width 135 height 16
type input "Carte bancaire"
click at [532, 738] on div "Décompte de remboursement anticipé Person Emprunteur Co-emprunteur A AC-CCM-624…" at bounding box center [599, 631] width 549 height 256
click at [1024, 57] on button "Sauvegarder" at bounding box center [1040, 64] width 98 height 30
drag, startPoint x: 1061, startPoint y: 66, endPoint x: 974, endPoint y: 5, distance: 106.3
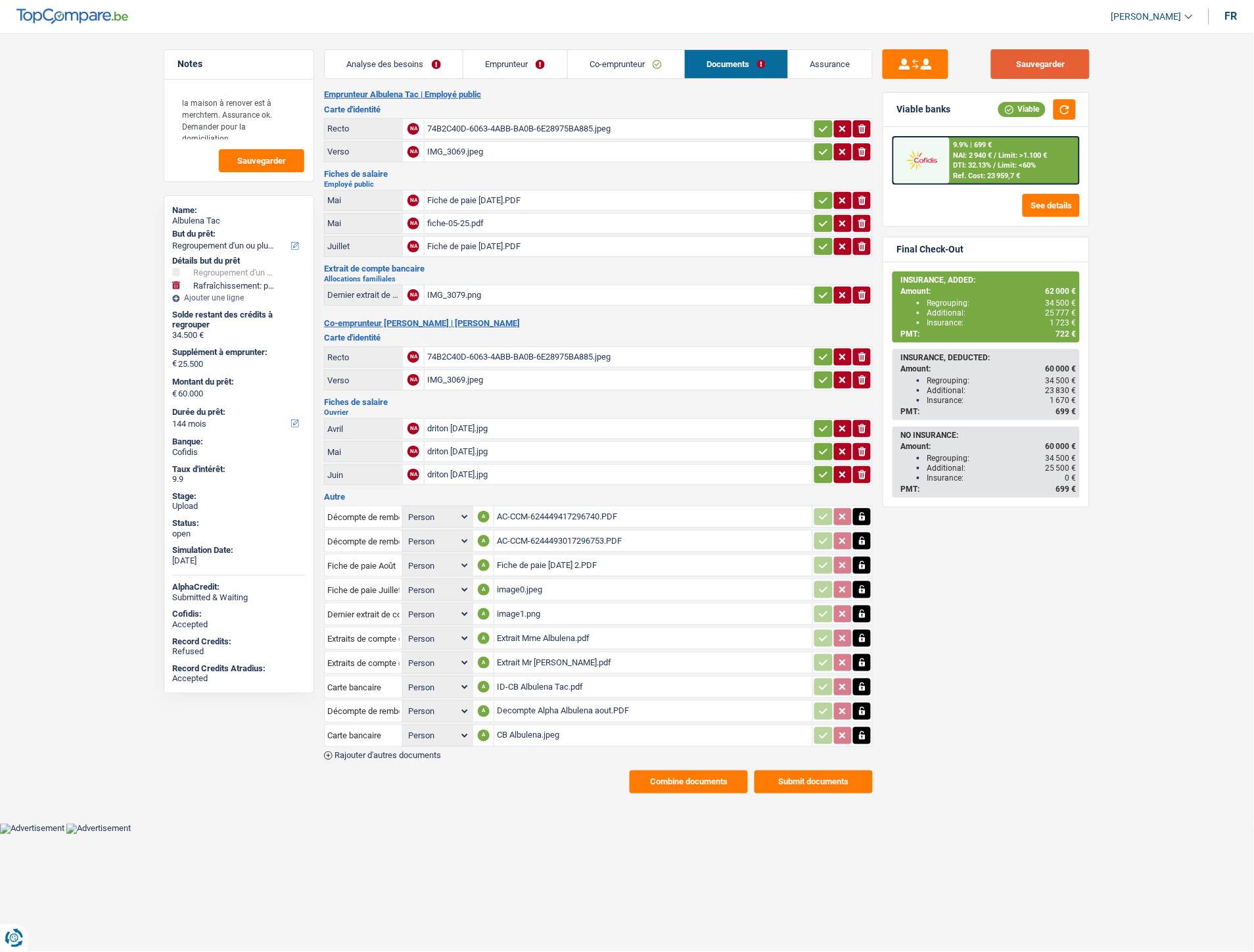
click at [1060, 66] on button "Sauvegarder" at bounding box center [1040, 64] width 98 height 30
drag, startPoint x: 1040, startPoint y: 64, endPoint x: 1024, endPoint y: 51, distance: 20.6
click at [1040, 64] on button "Sauvegarder" at bounding box center [1040, 64] width 98 height 30
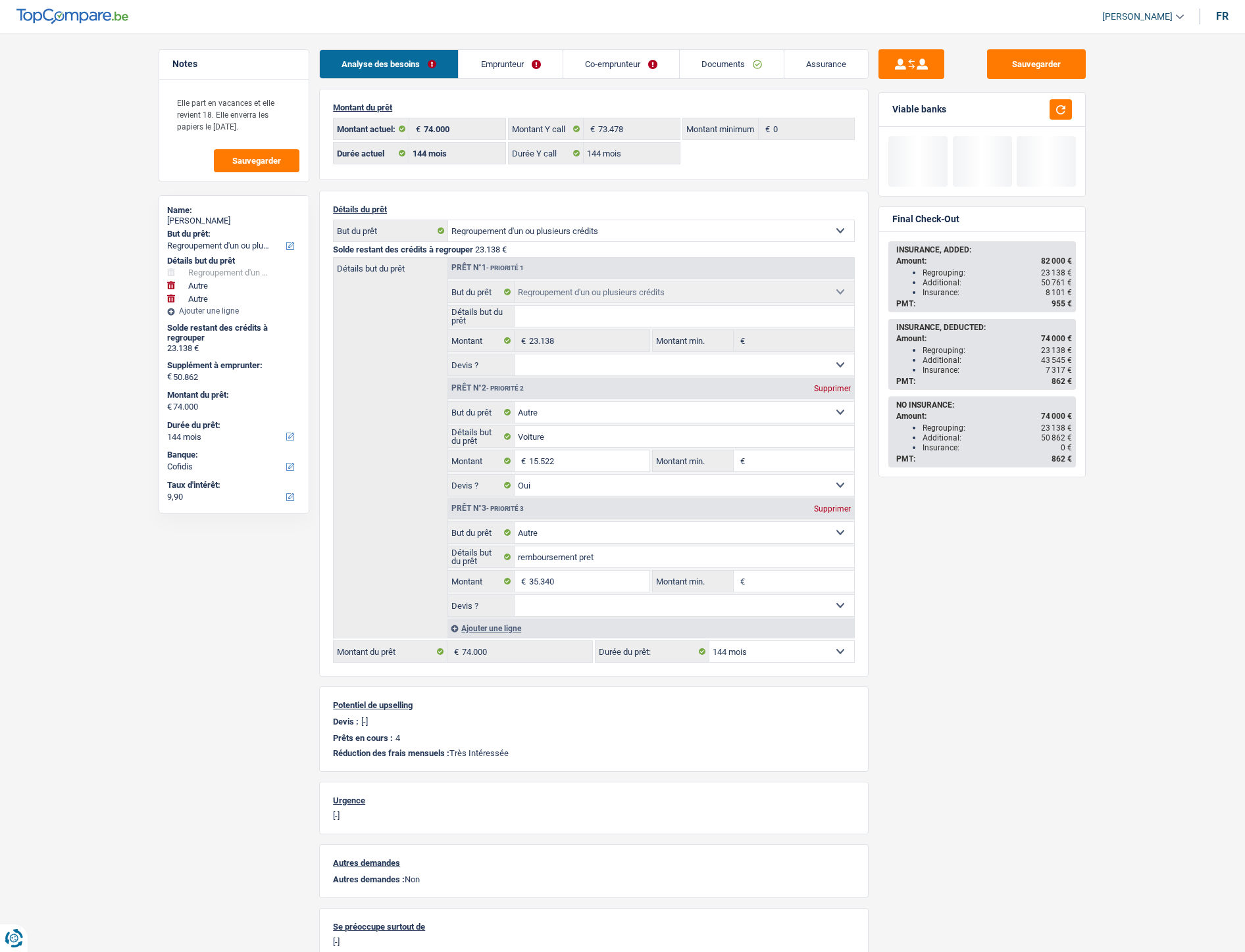
select select "refinancing"
select select "other"
select select "144"
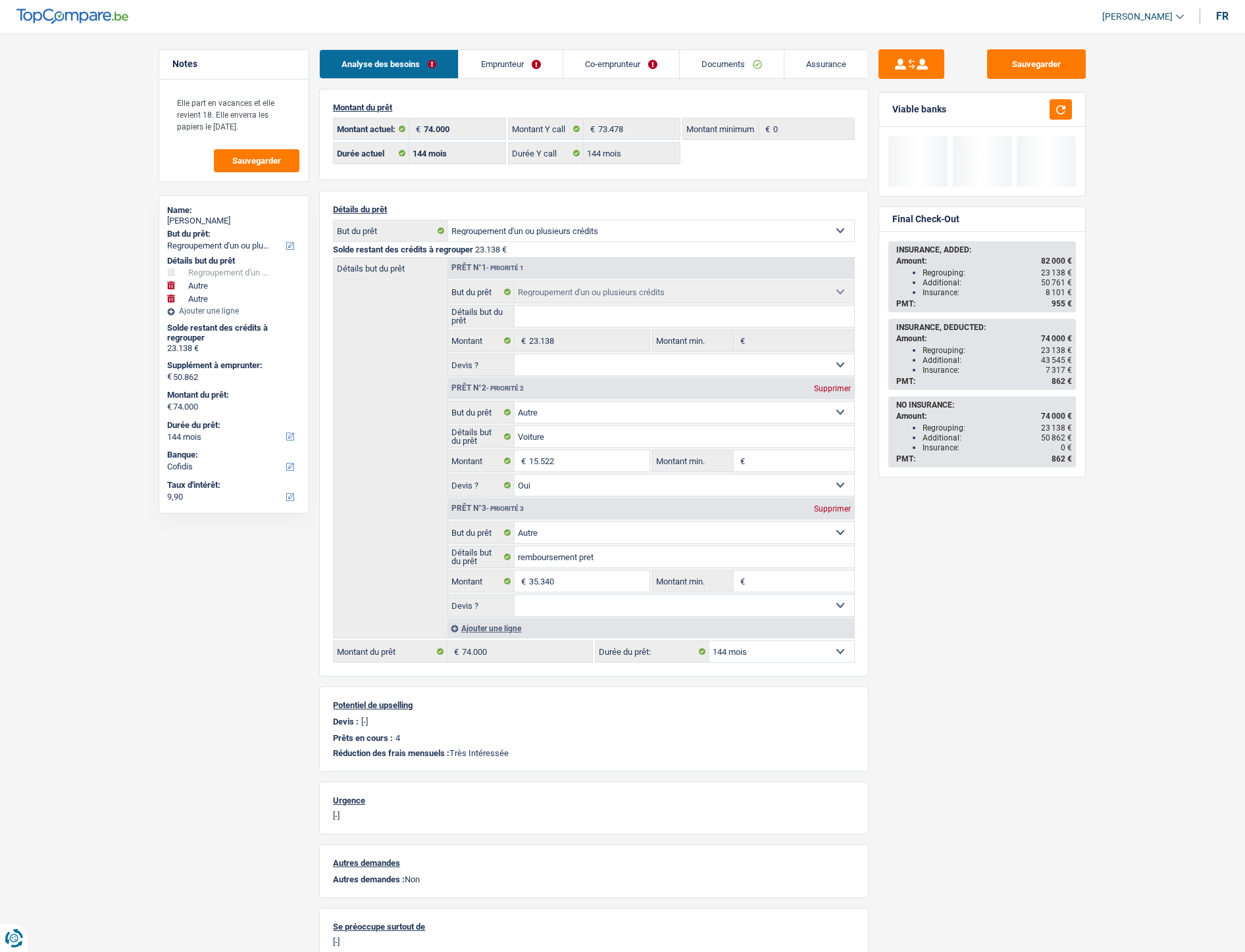
select select "cofidis"
select select "144"
select select "refinancing"
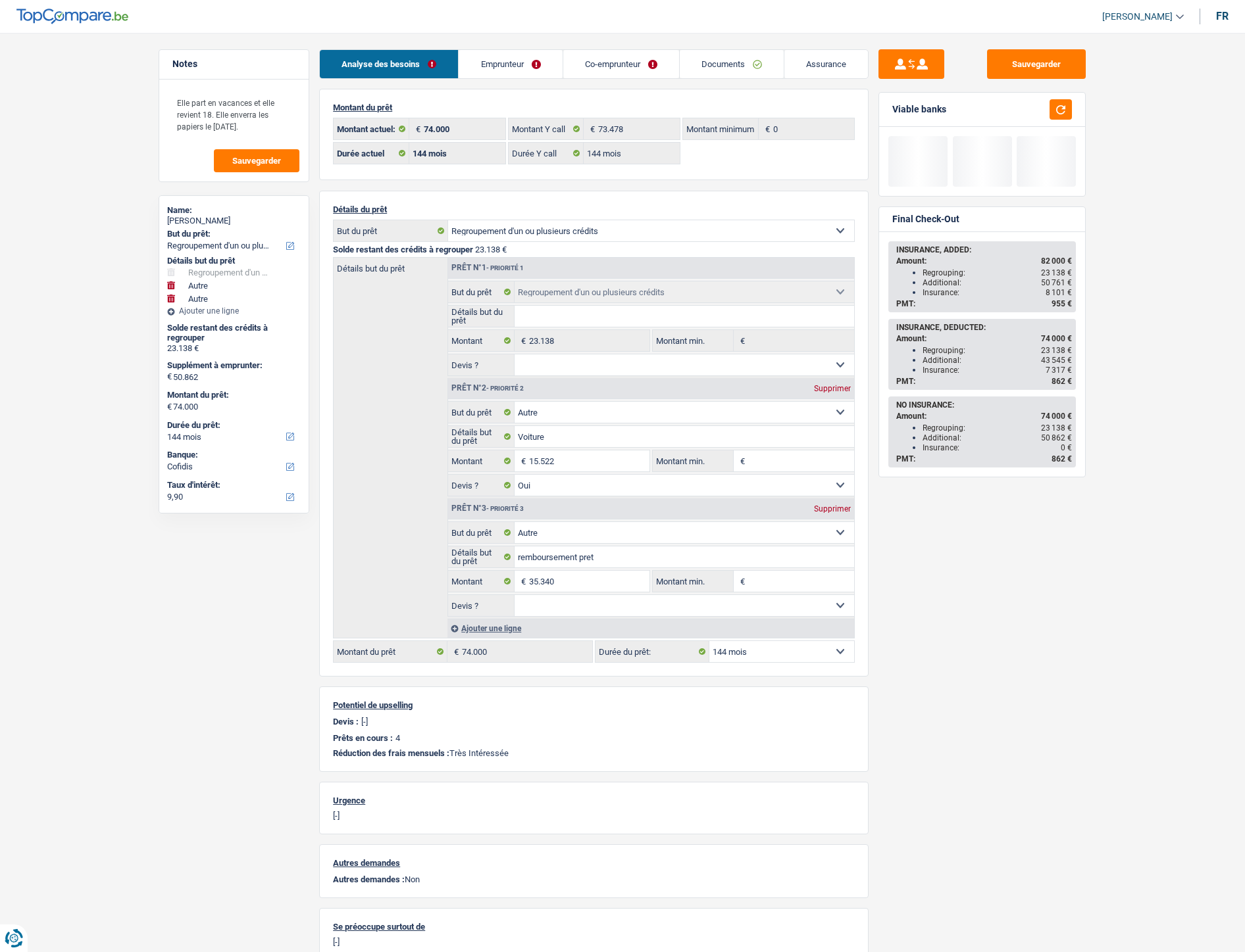
select select "other"
select select "yes"
select select "other"
select select "144"
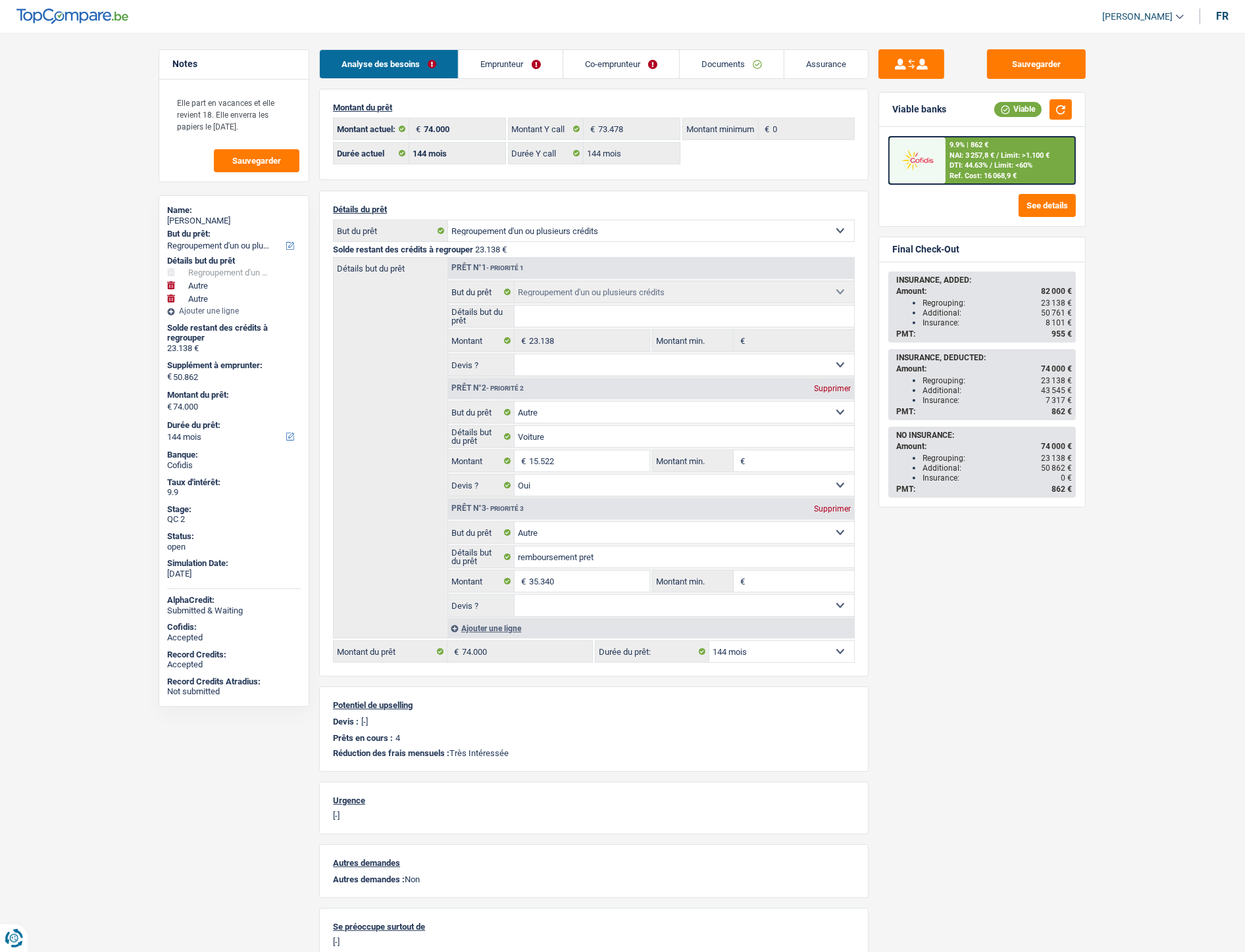
click at [741, 61] on link "Documents" at bounding box center [732, 64] width 104 height 28
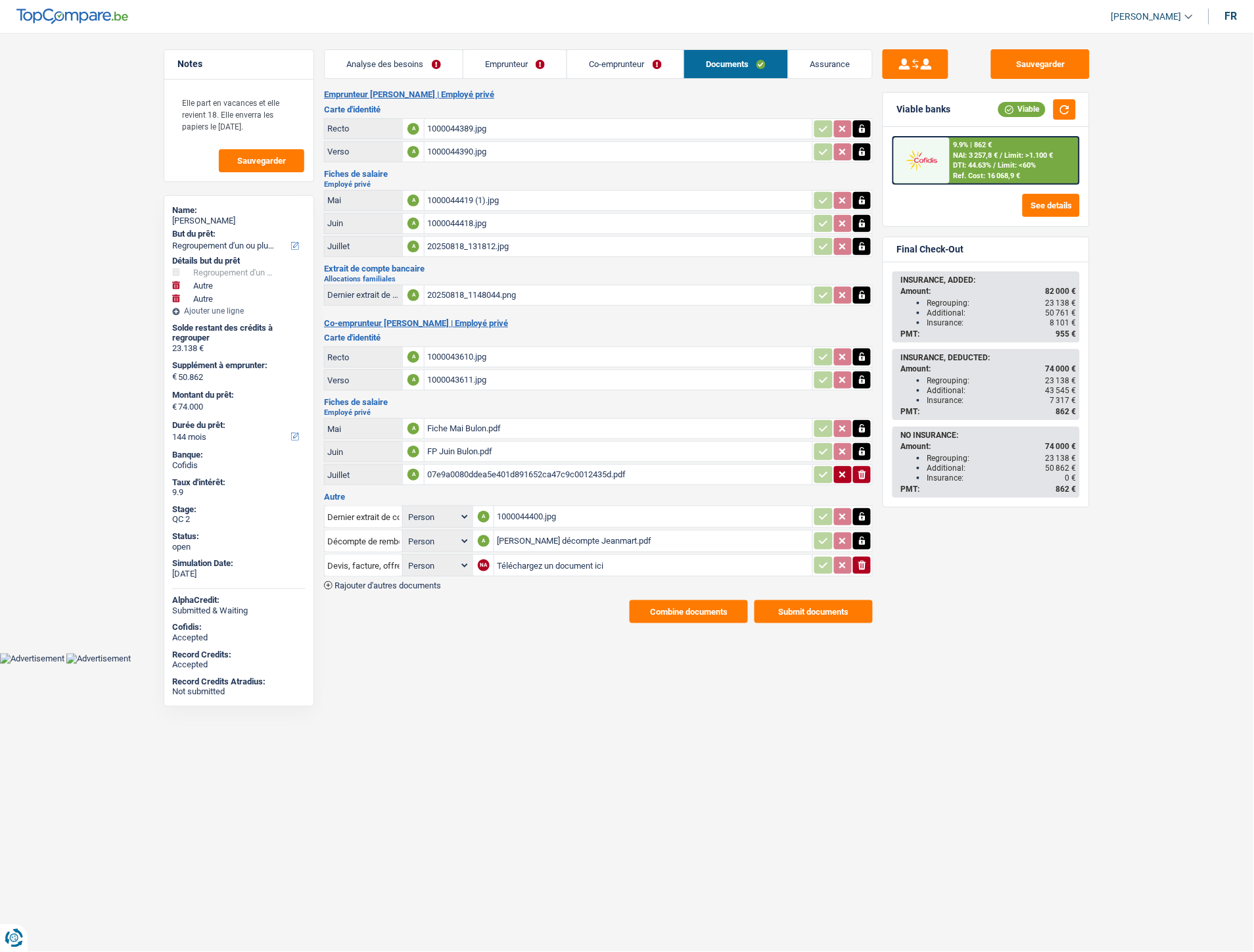
click at [536, 557] on input "Téléchargez un document ici" at bounding box center [653, 565] width 313 height 19
type input "C:\fakepath\Décompte Record Jeansmart.pdf"
click at [370, 559] on input "Devis, facture, offre, bon de commande" at bounding box center [363, 566] width 72 height 21
click at [370, 583] on li "Décompte de remboursement anticipé" at bounding box center [419, 591] width 176 height 16
type input "Décompte de remboursement anticipé"
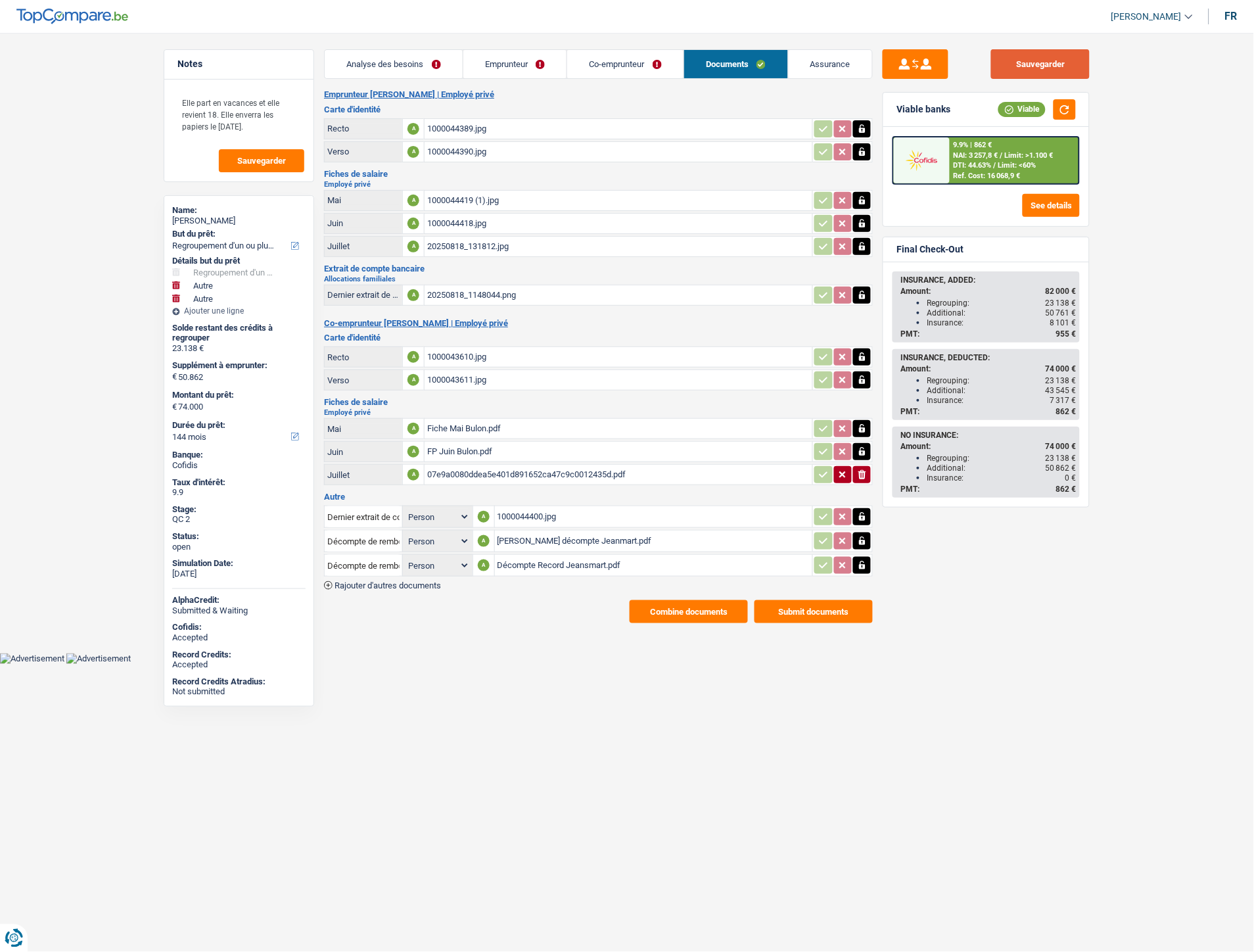
click at [1040, 64] on button "Sauvegarder" at bounding box center [1040, 64] width 98 height 30
click at [514, 63] on link "Emprunteur" at bounding box center [516, 64] width 104 height 28
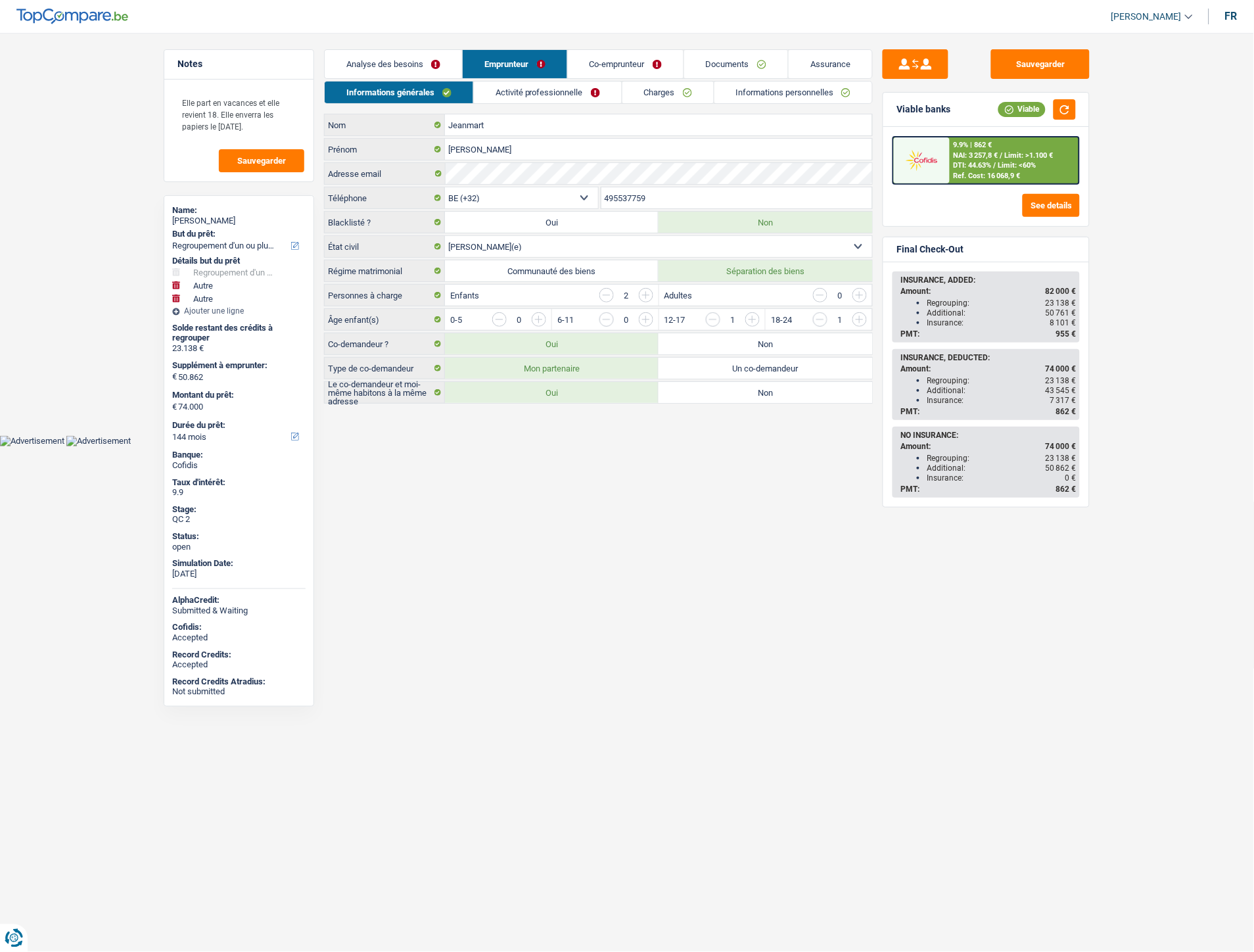
click at [593, 71] on link "Co-emprunteur" at bounding box center [626, 64] width 115 height 28
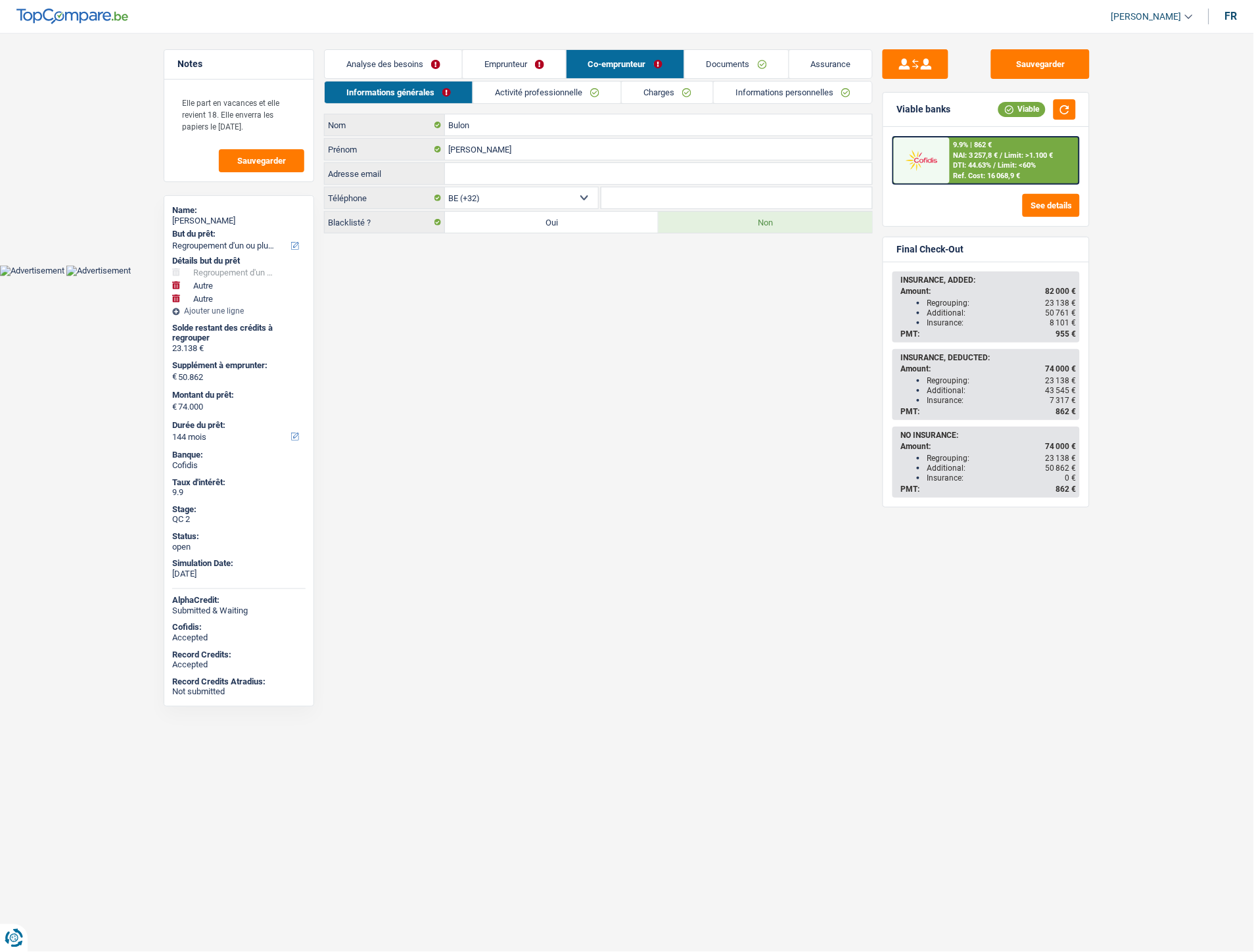
click at [366, 67] on link "Analyse des besoins" at bounding box center [393, 64] width 138 height 28
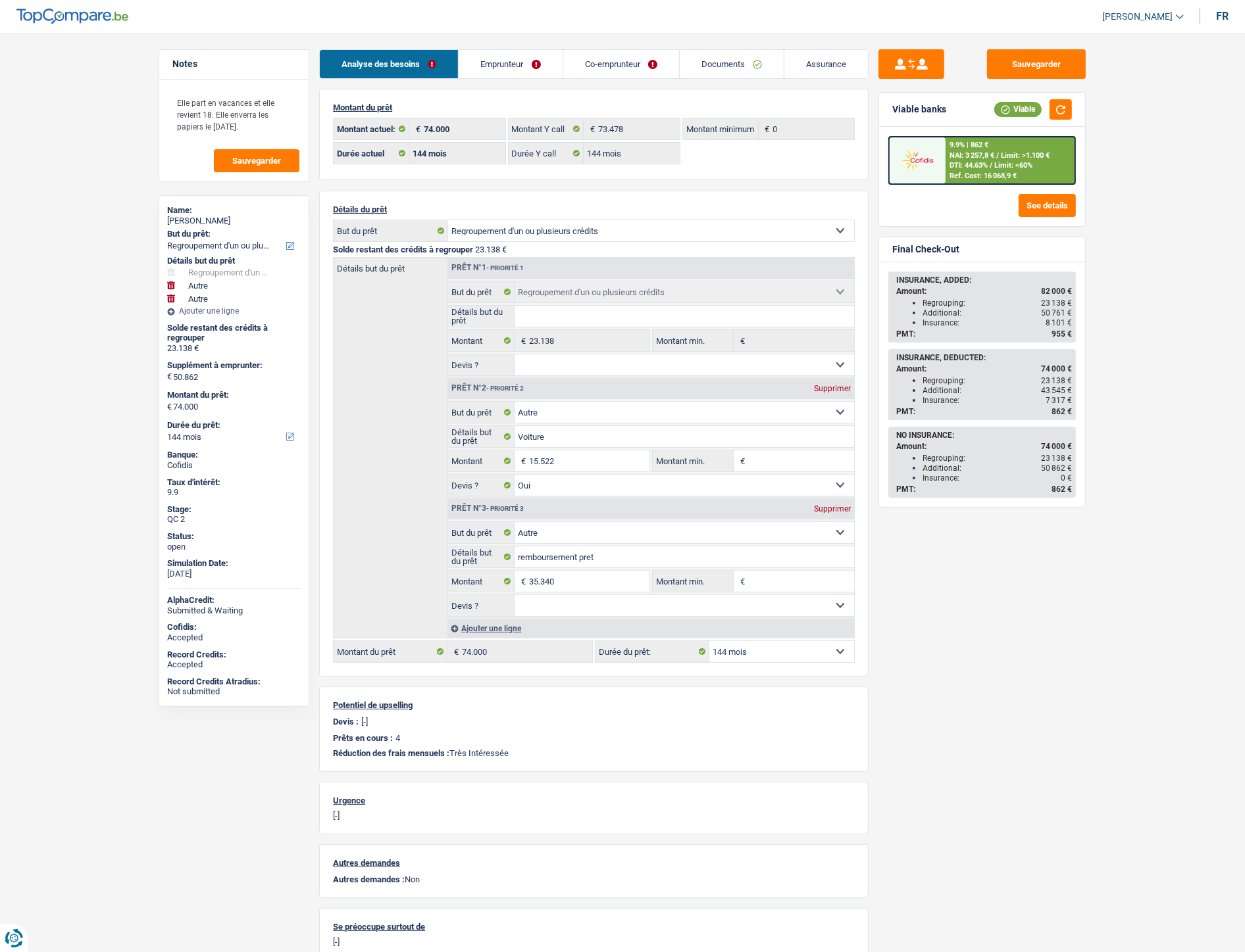
click at [521, 69] on link "Emprunteur" at bounding box center [509, 64] width 103 height 28
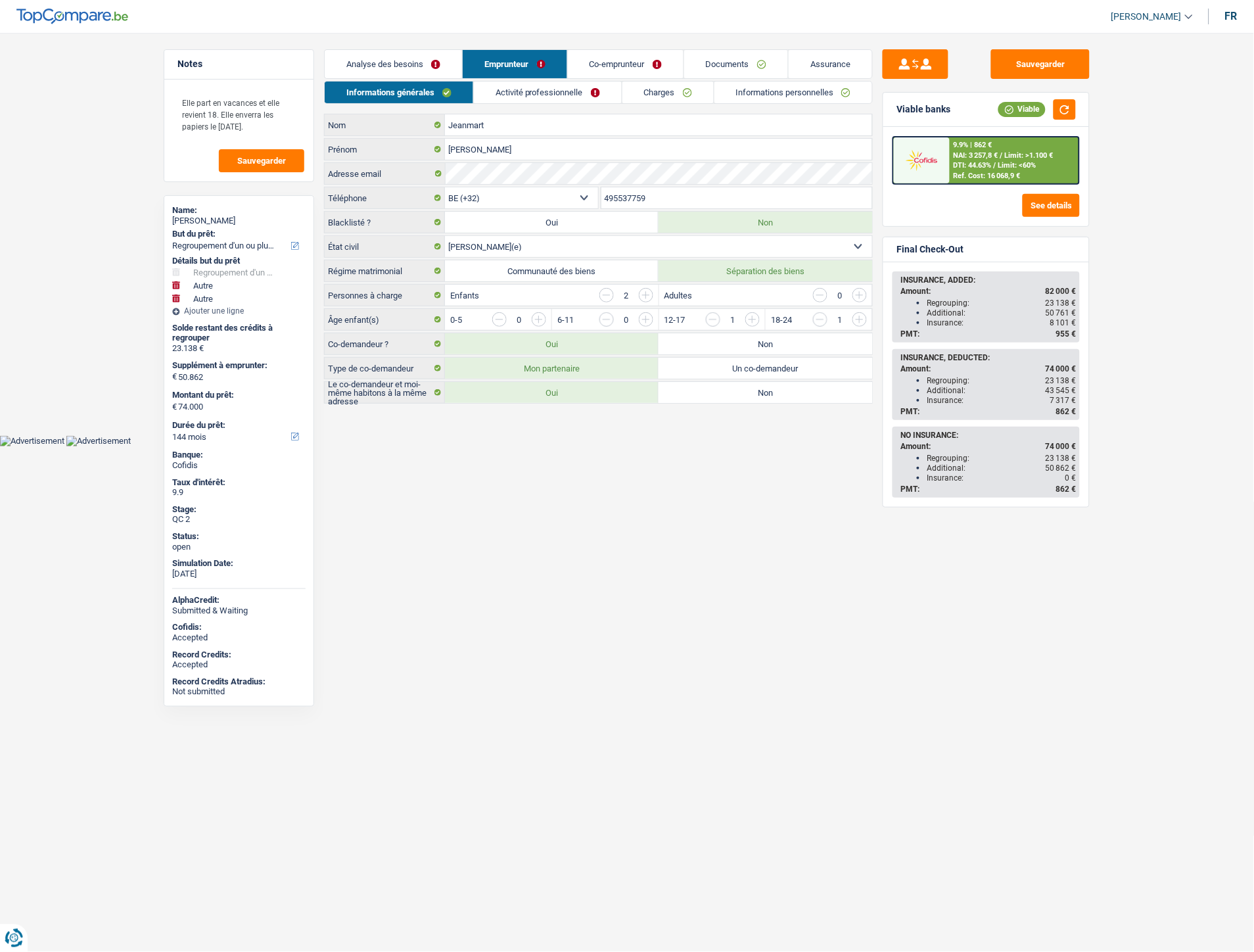
click at [649, 90] on link "Charges" at bounding box center [668, 92] width 91 height 22
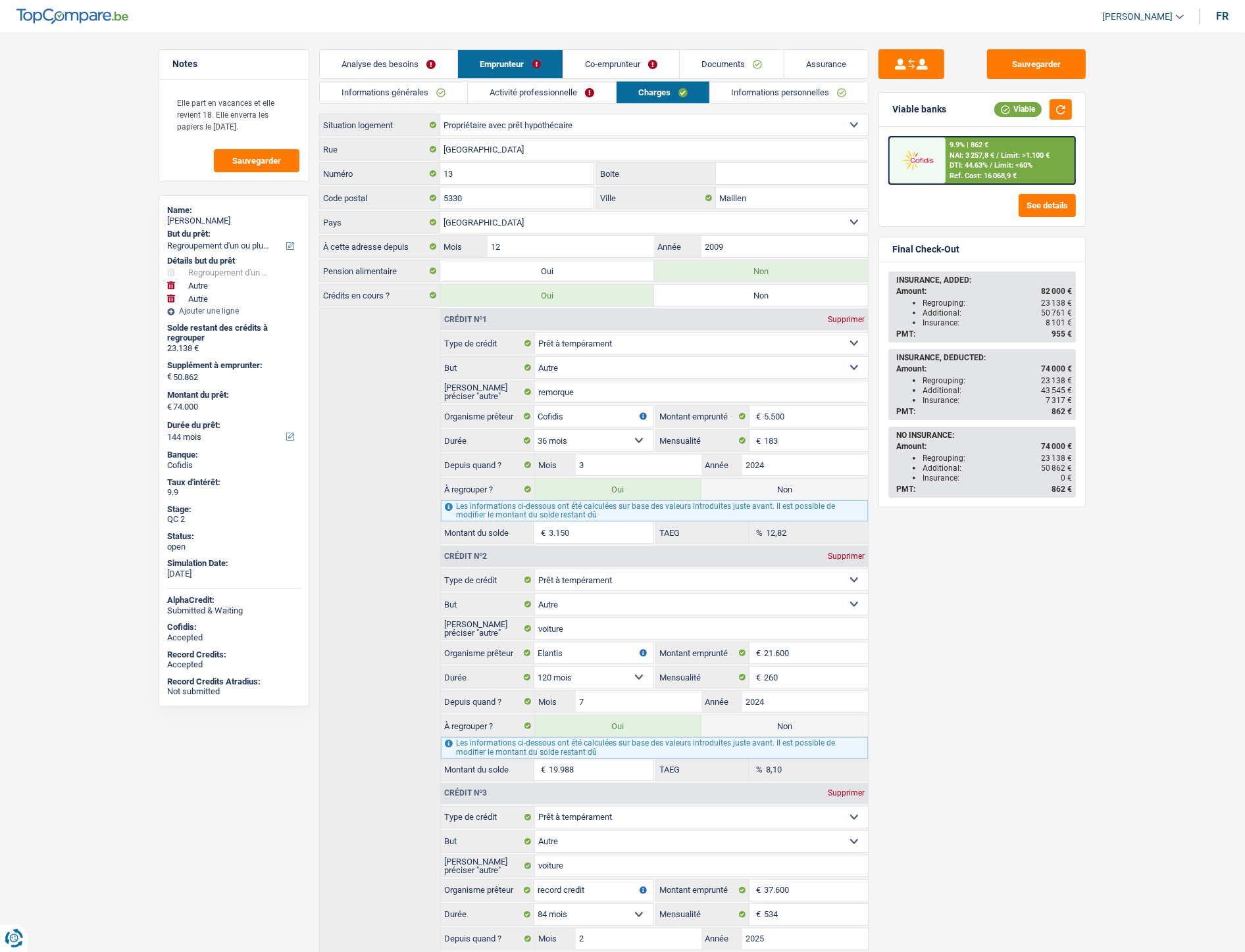
click at [719, 71] on link "Documents" at bounding box center [732, 64] width 104 height 28
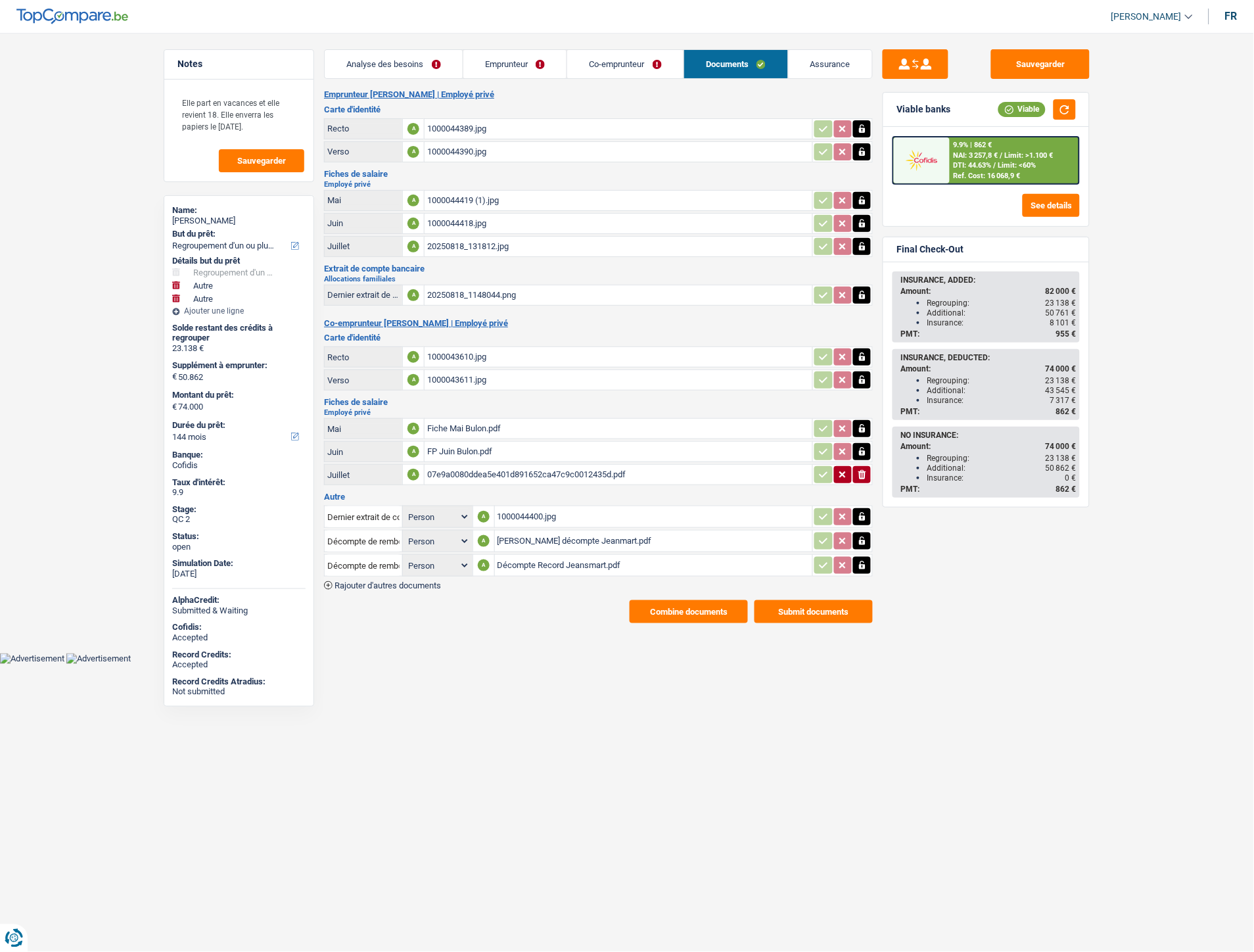
click at [524, 541] on div "[PERSON_NAME] décompte Jeanmart.pdf" at bounding box center [653, 541] width 313 height 19
click at [533, 556] on div "Décompte Record Jeansmart.pdf" at bounding box center [653, 565] width 313 height 19
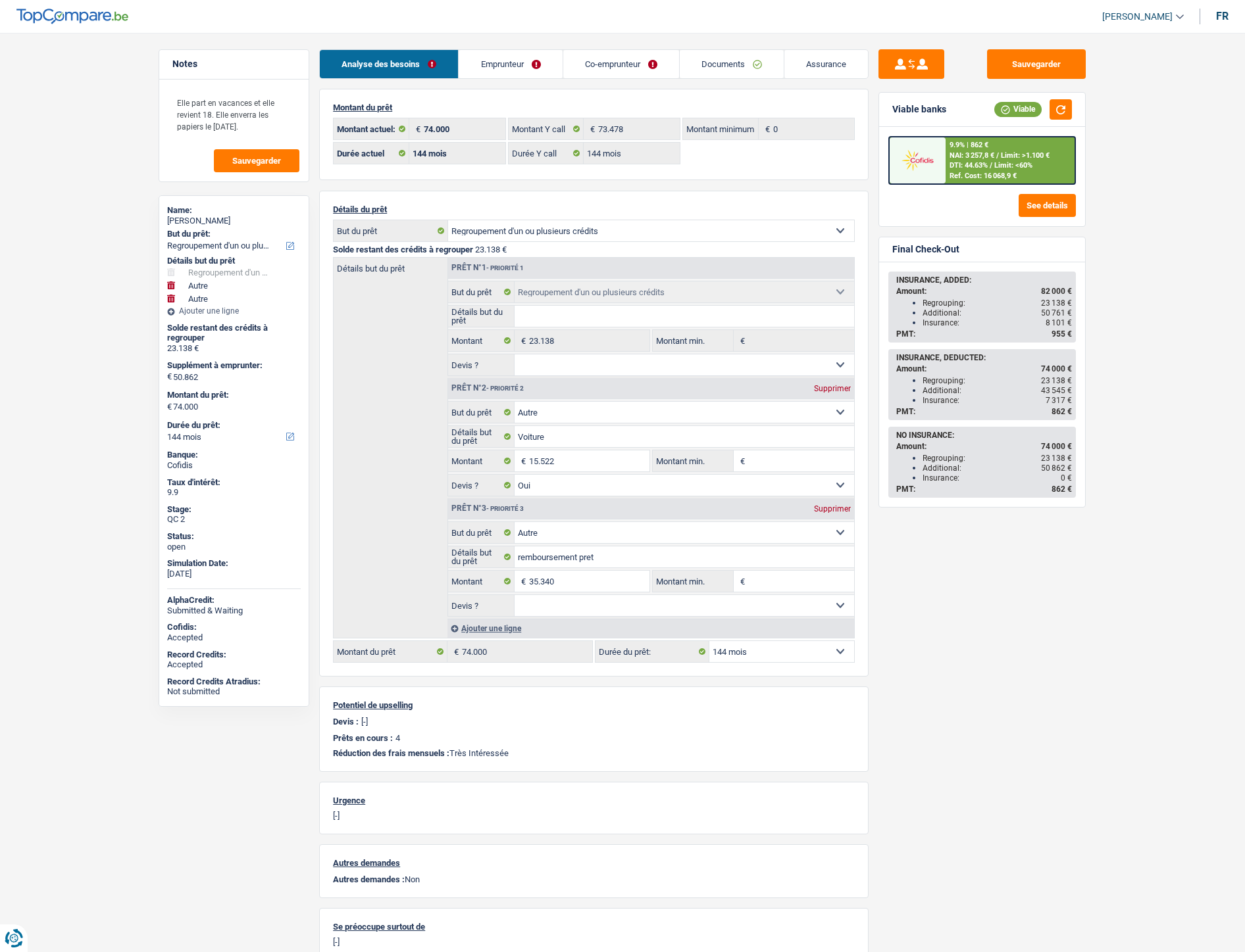
select select "refinancing"
select select "other"
select select "144"
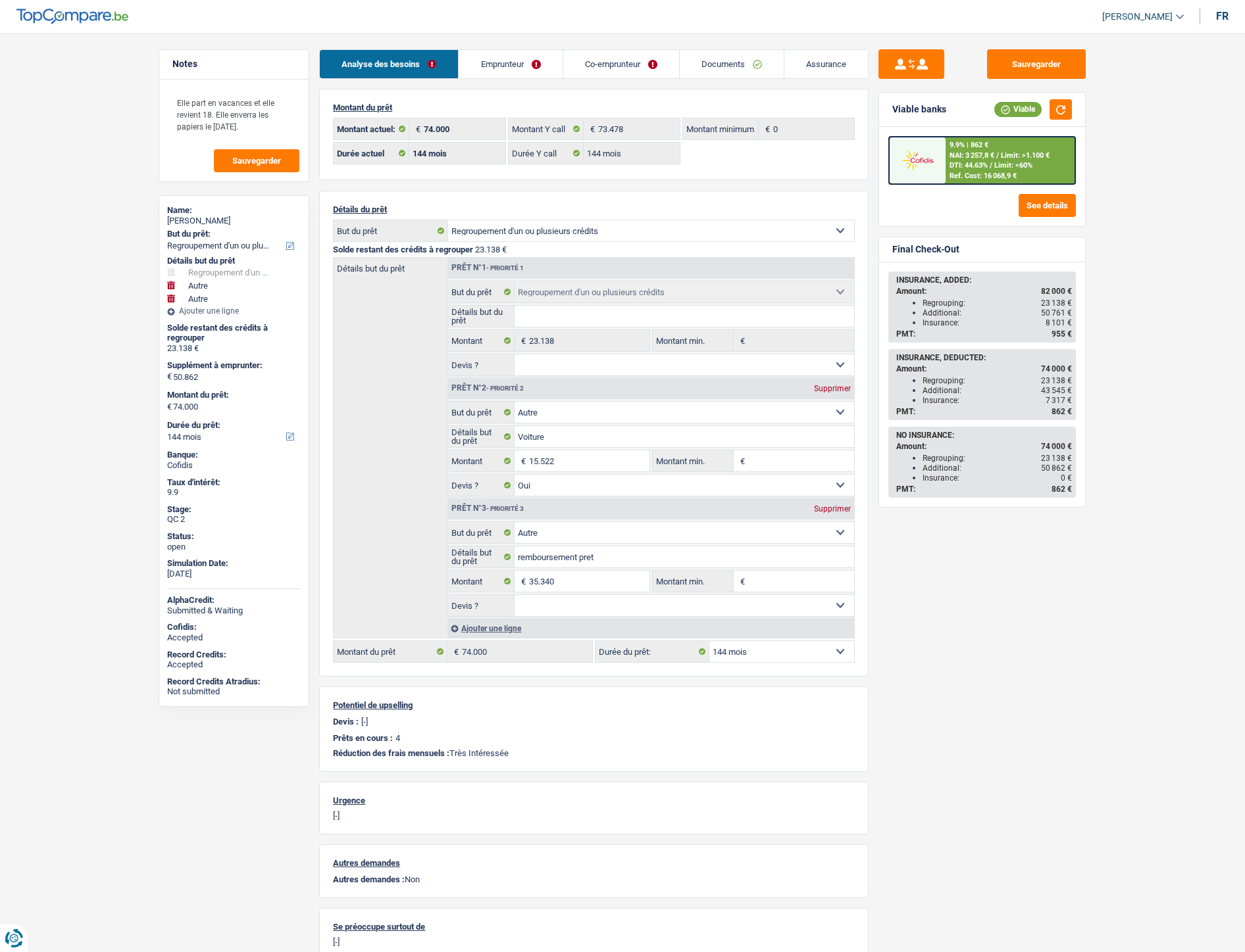
select select "144"
select select "refinancing"
select select "other"
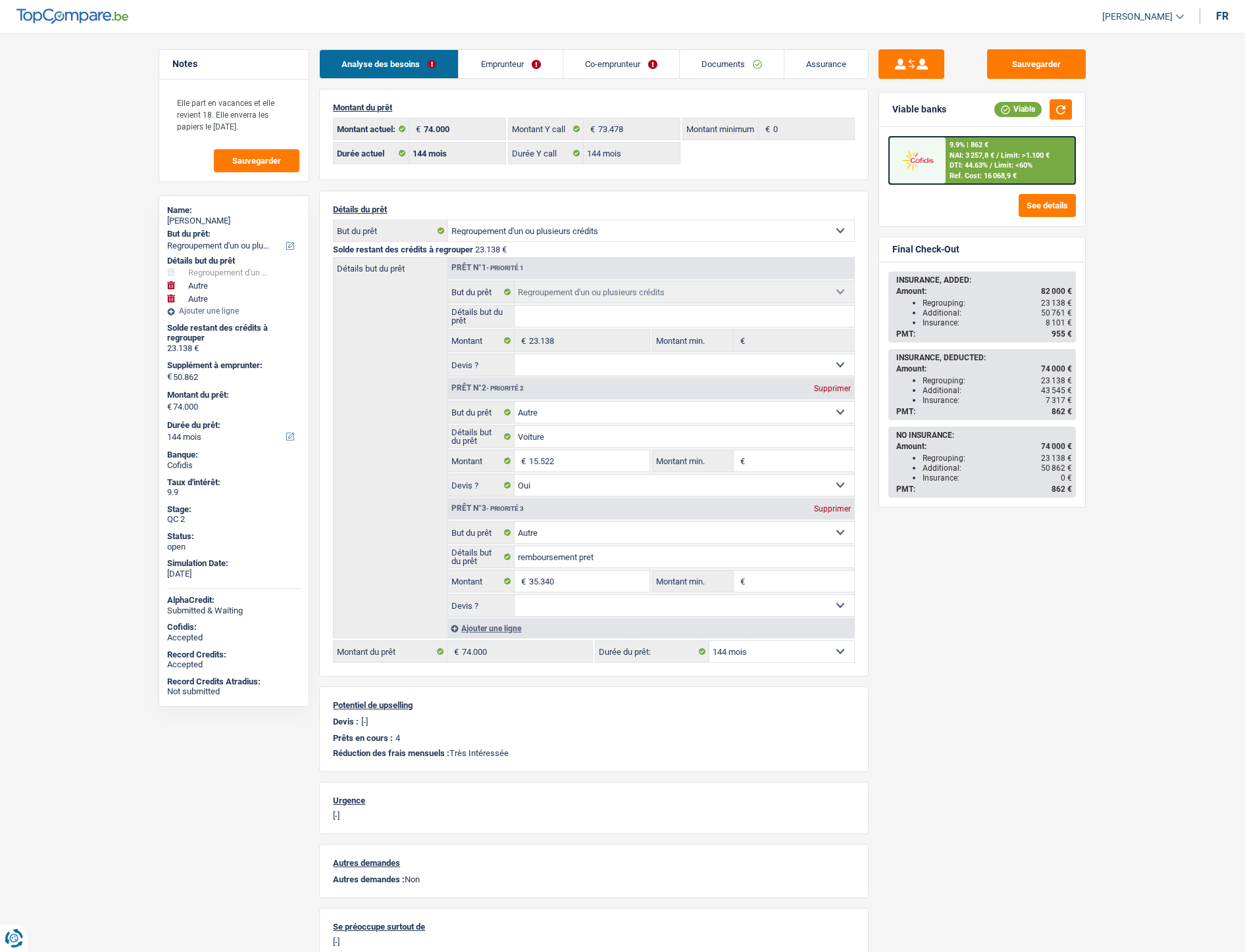
select select "yes"
select select "other"
select select "144"
click at [972, 167] on span "DTI: 44.63%" at bounding box center [969, 165] width 39 height 9
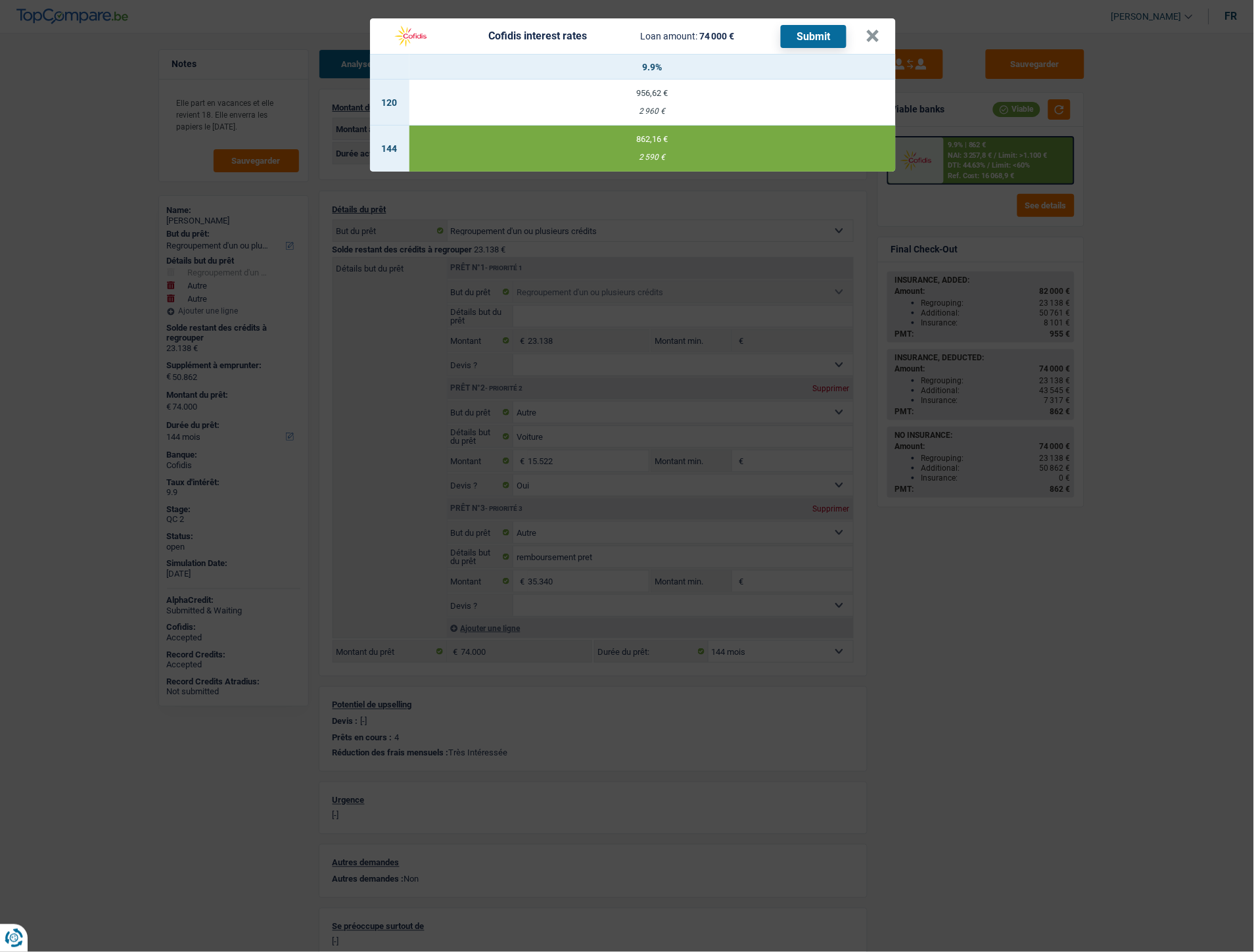
drag, startPoint x: 638, startPoint y: 156, endPoint x: 659, endPoint y: 161, distance: 21.6
click at [659, 161] on div "2 590 €" at bounding box center [653, 157] width 487 height 9
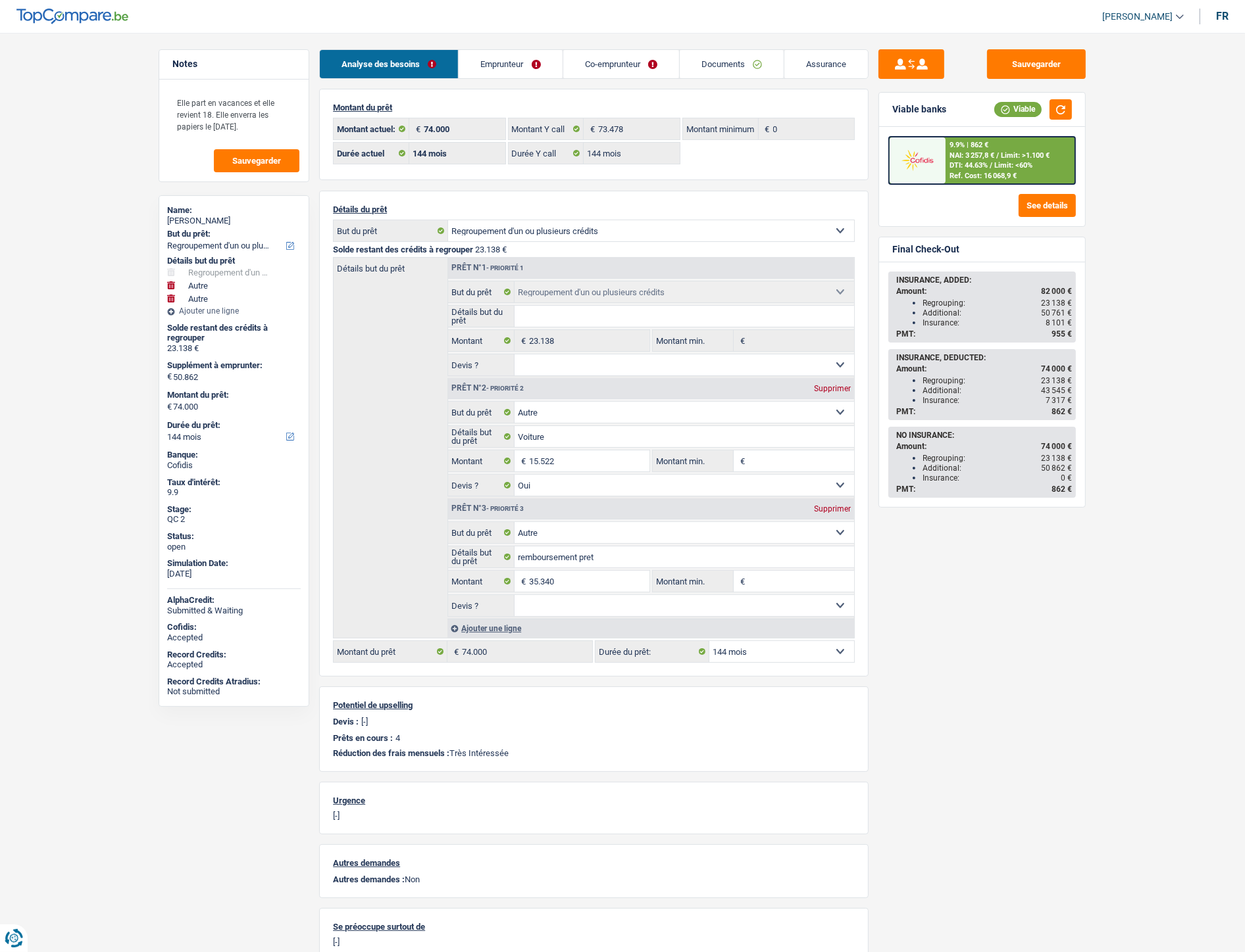
click at [985, 165] on span "DTI: 44.63%" at bounding box center [969, 165] width 39 height 9
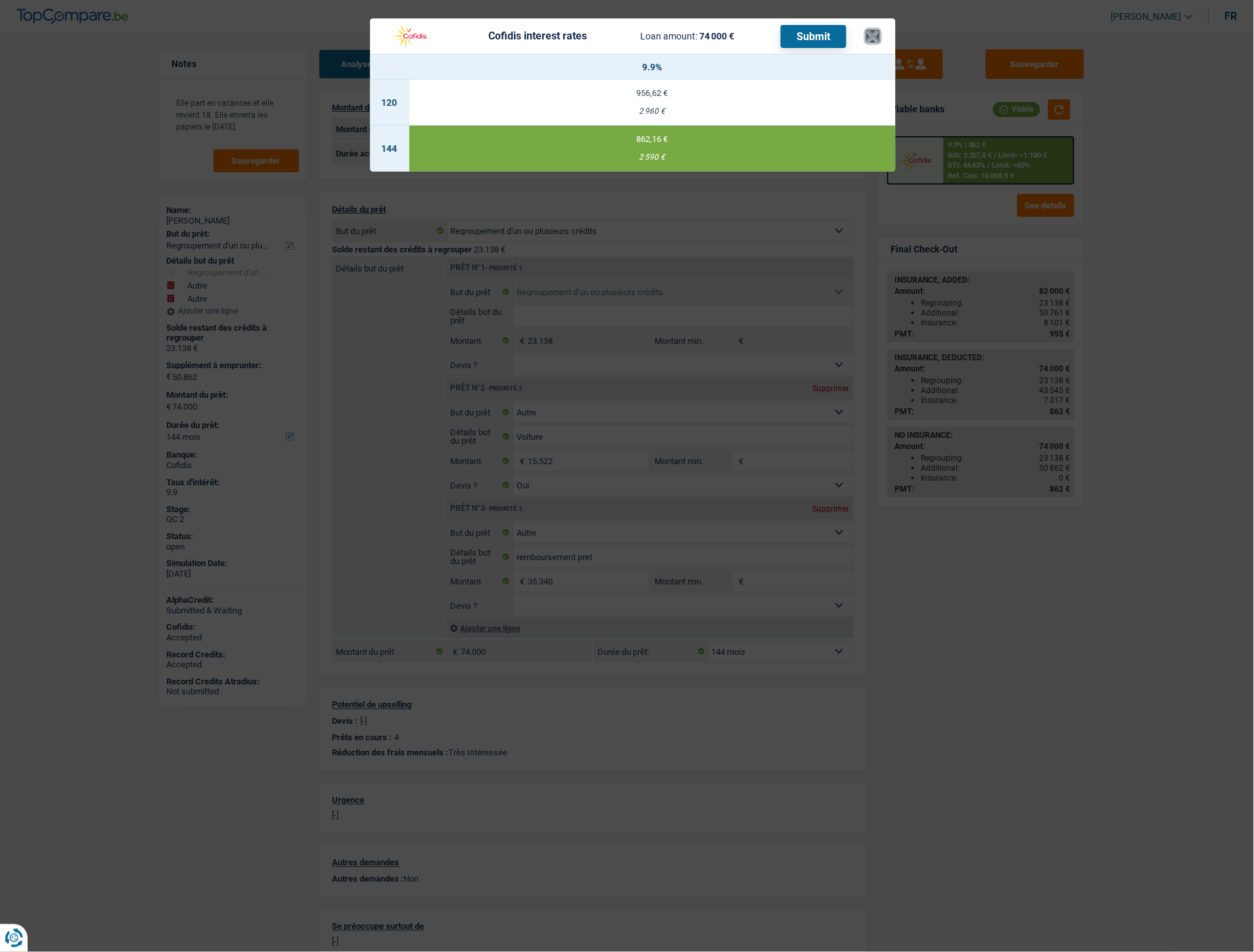
click at [870, 34] on button "×" at bounding box center [873, 37] width 13 height 13
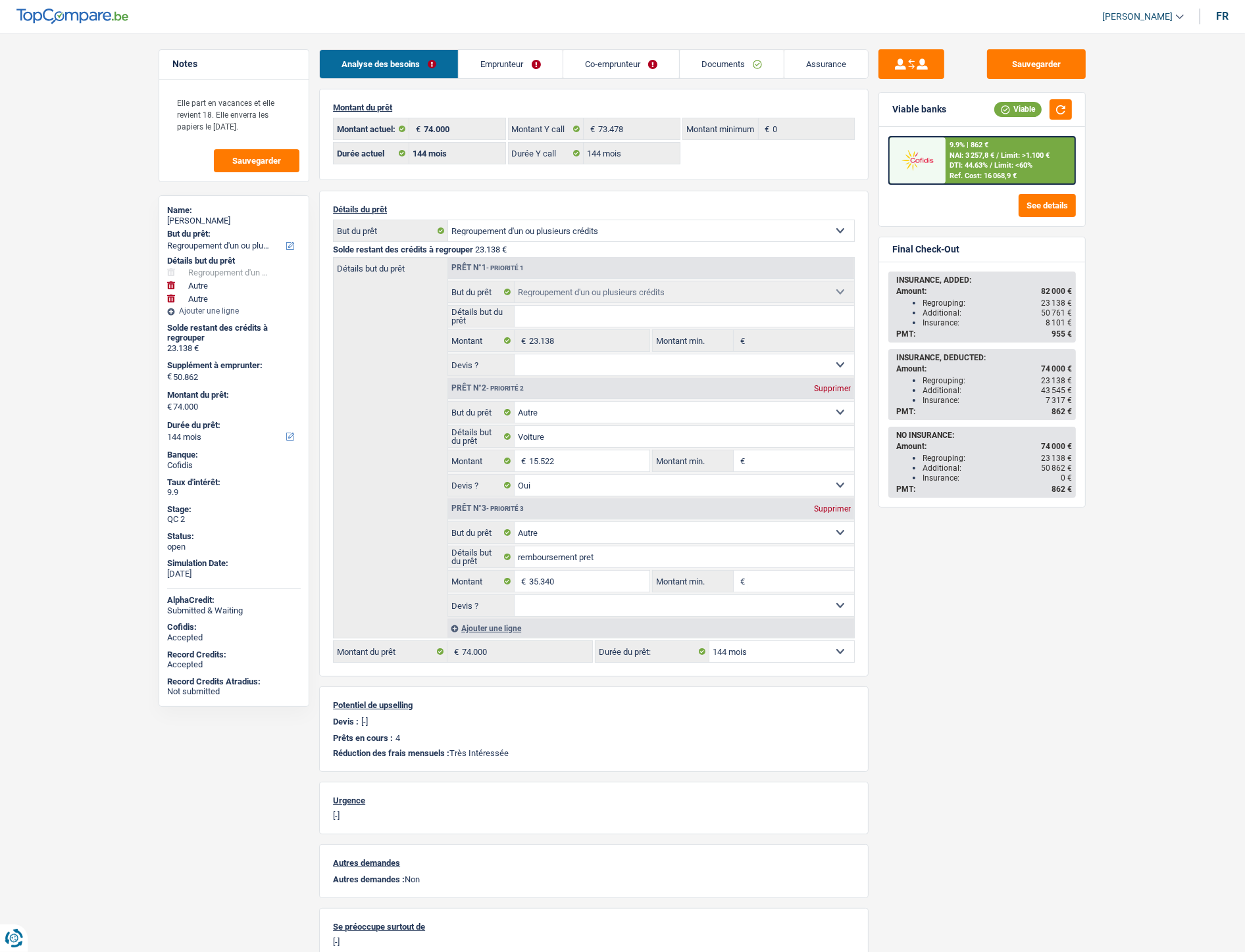
click at [702, 62] on link "Documents" at bounding box center [732, 64] width 104 height 28
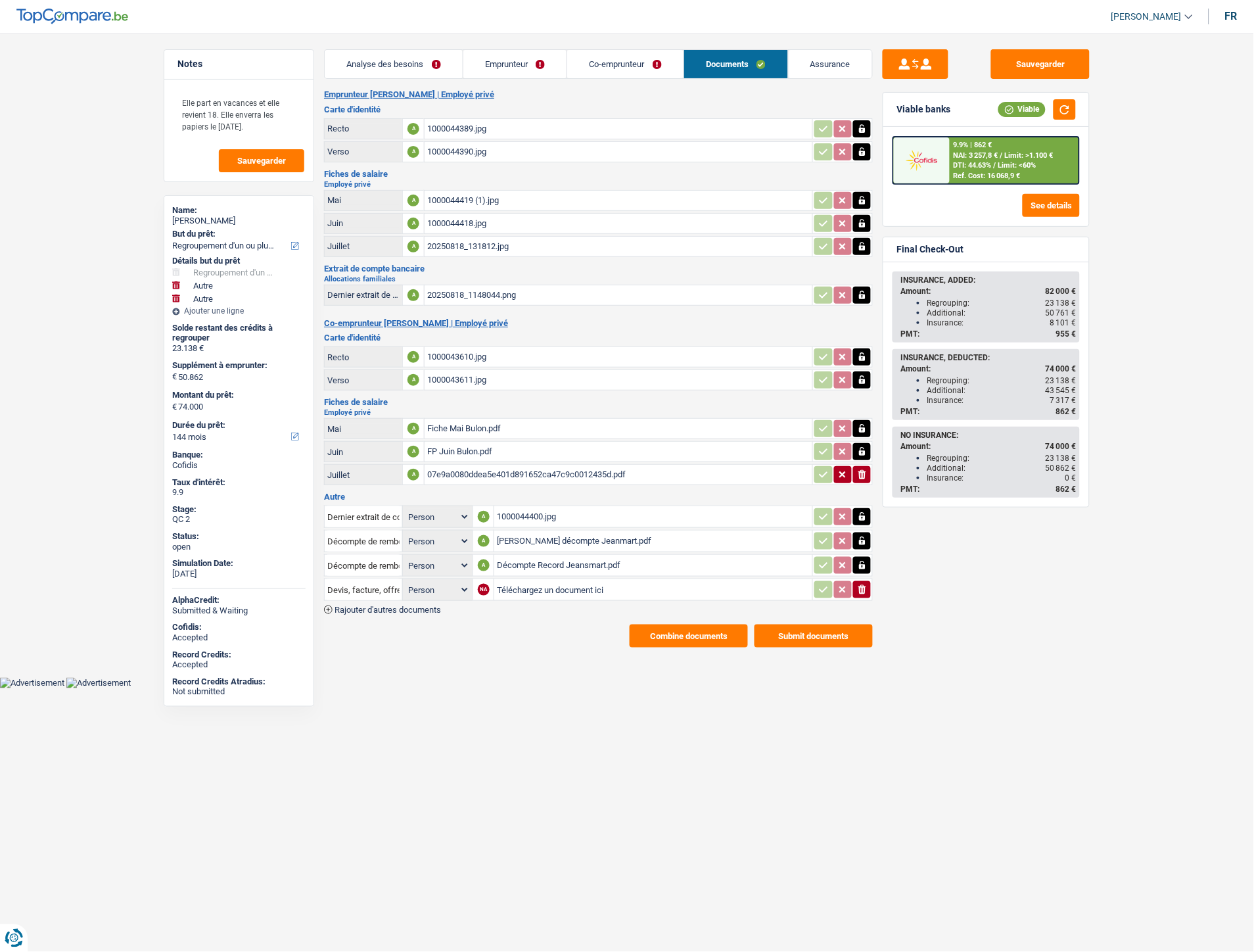
click at [586, 531] on div "[PERSON_NAME] décompte Jeanmart.pdf" at bounding box center [653, 541] width 313 height 19
click at [613, 62] on link "Co-emprunteur" at bounding box center [626, 64] width 116 height 28
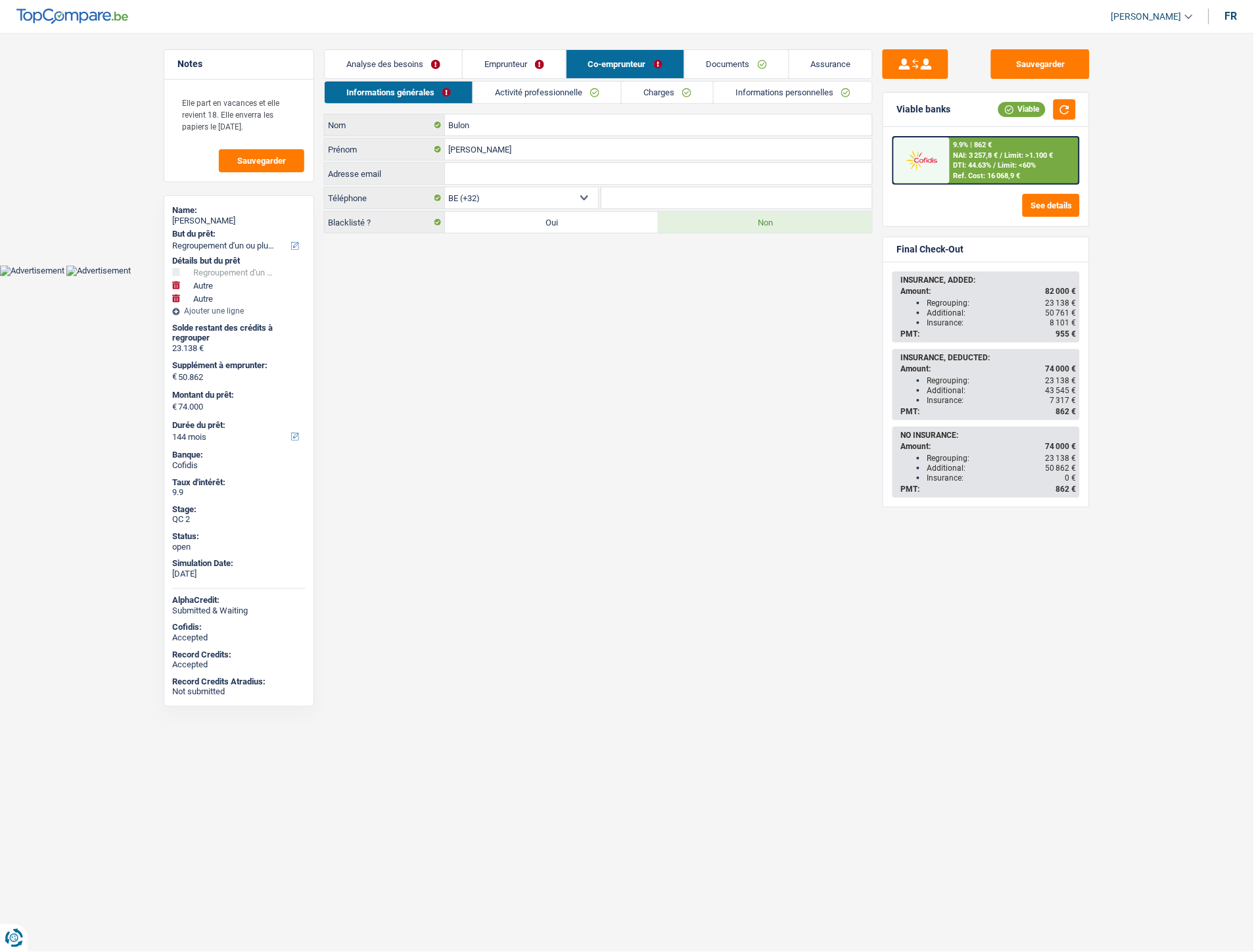
click at [521, 62] on link "Emprunteur" at bounding box center [514, 64] width 103 height 28
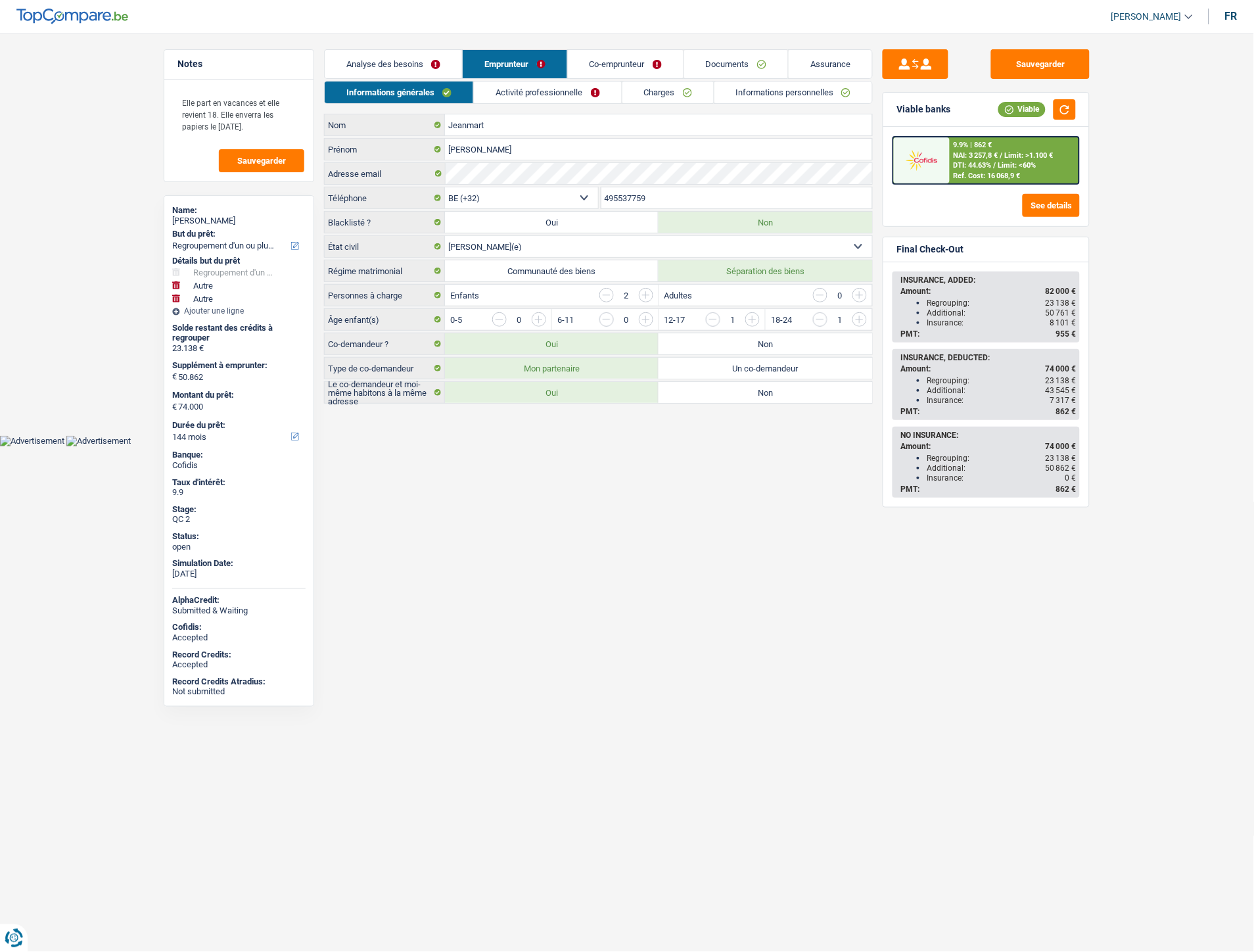
click at [534, 82] on link "Activité professionnelle" at bounding box center [549, 92] width 148 height 22
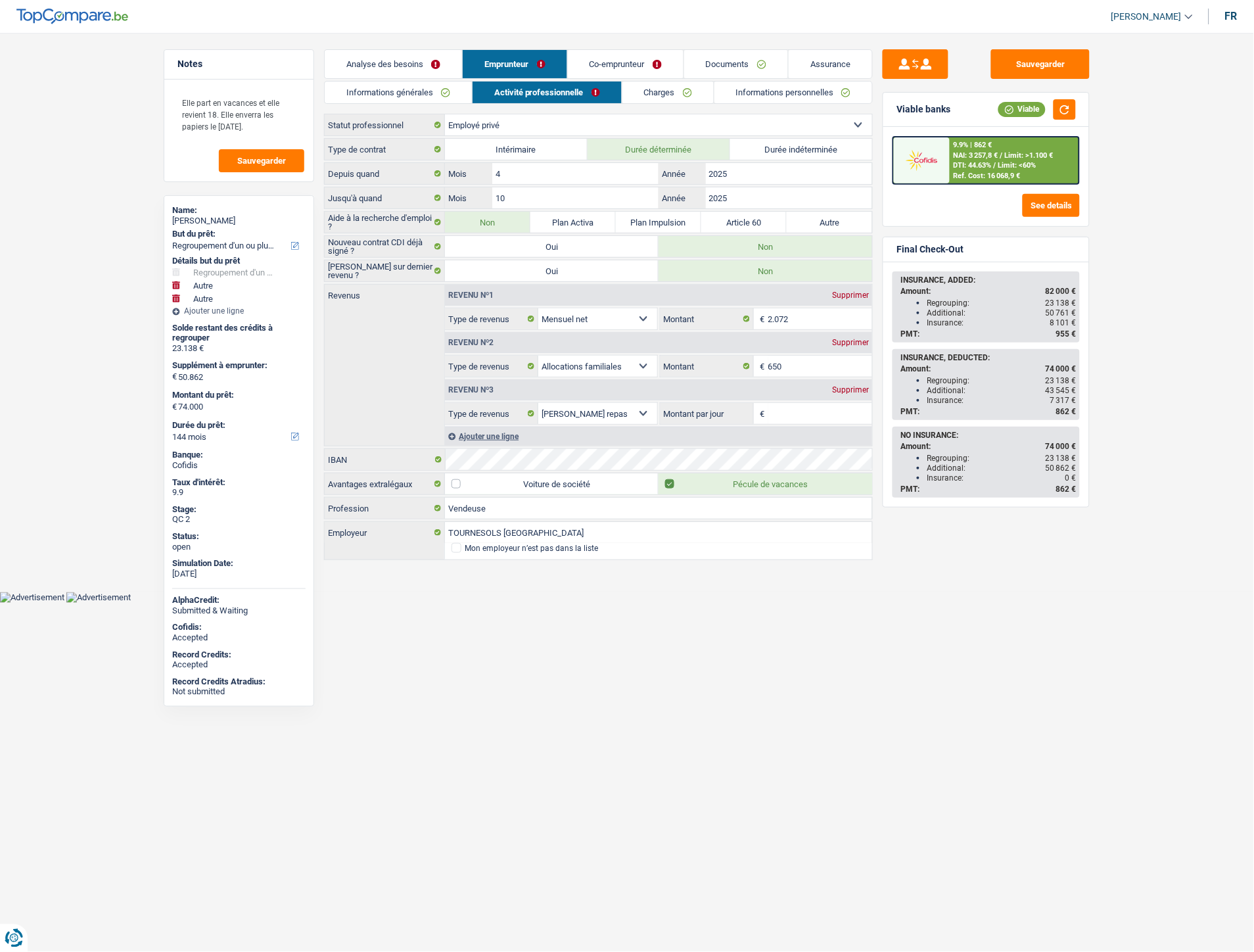
click at [641, 94] on link "Charges" at bounding box center [668, 92] width 91 height 22
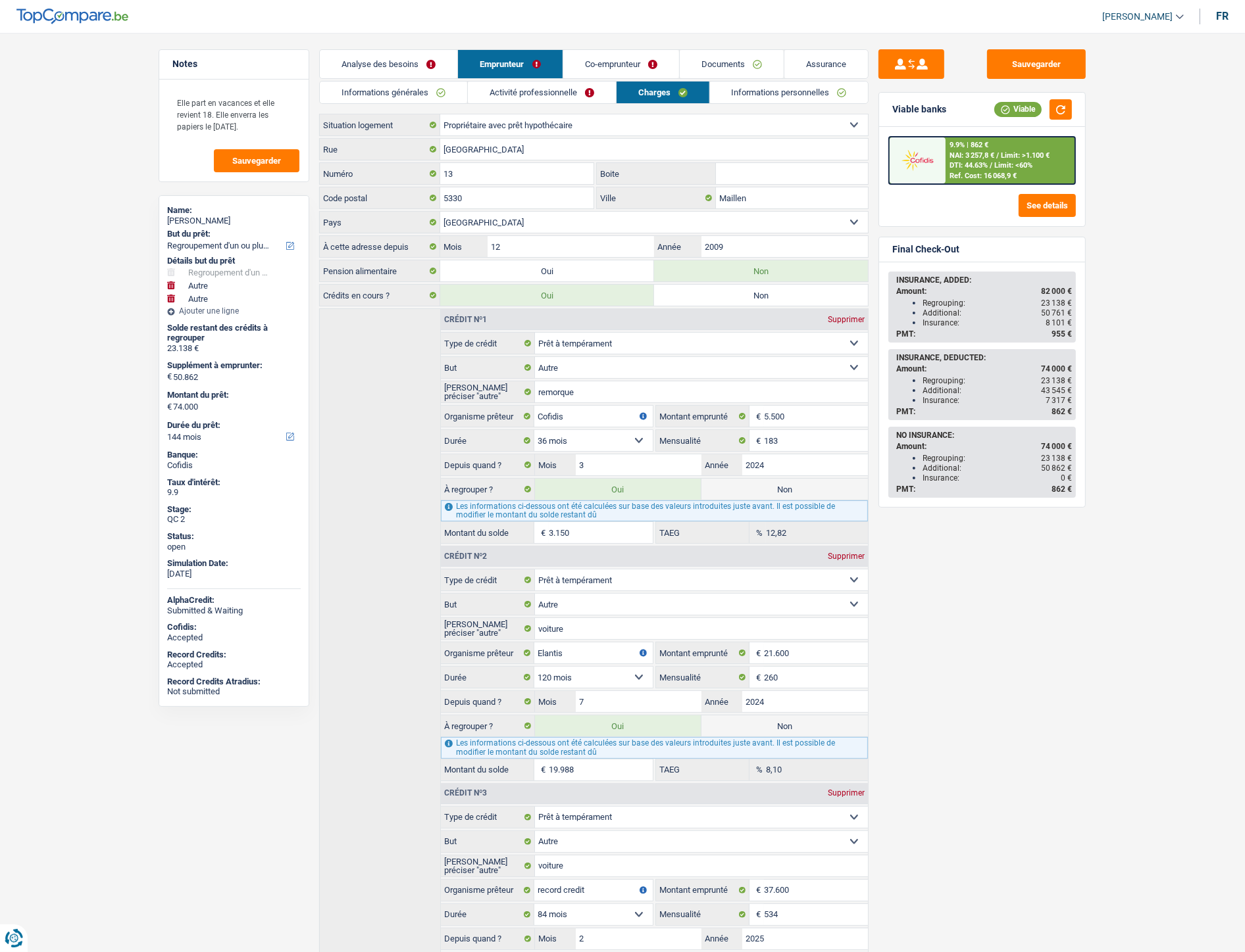
click at [774, 89] on link "Informations personnelles" at bounding box center [789, 92] width 159 height 22
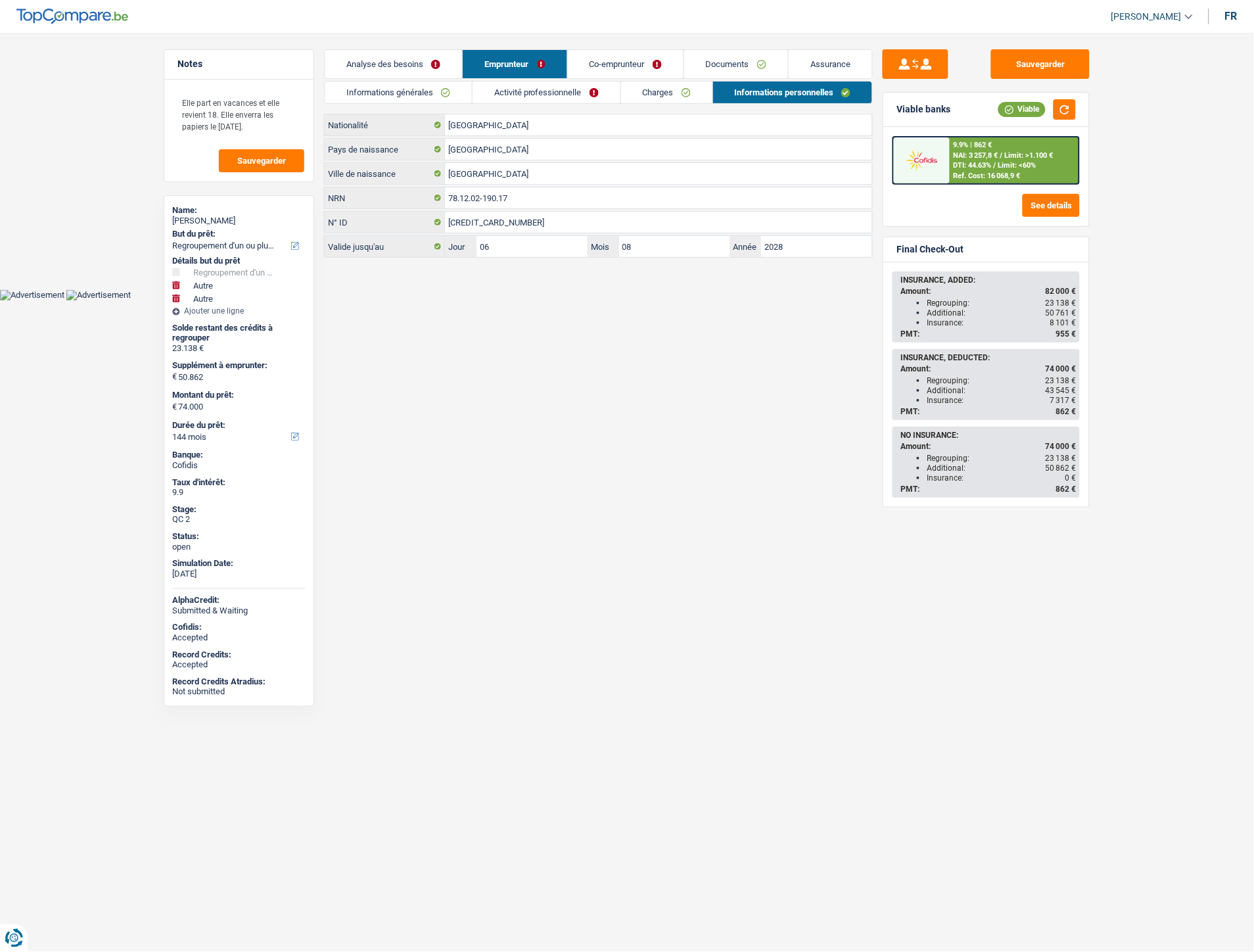
click at [378, 87] on link "Informations générales" at bounding box center [397, 92] width 147 height 22
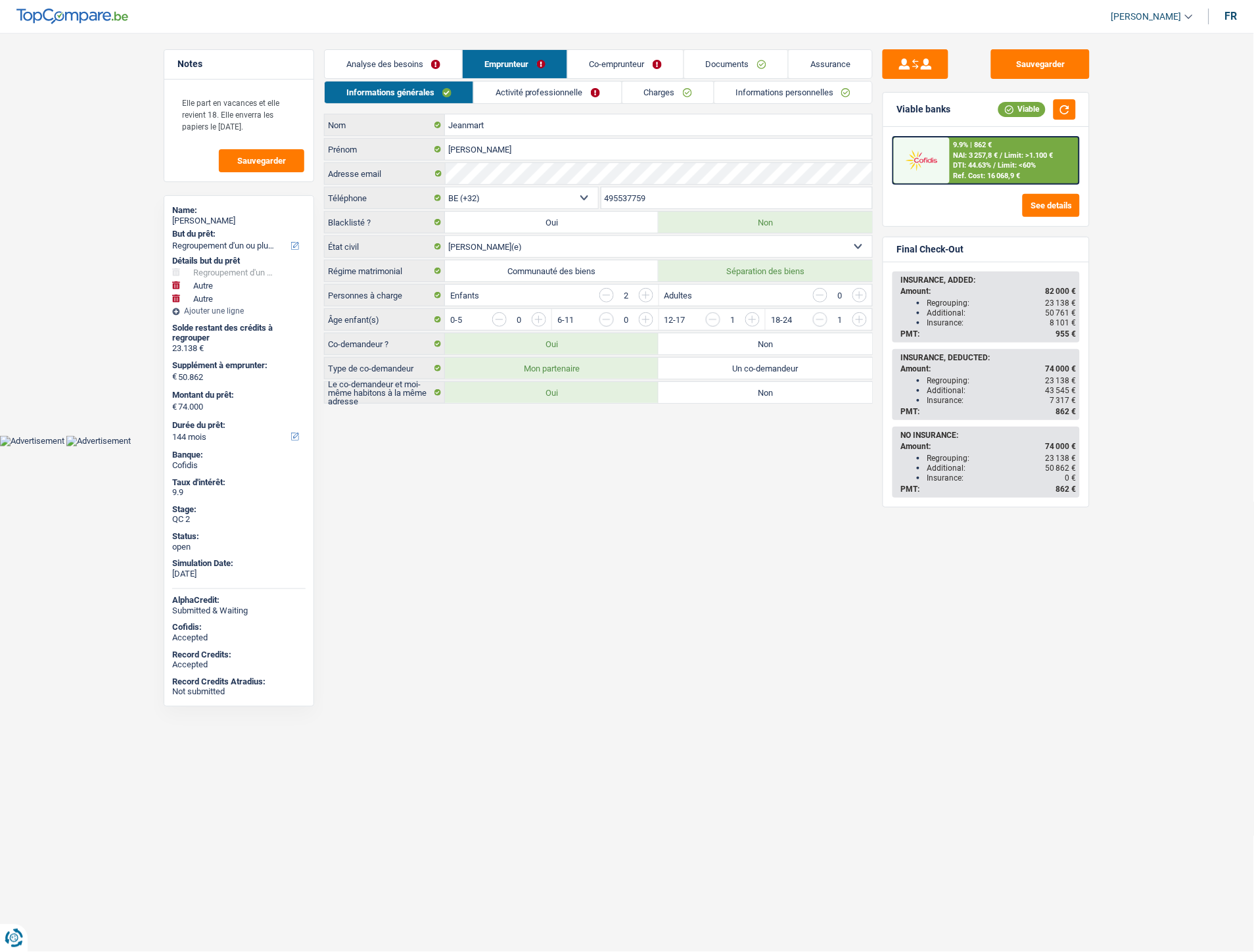
click at [520, 86] on link "Activité professionnelle" at bounding box center [549, 92] width 148 height 22
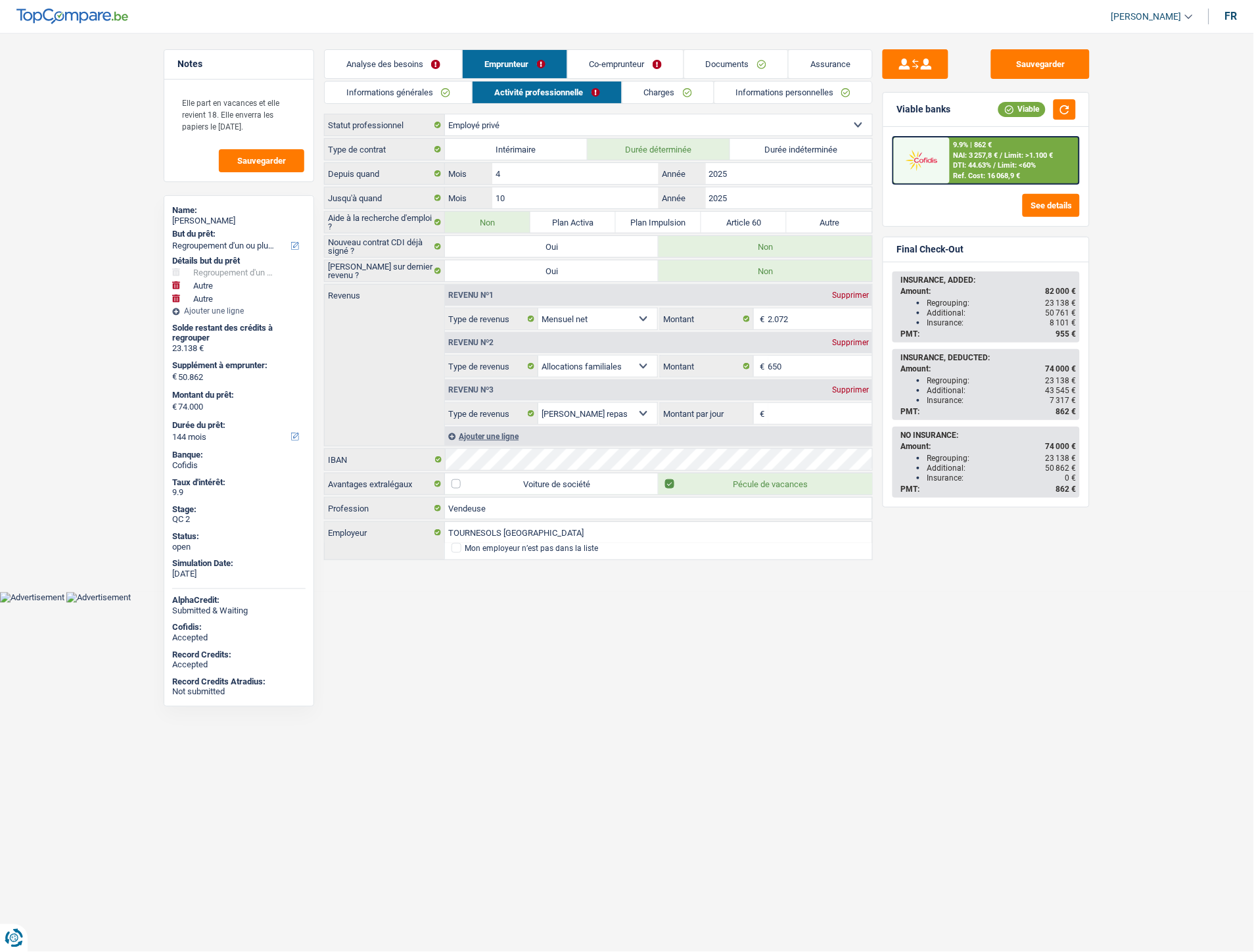
click at [664, 90] on link "Charges" at bounding box center [668, 92] width 91 height 22
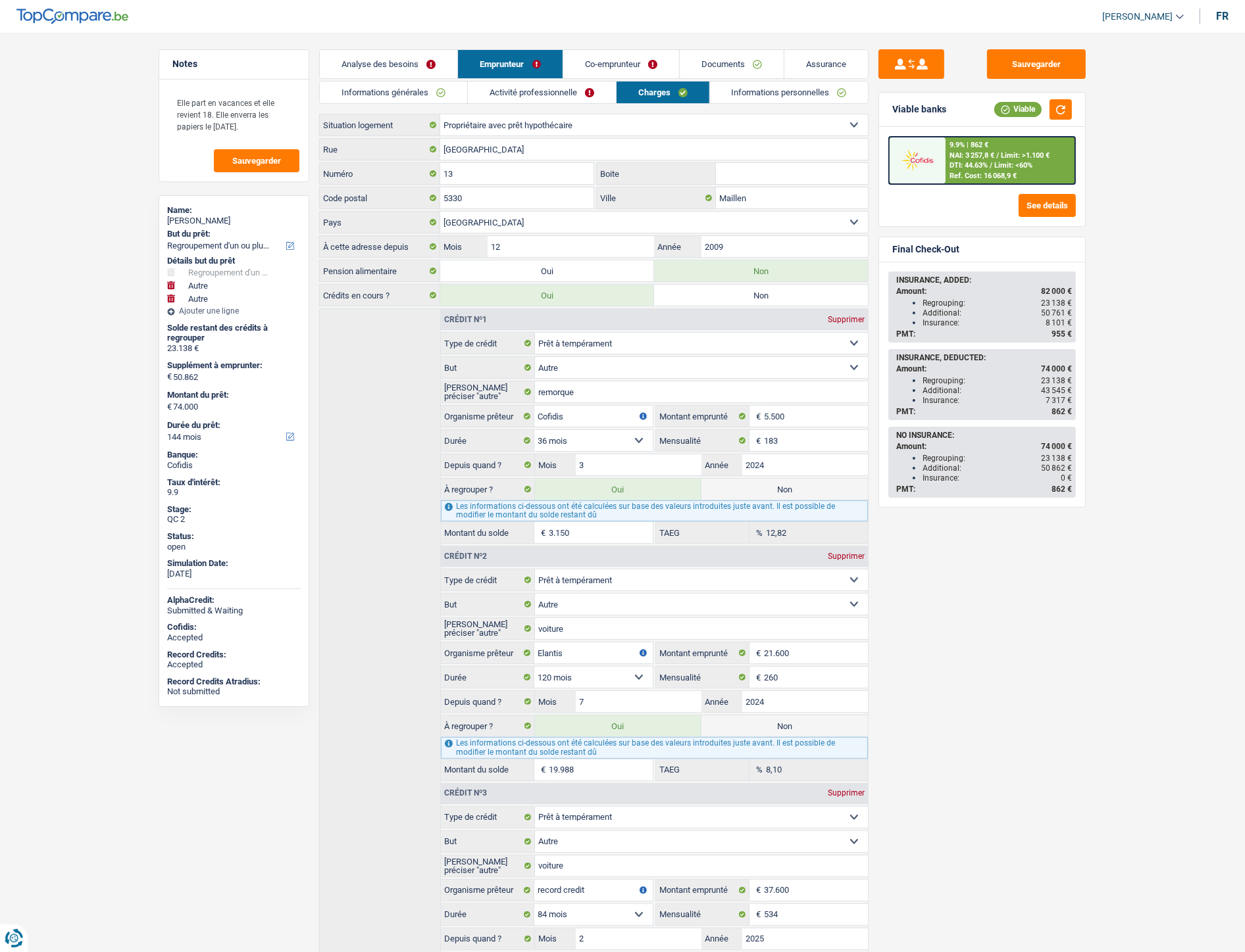
click at [726, 62] on link "Documents" at bounding box center [732, 64] width 104 height 28
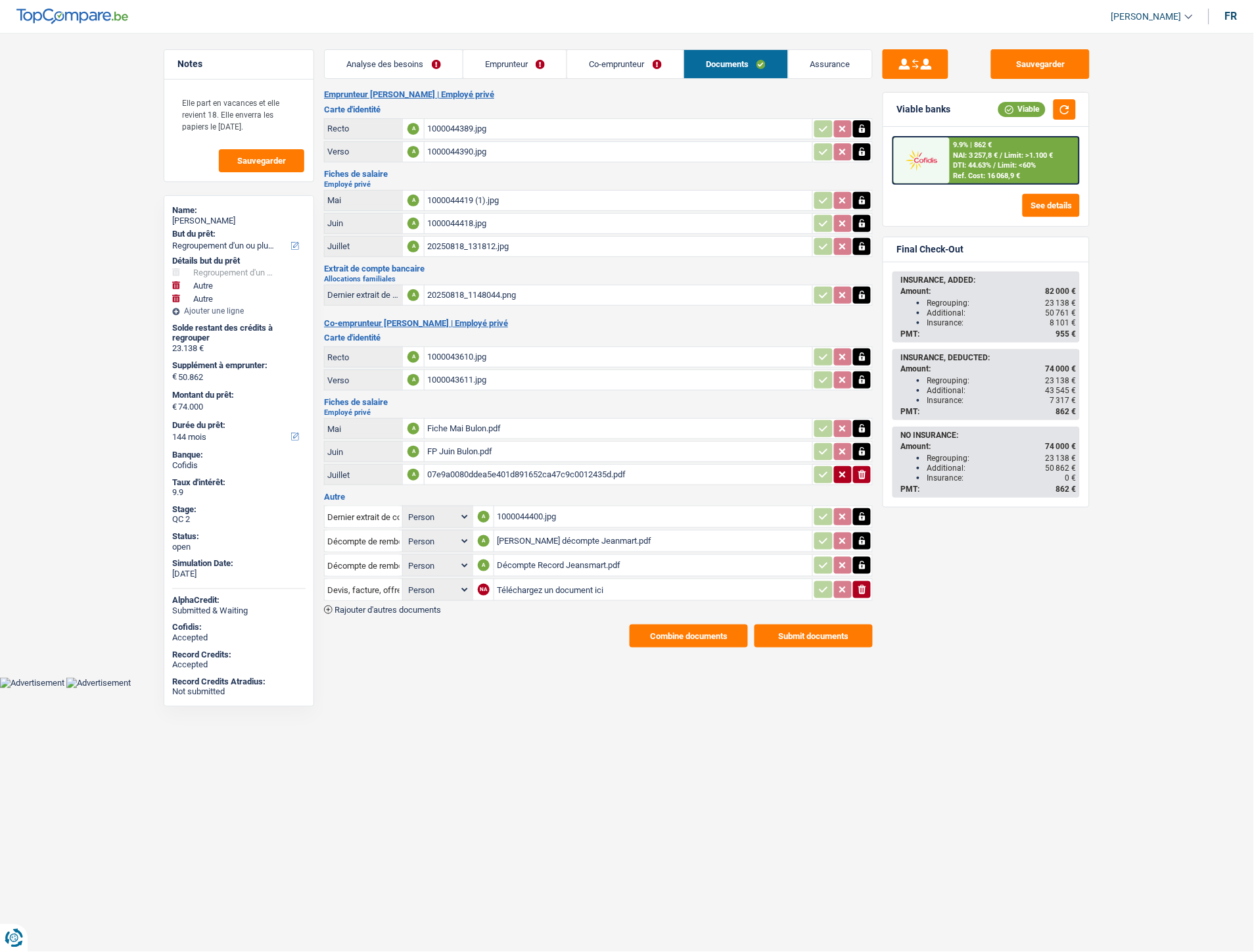
click at [525, 507] on div "1000044400.jpg" at bounding box center [653, 517] width 313 height 19
click at [520, 509] on div "1000044400.jpg" at bounding box center [653, 517] width 313 height 19
click at [530, 559] on div "Décompte Record Jeansmart.pdf" at bounding box center [653, 565] width 313 height 19
click at [1067, 56] on button "Sauvegarder" at bounding box center [1040, 64] width 98 height 30
click at [507, 56] on link "Emprunteur" at bounding box center [516, 64] width 104 height 28
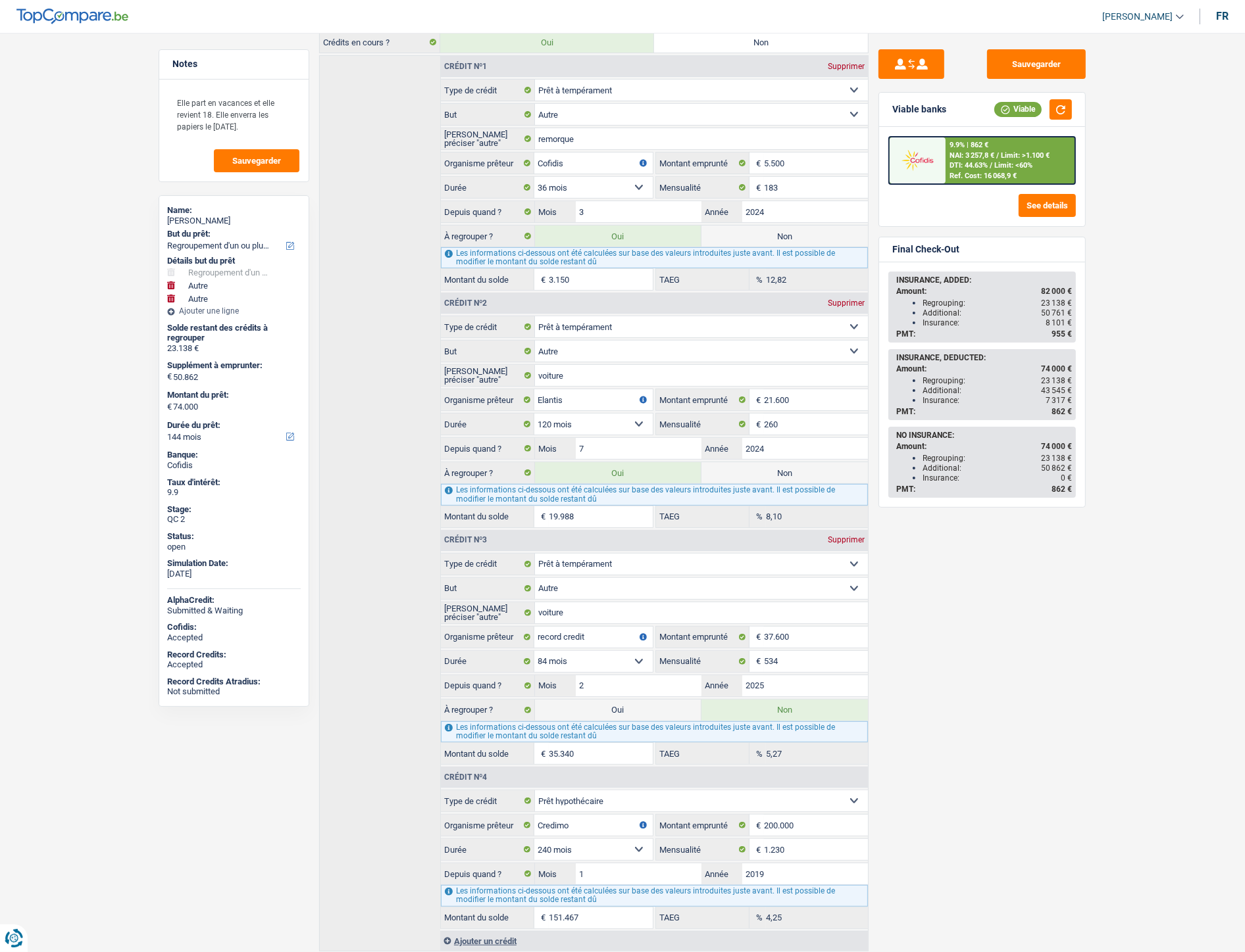
scroll to position [219, 0]
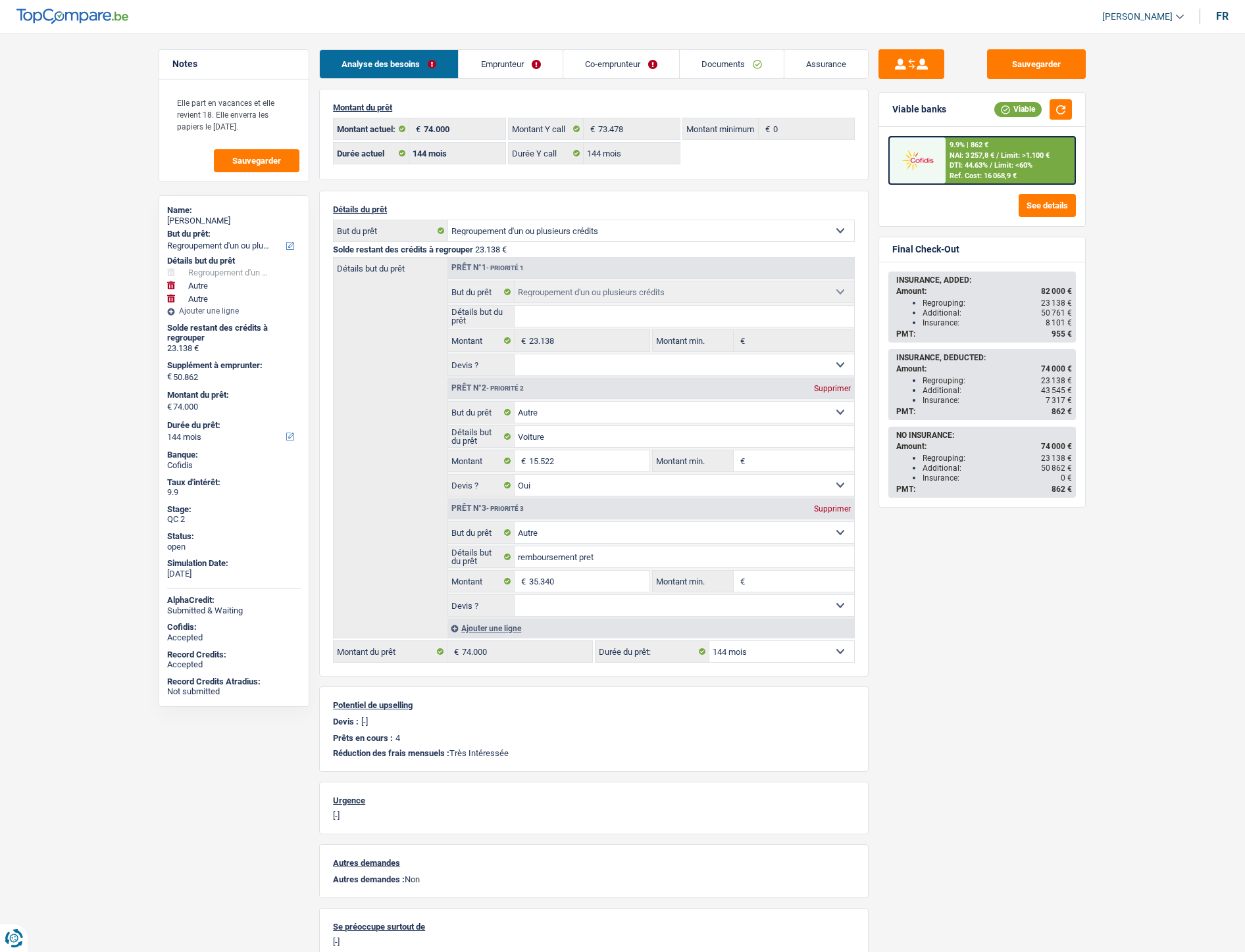
select select "refinancing"
select select "other"
select select "144"
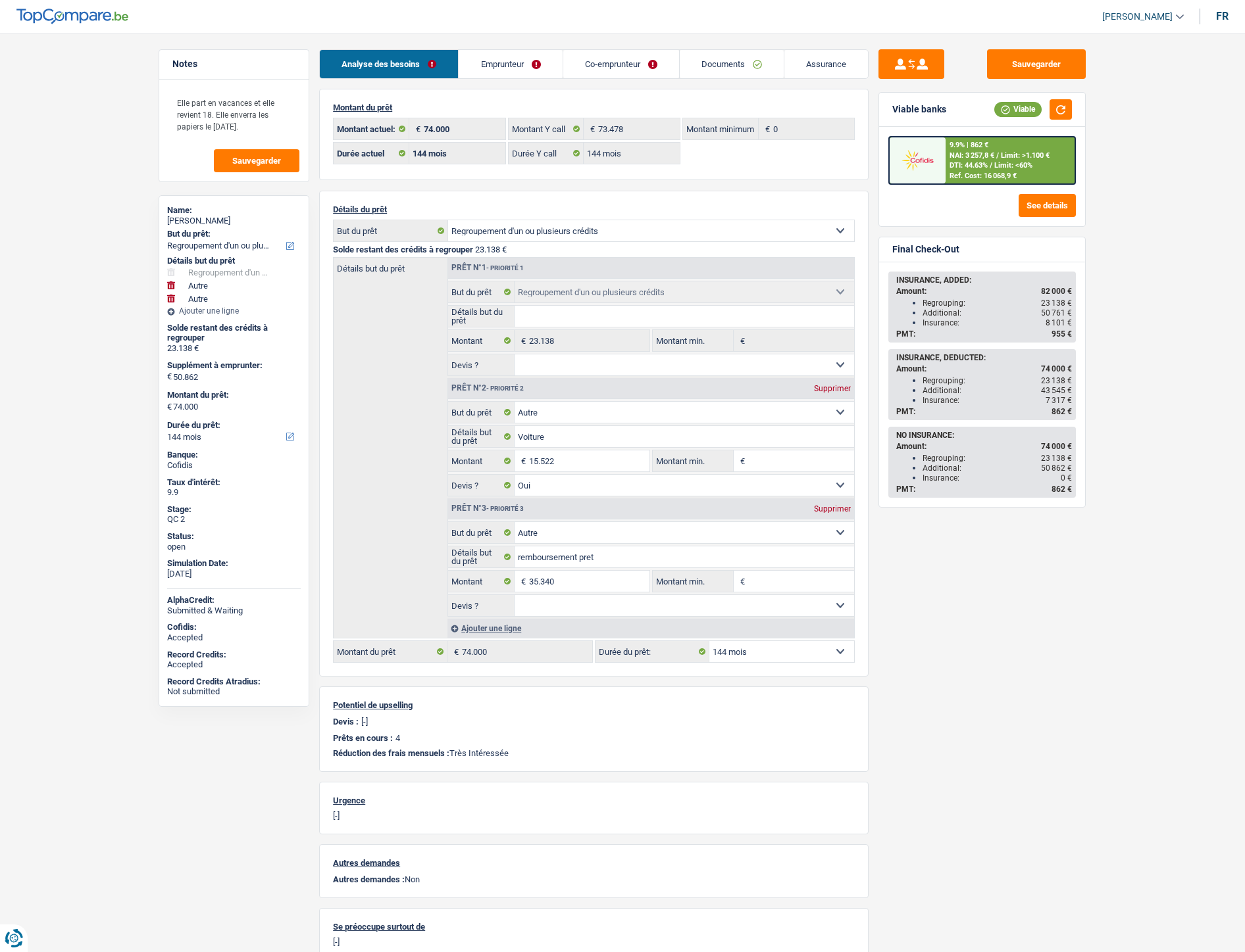
select select "144"
select select "refinancing"
select select "other"
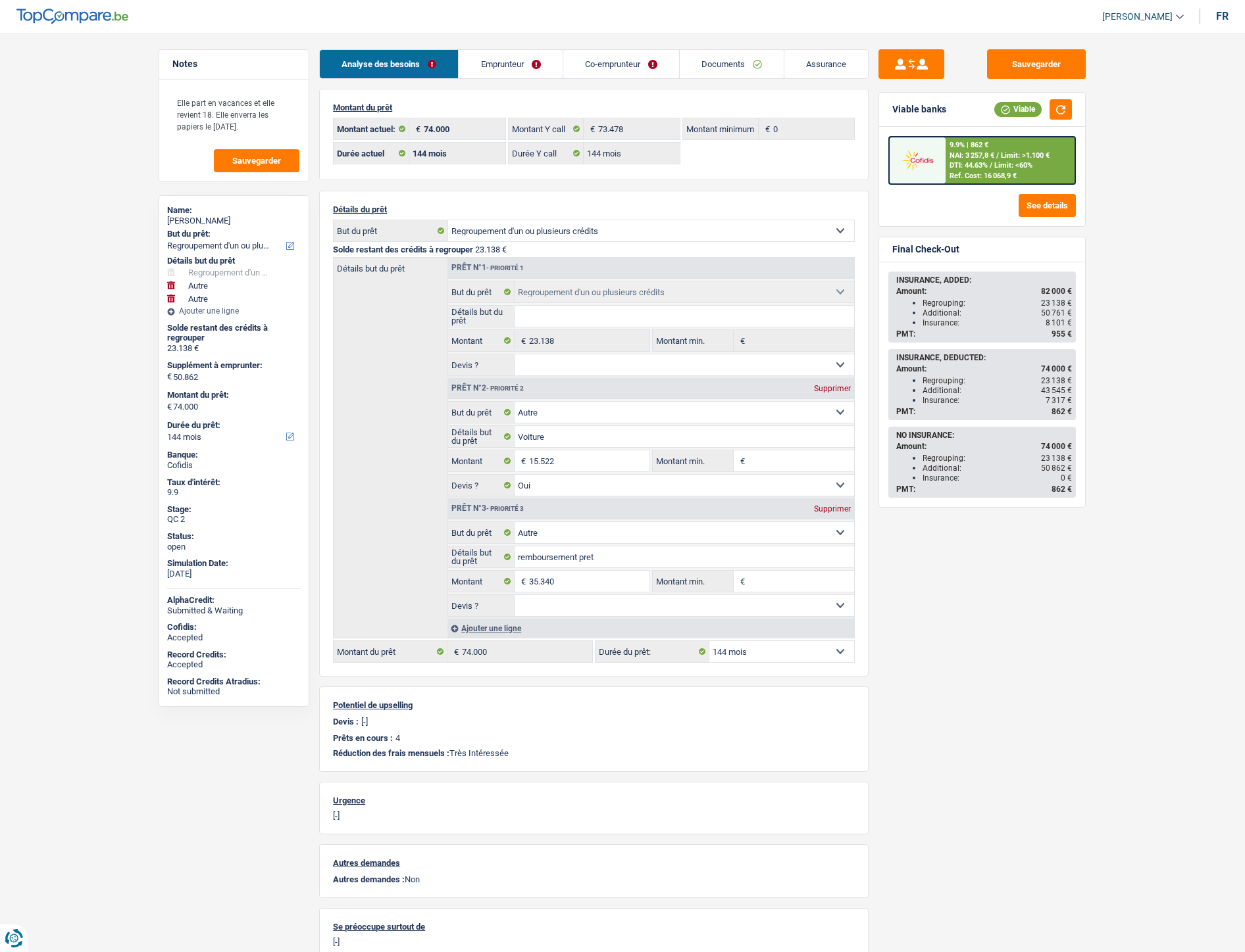
select select "yes"
select select "other"
select select "144"
click at [728, 60] on link "Documents" at bounding box center [732, 64] width 104 height 28
